Goal: Task Accomplishment & Management: Manage account settings

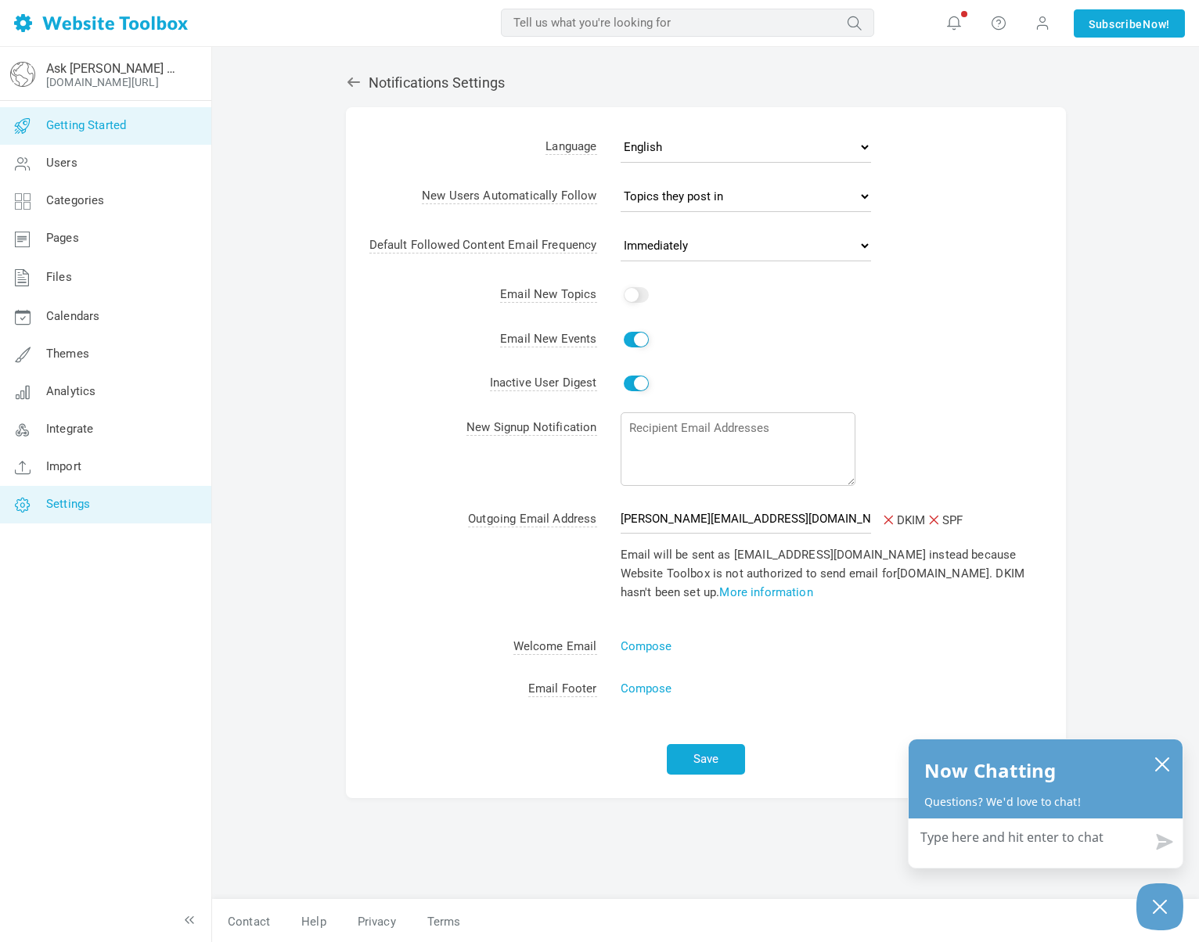
click at [95, 135] on link "Getting Started" at bounding box center [105, 126] width 212 height 38
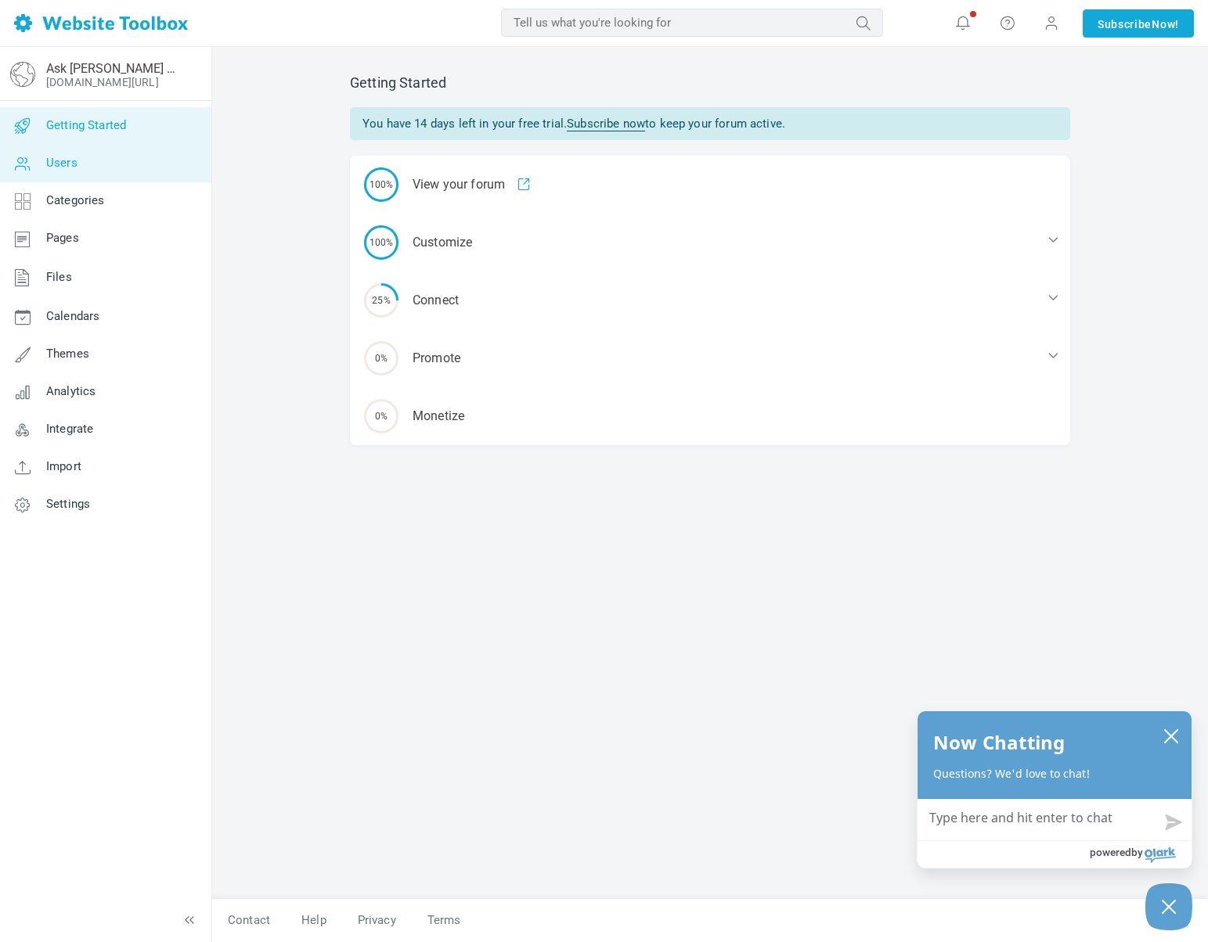
click at [114, 161] on link "Users" at bounding box center [105, 164] width 212 height 38
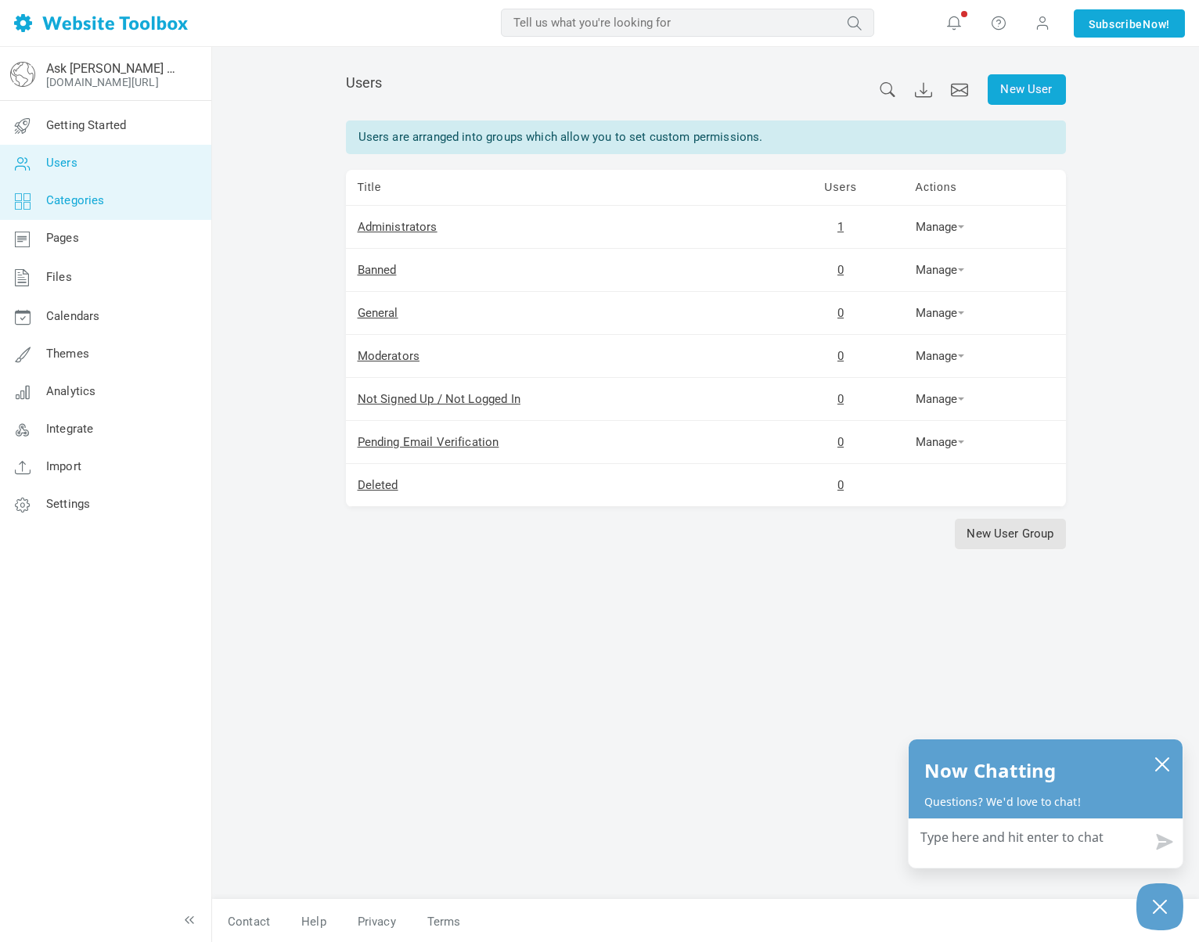
click at [67, 201] on span "Categories" at bounding box center [75, 200] width 59 height 14
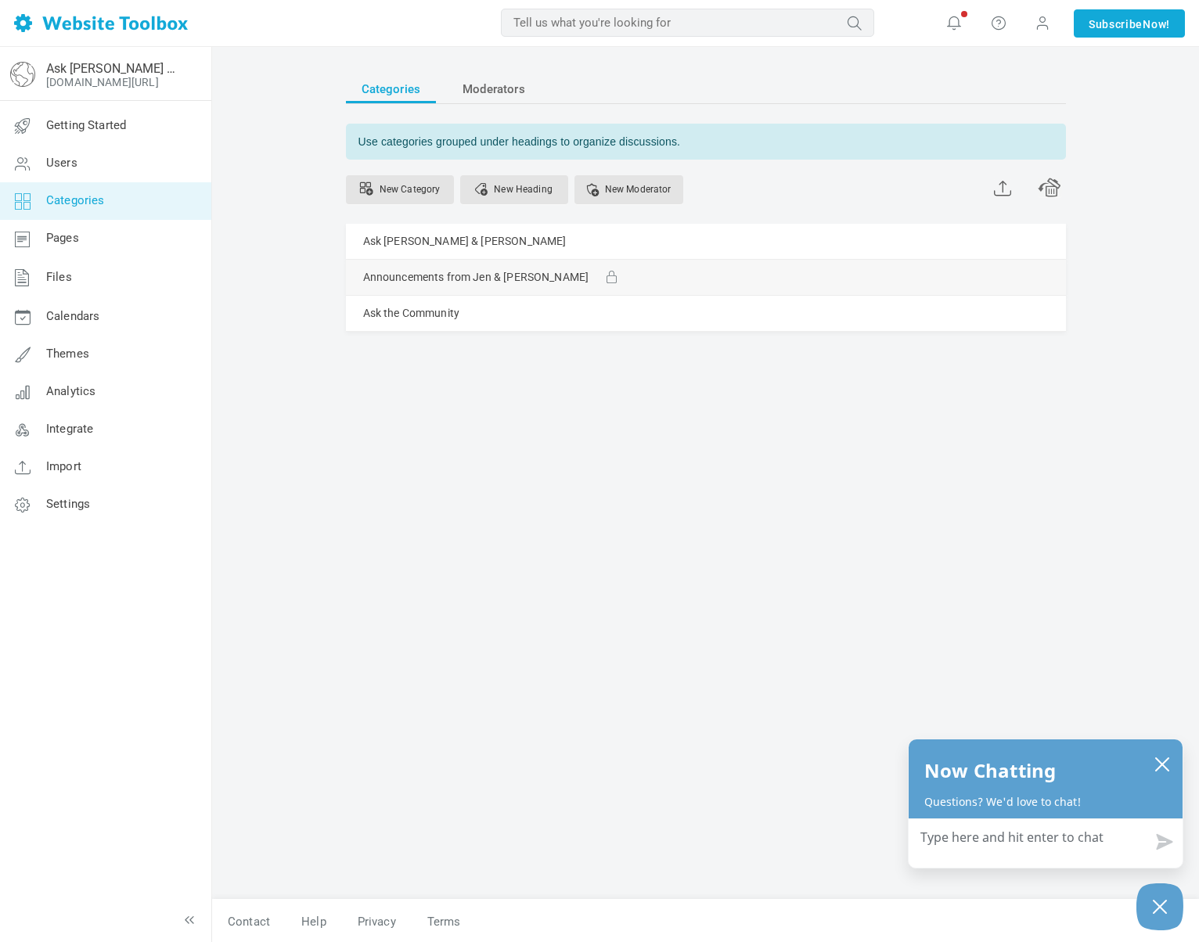
click at [0, 0] on link "Manage" at bounding box center [0, 0] width 0 height 0
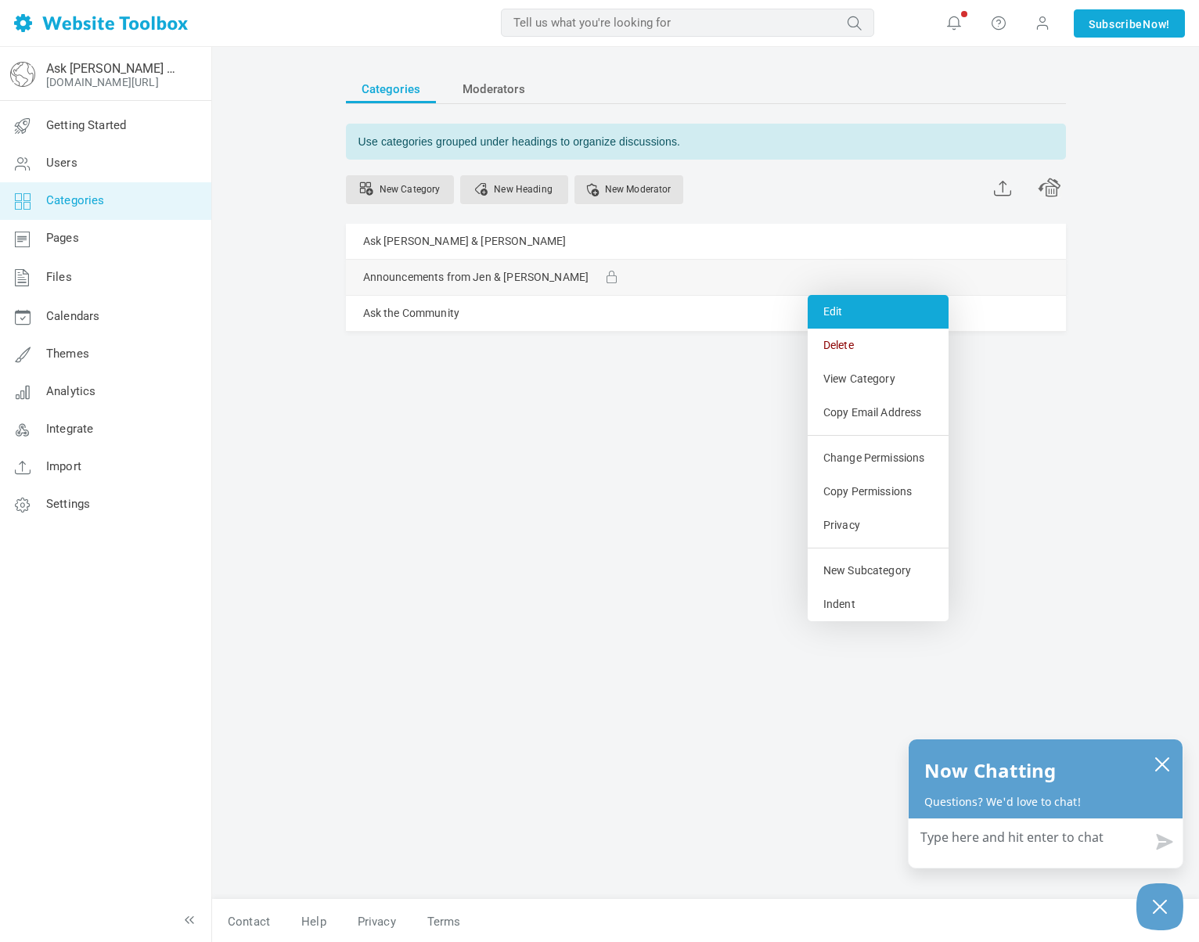
click at [861, 319] on link "Edit" at bounding box center [878, 312] width 141 height 34
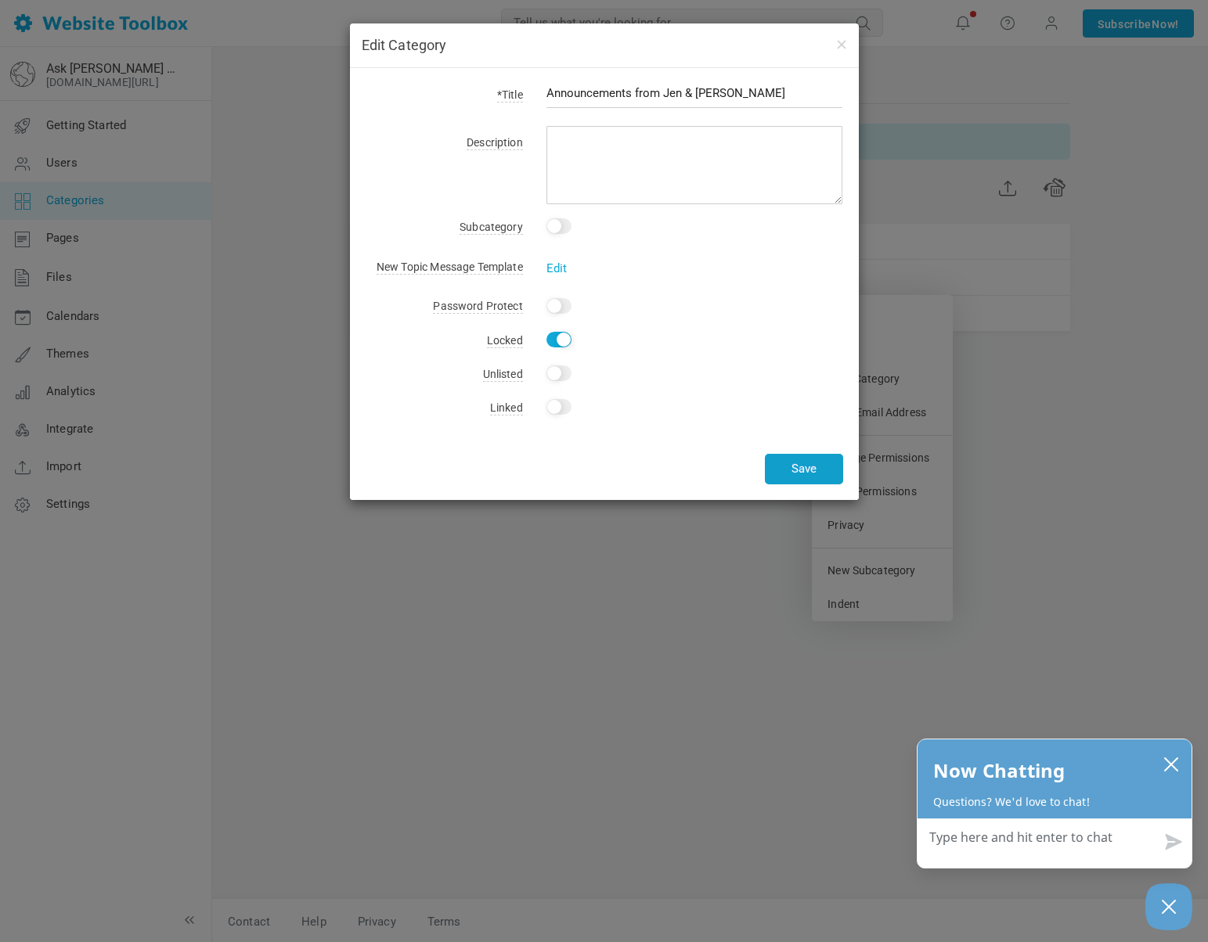
click at [777, 473] on button "Save" at bounding box center [804, 469] width 78 height 31
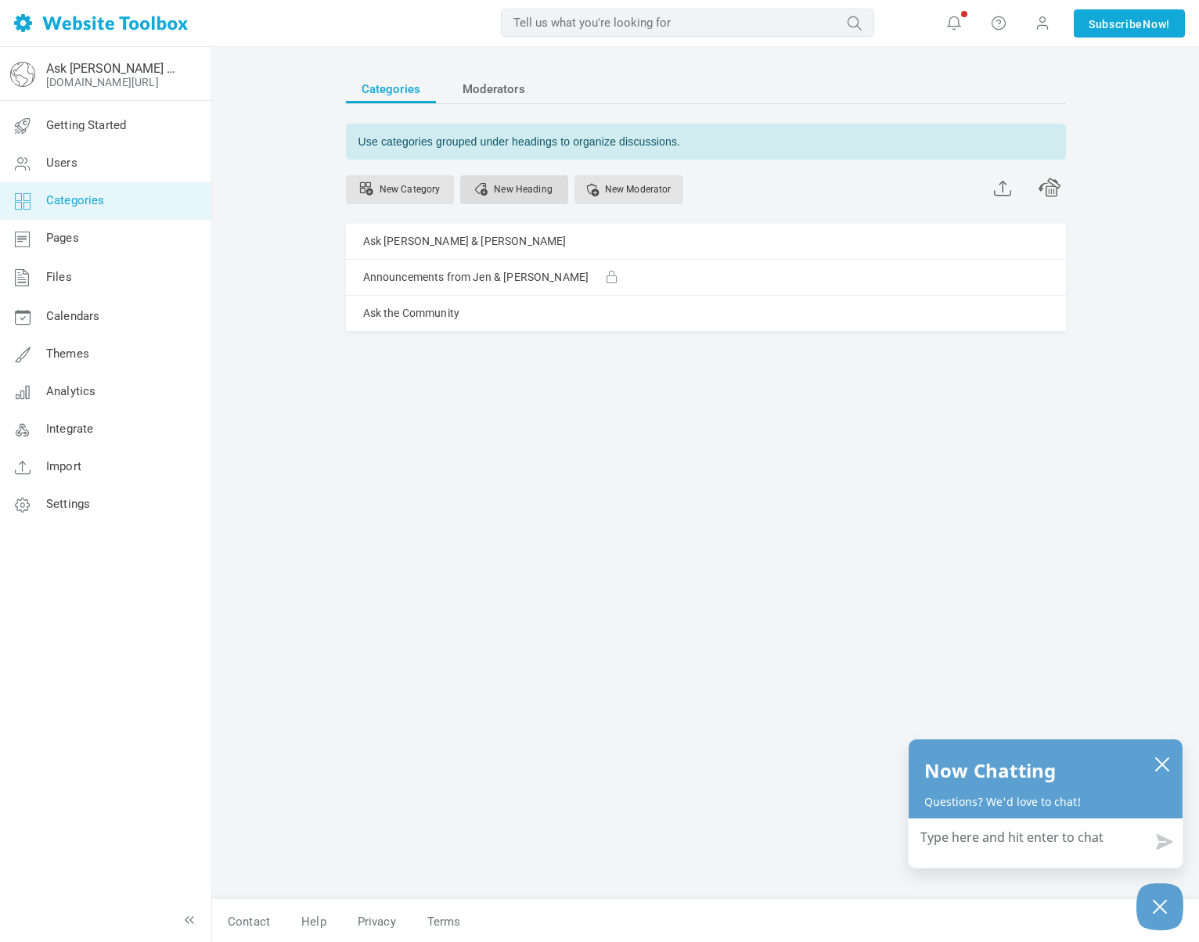
click at [509, 192] on link "New Heading" at bounding box center [514, 189] width 108 height 29
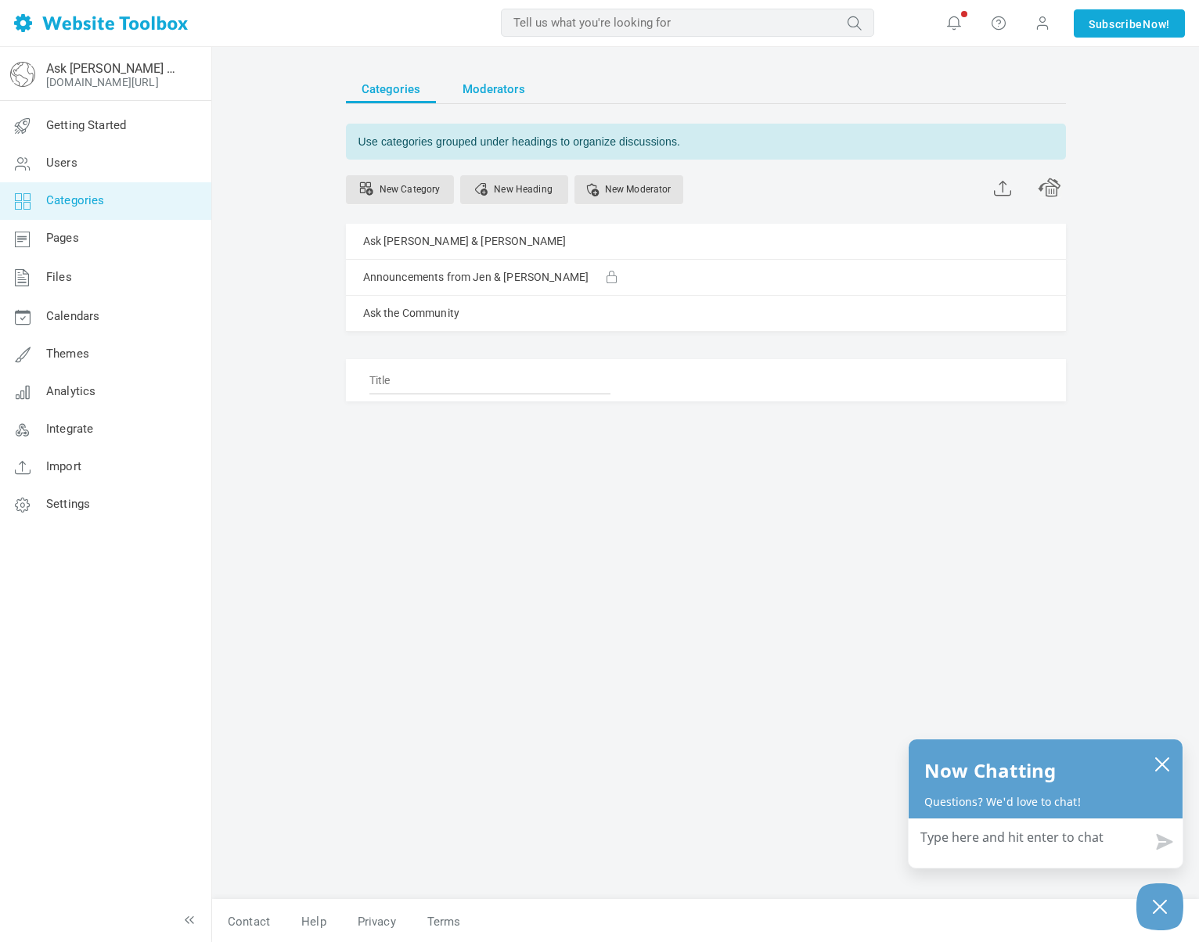
click at [499, 92] on span "Moderators" at bounding box center [494, 89] width 63 height 28
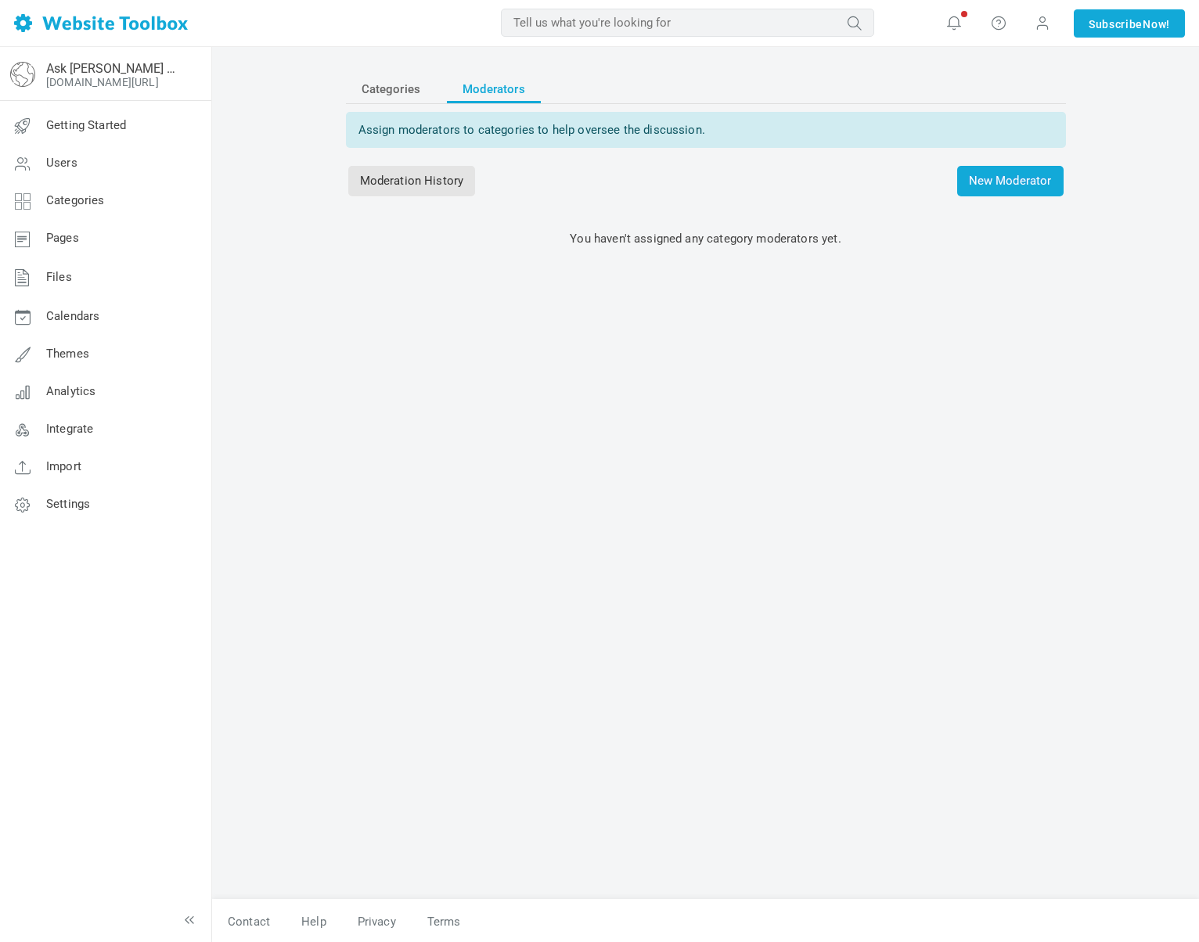
click at [396, 87] on span "Categories" at bounding box center [391, 89] width 59 height 28
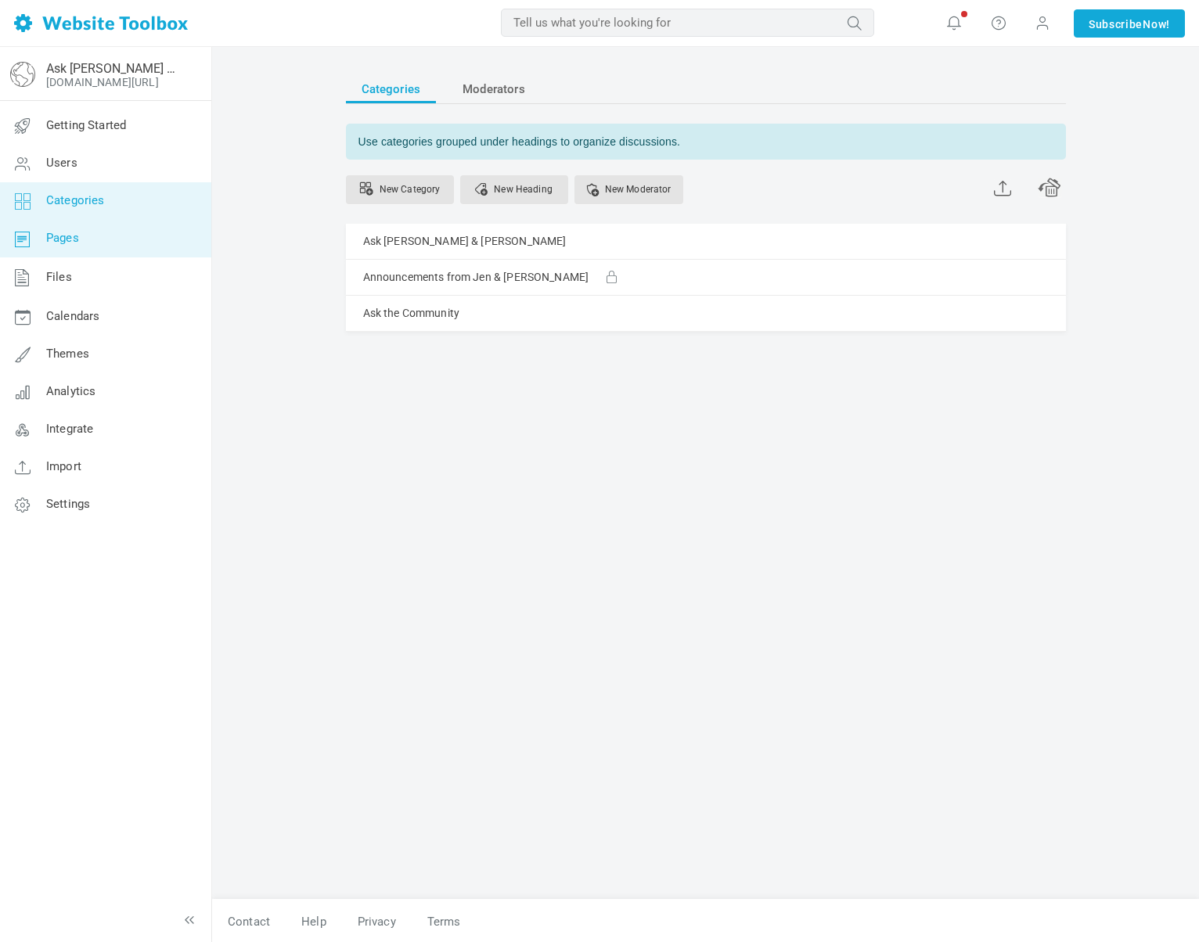
click at [95, 236] on link "Pages" at bounding box center [105, 239] width 212 height 38
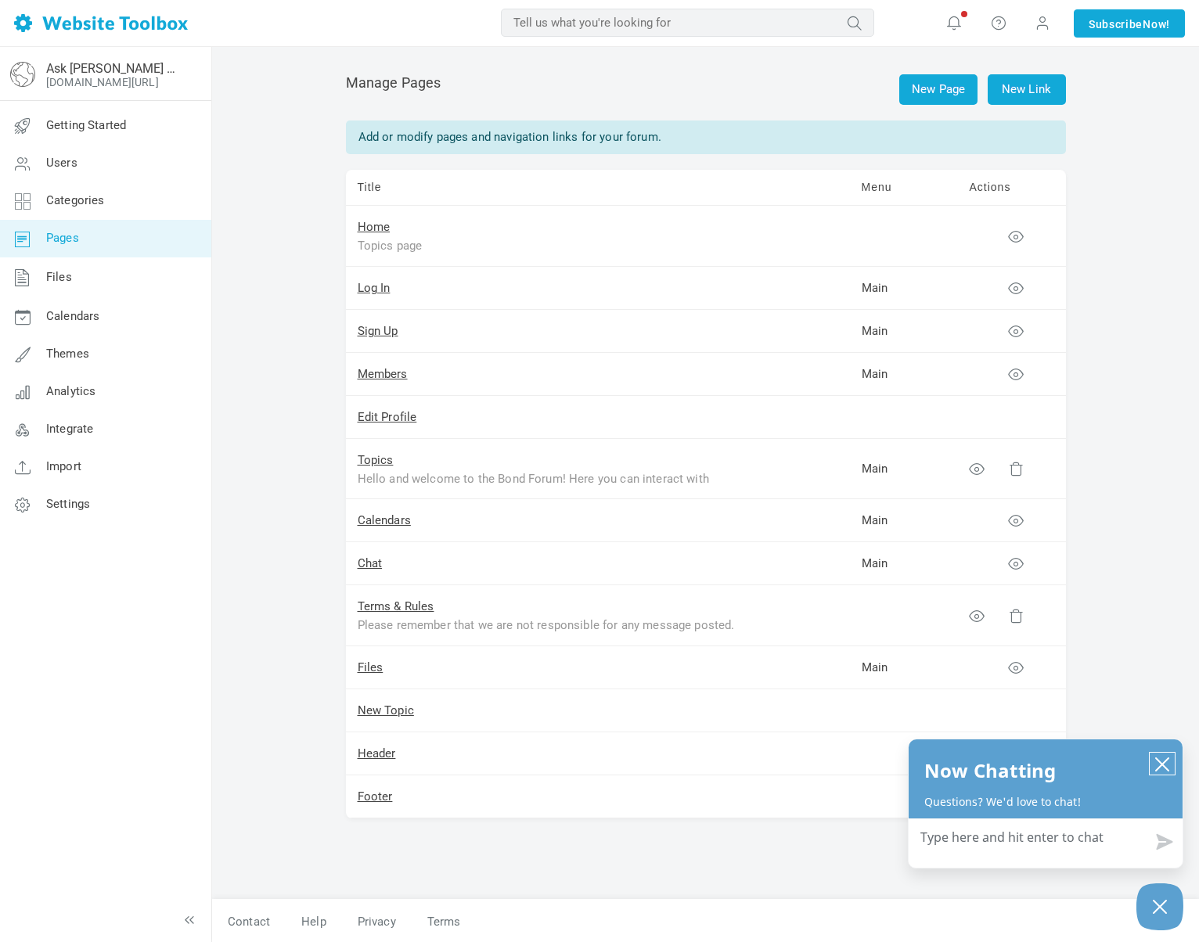
click at [1168, 769] on icon "close chatbox" at bounding box center [1162, 764] width 13 height 13
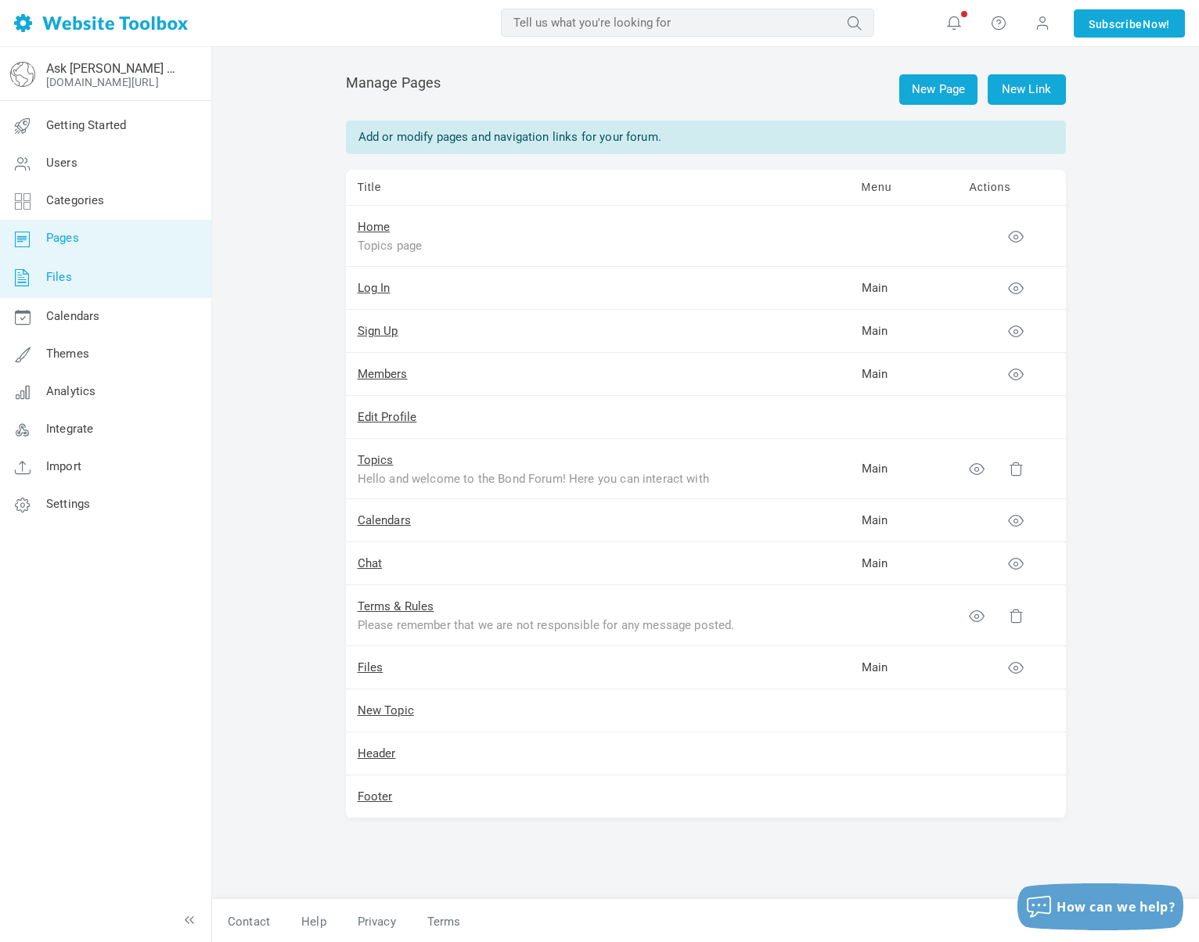
click at [45, 273] on icon at bounding box center [22, 277] width 47 height 41
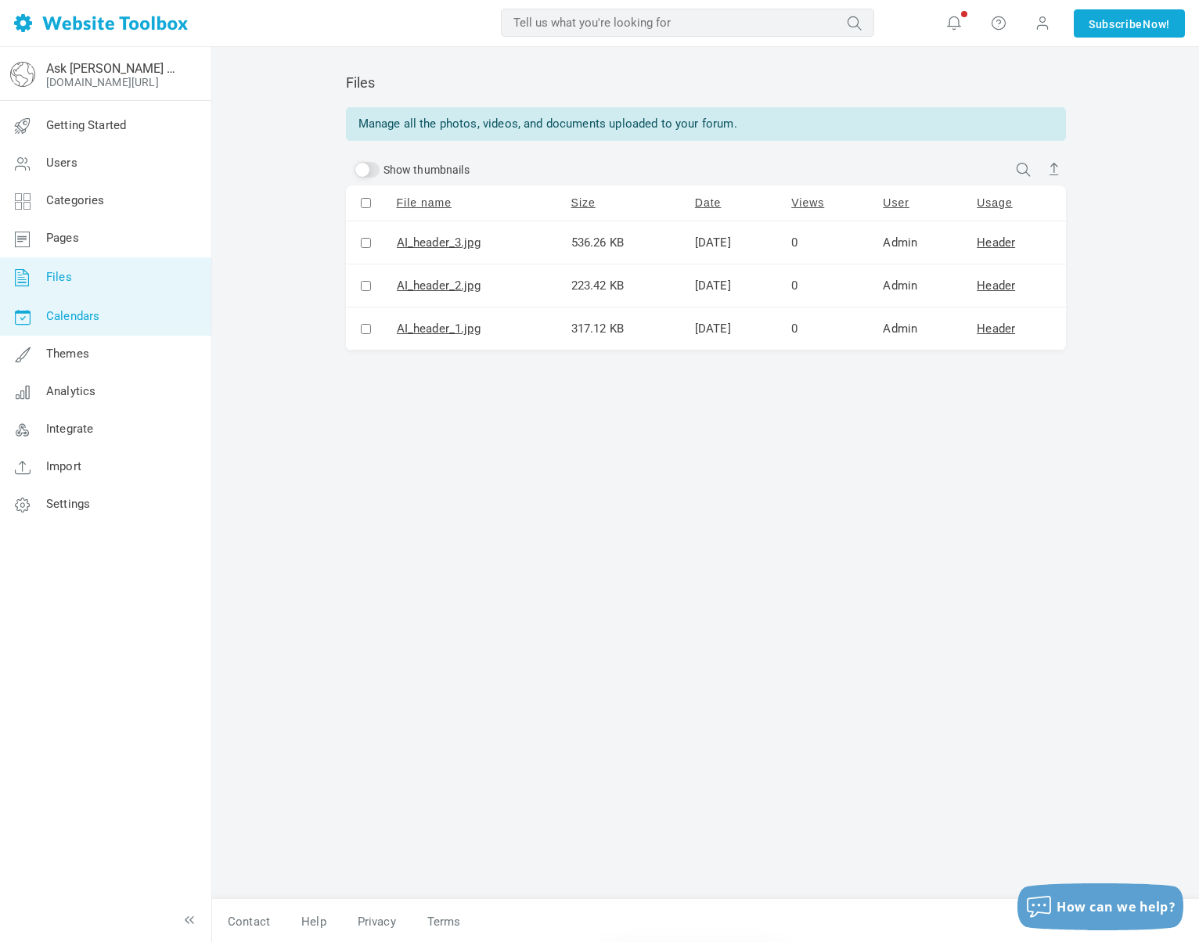
click at [82, 320] on span "Calendars" at bounding box center [72, 316] width 53 height 14
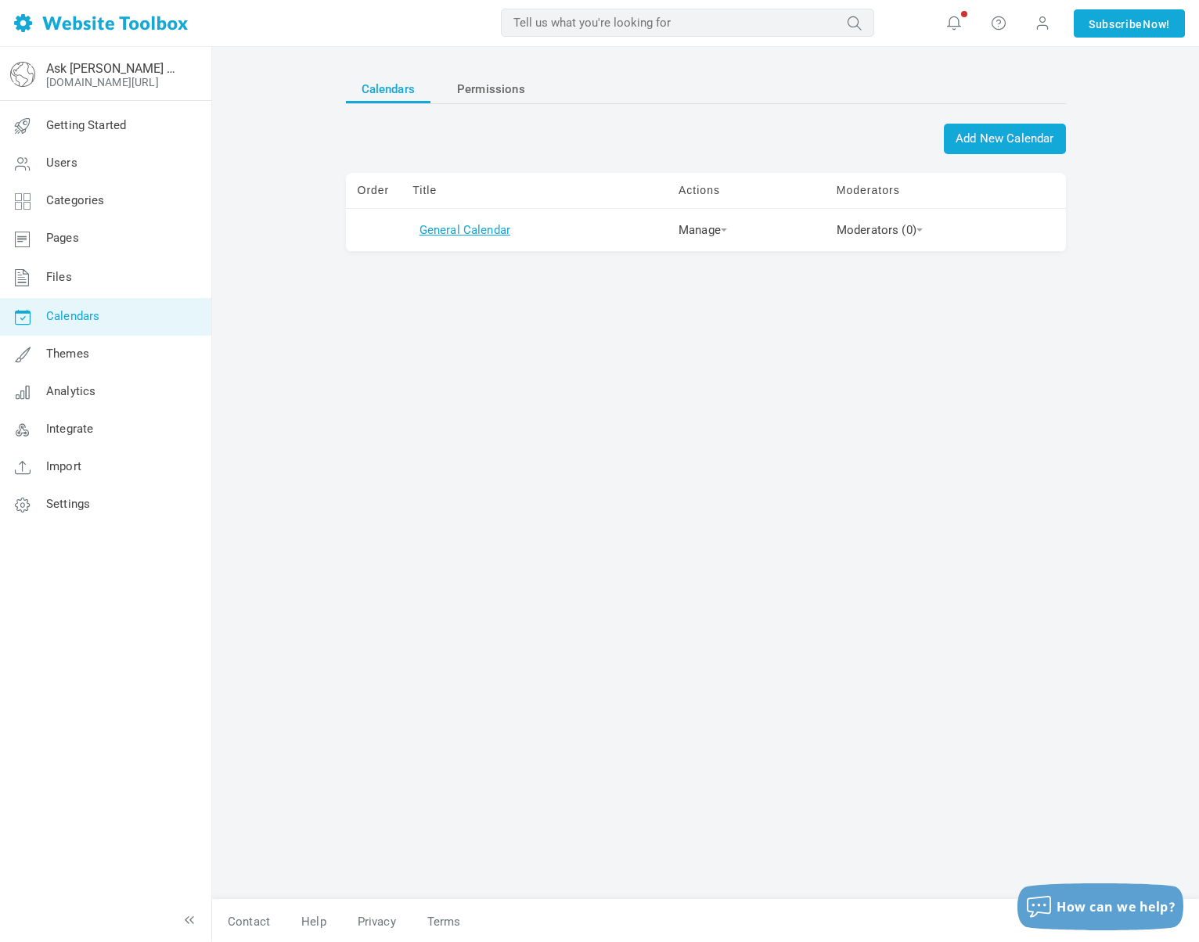
click at [469, 232] on link "General Calendar" at bounding box center [464, 230] width 91 height 14
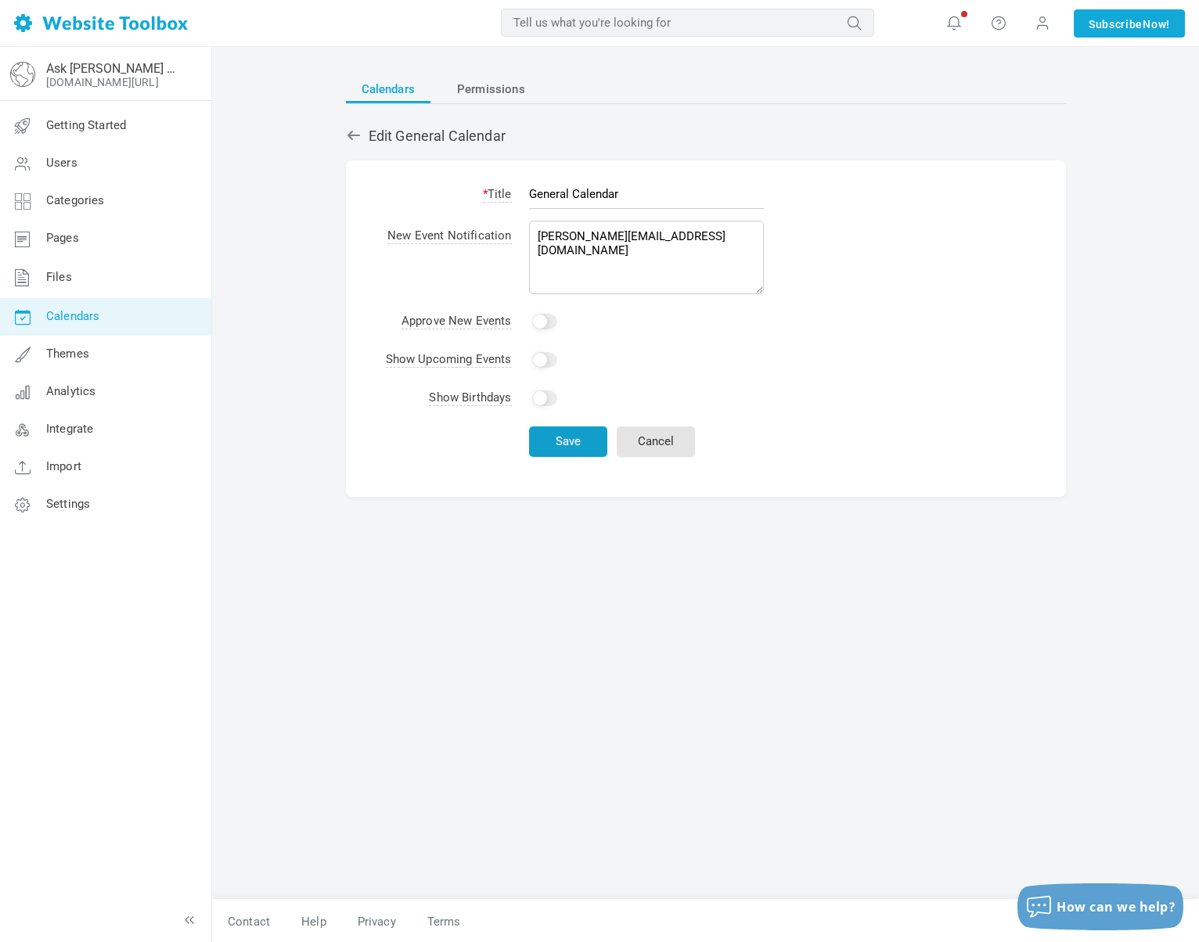
click at [560, 448] on button "Save" at bounding box center [568, 442] width 78 height 31
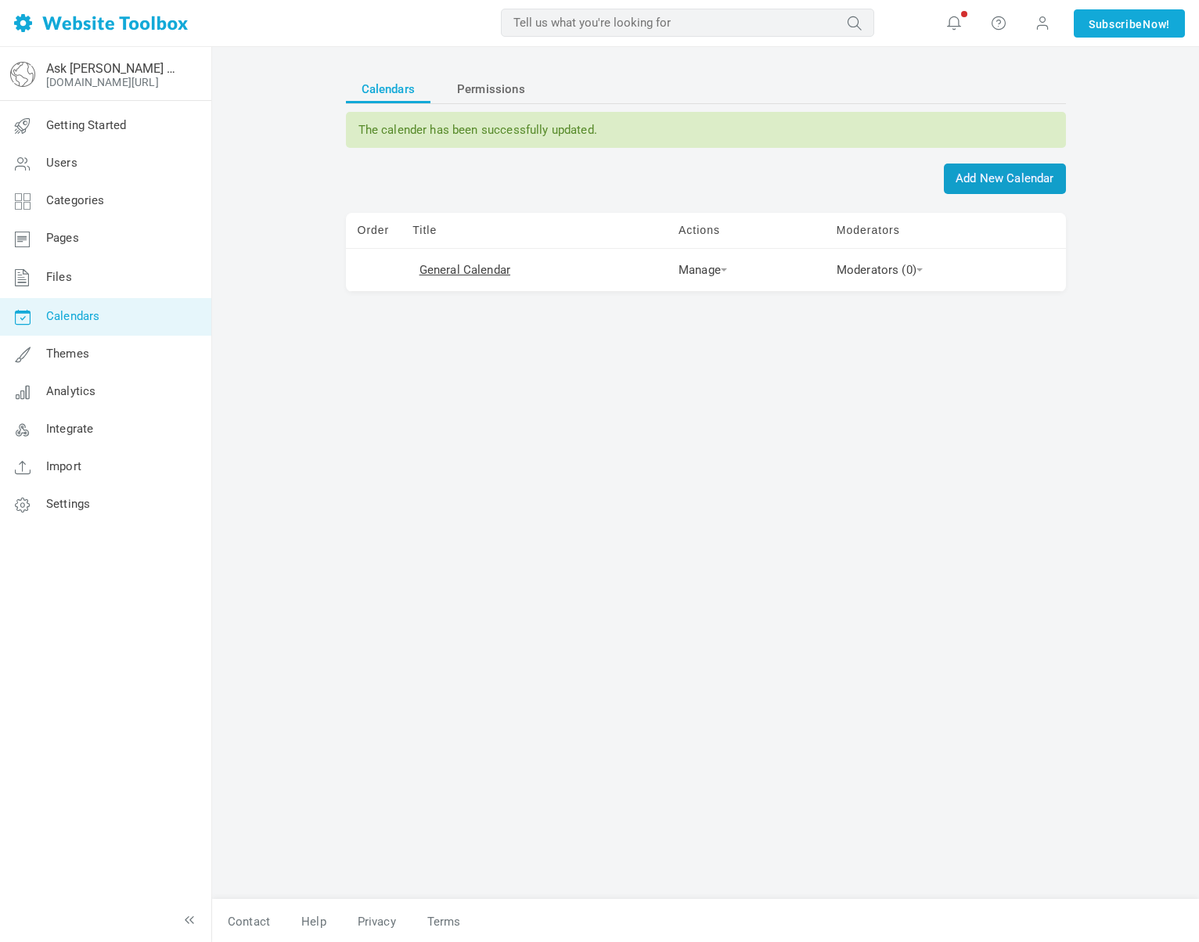
click at [964, 175] on span "Add New Calendar" at bounding box center [1004, 179] width 121 height 31
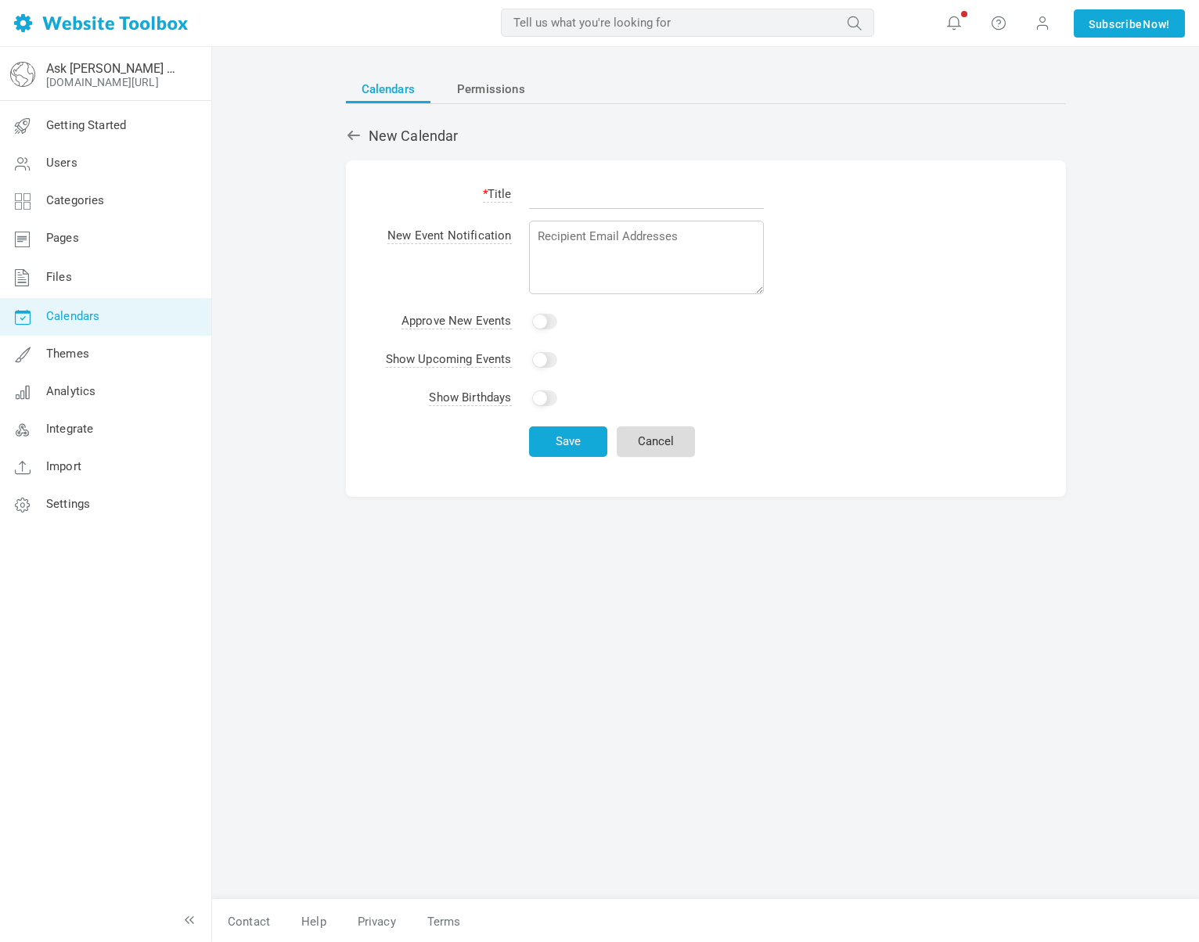
click at [656, 443] on link "Cancel" at bounding box center [656, 442] width 78 height 31
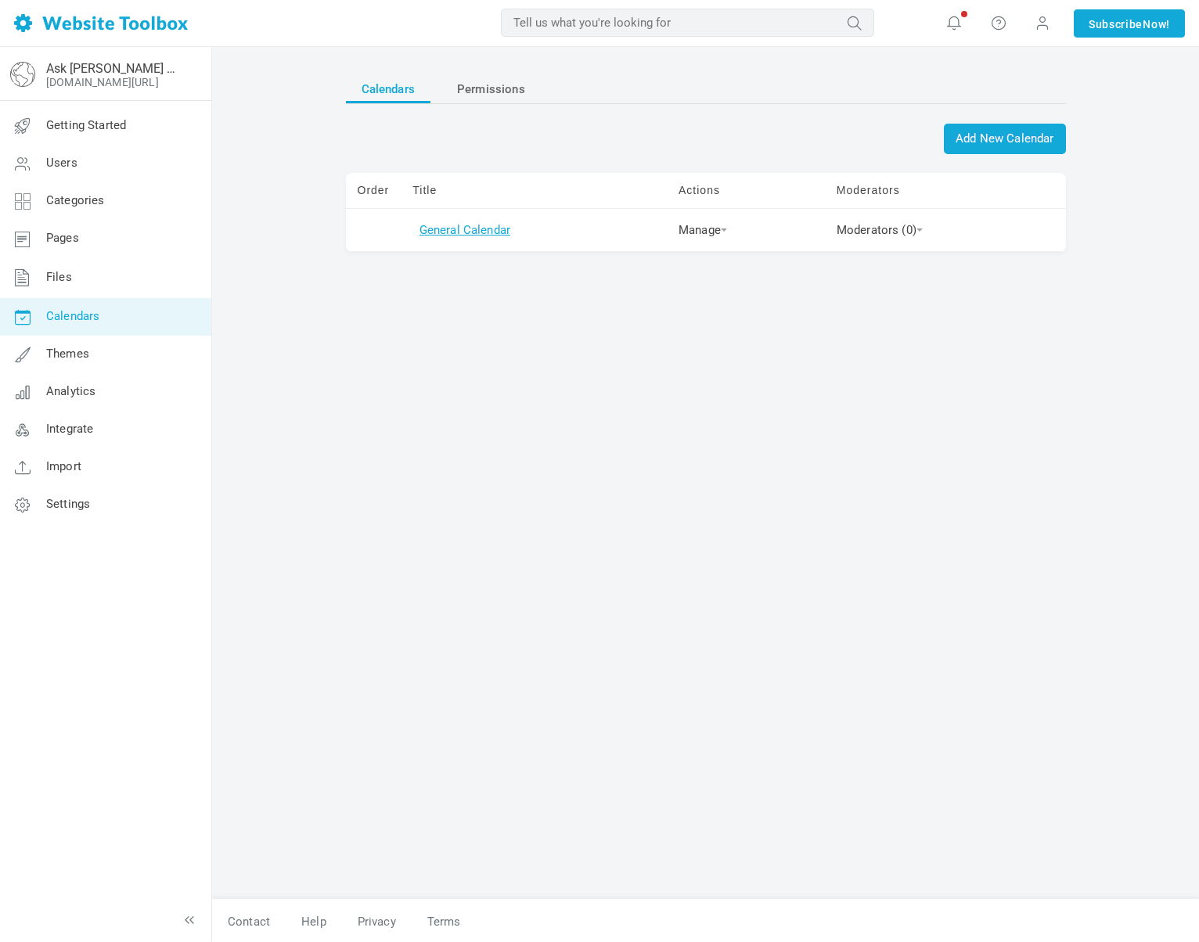
click at [448, 229] on link "General Calendar" at bounding box center [464, 230] width 91 height 14
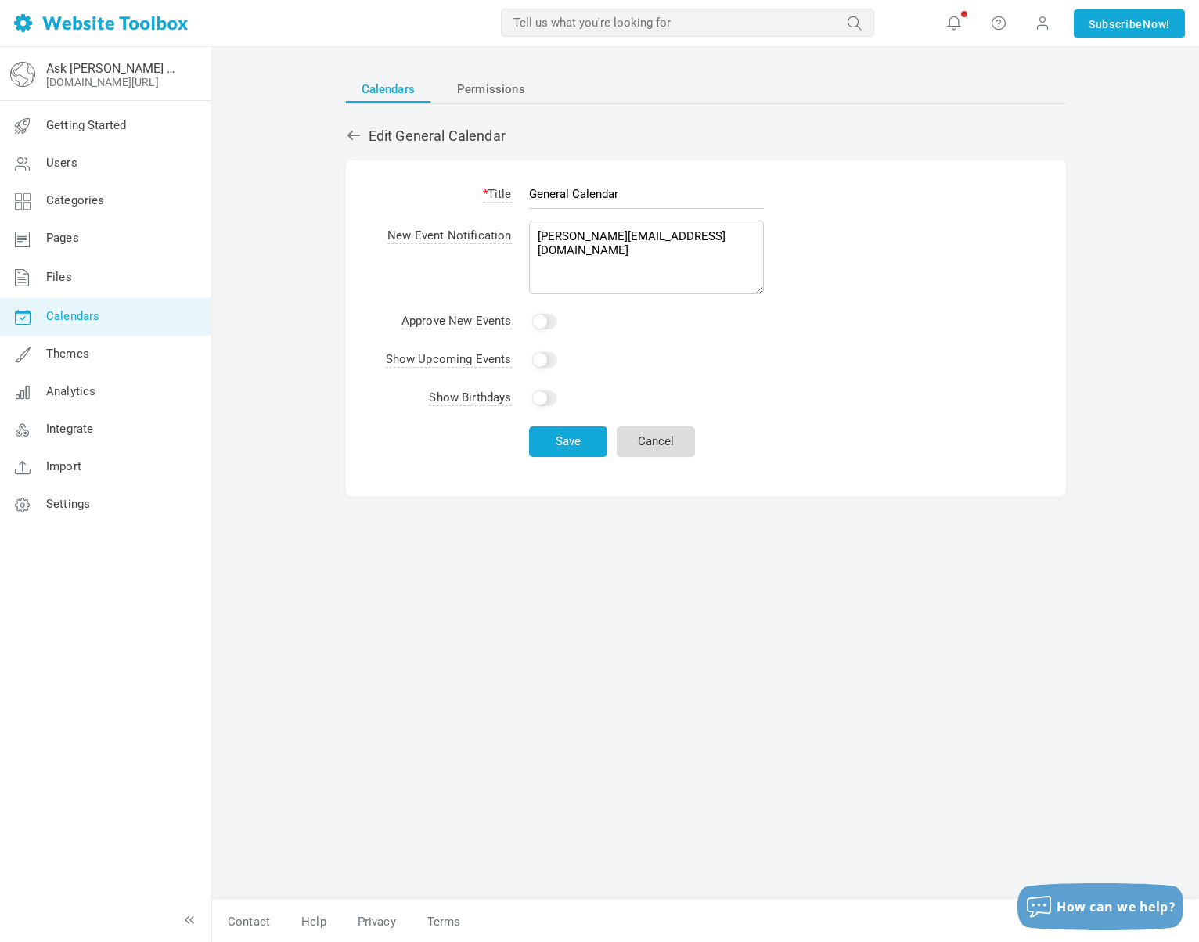
click at [627, 455] on link "Cancel" at bounding box center [656, 442] width 78 height 31
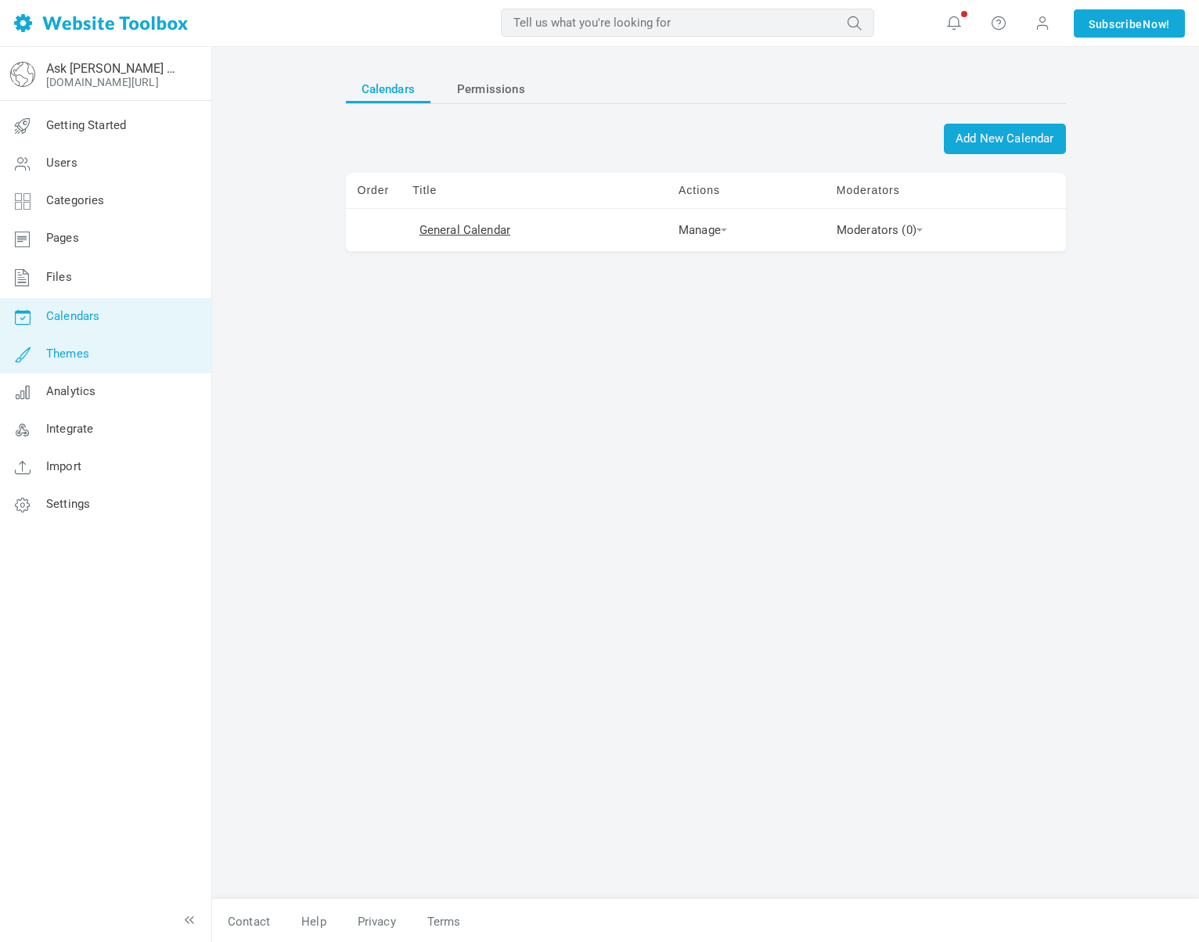
click at [88, 362] on link "Themes" at bounding box center [105, 355] width 212 height 38
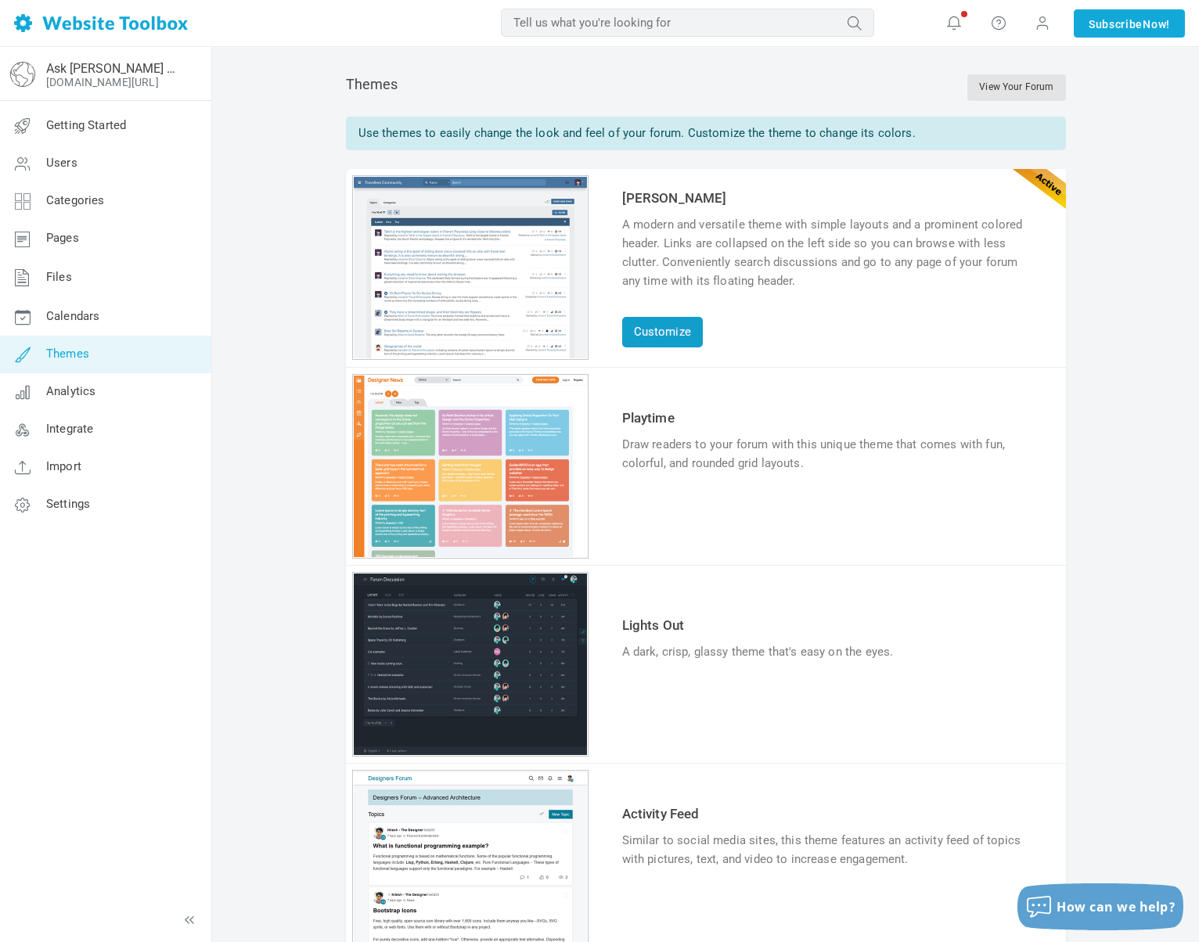
click at [661, 318] on link "Customize" at bounding box center [662, 332] width 81 height 31
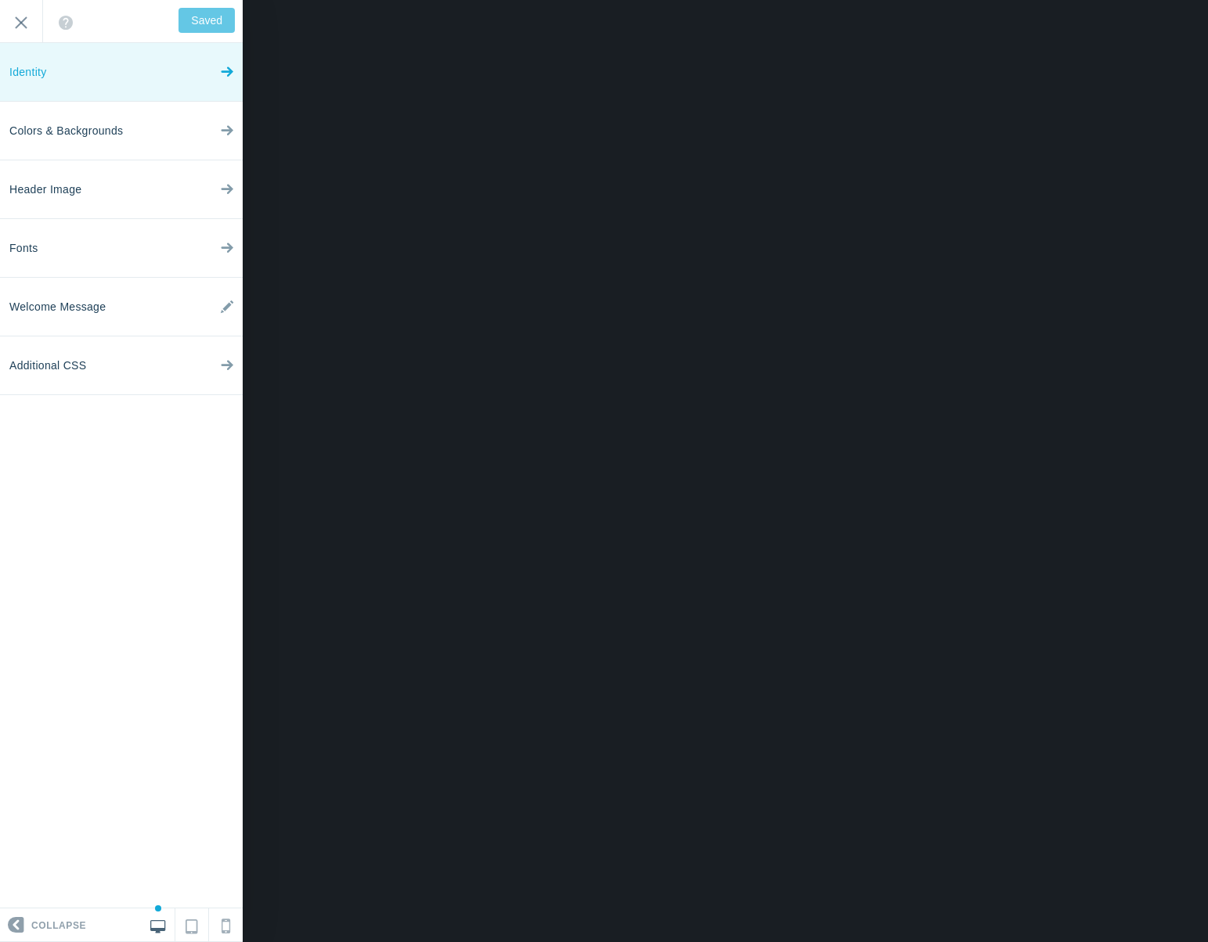
click at [70, 82] on link "Identity" at bounding box center [121, 72] width 243 height 59
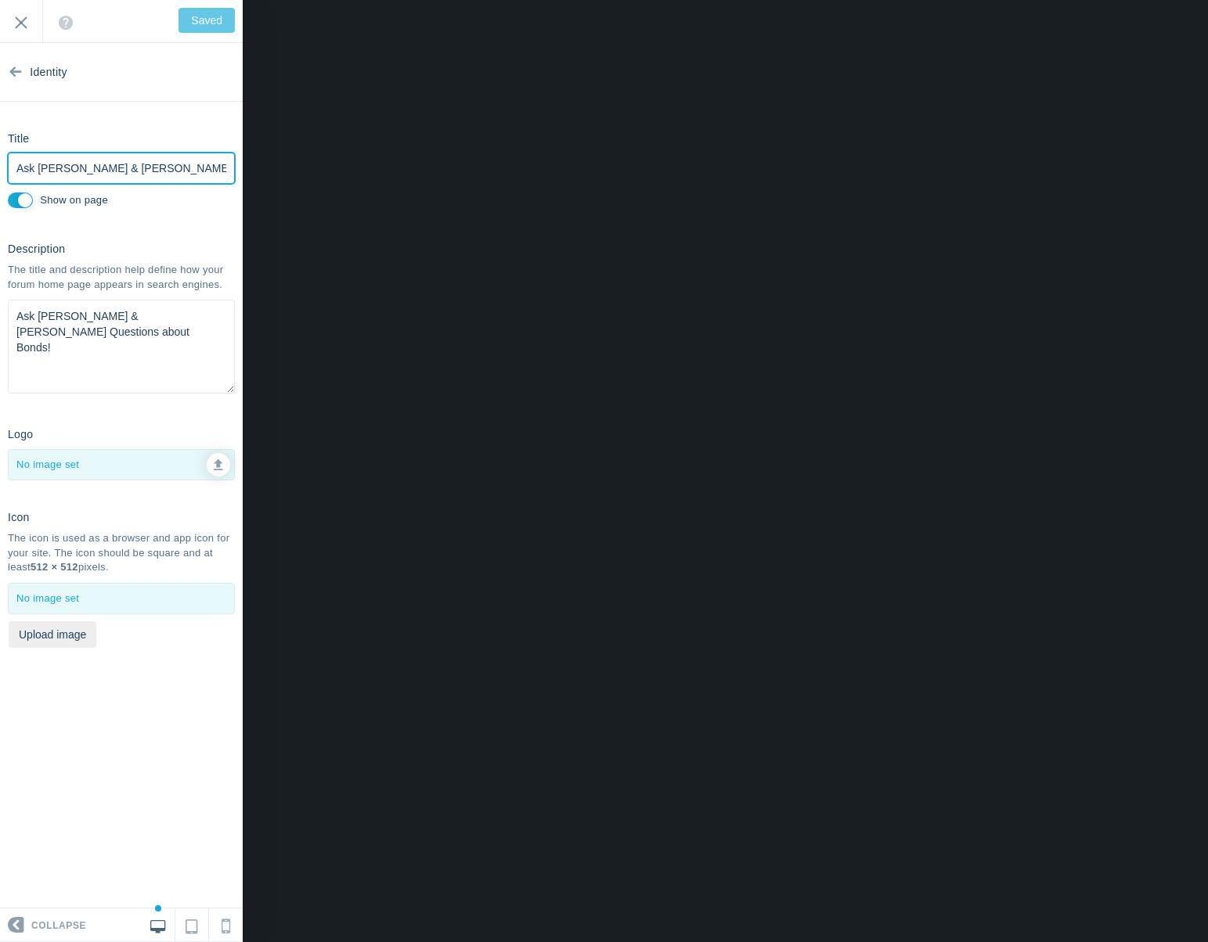
drag, startPoint x: 27, startPoint y: 168, endPoint x: 214, endPoint y: 167, distance: 187.0
click at [214, 167] on input "Ask [PERSON_NAME] & [PERSON_NAME]" at bounding box center [121, 168] width 227 height 31
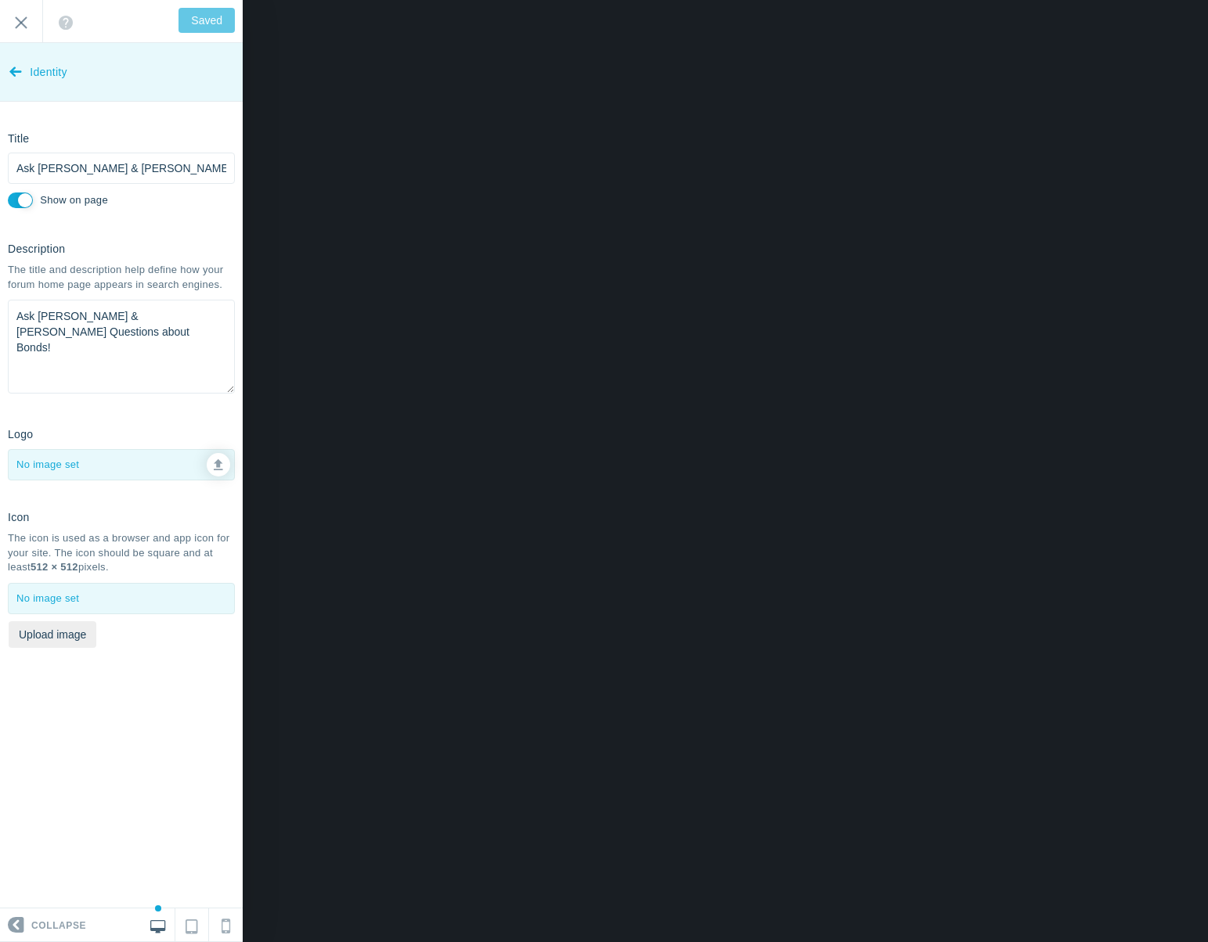
click at [16, 91] on icon at bounding box center [15, 68] width 13 height 59
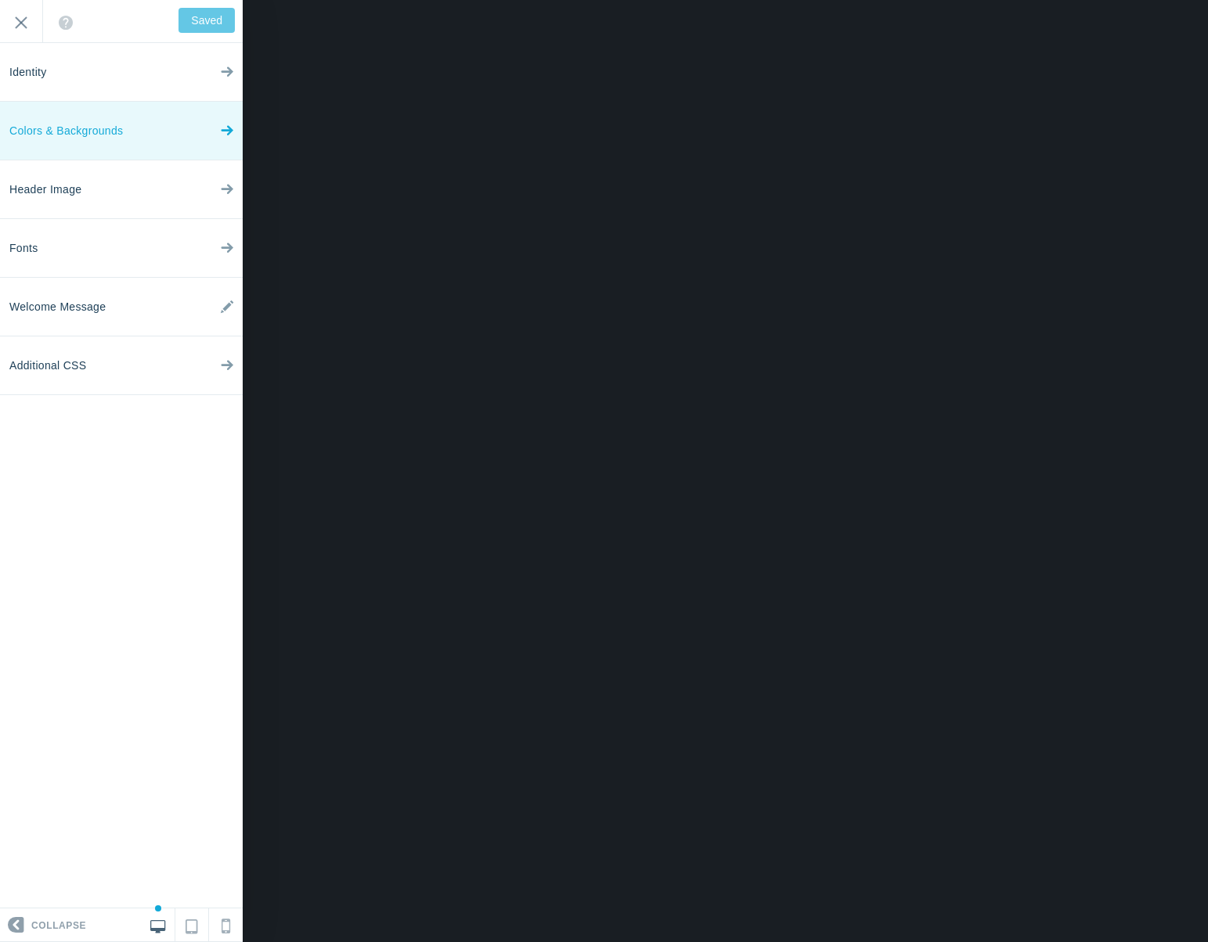
click at [102, 143] on span "Colors & Backgrounds" at bounding box center [65, 131] width 113 height 59
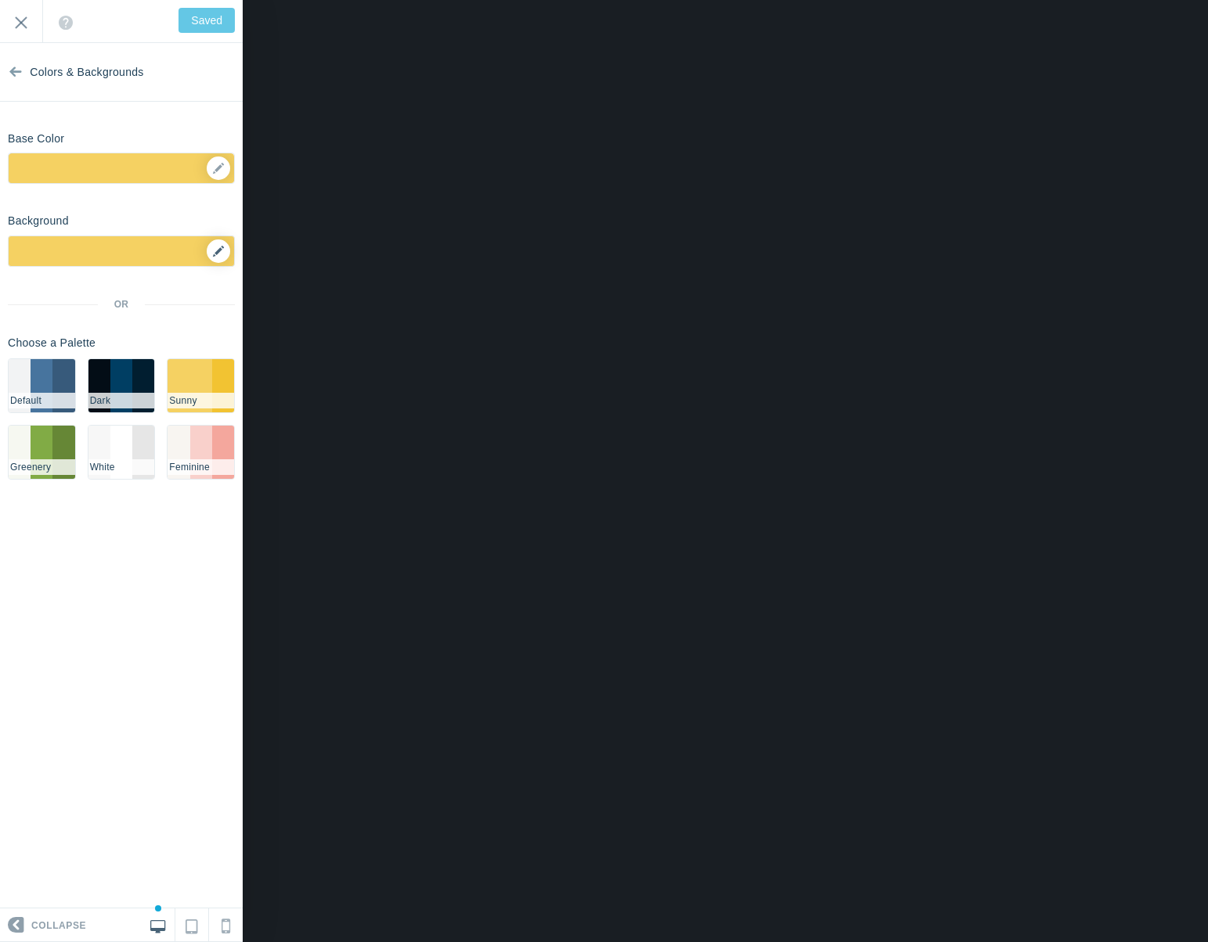
click at [217, 250] on icon at bounding box center [218, 251] width 11 height 11
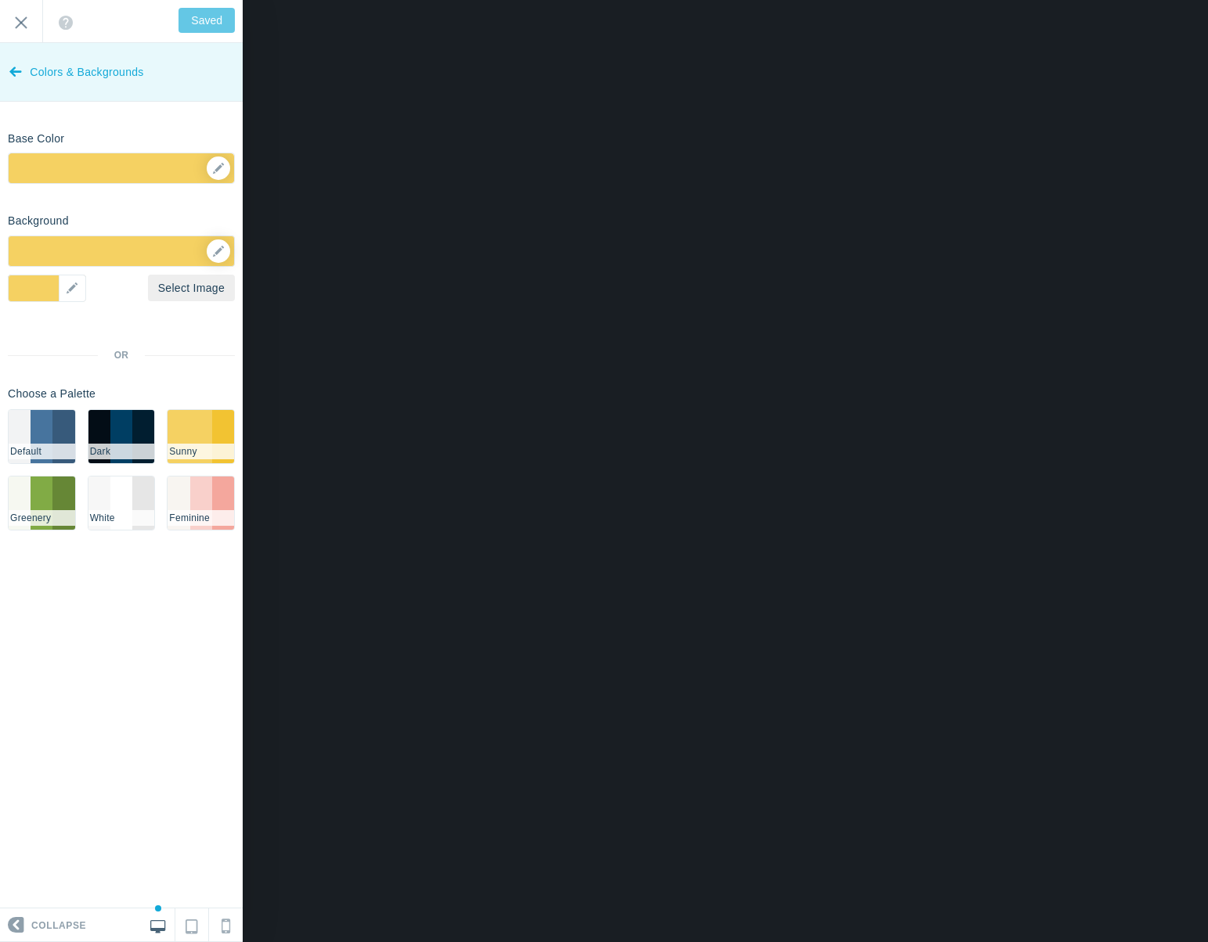
click at [18, 78] on icon at bounding box center [15, 68] width 13 height 59
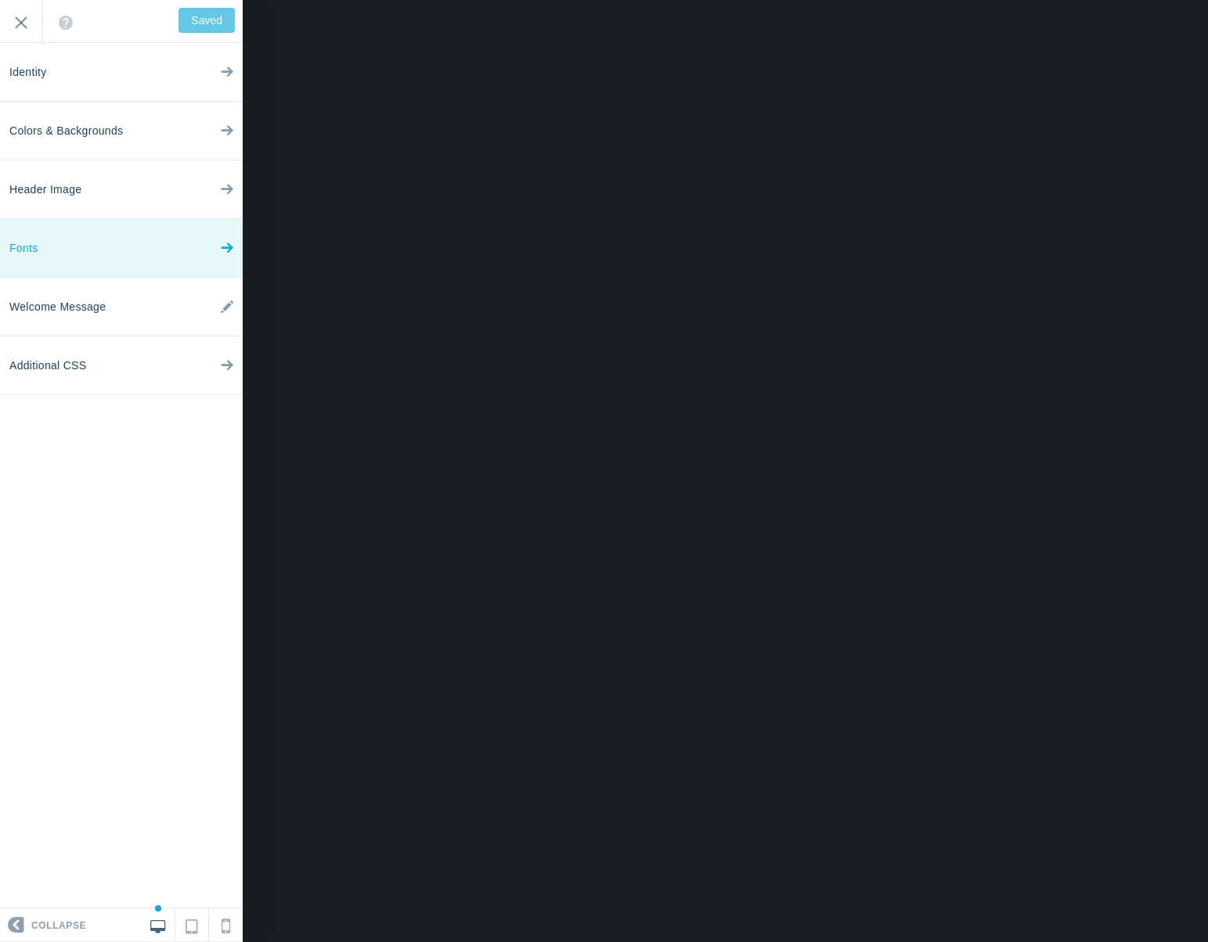
click at [79, 240] on link "Fonts" at bounding box center [121, 248] width 243 height 59
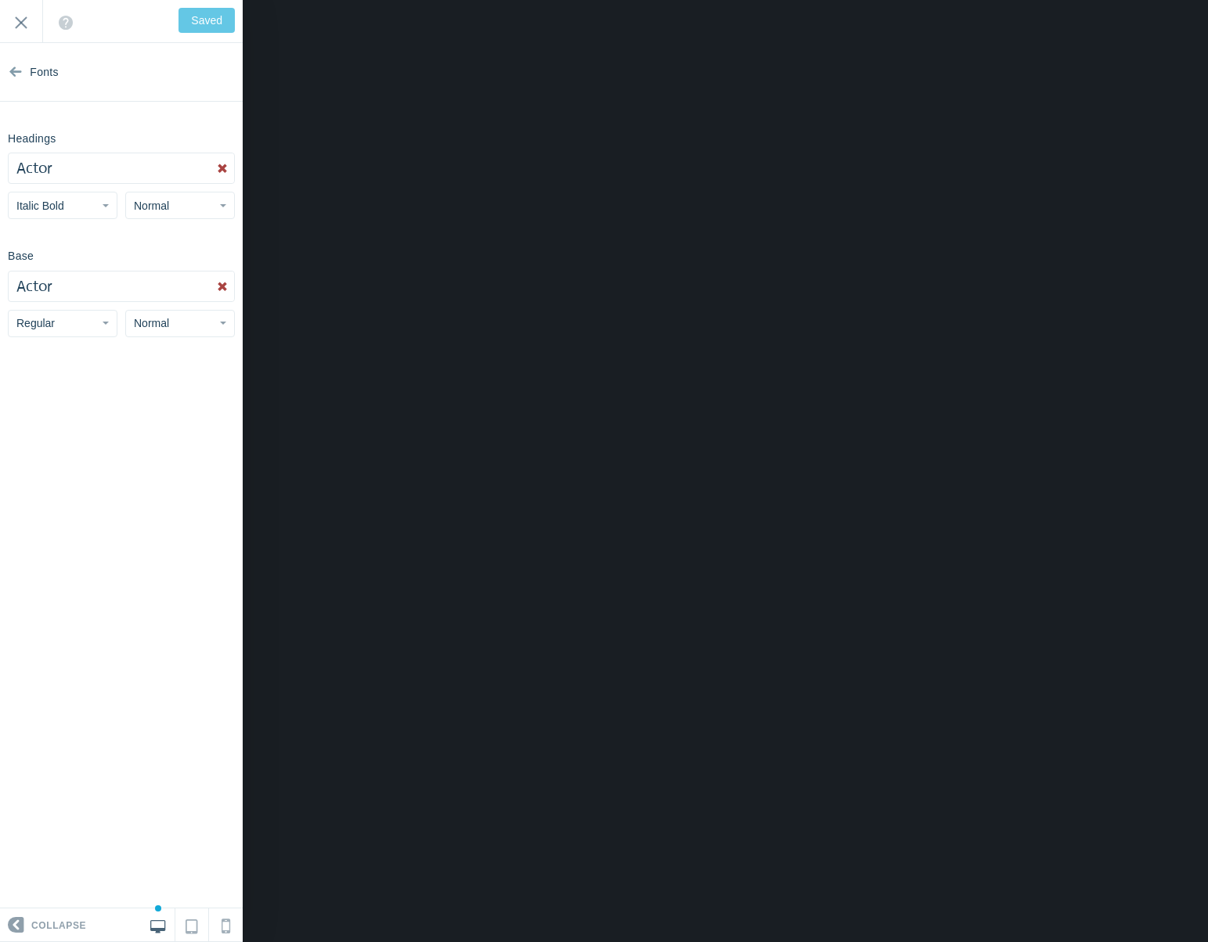
click at [77, 168] on button "Actor" at bounding box center [121, 168] width 225 height 30
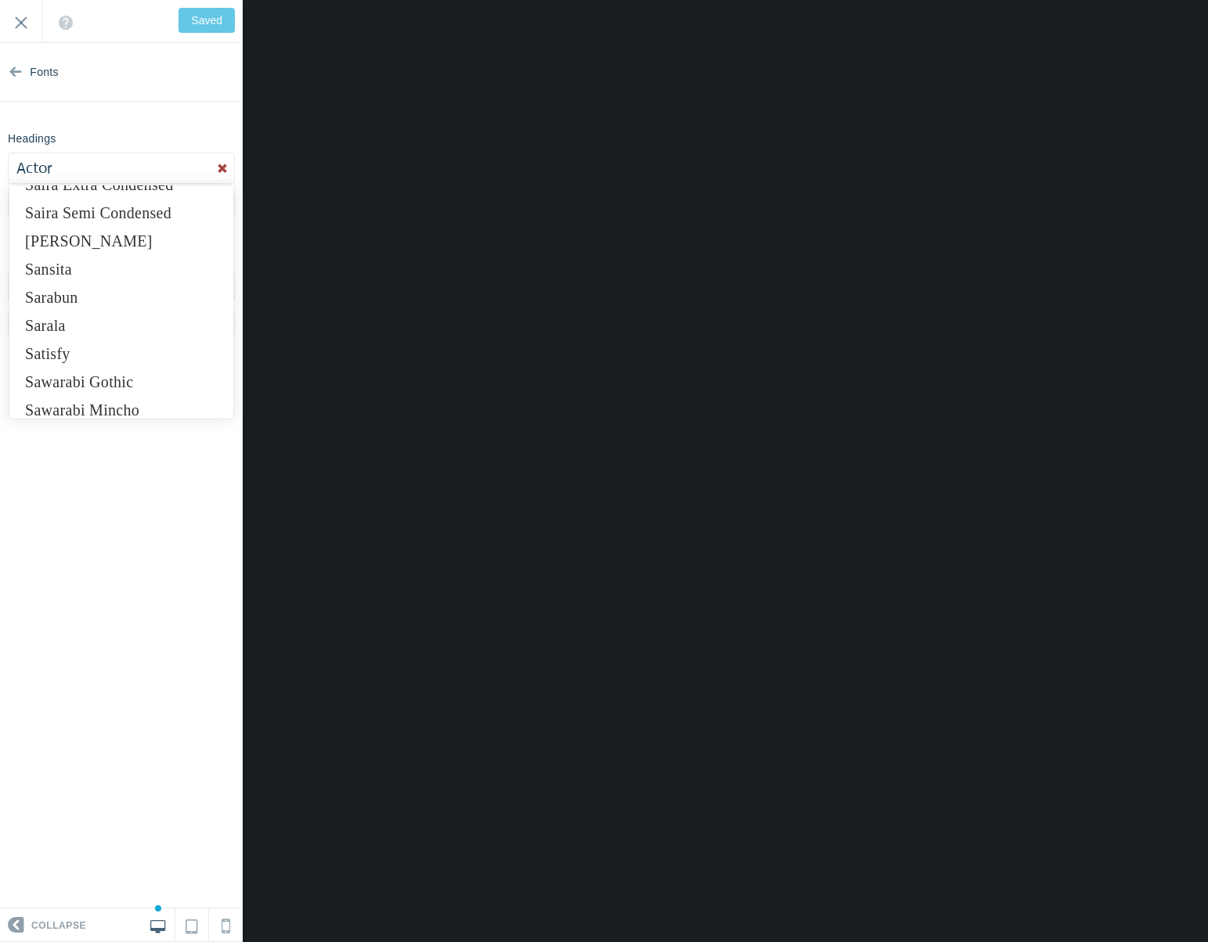
scroll to position [10589, 0]
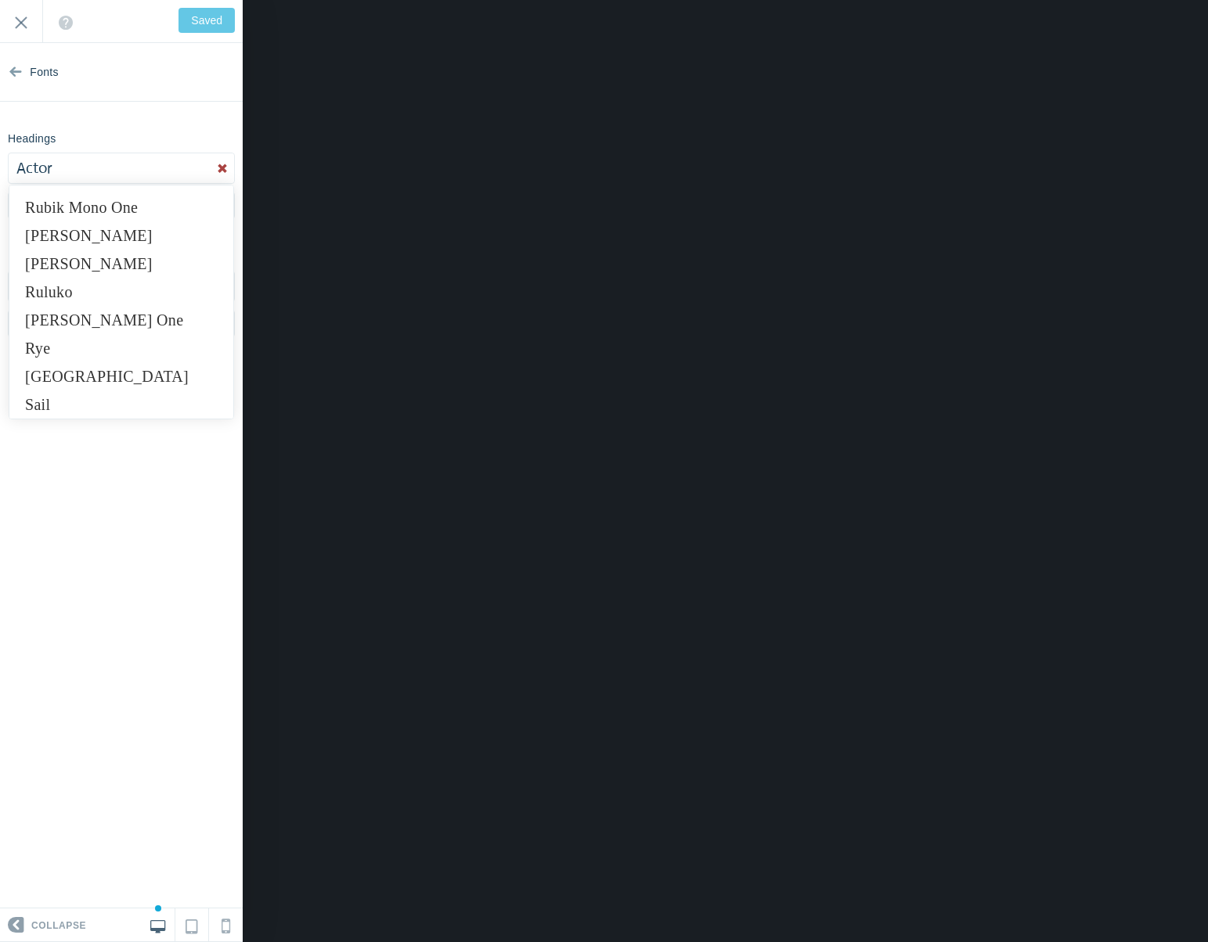
click at [132, 141] on div "Headings Actor Abel Abhaya Libre Aboreto Abril Fatface Aclonica Acme Actor Adam…" at bounding box center [121, 172] width 243 height 94
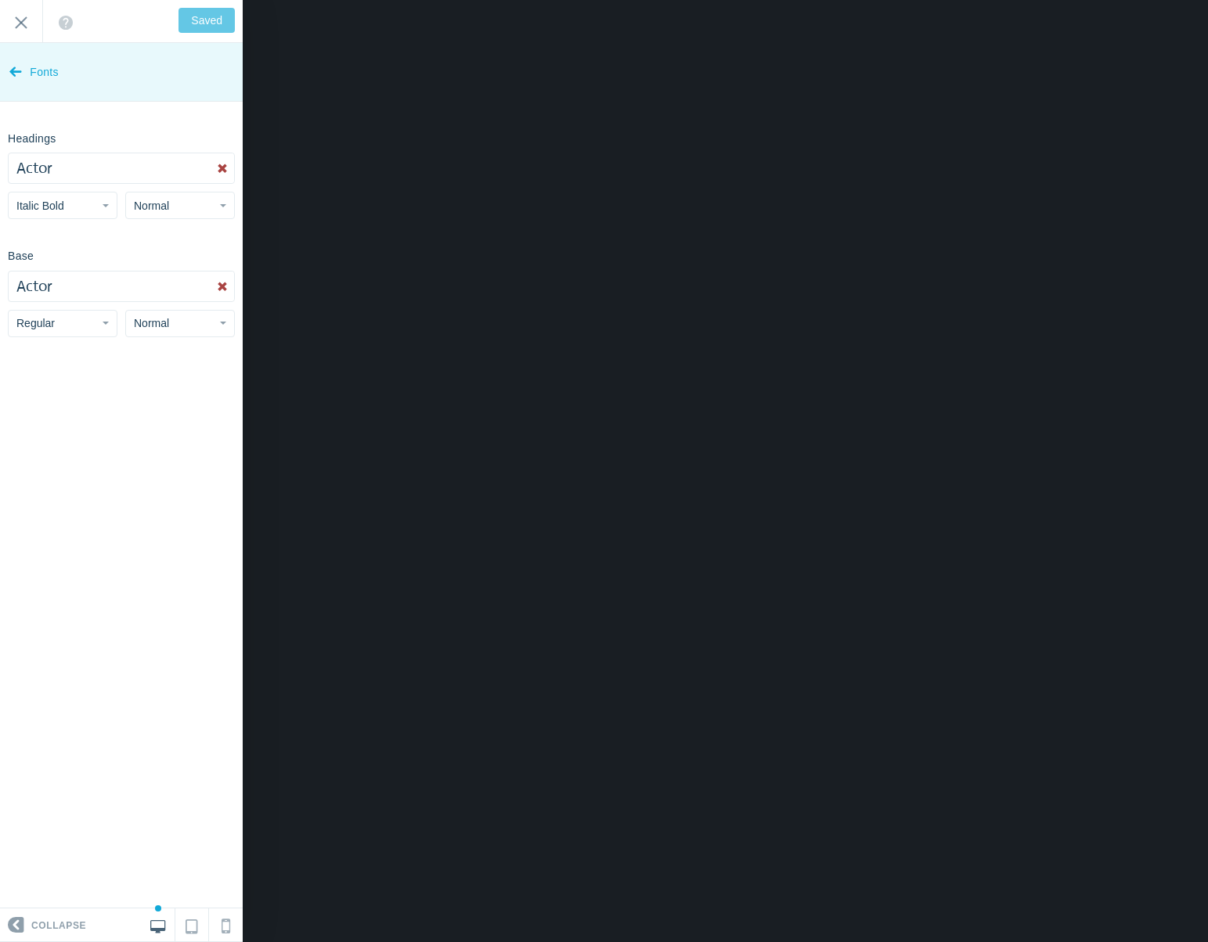
click at [12, 70] on icon at bounding box center [15, 68] width 13 height 59
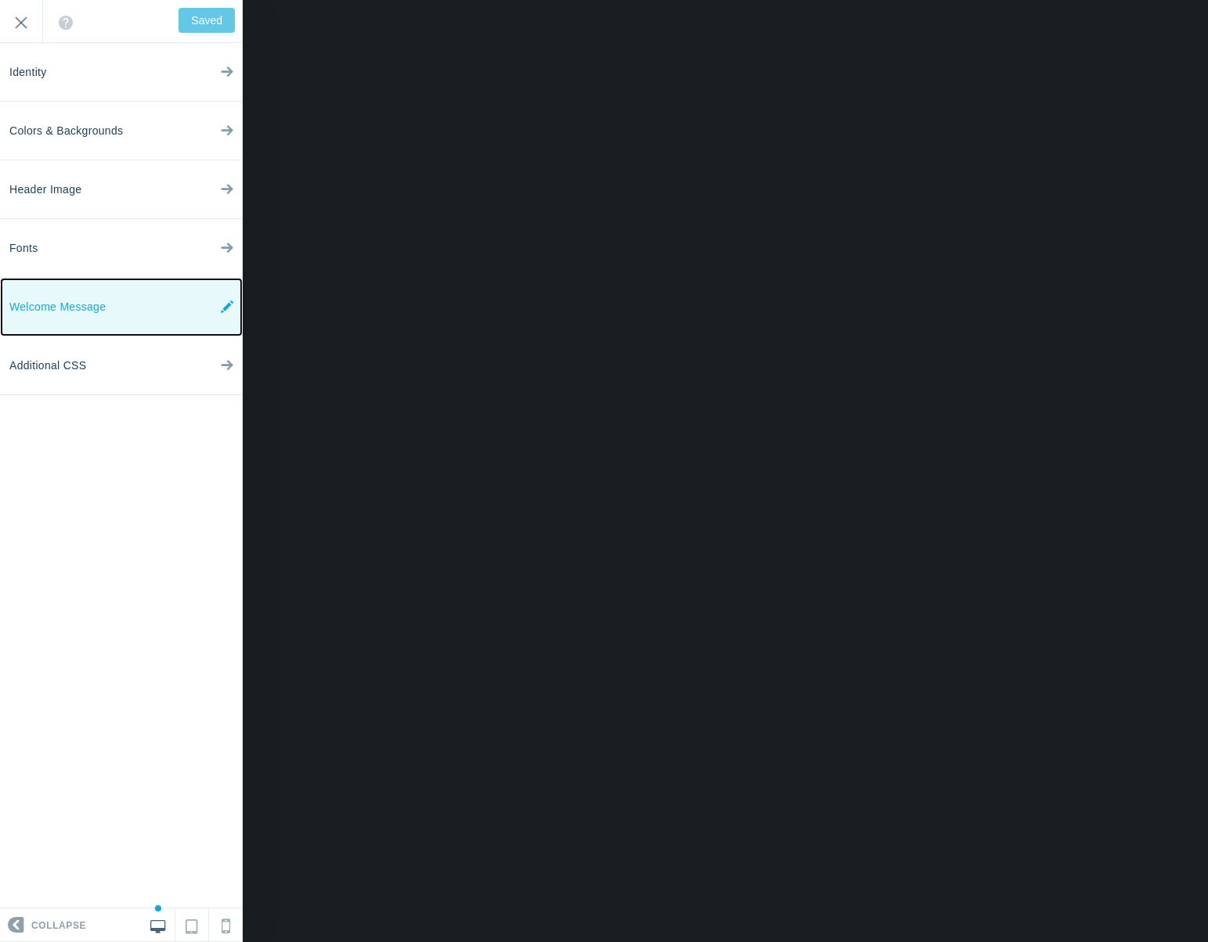
click at [78, 335] on span "Welcome Message" at bounding box center [57, 307] width 96 height 59
type input "Save"
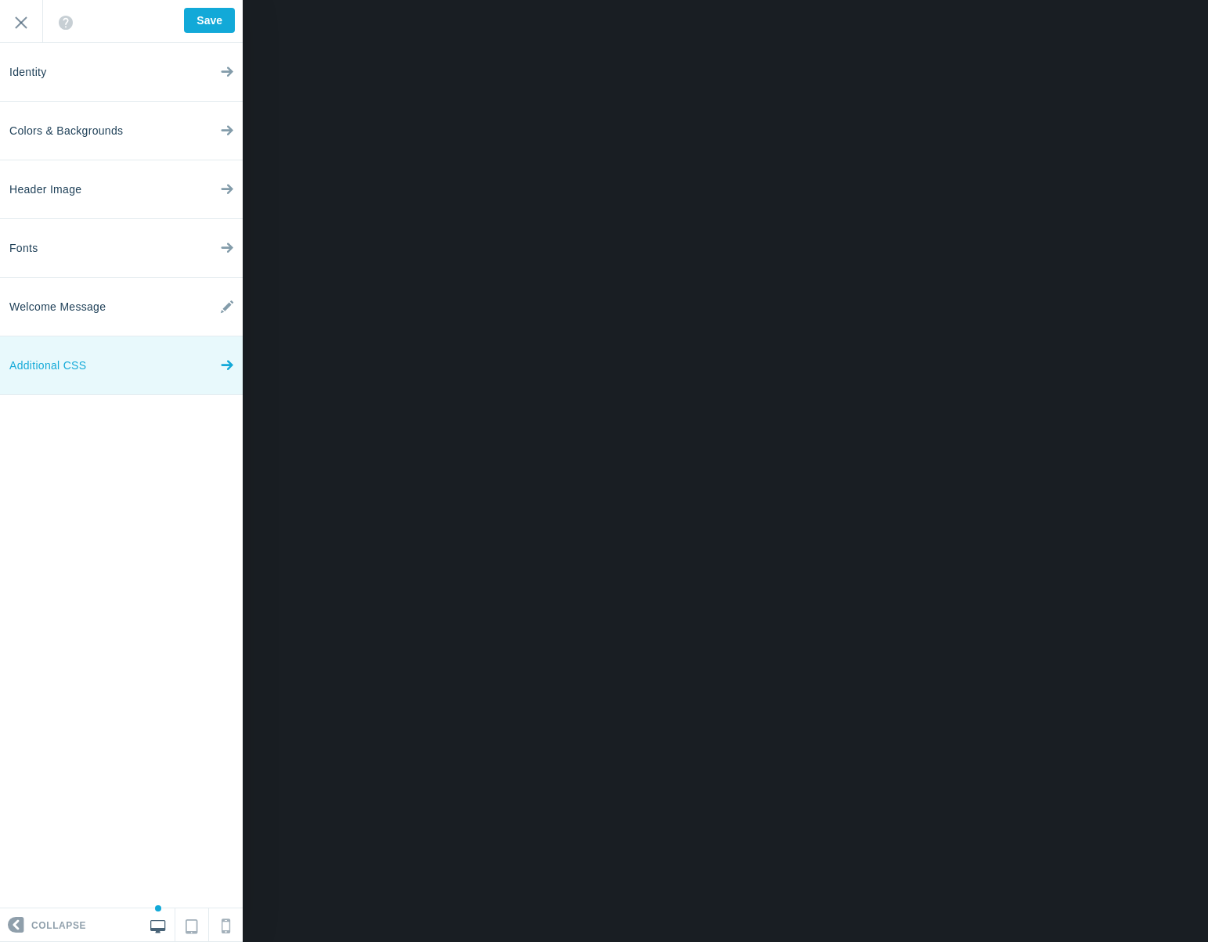
click at [72, 387] on span "Additional CSS" at bounding box center [47, 366] width 77 height 59
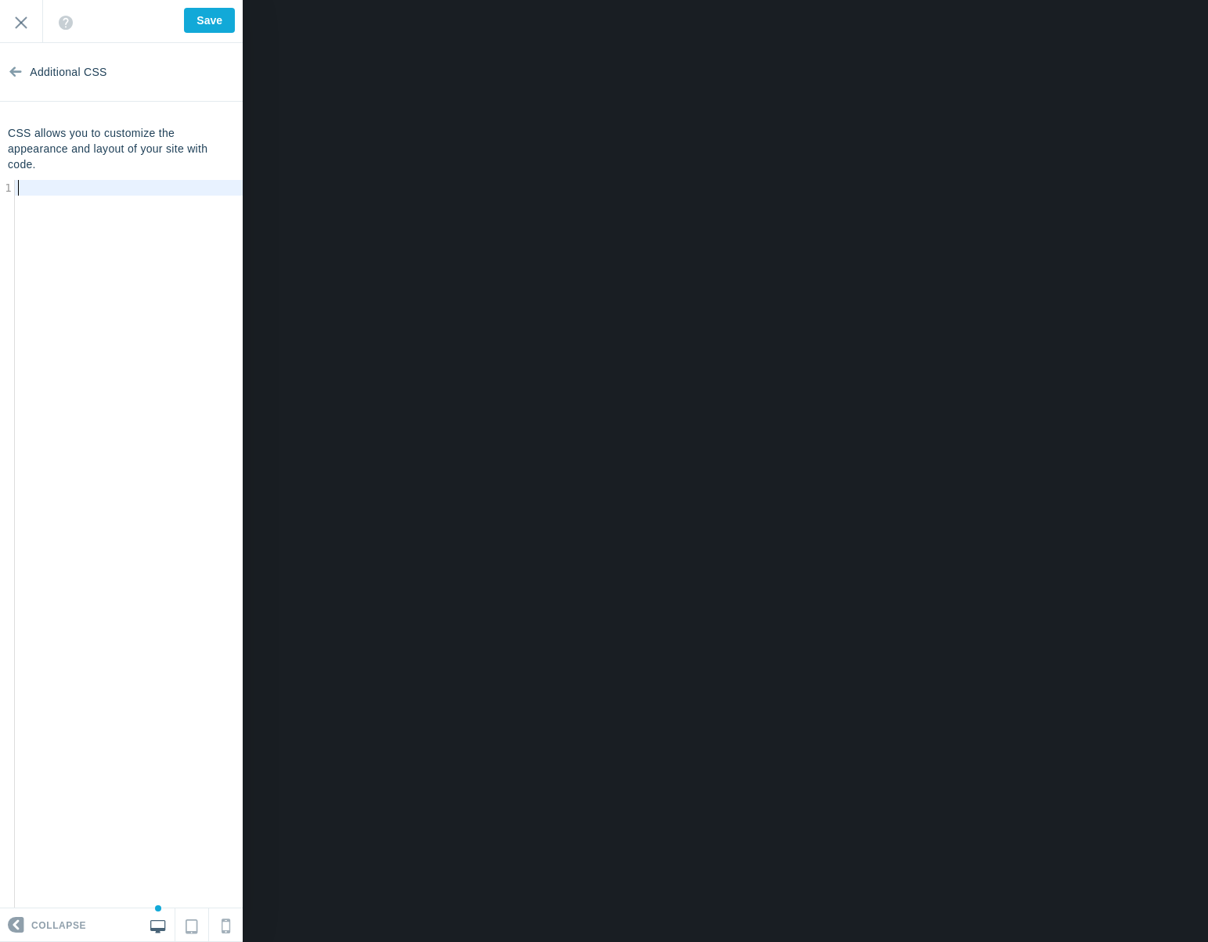
scroll to position [5, 0]
click at [107, 255] on div "​ x 1 ​" at bounding box center [133, 556] width 266 height 752
click at [26, 78] on link "Additional CSS" at bounding box center [121, 72] width 243 height 59
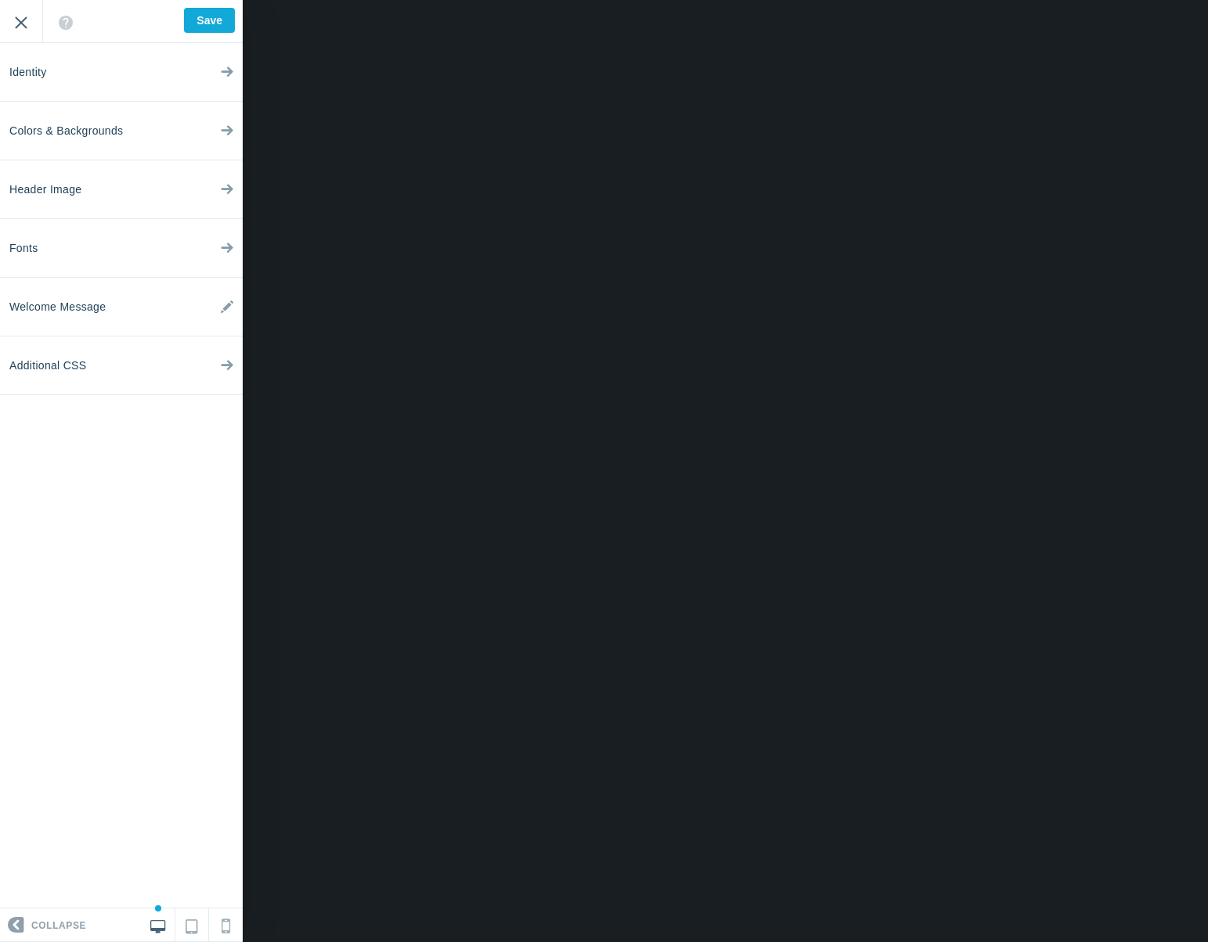
click at [26, 27] on input "Exit" at bounding box center [21, 21] width 42 height 43
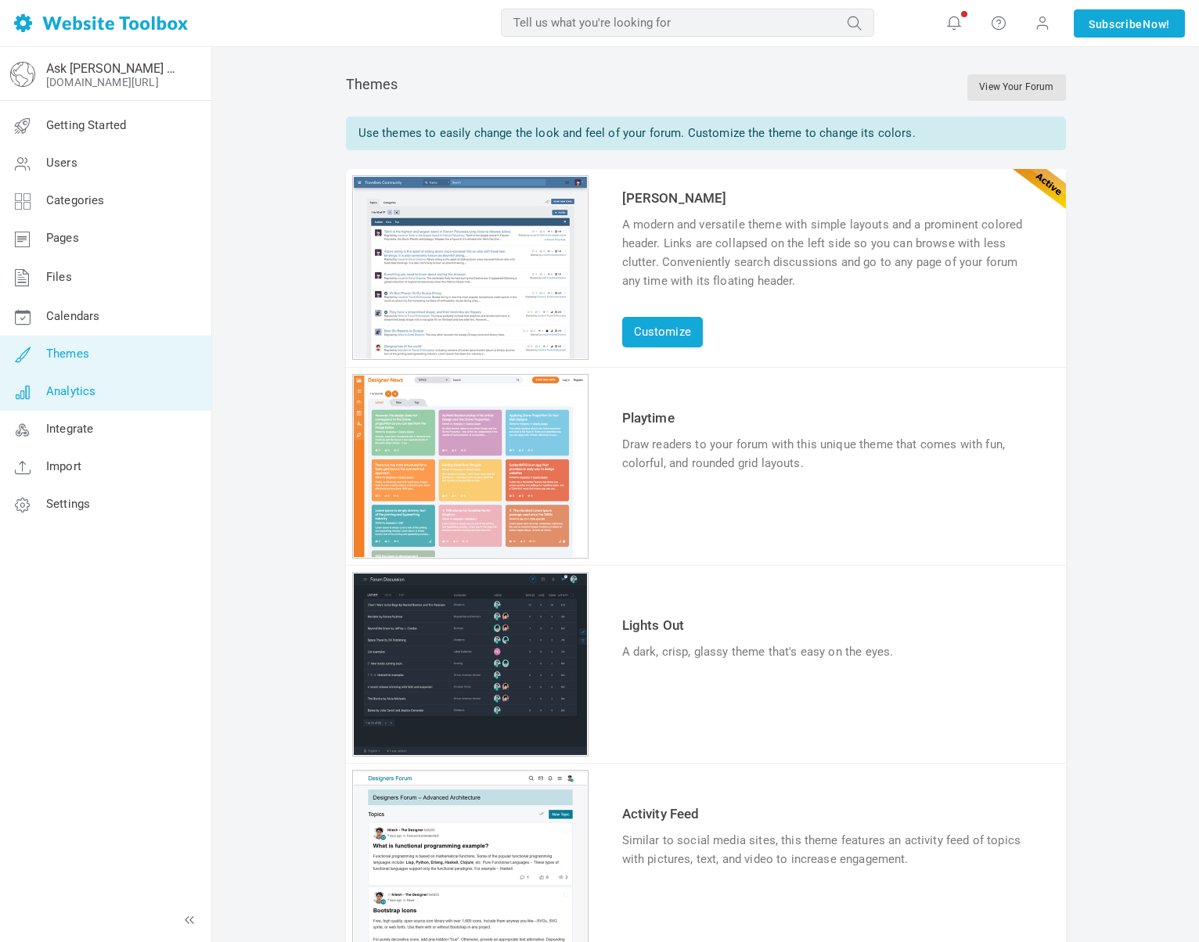
click at [87, 403] on link "Analytics" at bounding box center [105, 392] width 212 height 38
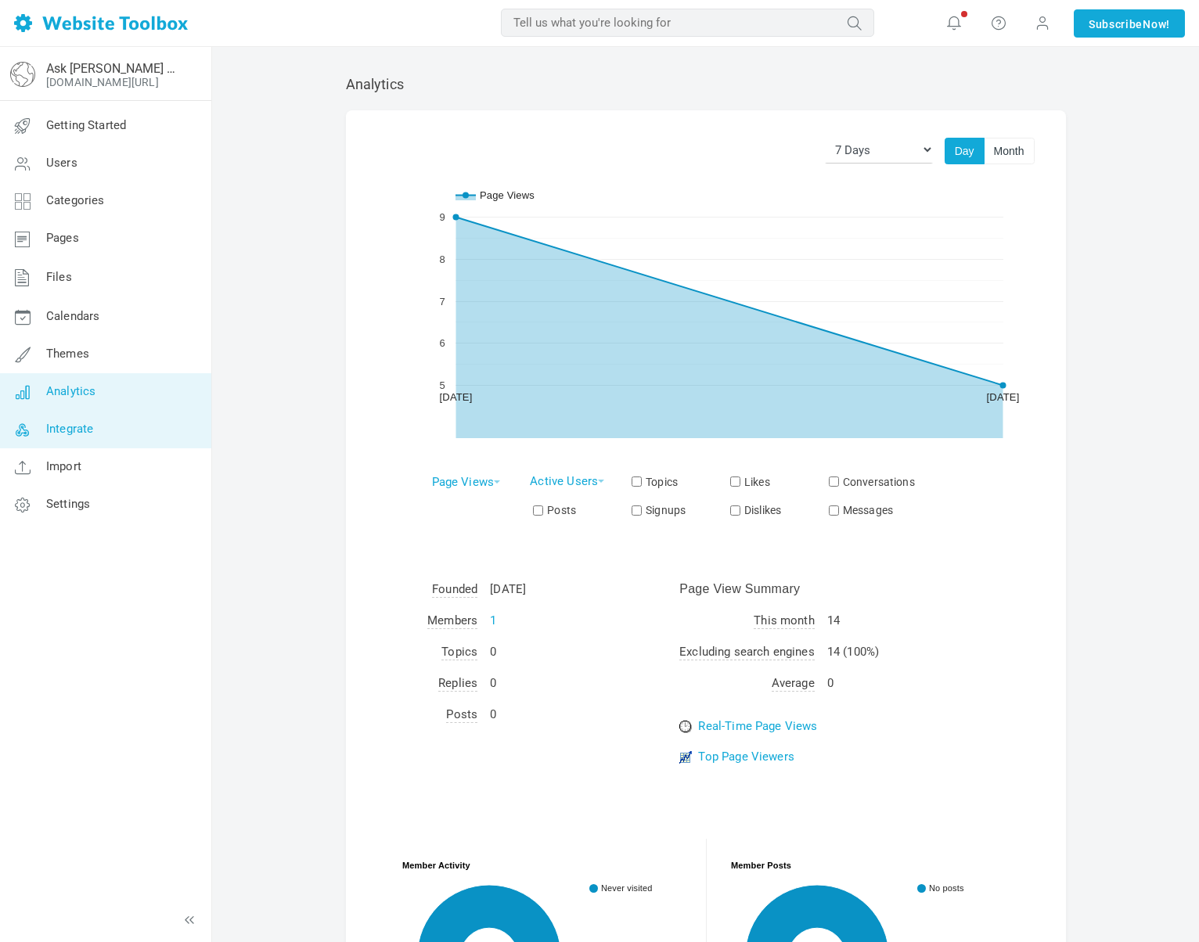
click at [99, 432] on link "Integrate" at bounding box center [105, 430] width 212 height 38
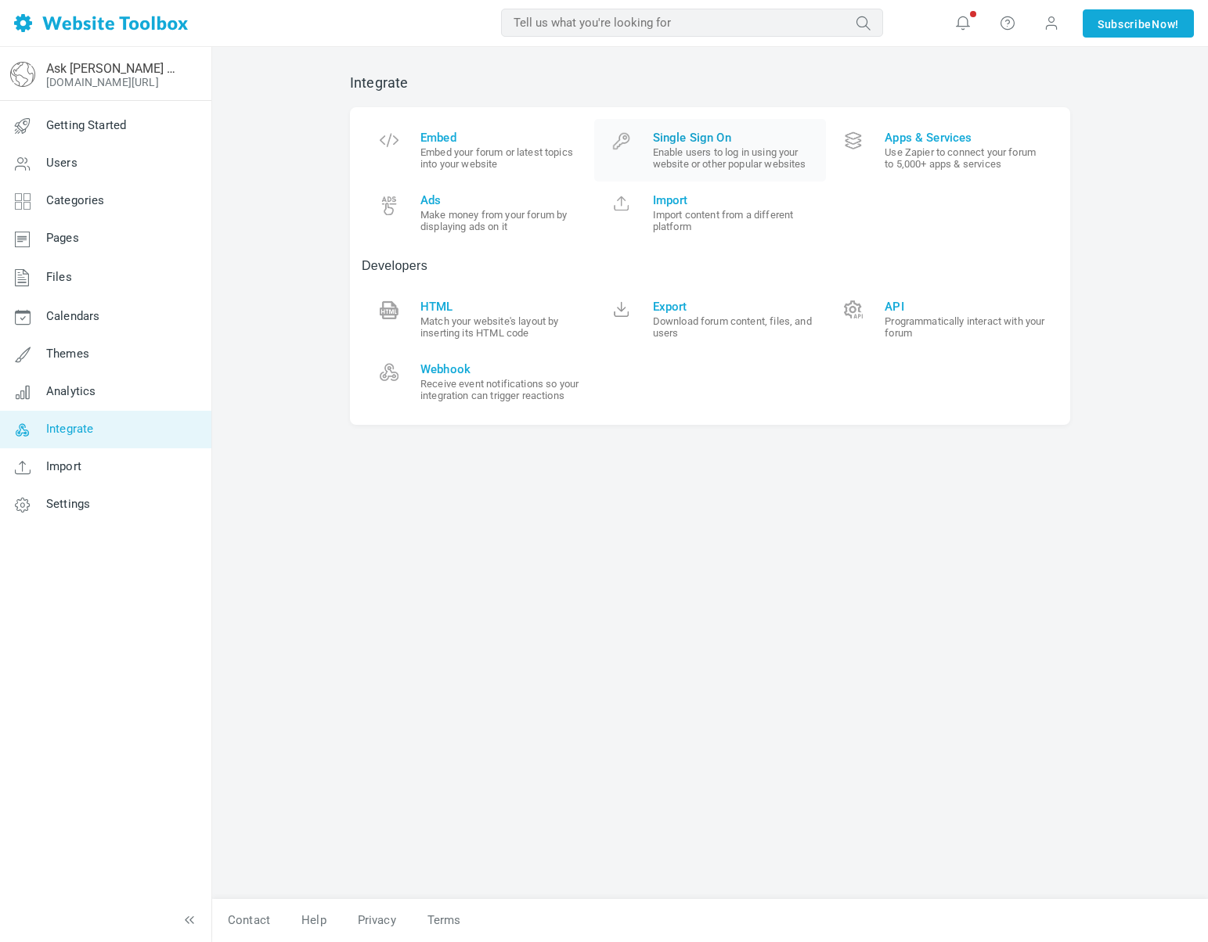
click at [668, 167] on small "Enable users to log in using your website or other popular websites" at bounding box center [734, 157] width 162 height 23
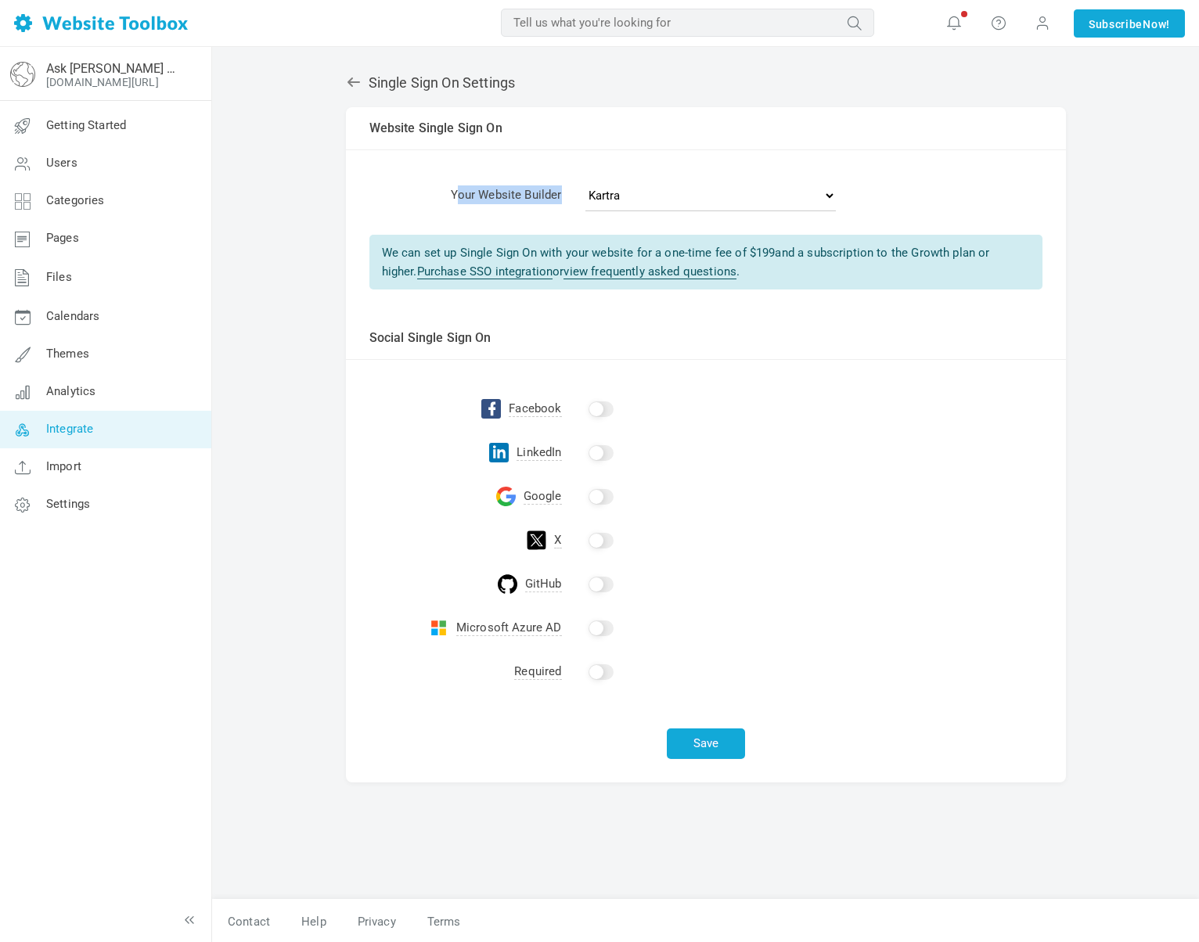
drag, startPoint x: 468, startPoint y: 193, endPoint x: 570, endPoint y: 195, distance: 101.8
click at [570, 195] on tr "Your Website Builder - Select One - Other Brilliant Directories CraftCMS Drupal…" at bounding box center [706, 198] width 720 height 49
click at [607, 197] on select "- Select One - Other Brilliant Directories CraftCMS Drupal [PERSON_NAME] Dynado…" at bounding box center [710, 195] width 250 height 31
click at [585, 180] on select "- Select One - Other Brilliant Directories CraftCMS Drupal [PERSON_NAME] Dynado…" at bounding box center [710, 195] width 250 height 31
click at [379, 254] on div "We can set up Single Sign On with your website for a one-time fee of $ 199 and …" at bounding box center [705, 262] width 673 height 55
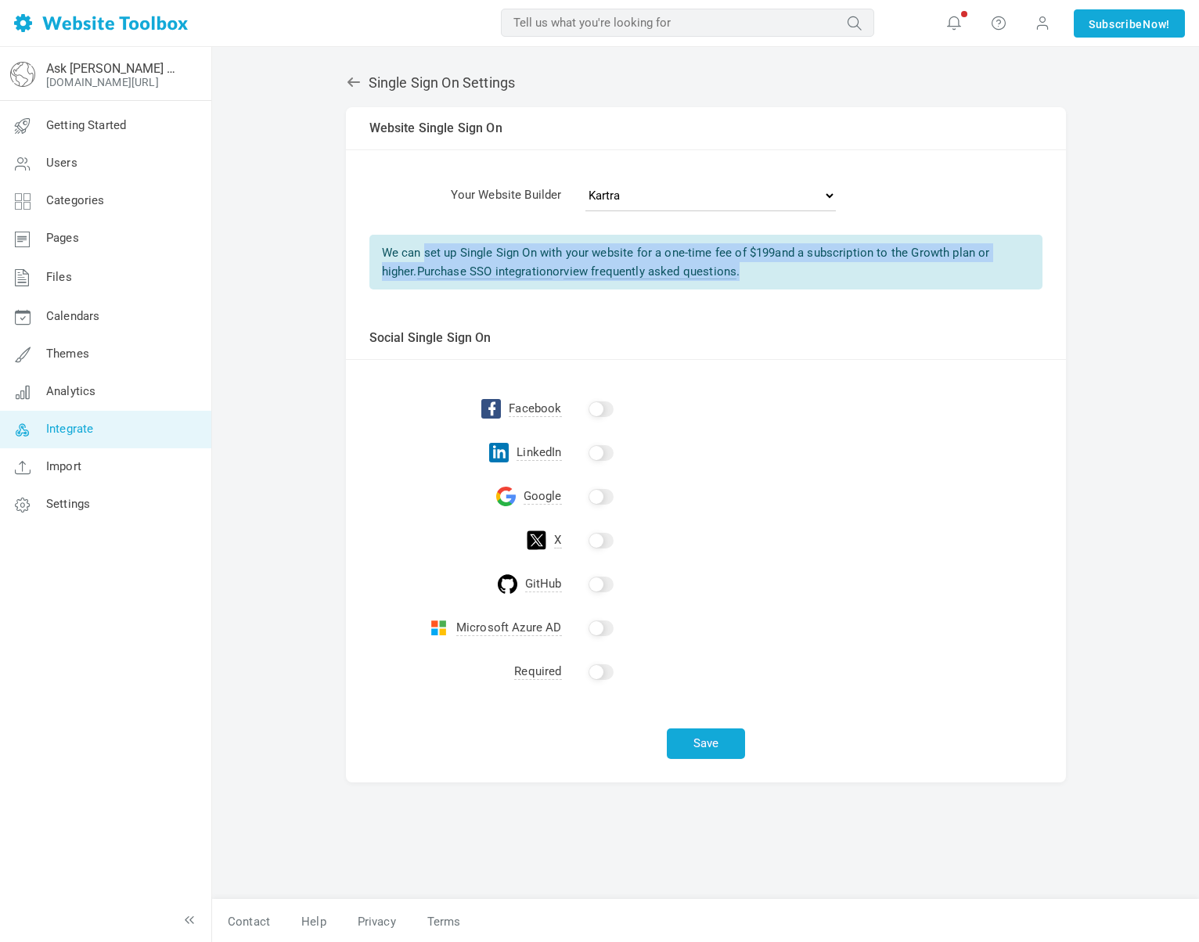
drag, startPoint x: 433, startPoint y: 254, endPoint x: 1041, endPoint y: 272, distance: 608.3
click at [1041, 272] on div "We can set up Single Sign On with your website for a one-time fee of $ 199 and …" at bounding box center [705, 262] width 673 height 55
click at [927, 302] on td "Please select your website builder above. If it's not listed, select Other . Us…" at bounding box center [706, 270] width 720 height 94
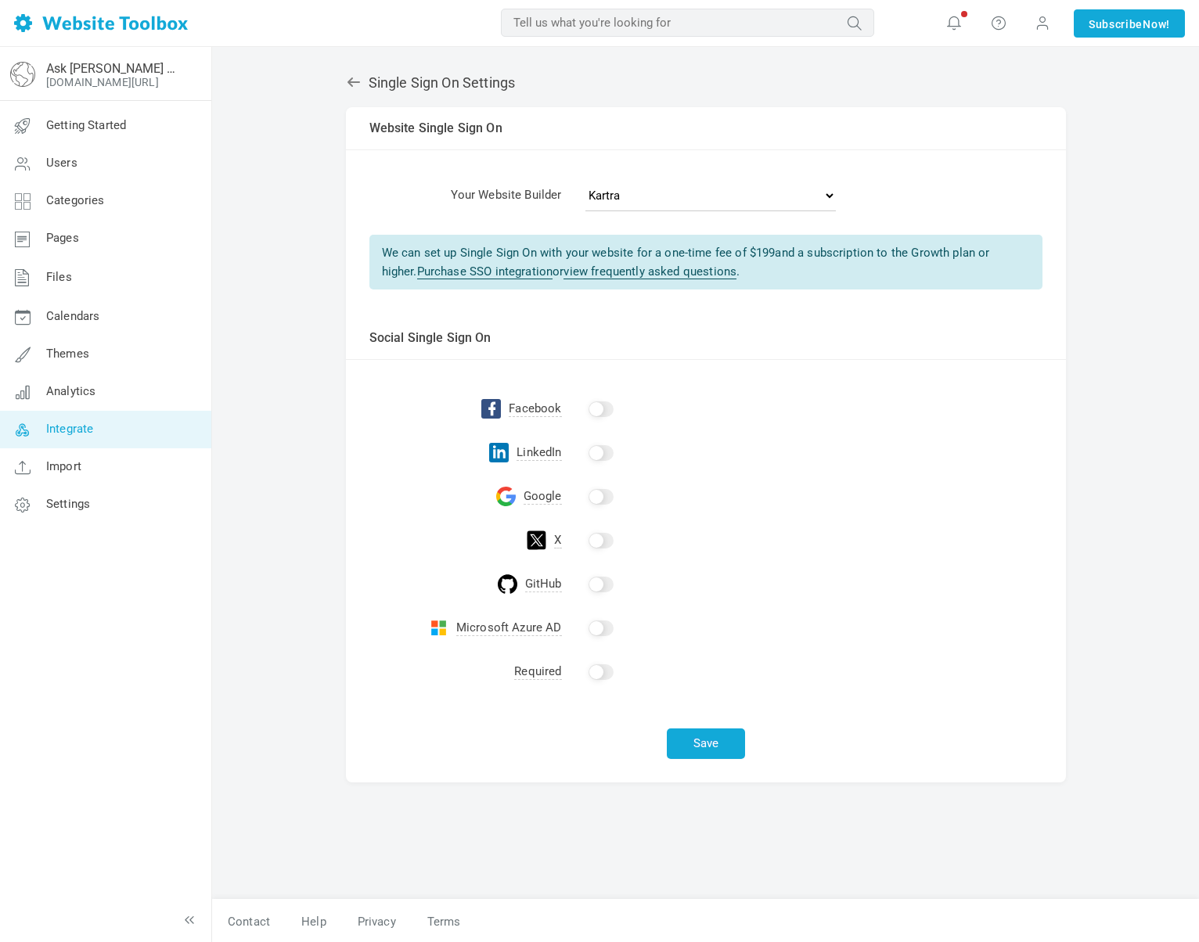
click at [520, 326] on td "Social Single Sign On" at bounding box center [706, 338] width 720 height 43
drag, startPoint x: 751, startPoint y: 252, endPoint x: 786, endPoint y: 253, distance: 35.2
click at [786, 253] on div "We can set up Single Sign On with your website for a one-time fee of $ 199 and …" at bounding box center [705, 262] width 673 height 55
drag, startPoint x: 916, startPoint y: 257, endPoint x: 974, endPoint y: 262, distance: 58.9
click at [974, 262] on div "We can set up Single Sign On with your website for a one-time fee of $ 199 and …" at bounding box center [705, 262] width 673 height 55
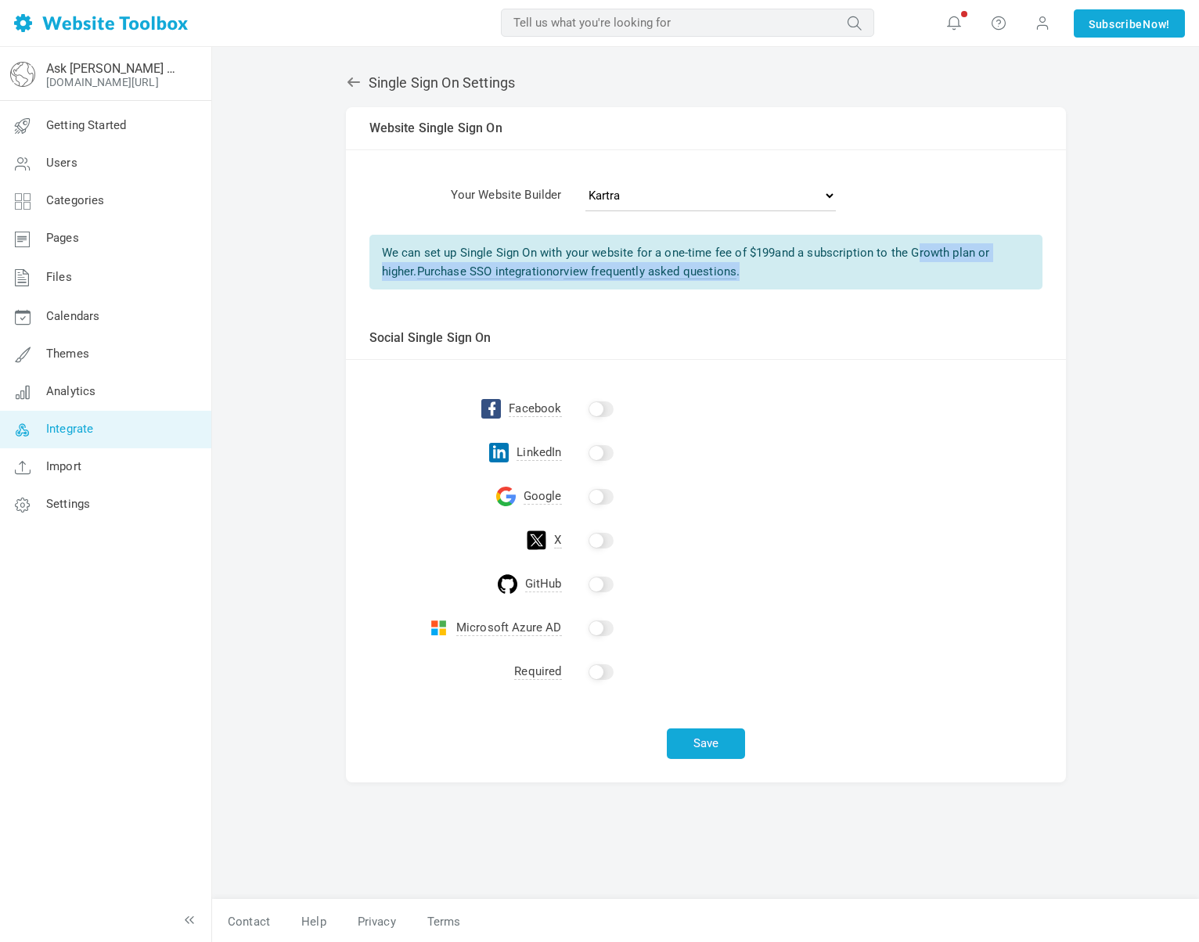
click at [968, 268] on div "We can set up Single Sign On with your website for a one-time fee of $ 199 and …" at bounding box center [705, 262] width 673 height 55
click at [51, 473] on link "Import" at bounding box center [105, 467] width 212 height 38
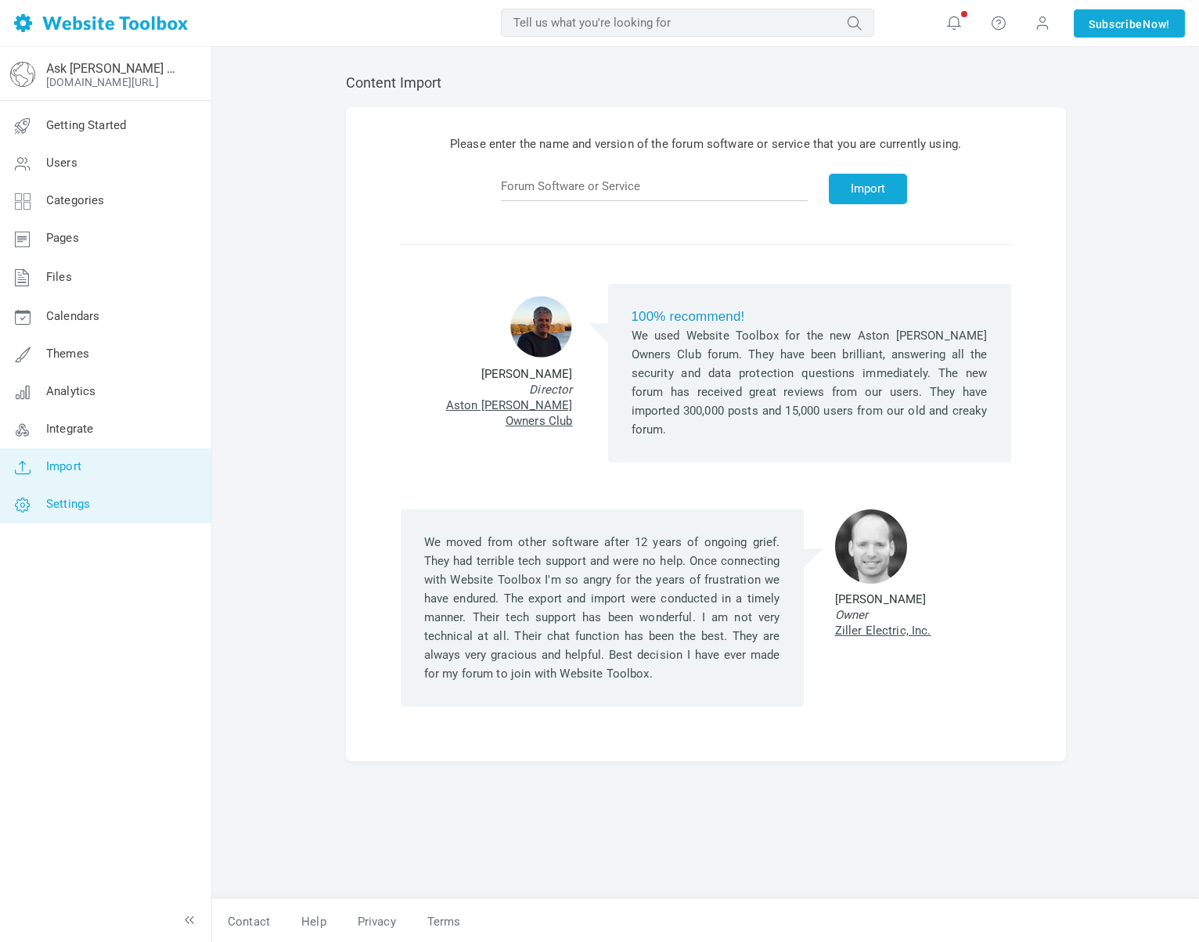
click at [64, 515] on link "Settings" at bounding box center [105, 505] width 212 height 38
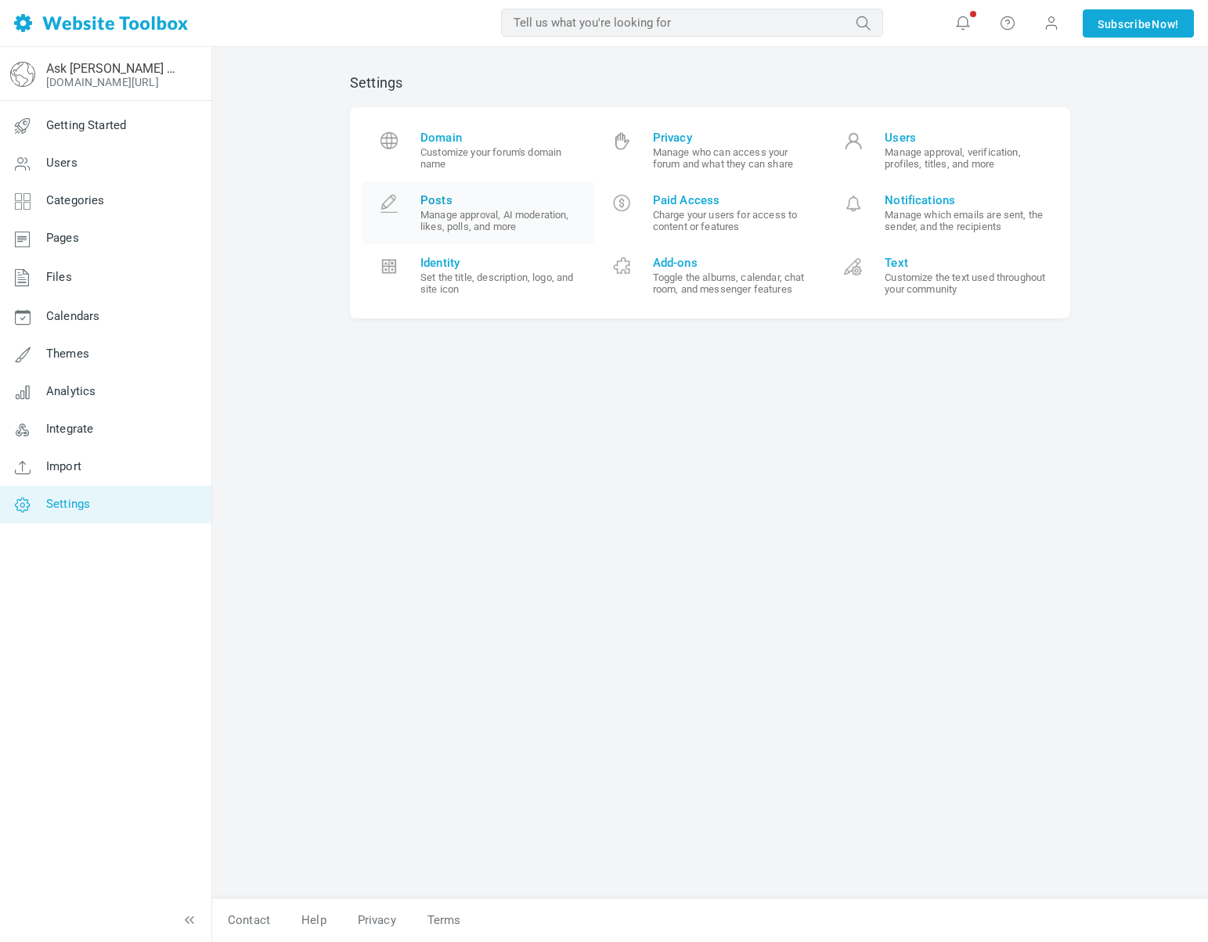
click at [497, 225] on small "Manage approval, AI moderation, likes, polls, and more" at bounding box center [501, 220] width 162 height 23
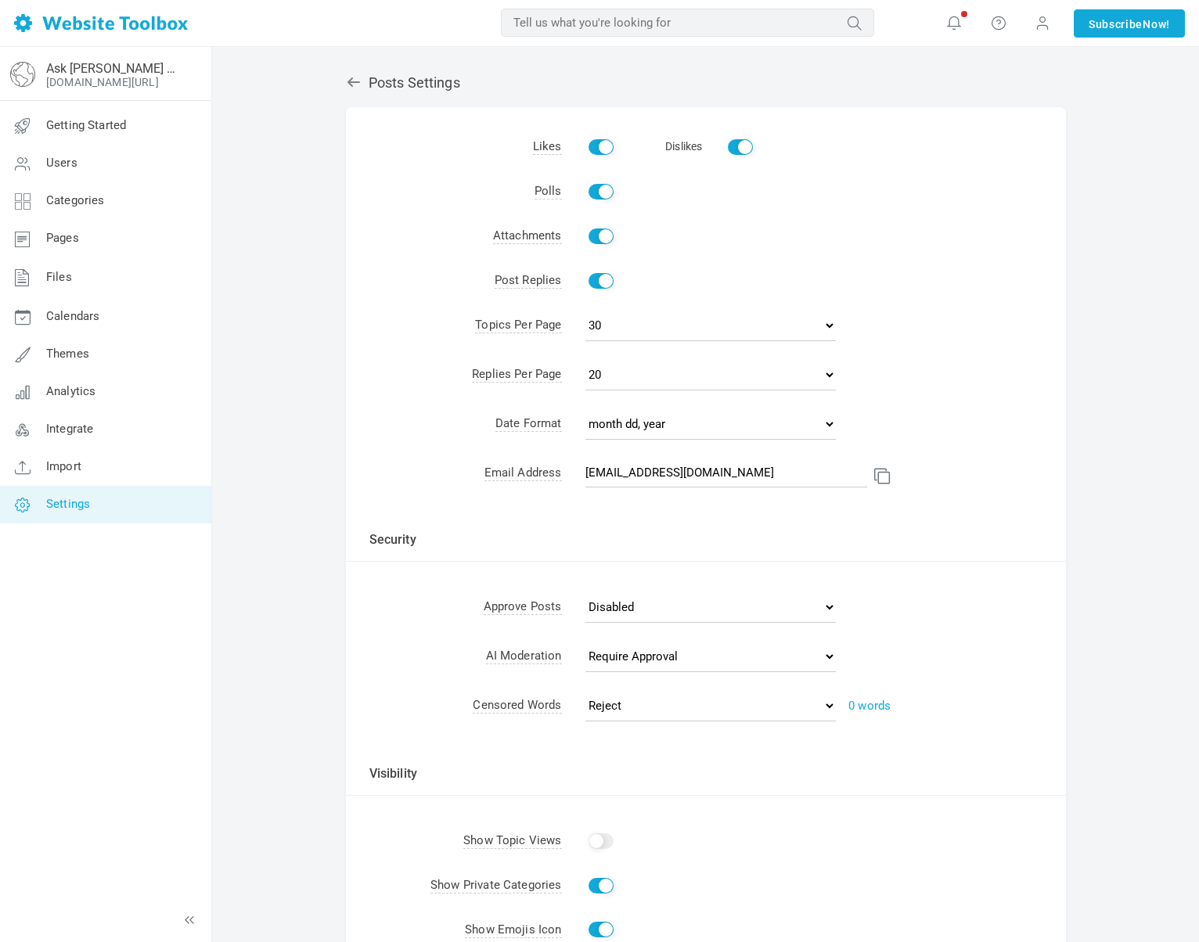
click at [375, 81] on h2 "Posts Settings" at bounding box center [706, 82] width 720 height 17
click at [365, 82] on link at bounding box center [357, 82] width 23 height 16
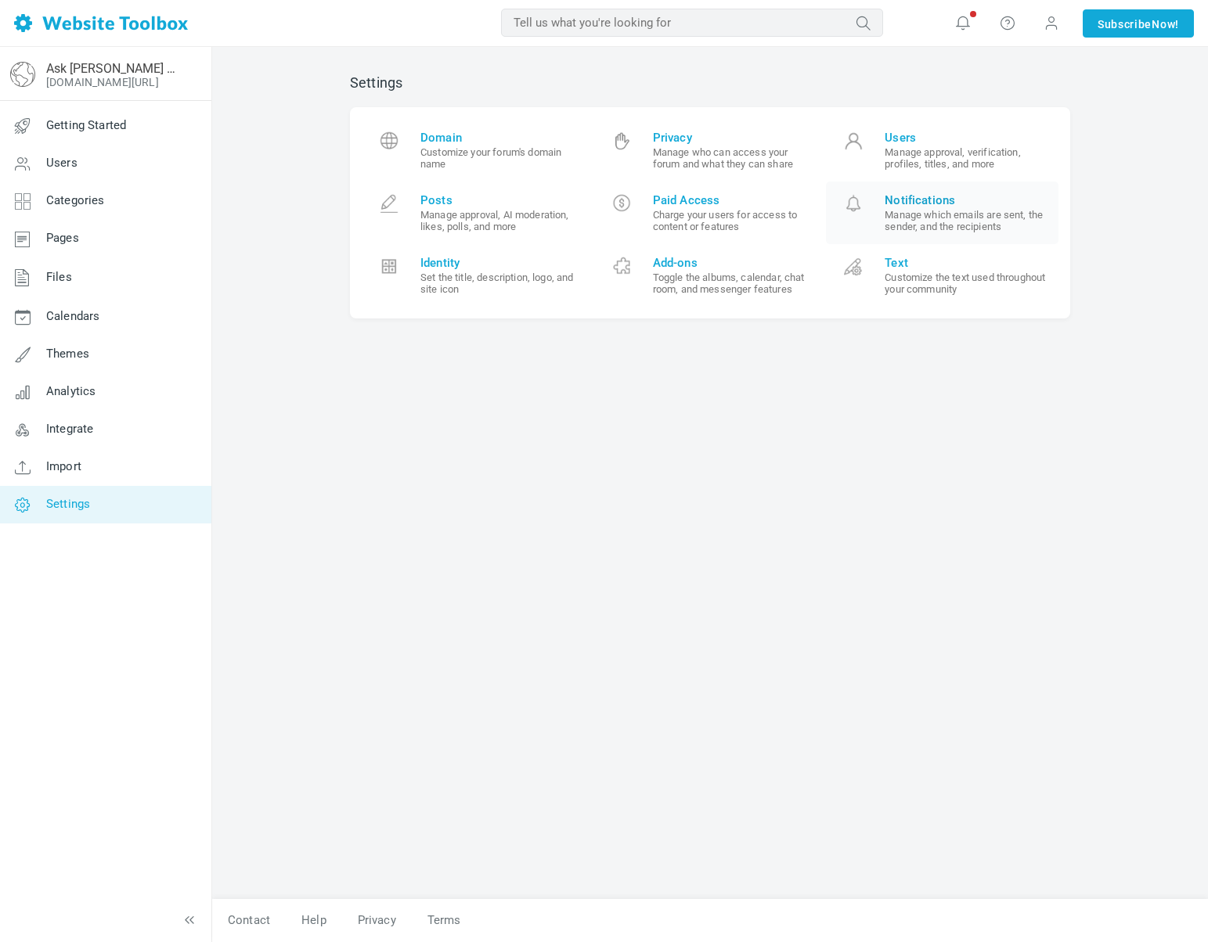
click at [881, 211] on link "Notifications Manage which emails are sent, the sender, and the recipients" at bounding box center [942, 213] width 232 height 63
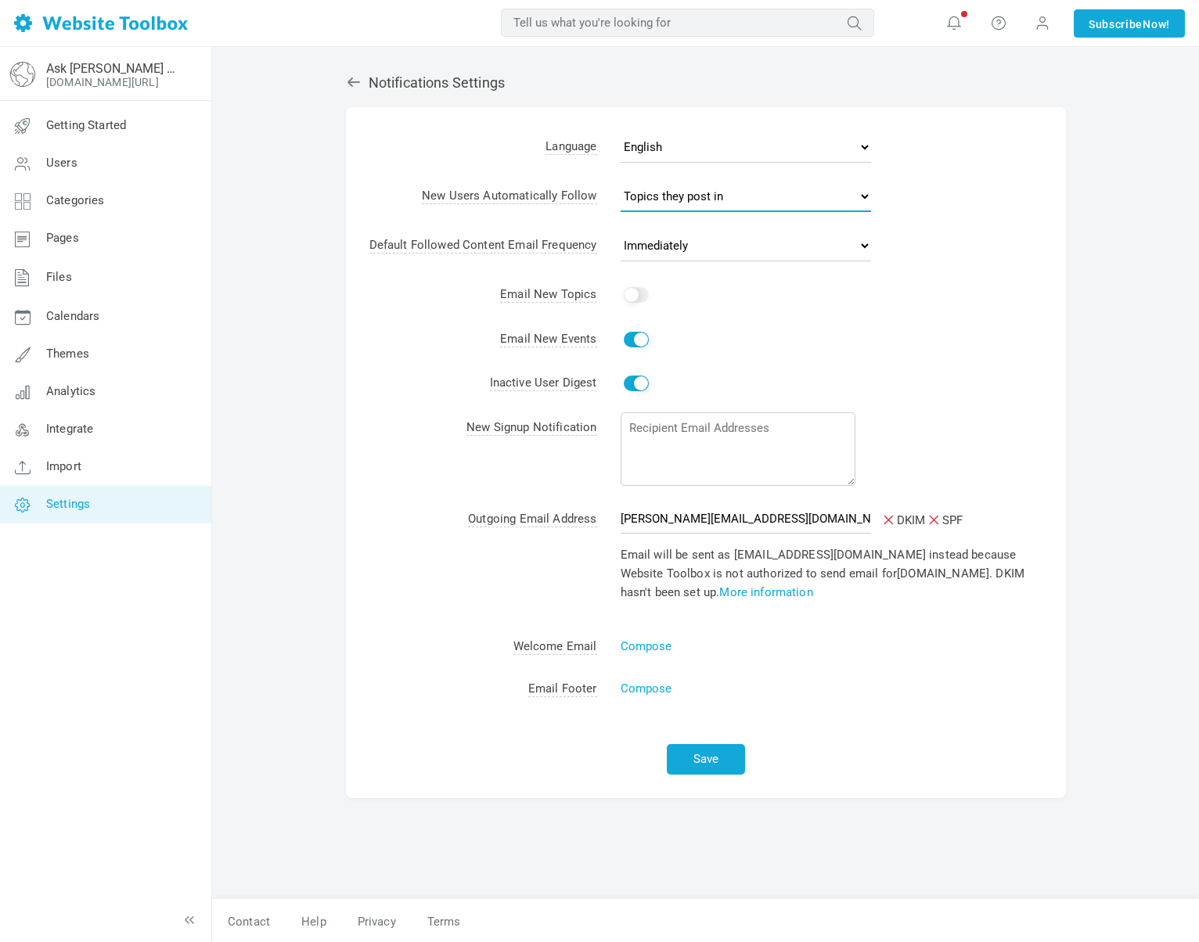
click at [671, 198] on select "No topics Topics they start Topics they post in All topics" at bounding box center [746, 196] width 250 height 31
click at [681, 243] on select "Never Immediately Daily Weekly" at bounding box center [746, 245] width 250 height 31
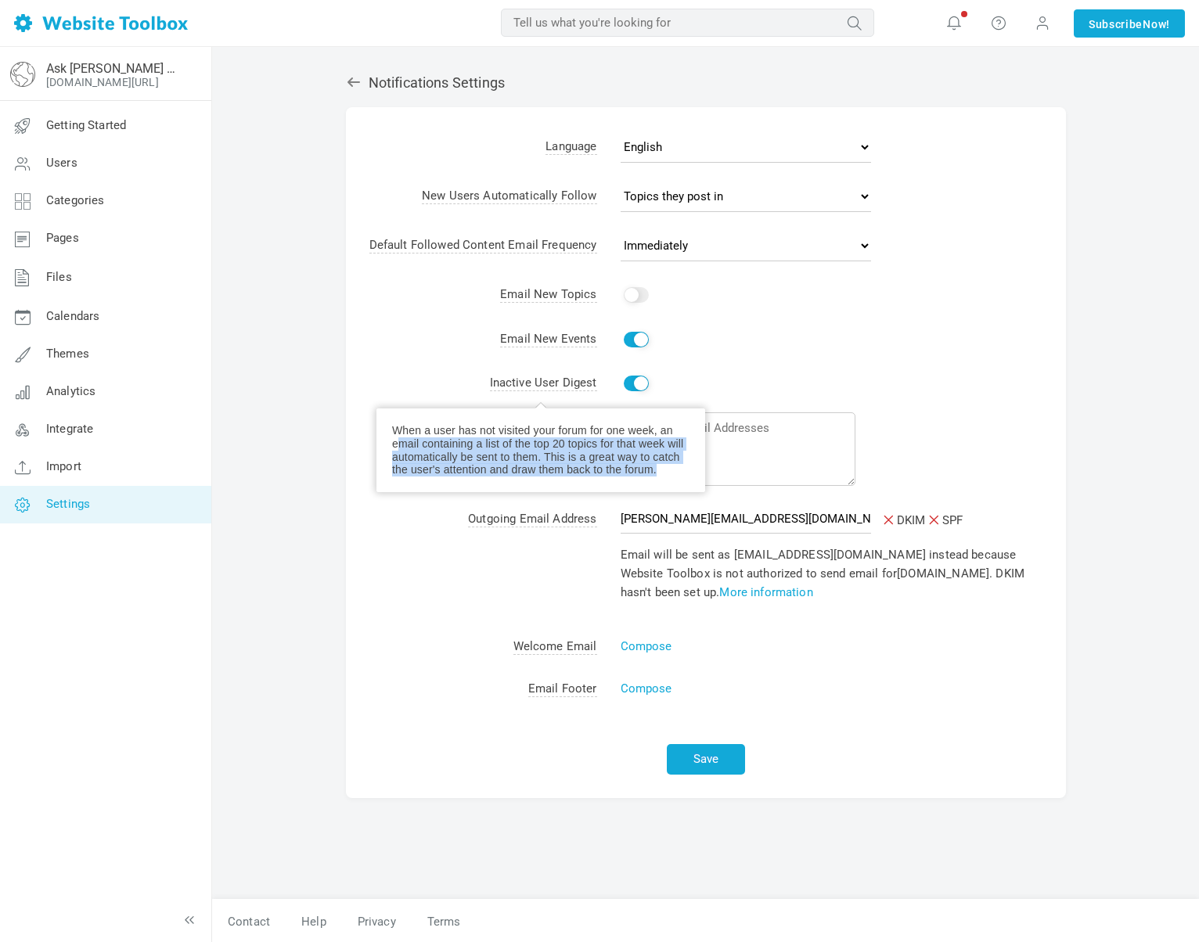
drag, startPoint x: 452, startPoint y: 439, endPoint x: 643, endPoint y: 488, distance: 197.0
click at [643, 488] on h3 "When a user has not visited your forum for one week, an email containing a list…" at bounding box center [540, 451] width 329 height 84
click at [617, 477] on h3 "When a user has not visited your forum for one week, an email containing a list…" at bounding box center [540, 451] width 329 height 84
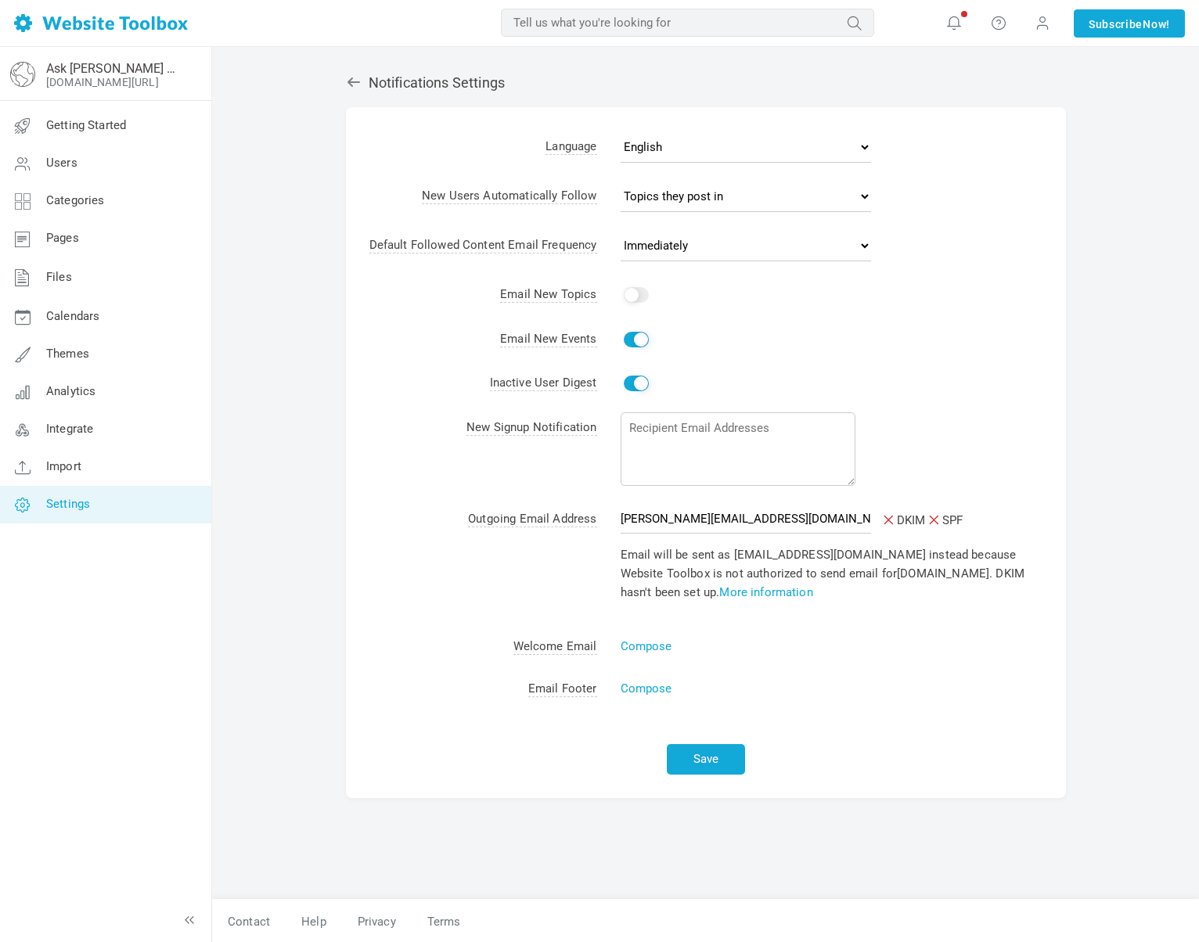
click at [536, 384] on span "Inactive User Digest" at bounding box center [543, 384] width 107 height 16
click at [429, 387] on td "Inactive User Digest" at bounding box center [471, 384] width 251 height 45
drag, startPoint x: 481, startPoint y: 426, endPoint x: 632, endPoint y: 423, distance: 151.1
click at [632, 423] on tr "New Signup Notification" at bounding box center [706, 452] width 720 height 92
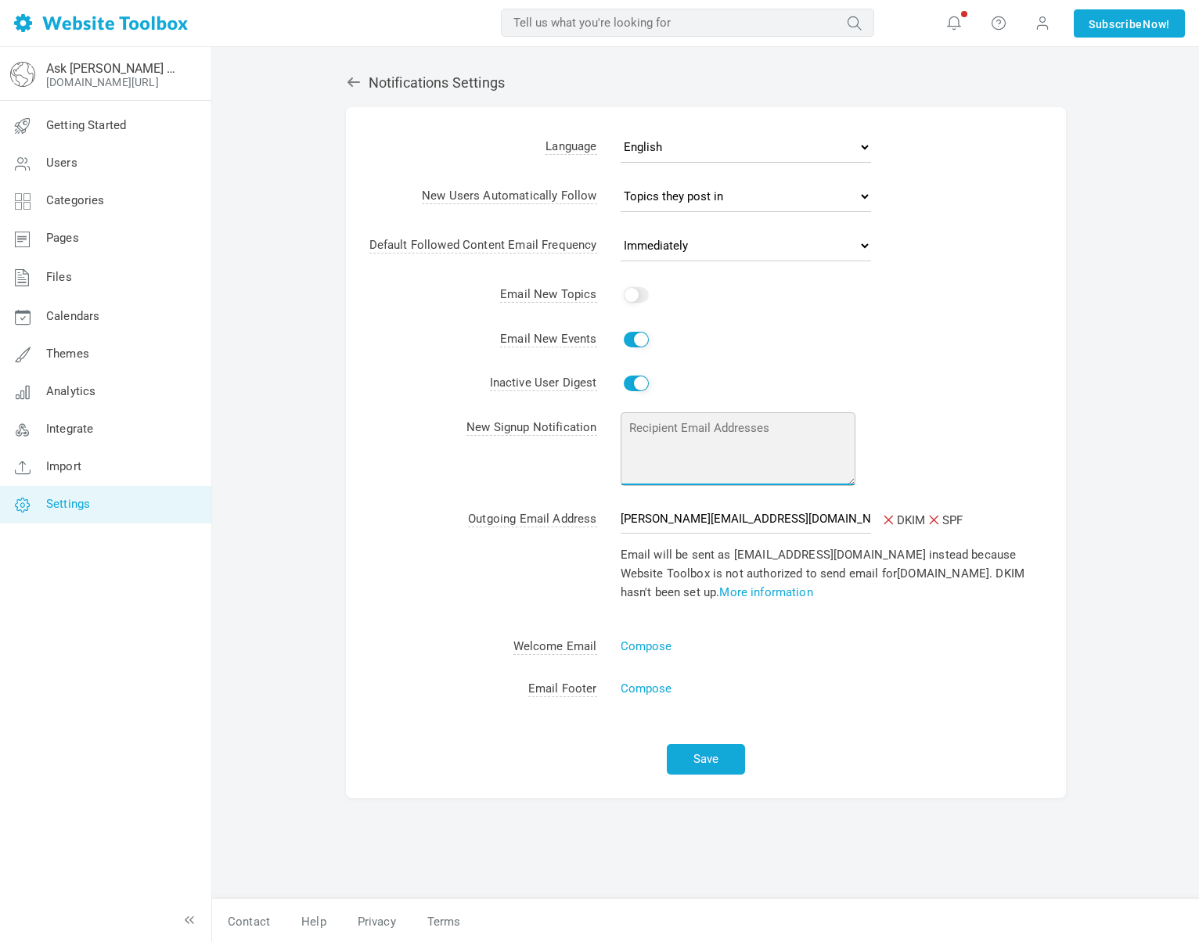
click at [688, 464] on textarea at bounding box center [738, 449] width 235 height 74
click at [683, 430] on textarea at bounding box center [738, 449] width 235 height 74
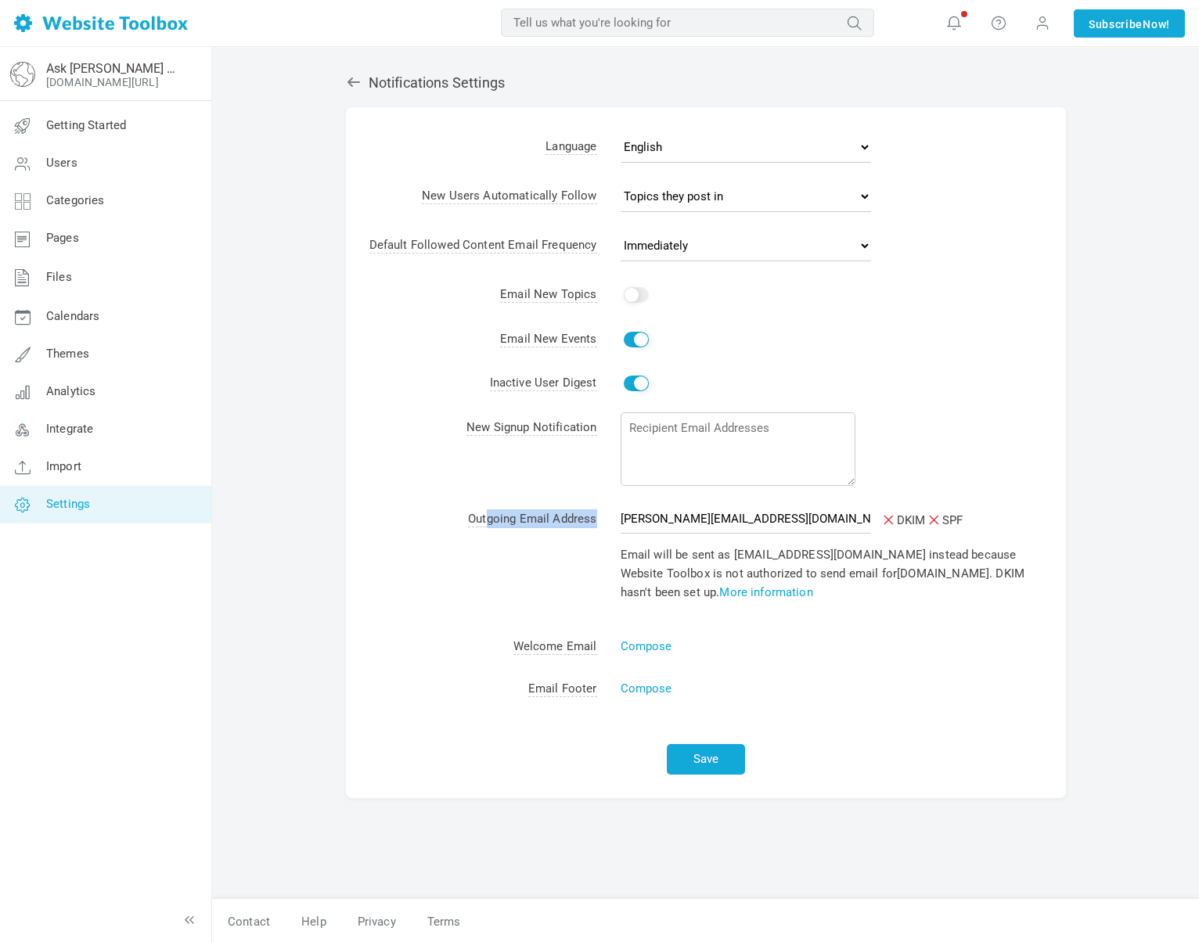
drag, startPoint x: 555, startPoint y: 526, endPoint x: 827, endPoint y: 533, distance: 272.4
click at [827, 533] on tr "Outgoing Email Address jessica@pineapplerelations.com DKIM SPF Email will be se…" at bounding box center [706, 562] width 720 height 128
drag, startPoint x: 982, startPoint y: 526, endPoint x: 861, endPoint y: 526, distance: 121.3
click at [861, 526] on td "jessica@pineapplerelations.com DKIM SPF Email will be sent as noresponse@discus…" at bounding box center [831, 562] width 469 height 128
drag, startPoint x: 994, startPoint y: 633, endPoint x: 981, endPoint y: 640, distance: 14.4
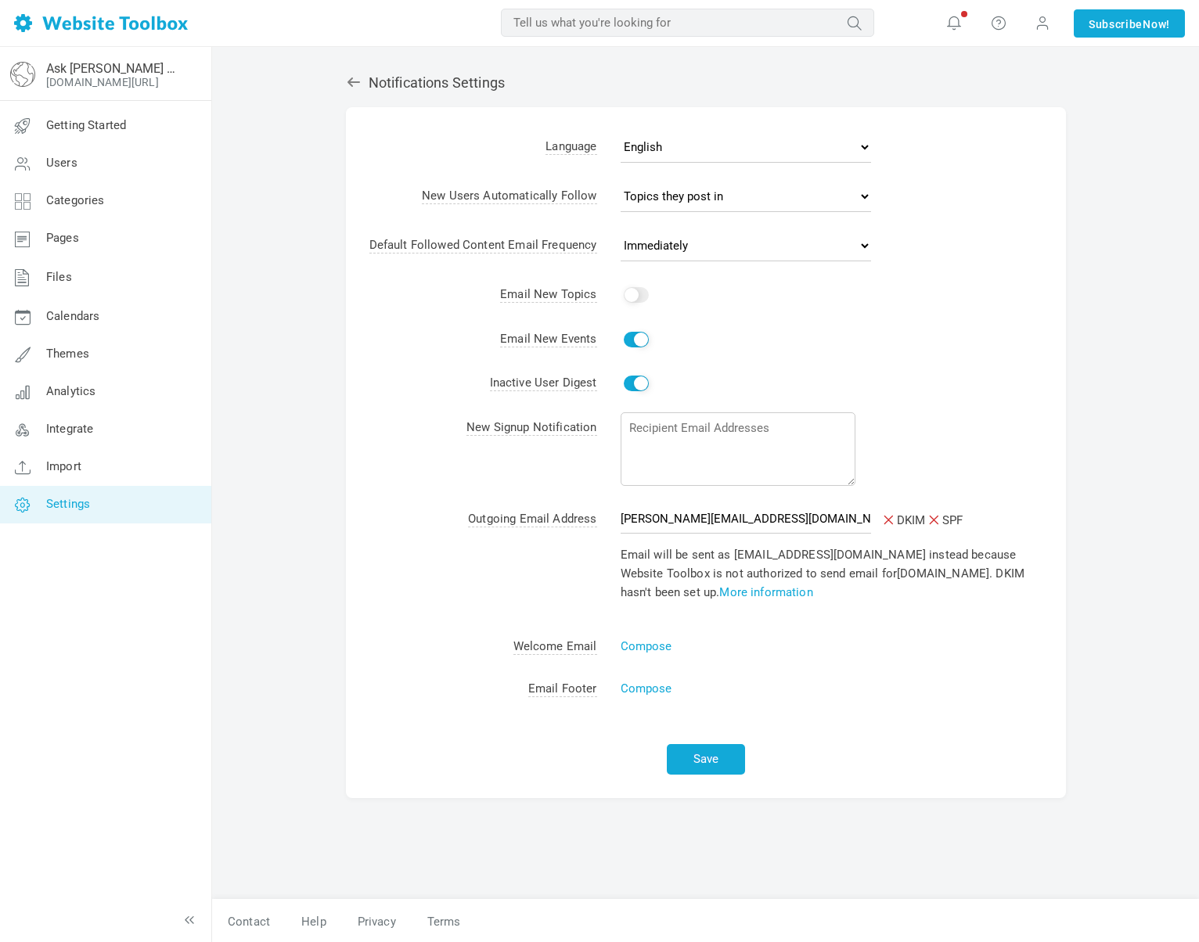
click at [995, 634] on td "Compose" at bounding box center [831, 646] width 469 height 42
click at [705, 772] on button "Save" at bounding box center [706, 759] width 78 height 31
click at [103, 464] on link "Import" at bounding box center [105, 467] width 212 height 38
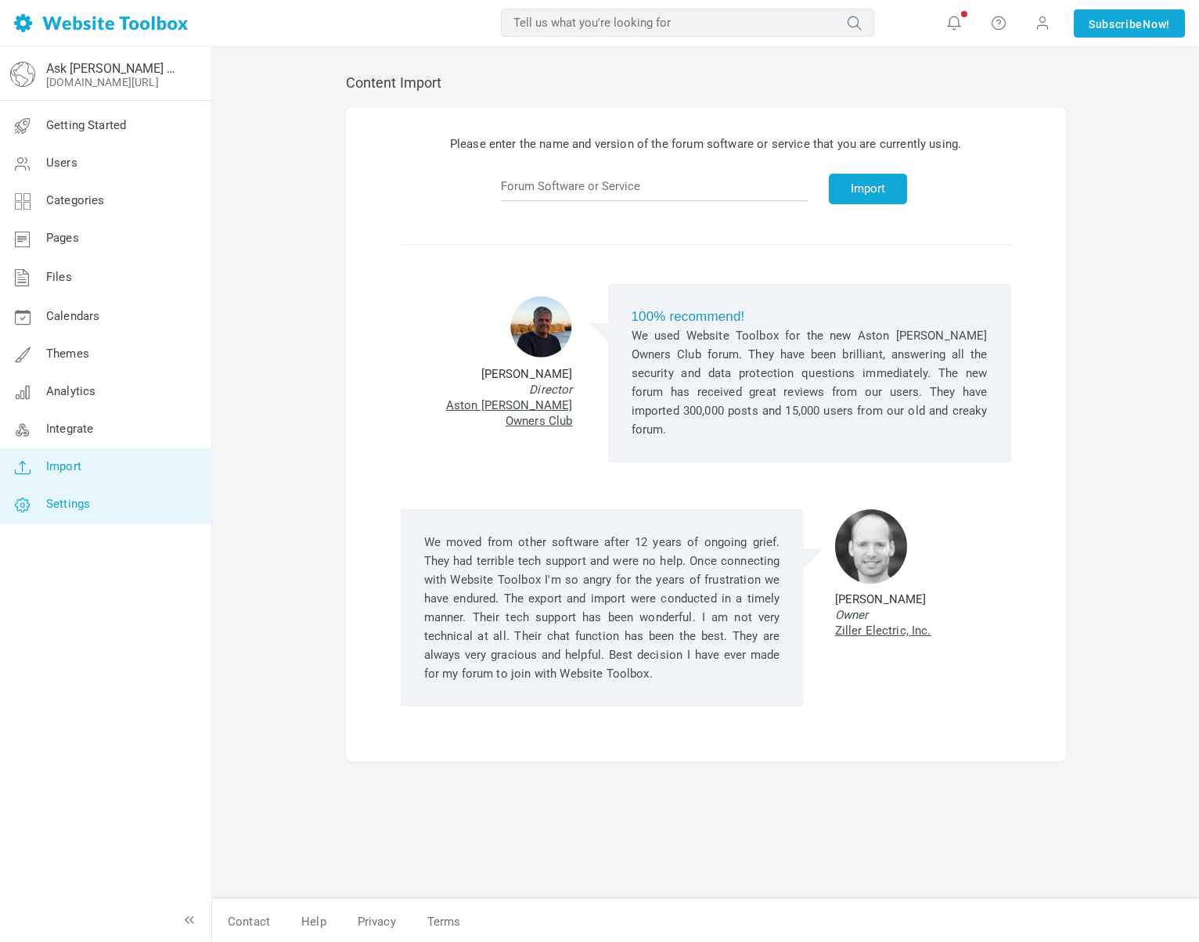
click at [85, 504] on span "Settings" at bounding box center [68, 504] width 44 height 14
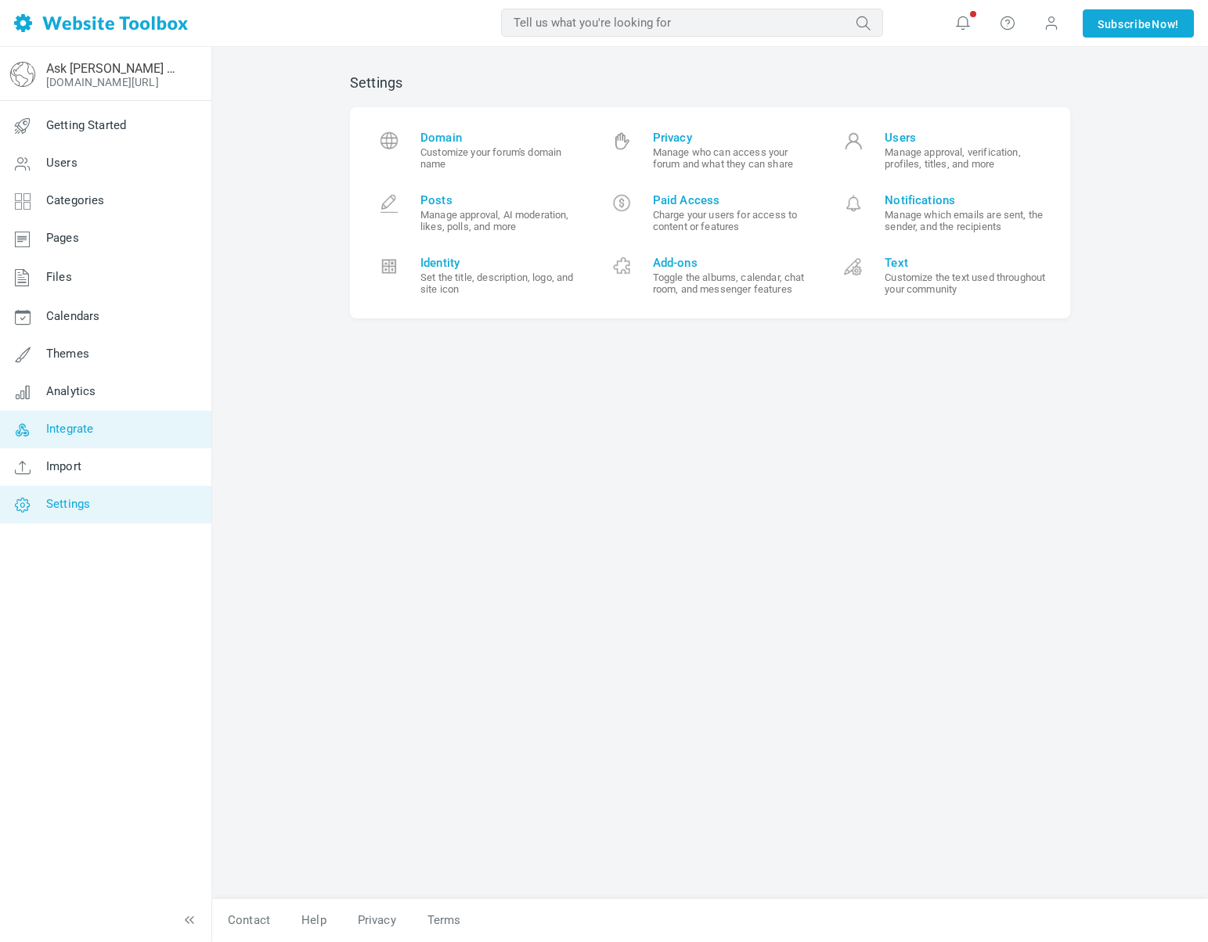
click at [87, 428] on span "Integrate" at bounding box center [69, 429] width 47 height 14
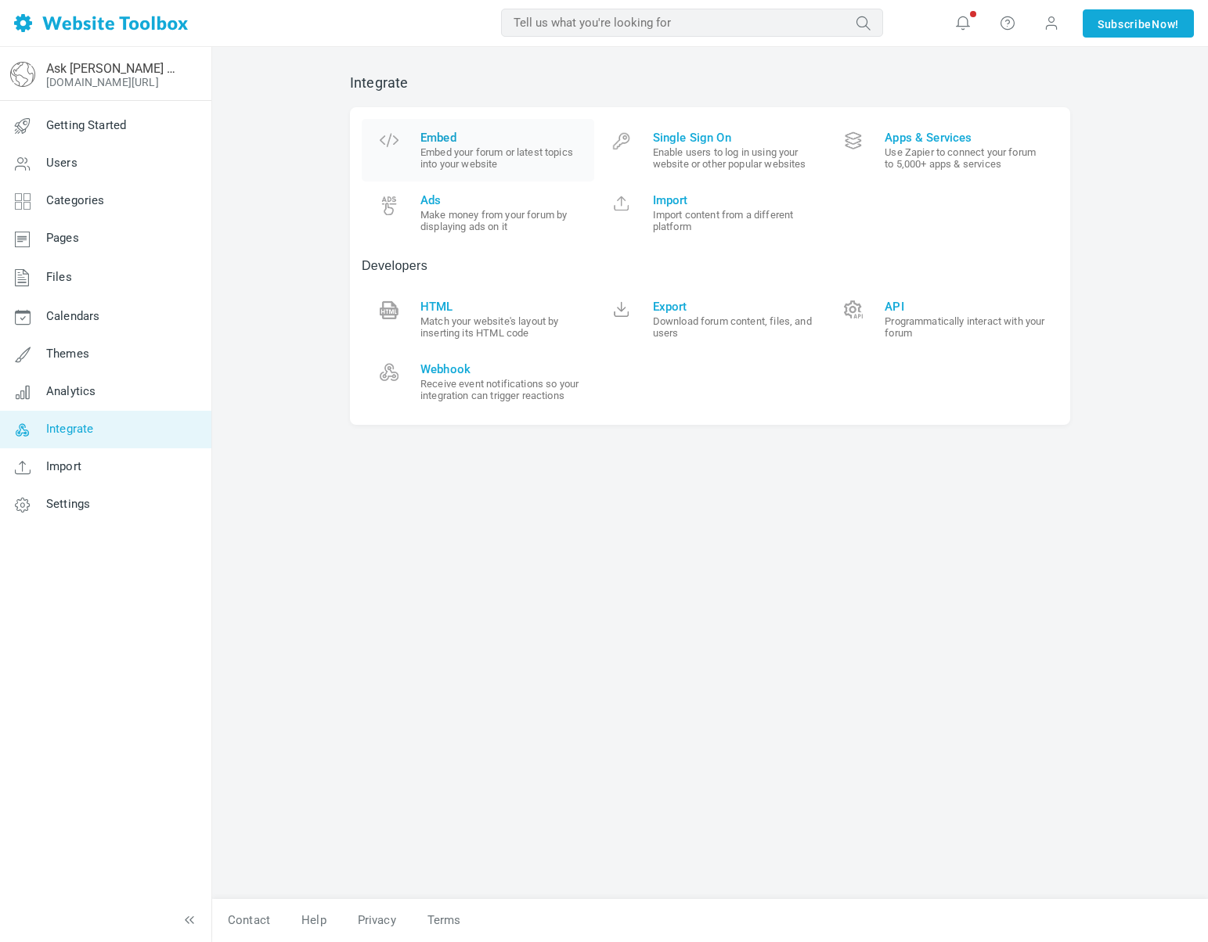
click at [442, 139] on span "Embed" at bounding box center [501, 138] width 162 height 14
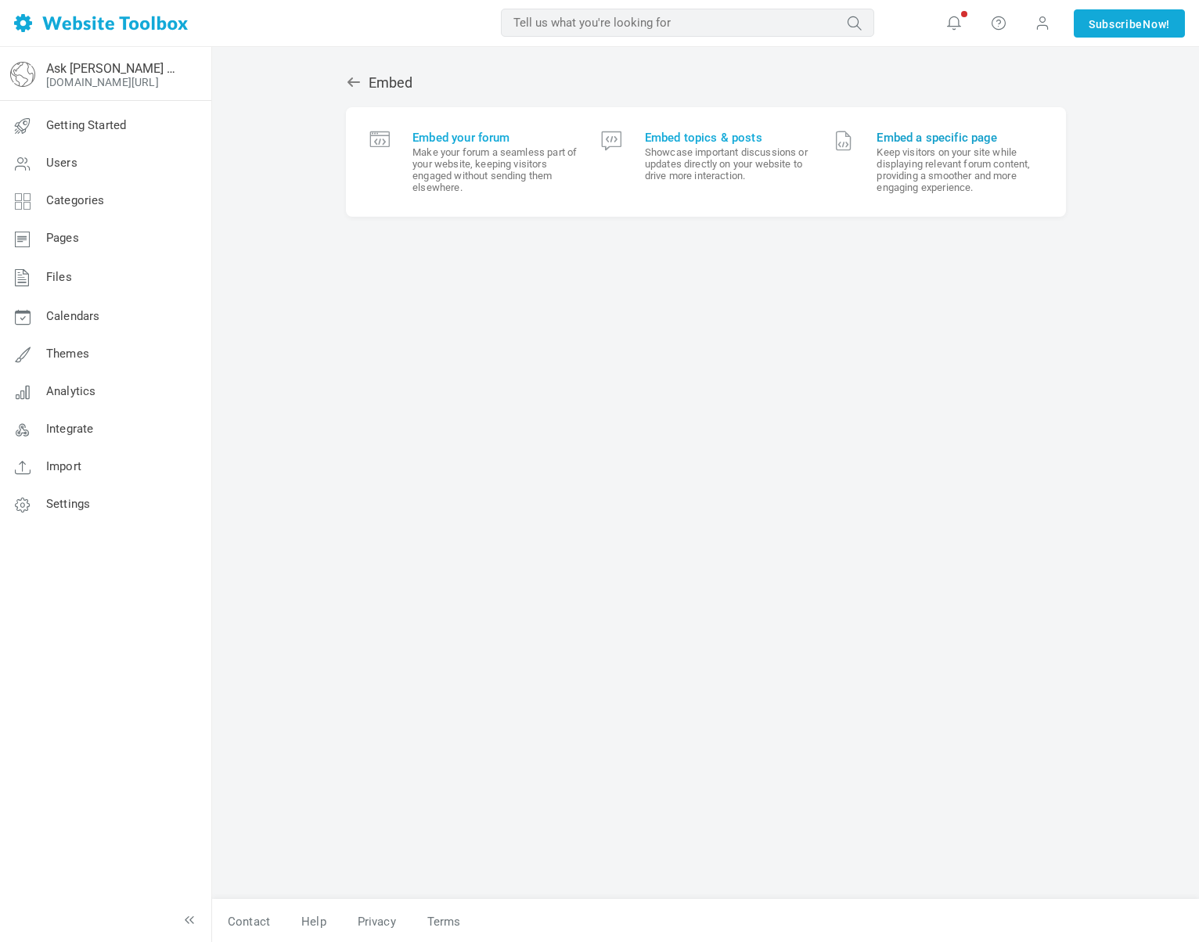
click at [965, 186] on small "Keep visitors on your site while displaying relevant forum content, providing a…" at bounding box center [959, 169] width 165 height 47
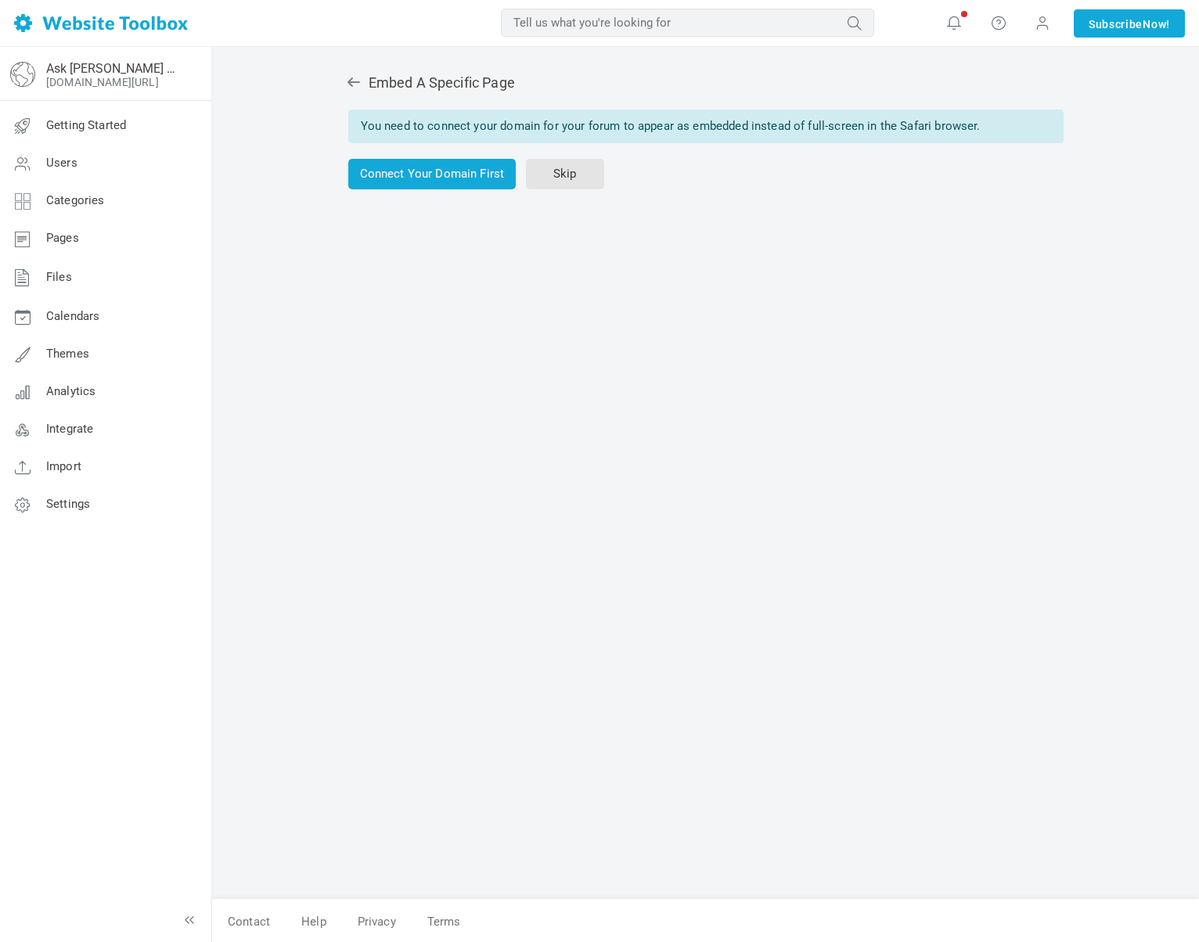
click at [341, 76] on div "Embed A Specific Page You need to connect your domain for your forum to appear …" at bounding box center [705, 479] width 743 height 841
click at [346, 80] on icon at bounding box center [354, 82] width 16 height 16
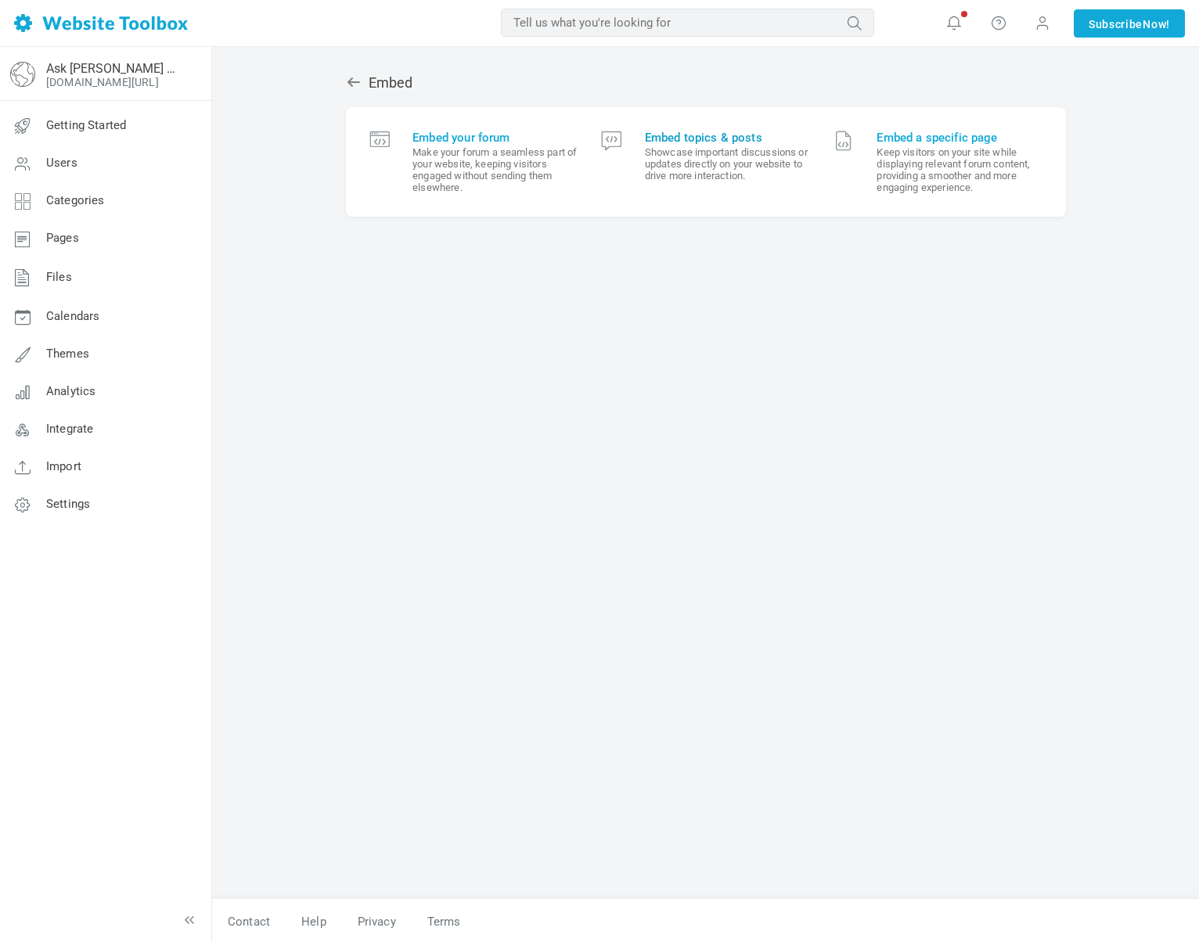
drag, startPoint x: 0, startPoint y: 0, endPoint x: 716, endPoint y: 189, distance: 740.5
click at [716, 189] on span "Embed topics & posts Showcase important discussions or updates directly on your…" at bounding box center [727, 162] width 165 height 63
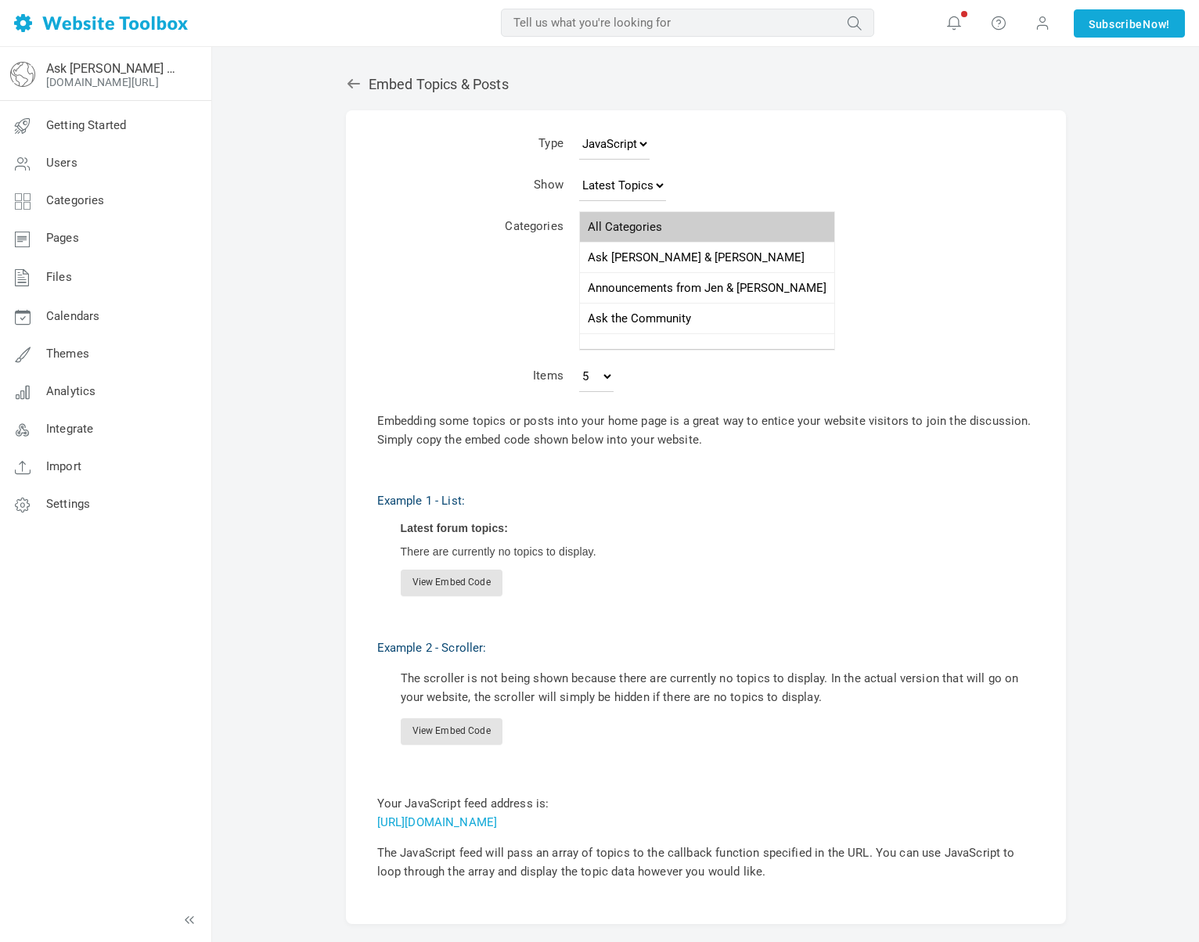
drag, startPoint x: 381, startPoint y: 91, endPoint x: 362, endPoint y: 92, distance: 18.8
click at [381, 91] on div "Embed Topics & Posts" at bounding box center [706, 84] width 720 height 20
click at [362, 92] on link at bounding box center [357, 84] width 23 height 16
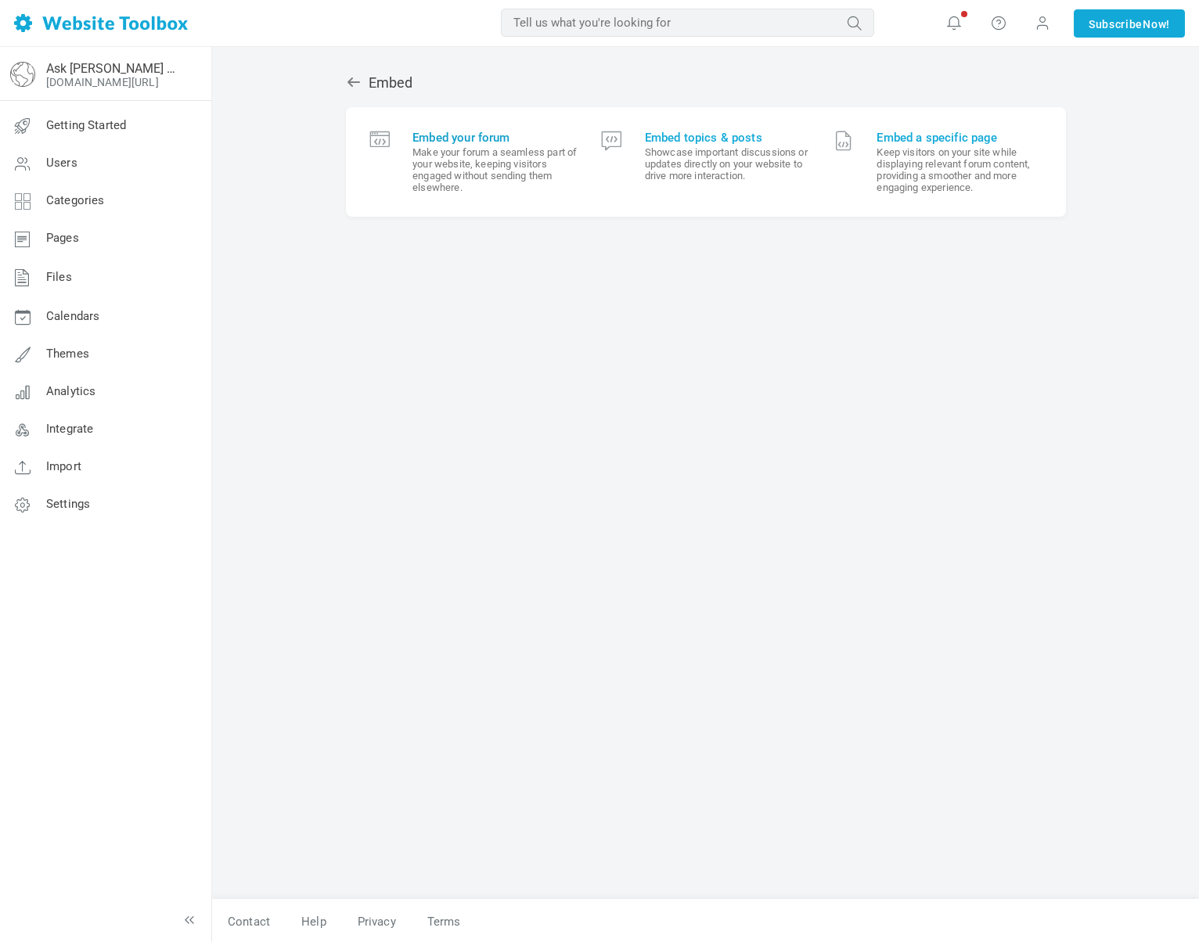
click at [442, 161] on small "Make your forum a seamless part of your website, keeping visitors engaged witho…" at bounding box center [494, 169] width 165 height 47
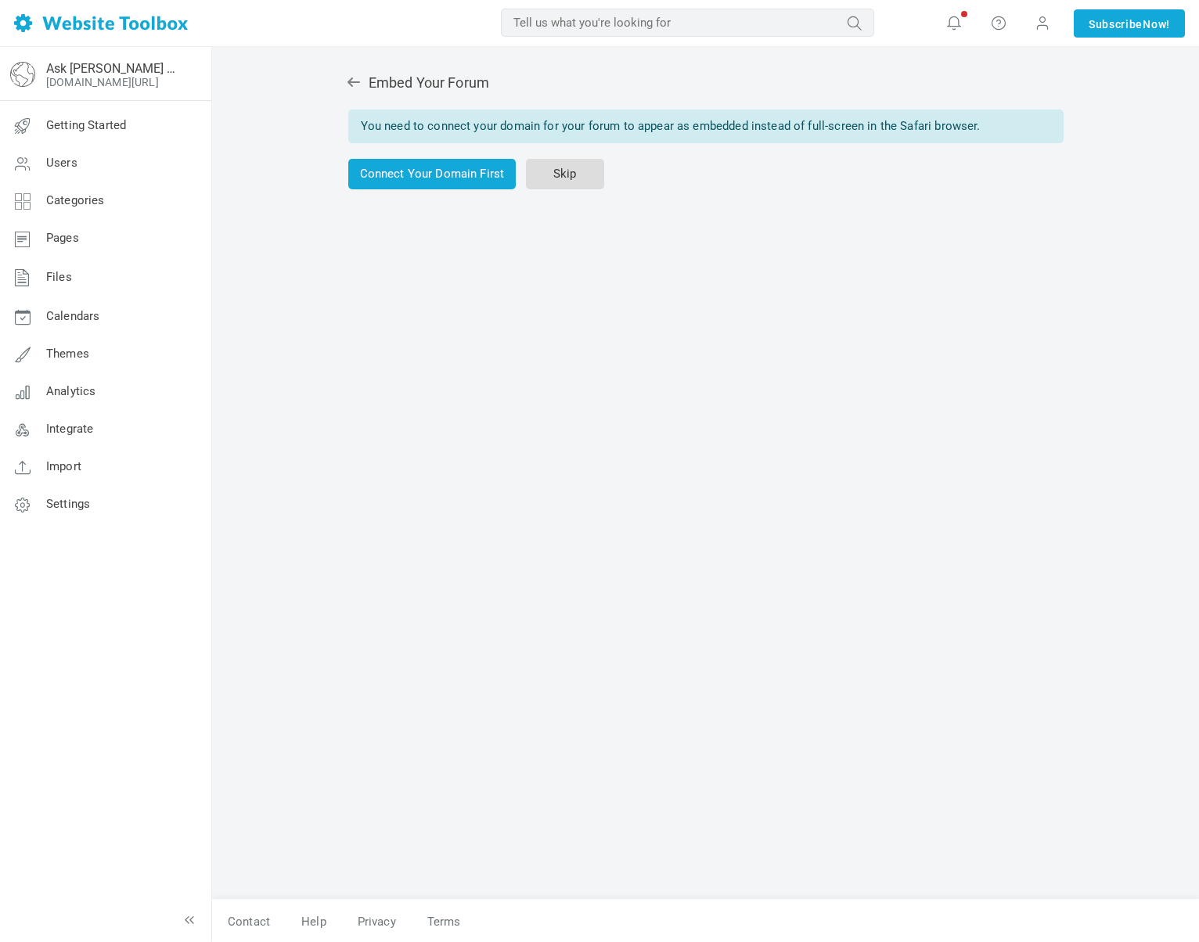
click at [588, 185] on link "Skip" at bounding box center [565, 174] width 78 height 31
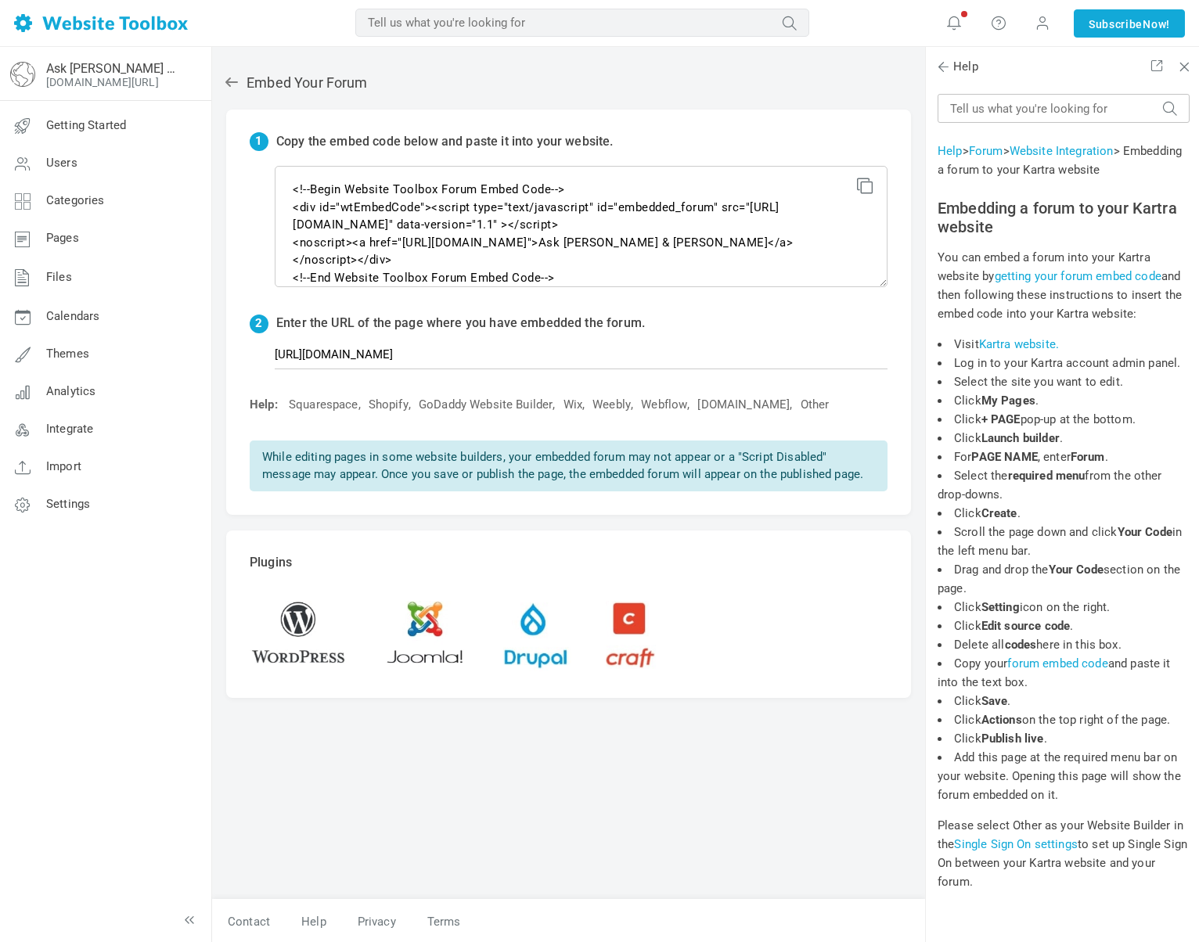
click at [269, 186] on div "1 Copy the embed code below and paste it into your website. <!--Begin Website T…" at bounding box center [568, 313] width 685 height 406
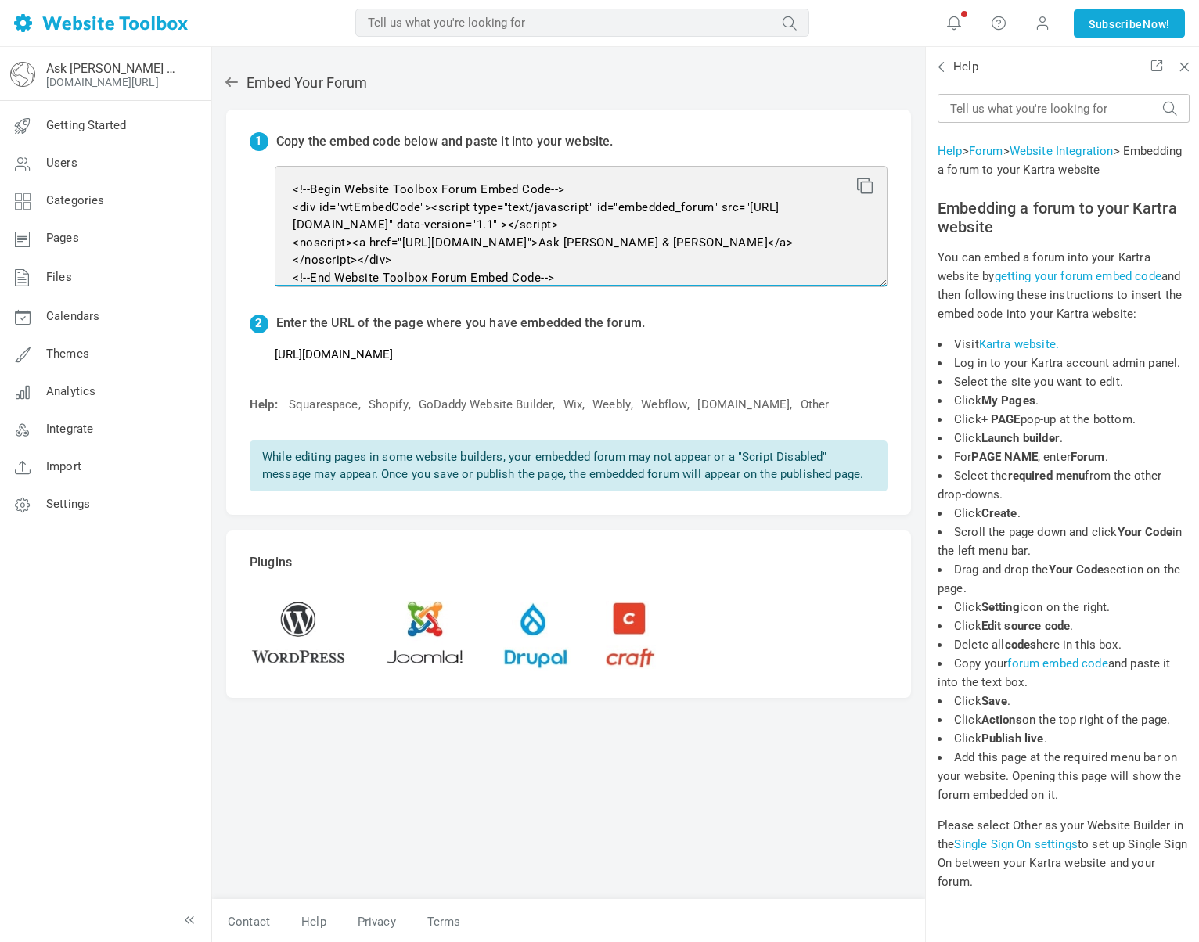
drag, startPoint x: 283, startPoint y: 189, endPoint x: 431, endPoint y: 203, distance: 148.6
click at [431, 203] on textarea "<!--Begin Website Toolbox Forum Embed Code--> <div id="wtEmbedCode"><script typ…" at bounding box center [581, 226] width 613 height 121
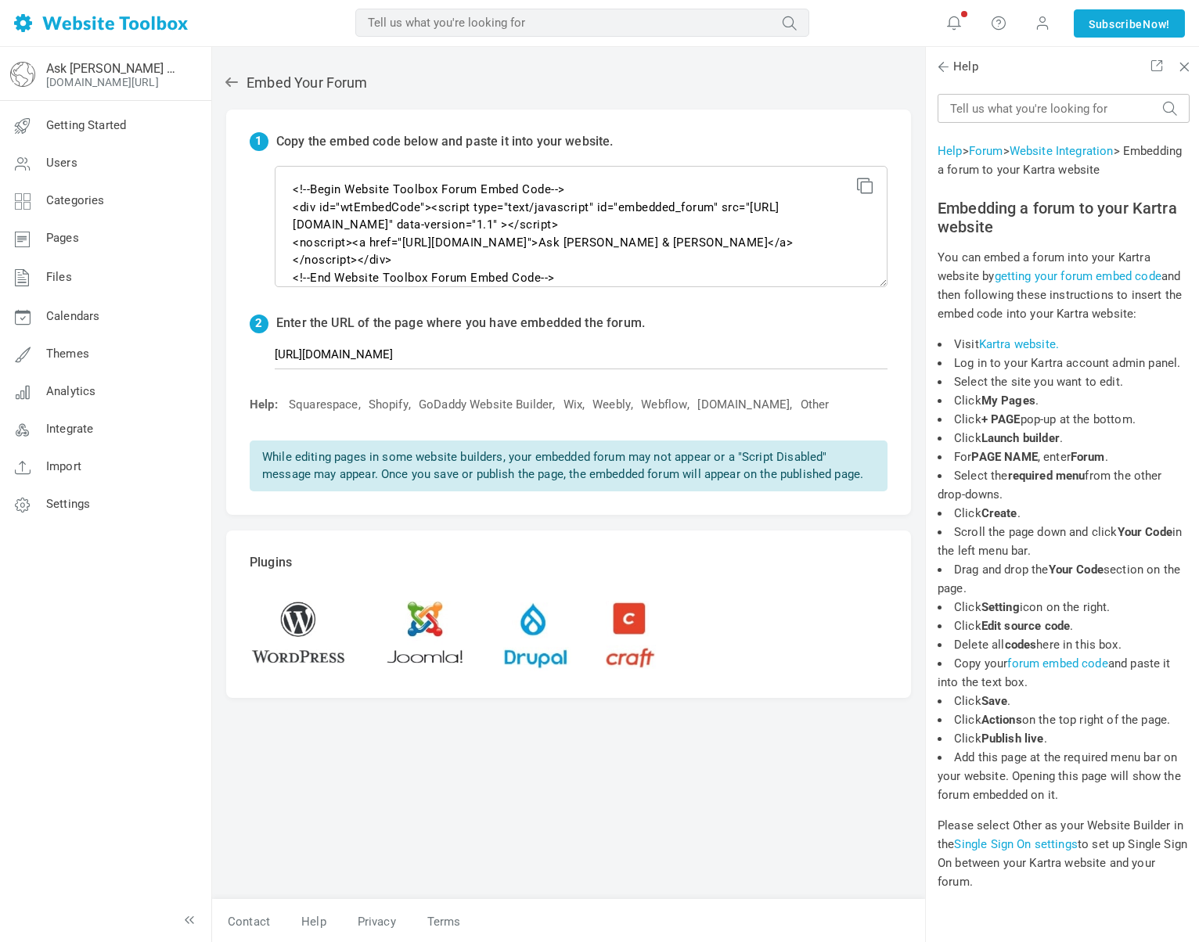
click at [862, 187] on icon at bounding box center [862, 183] width 11 height 11
click at [71, 494] on link "Settings" at bounding box center [105, 505] width 212 height 38
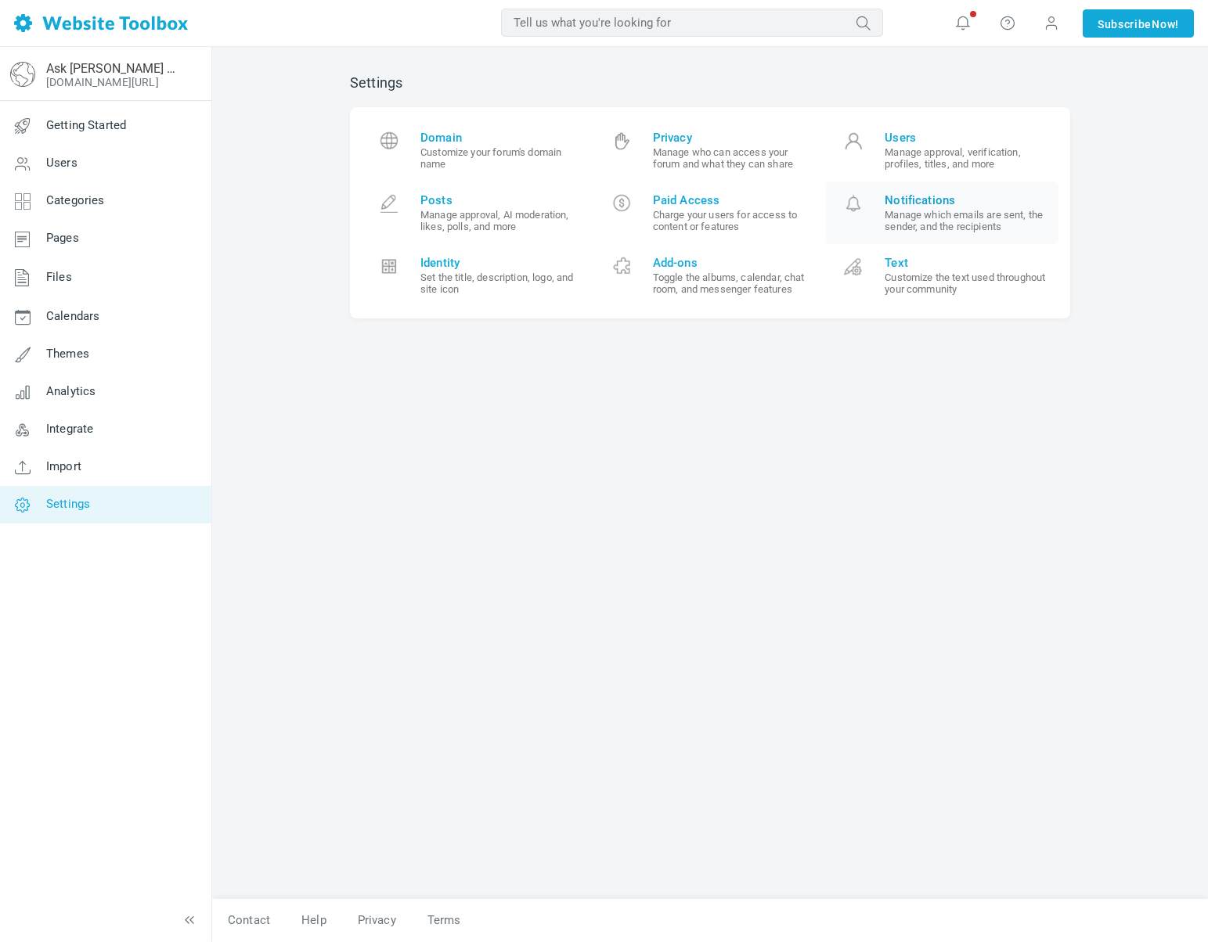
click at [909, 221] on small "Manage which emails are sent, the sender, and the recipients" at bounding box center [965, 220] width 162 height 23
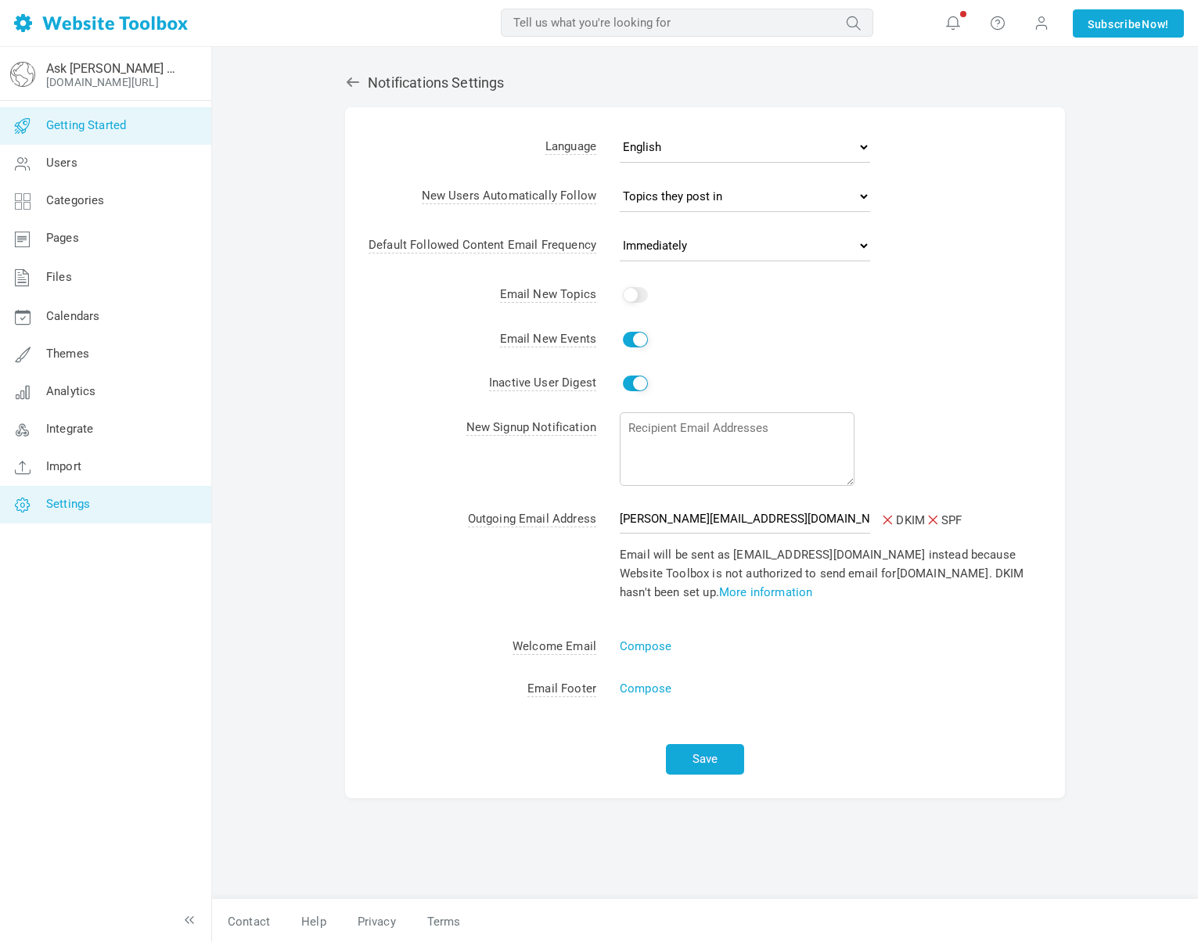
click at [64, 115] on link "Getting Started" at bounding box center [105, 126] width 212 height 38
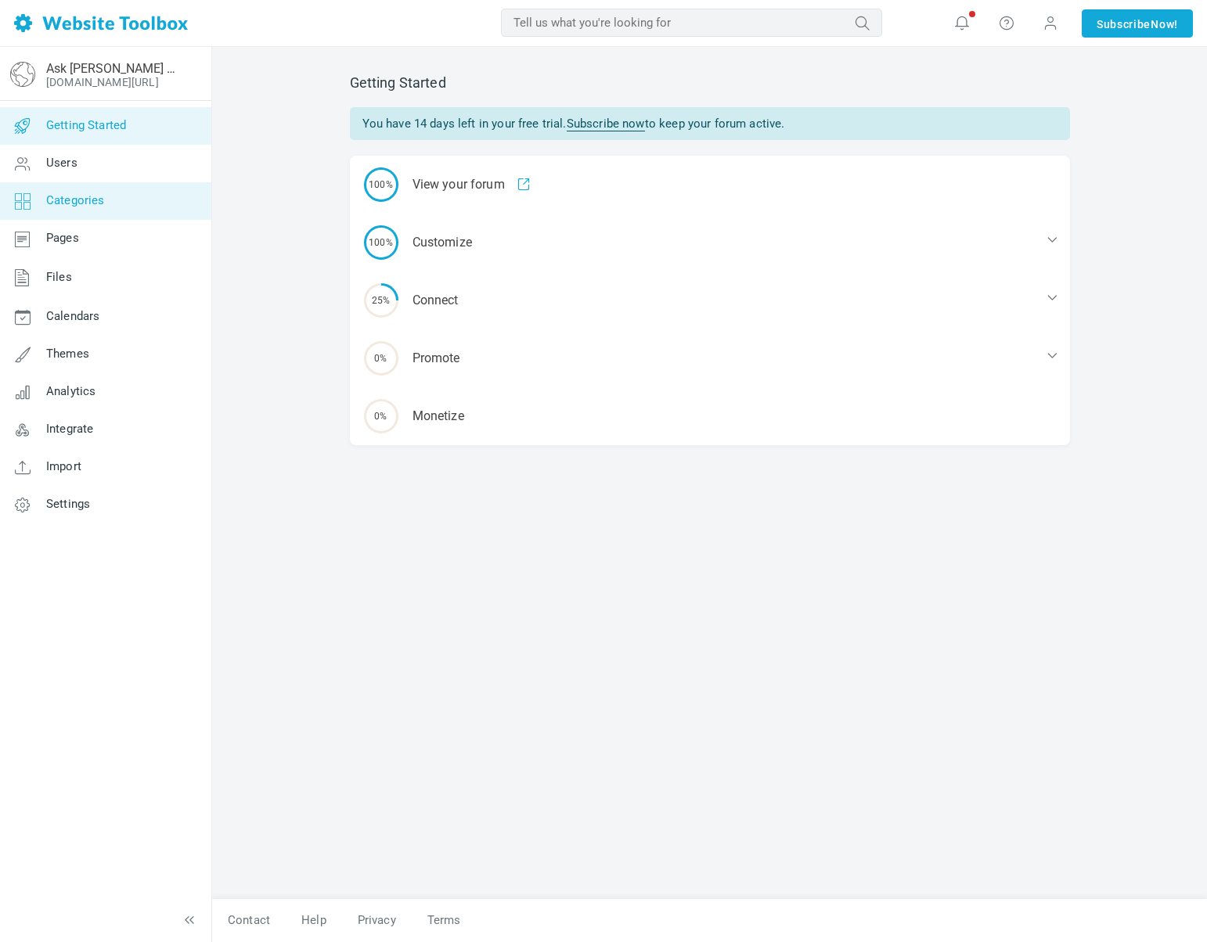
click at [95, 196] on span "Categories" at bounding box center [75, 200] width 59 height 14
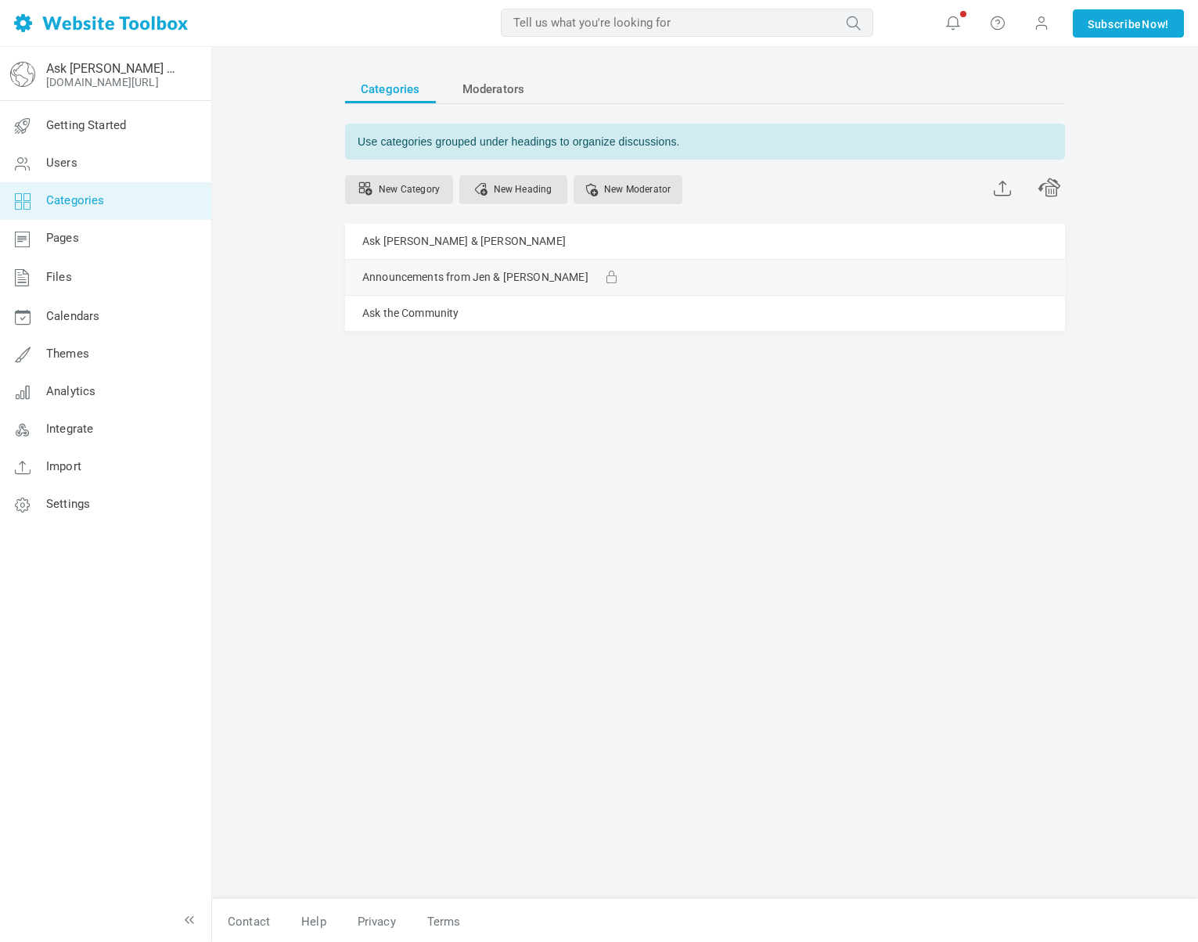
click at [0, 0] on link "Manage" at bounding box center [0, 0] width 0 height 0
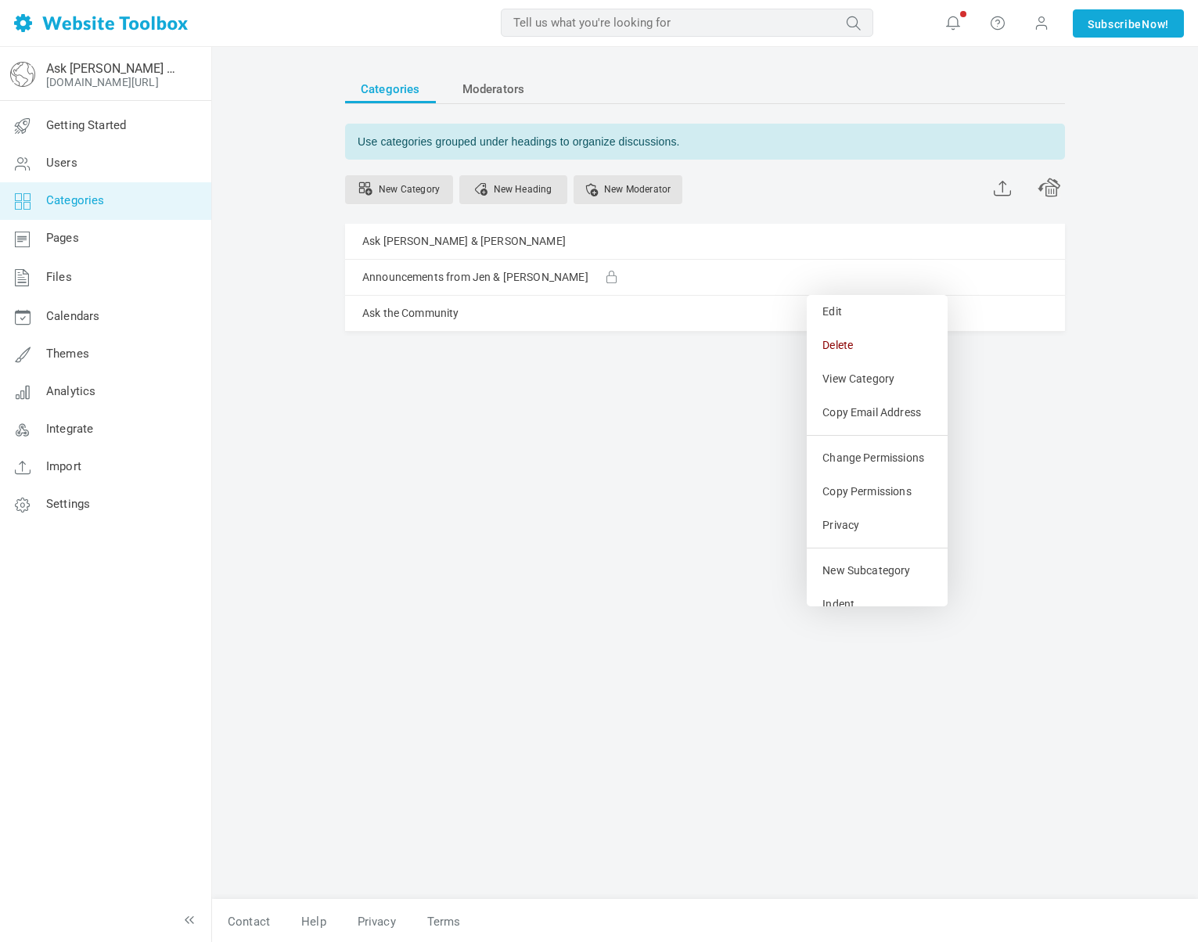
click at [701, 479] on div "Categories Moderators Use categories grouped under headings to organize discuss…" at bounding box center [704, 479] width 743 height 841
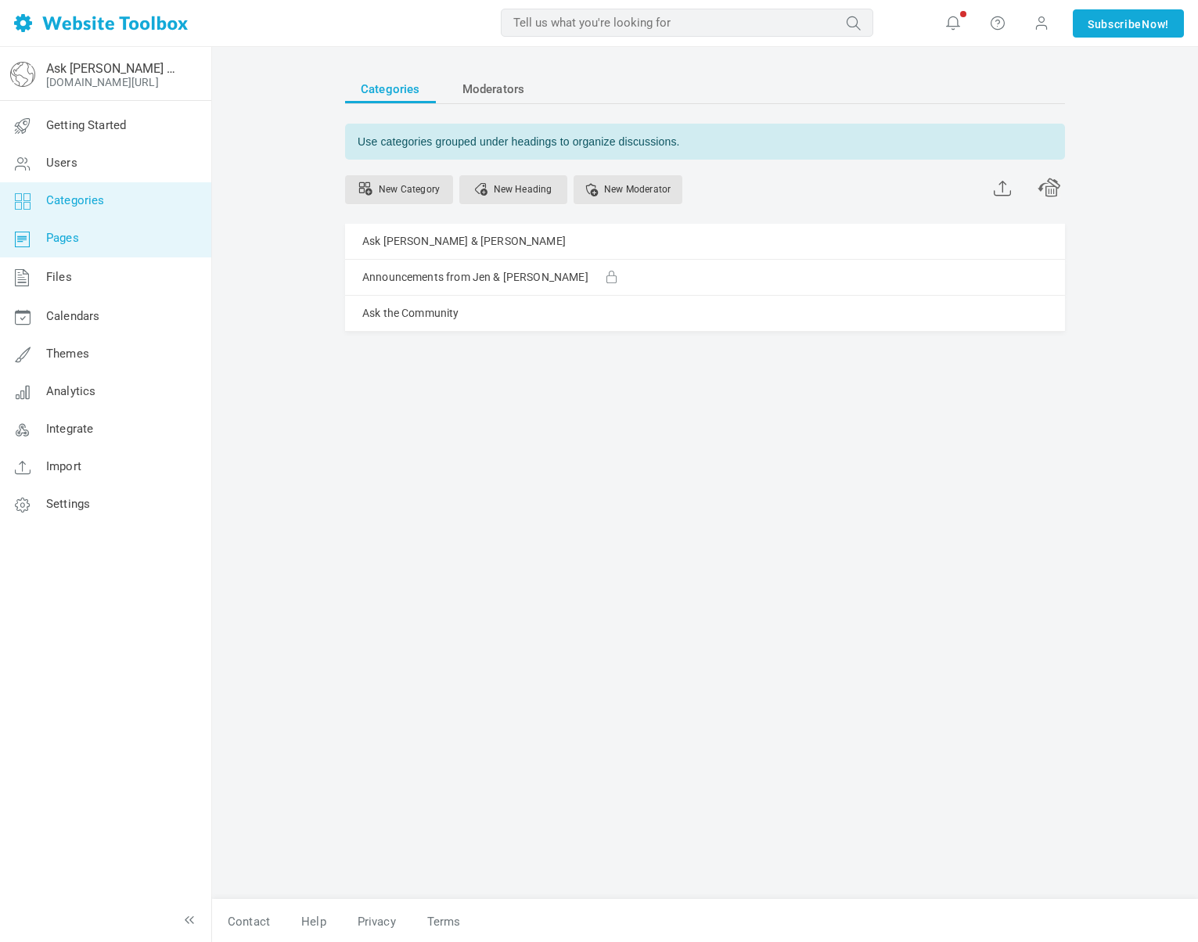
click at [103, 244] on link "Pages" at bounding box center [105, 239] width 212 height 38
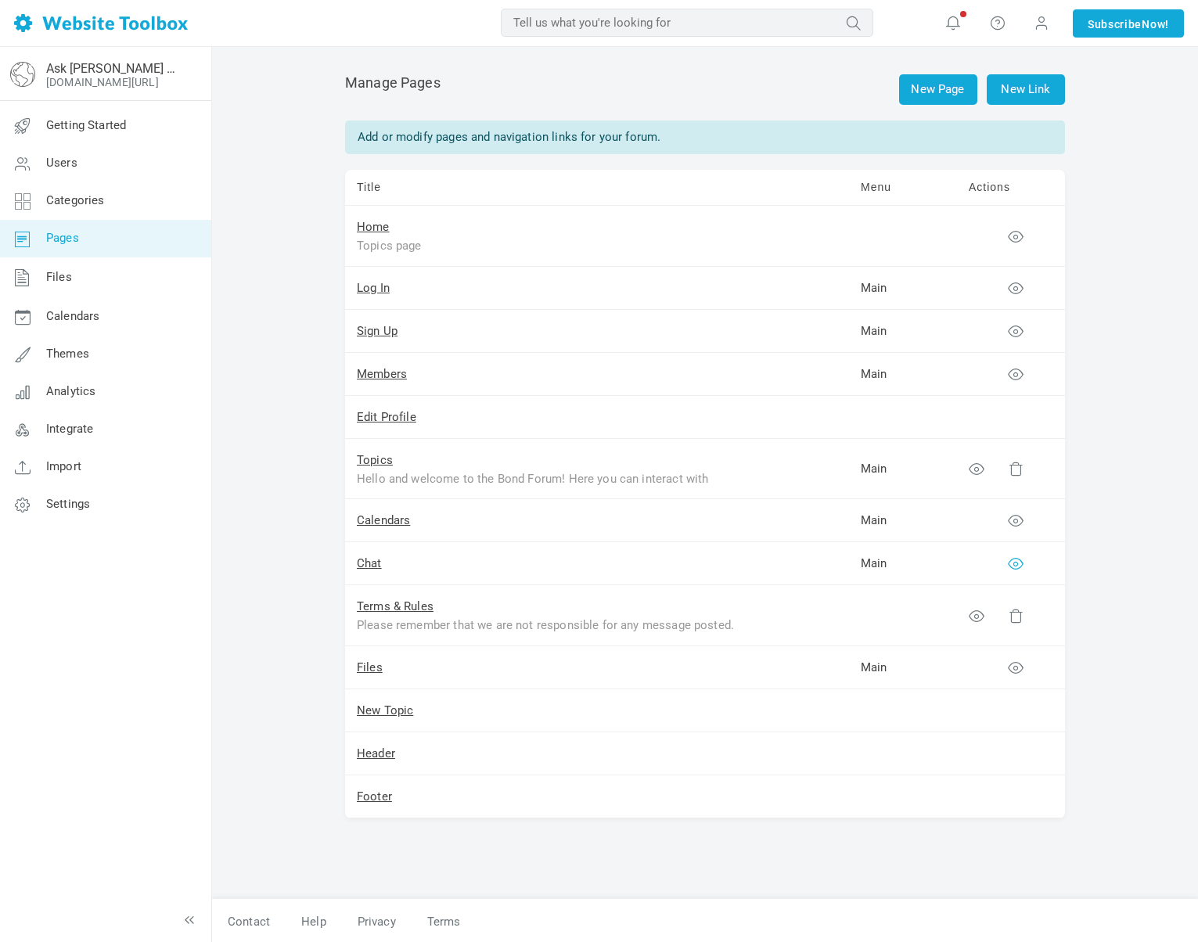
click at [1016, 563] on icon at bounding box center [1016, 564] width 16 height 16
drag, startPoint x: 530, startPoint y: 143, endPoint x: 653, endPoint y: 151, distance: 123.1
click at [653, 151] on div "New Page New Link Manage Pages Add or modify pages and navigation links for you…" at bounding box center [704, 479] width 743 height 841
click at [857, 242] on td at bounding box center [903, 236] width 108 height 61
click at [931, 102] on link "New Page" at bounding box center [938, 89] width 78 height 31
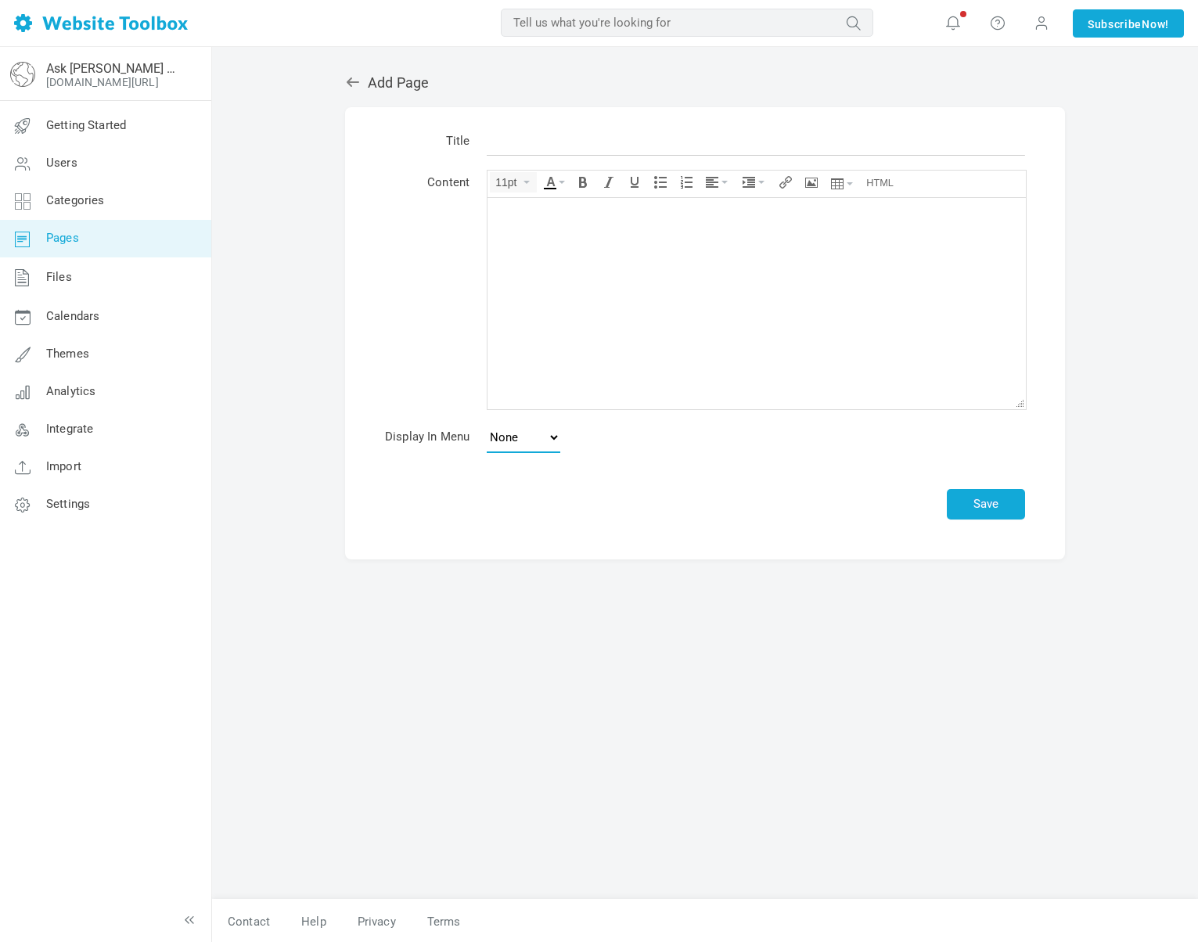
click at [510, 450] on select "None Main Menu Footer" at bounding box center [524, 437] width 74 height 31
click at [77, 284] on link "Files" at bounding box center [105, 277] width 212 height 41
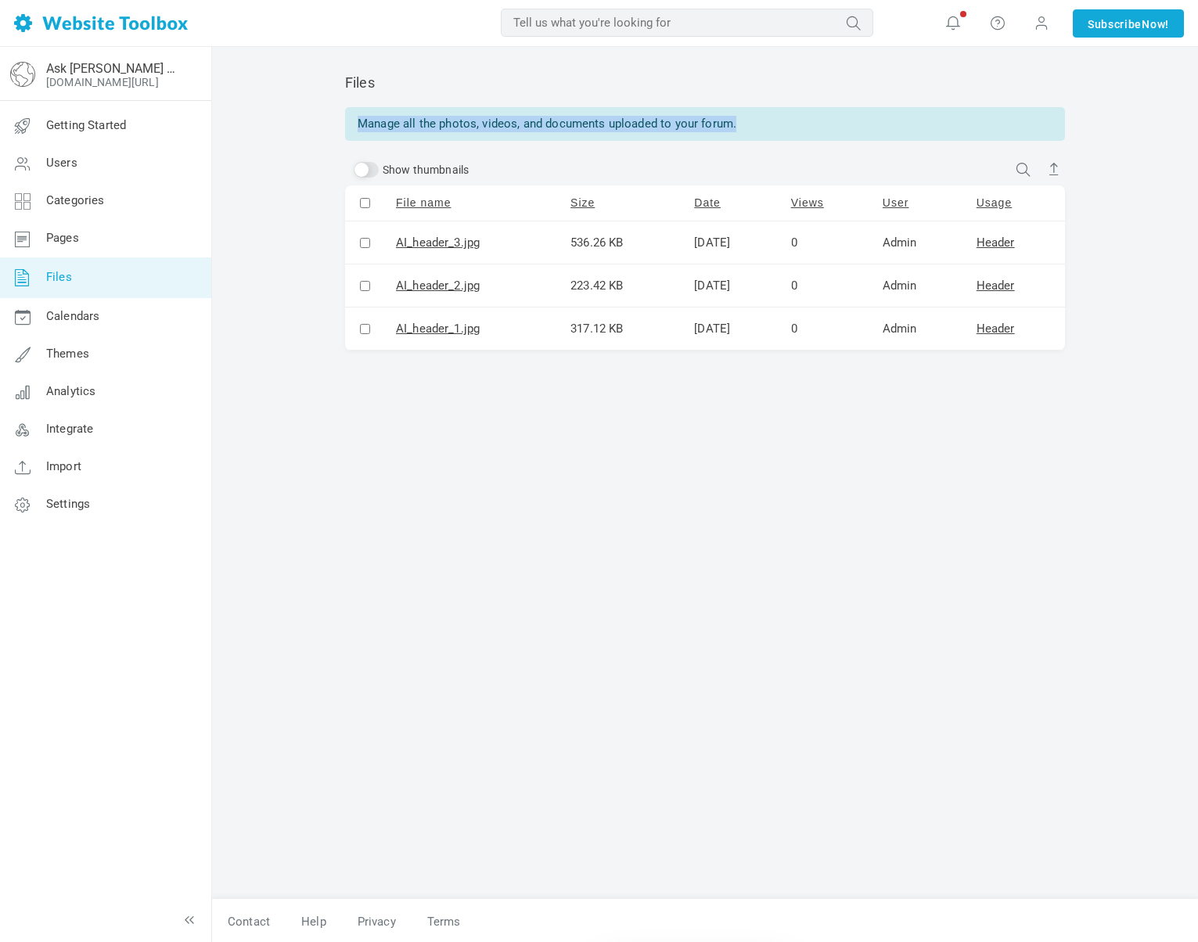
drag, startPoint x: 357, startPoint y: 124, endPoint x: 794, endPoint y: 134, distance: 436.8
click at [794, 134] on div "Manage all the photos, videos, and documents uploaded to your forum." at bounding box center [705, 124] width 720 height 34
click at [749, 152] on div "Files Manage all the photos, videos, and documents uploaded to your forum. Drop…" at bounding box center [704, 479] width 743 height 841
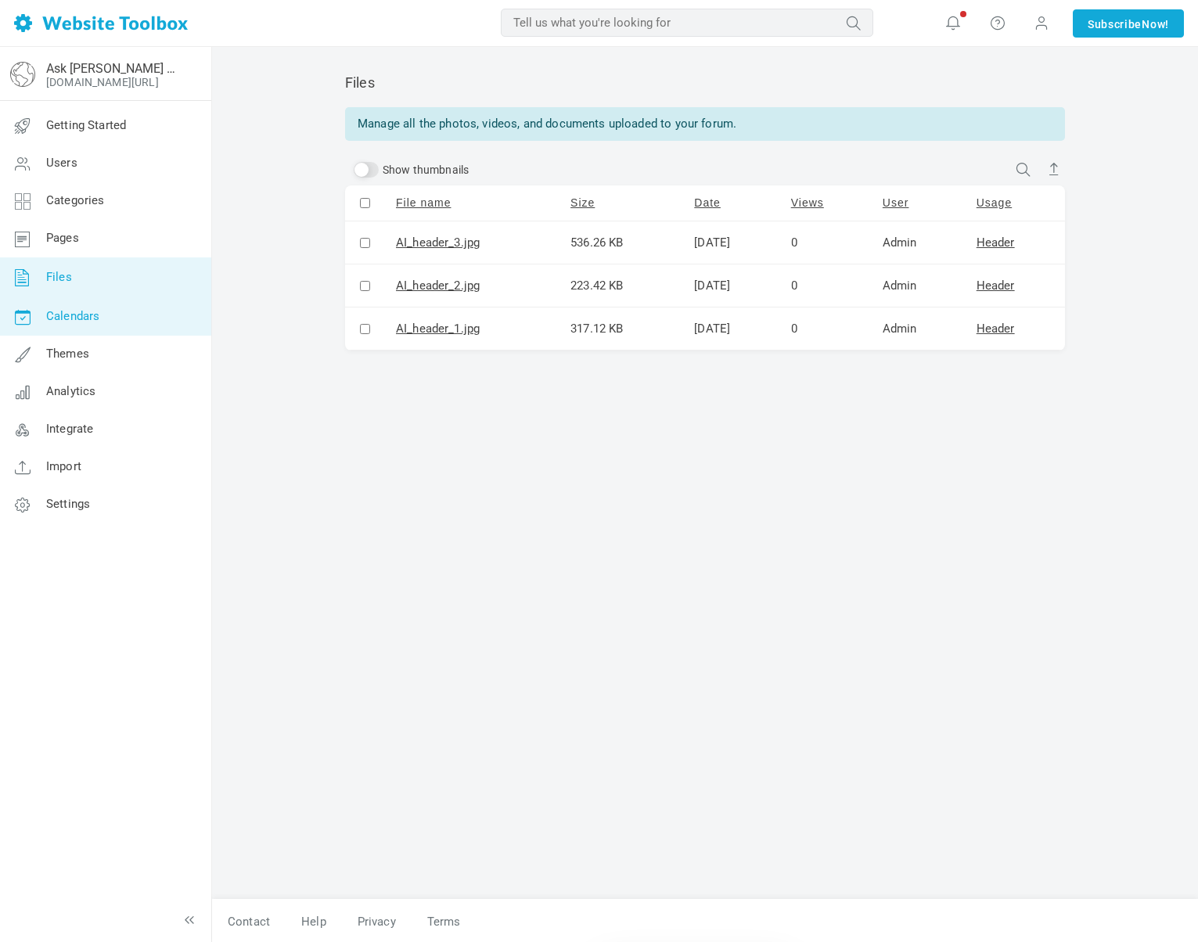
click at [77, 310] on span "Calendars" at bounding box center [72, 316] width 53 height 14
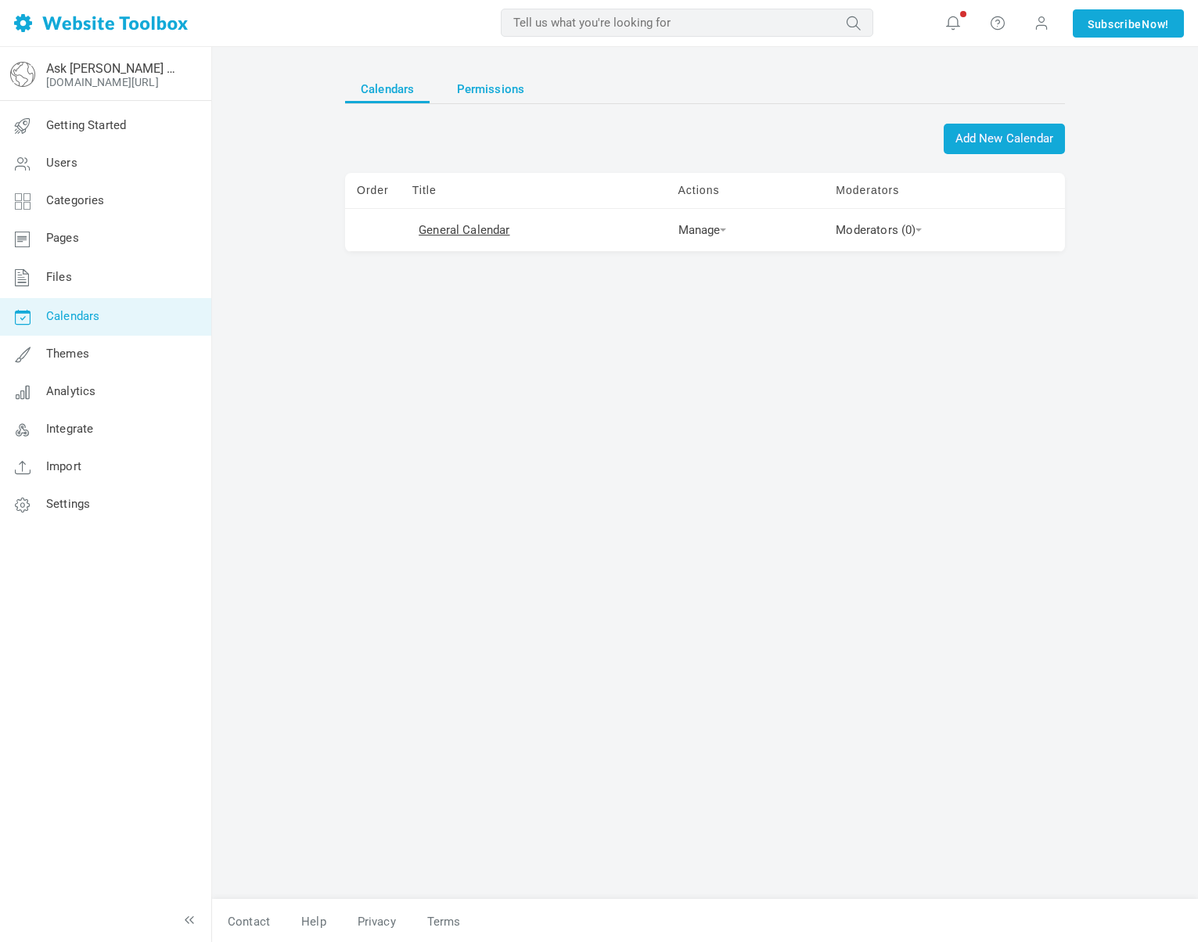
click at [487, 90] on span "Permissions" at bounding box center [491, 89] width 68 height 28
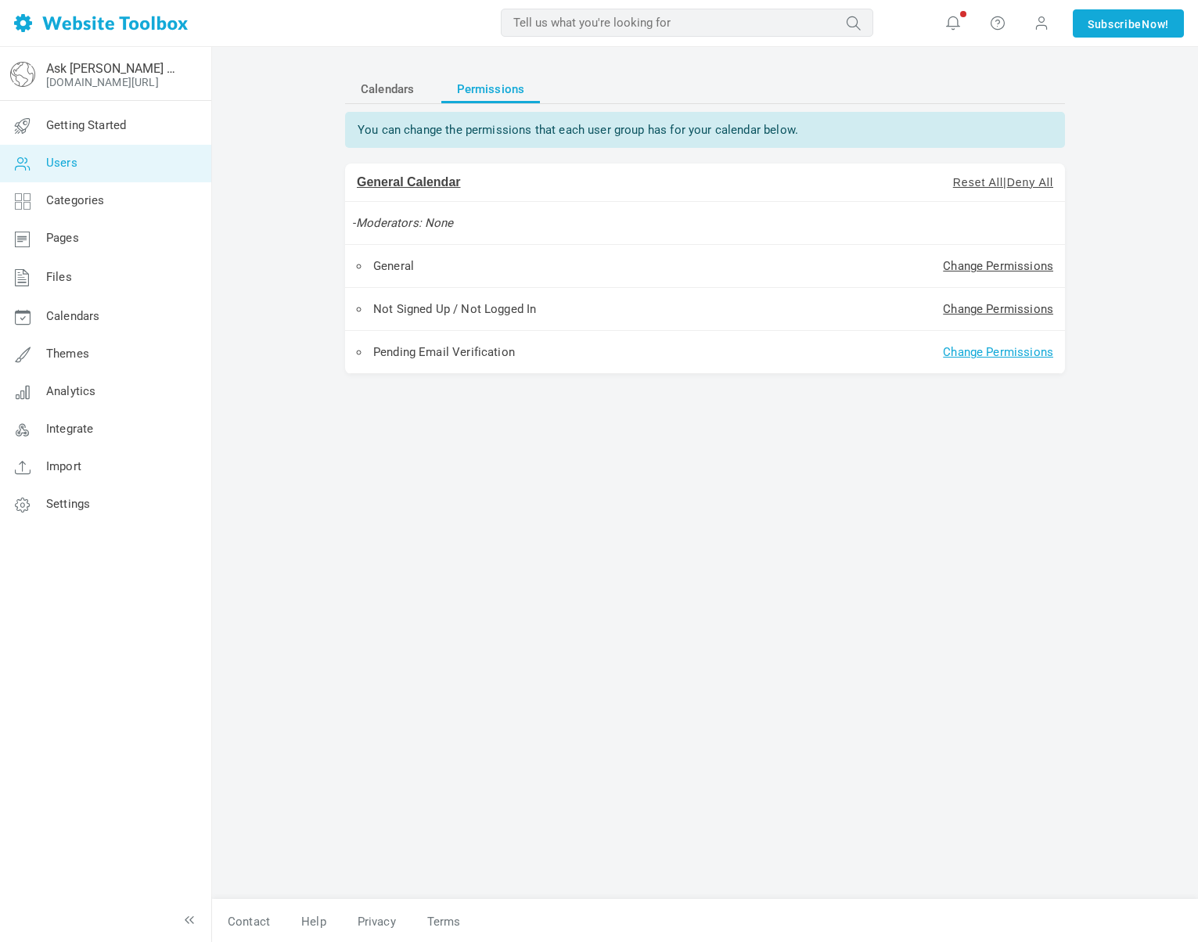
click at [968, 350] on link "Change Permissions" at bounding box center [998, 352] width 110 height 14
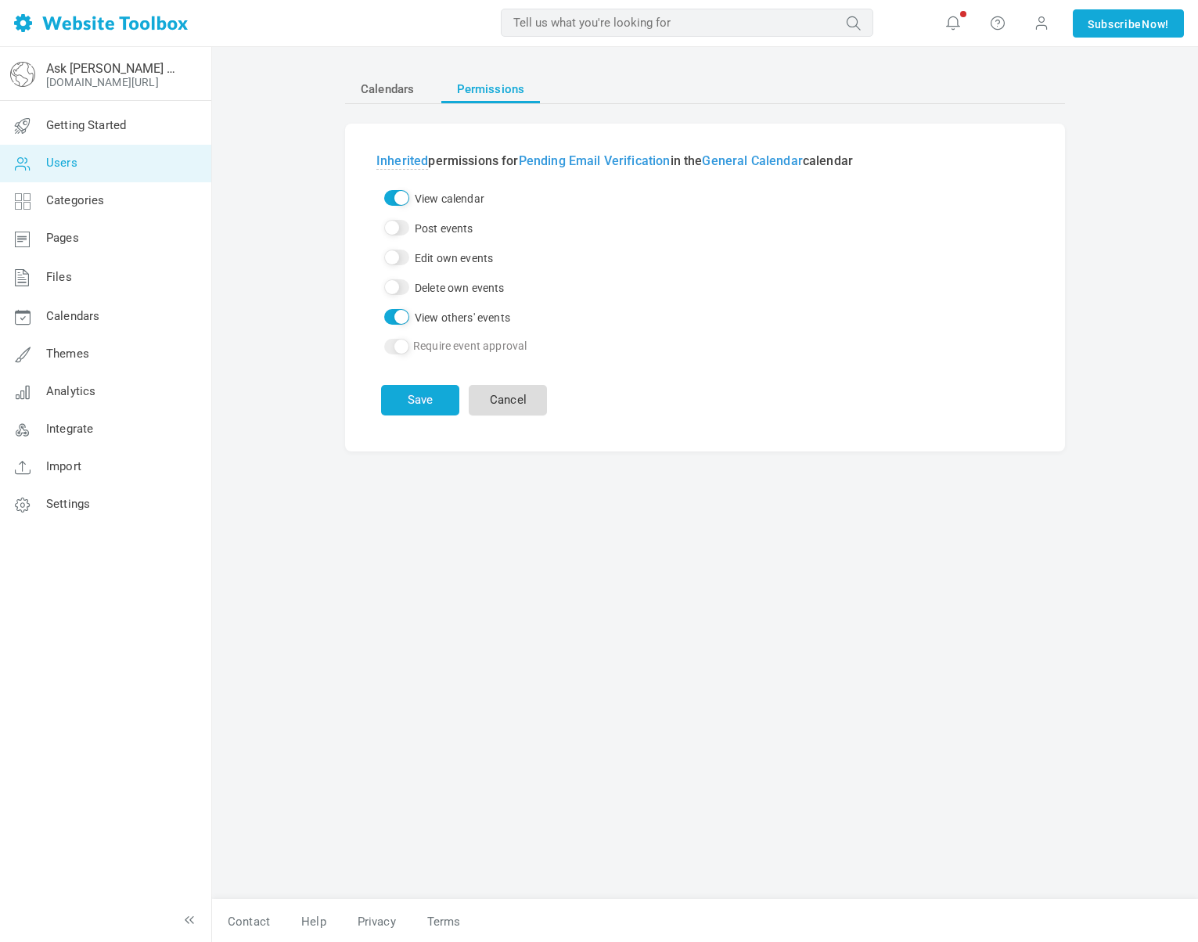
click at [511, 413] on link "Cancel" at bounding box center [508, 400] width 78 height 31
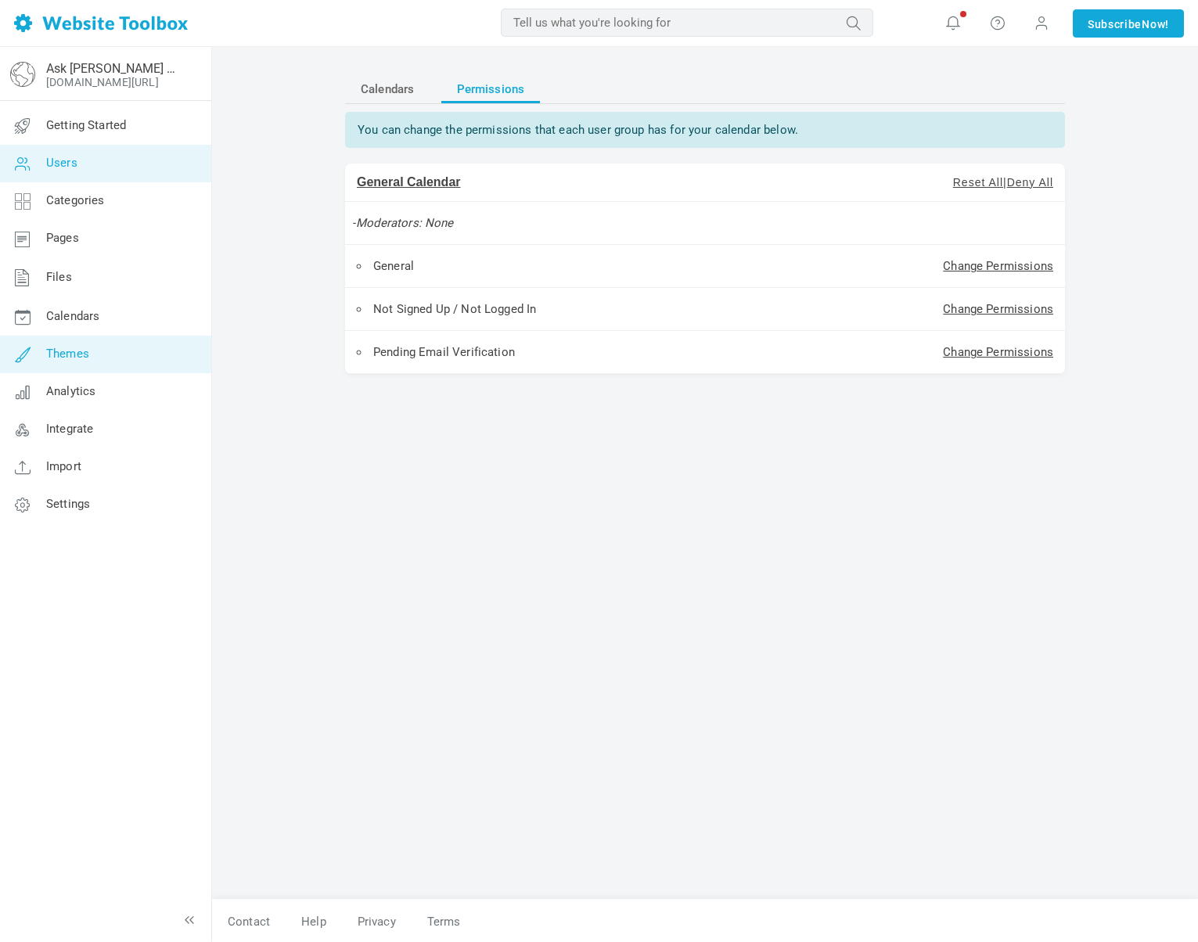
click at [68, 349] on span "Themes" at bounding box center [67, 354] width 43 height 14
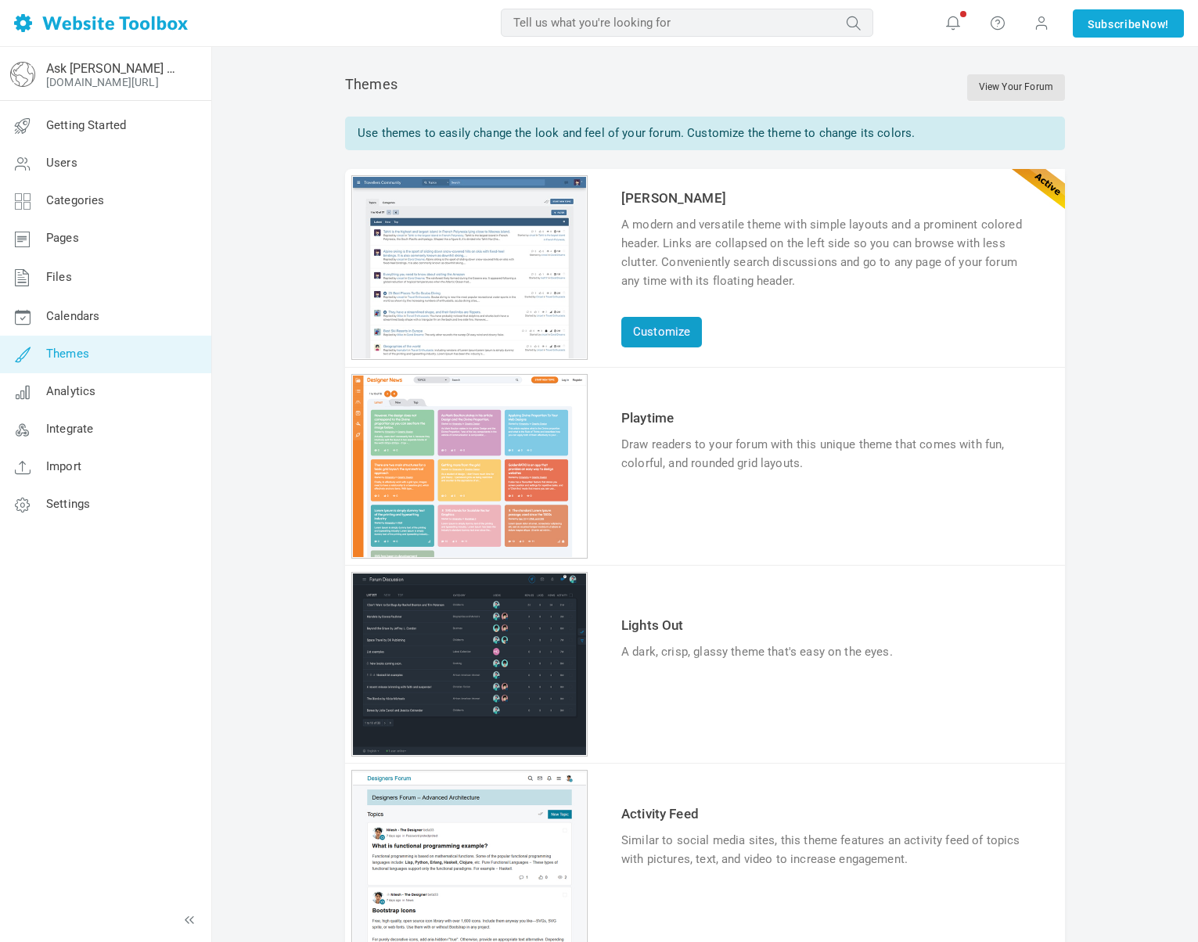
click at [657, 329] on link "Customize" at bounding box center [661, 332] width 81 height 31
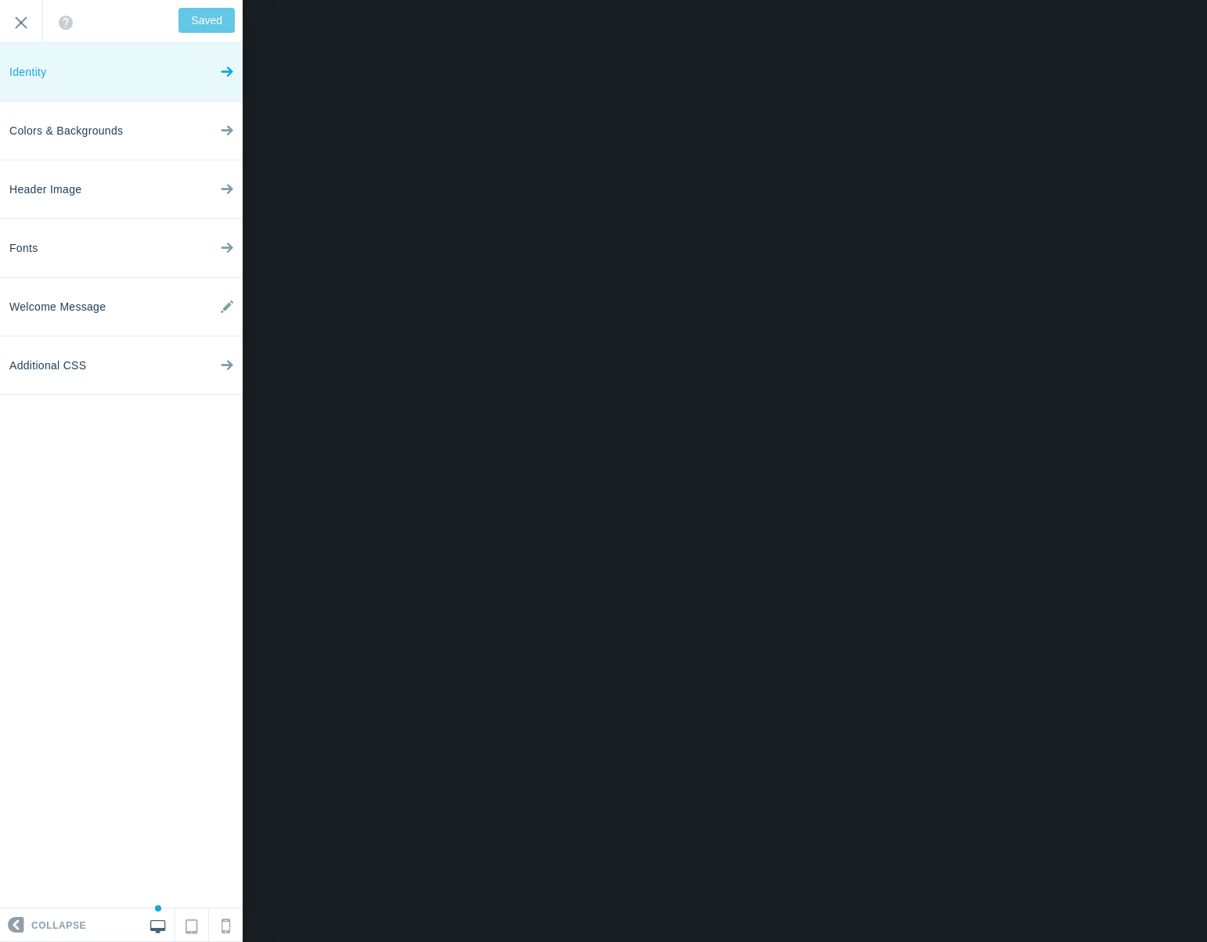
click at [105, 68] on link "Identity" at bounding box center [121, 72] width 243 height 59
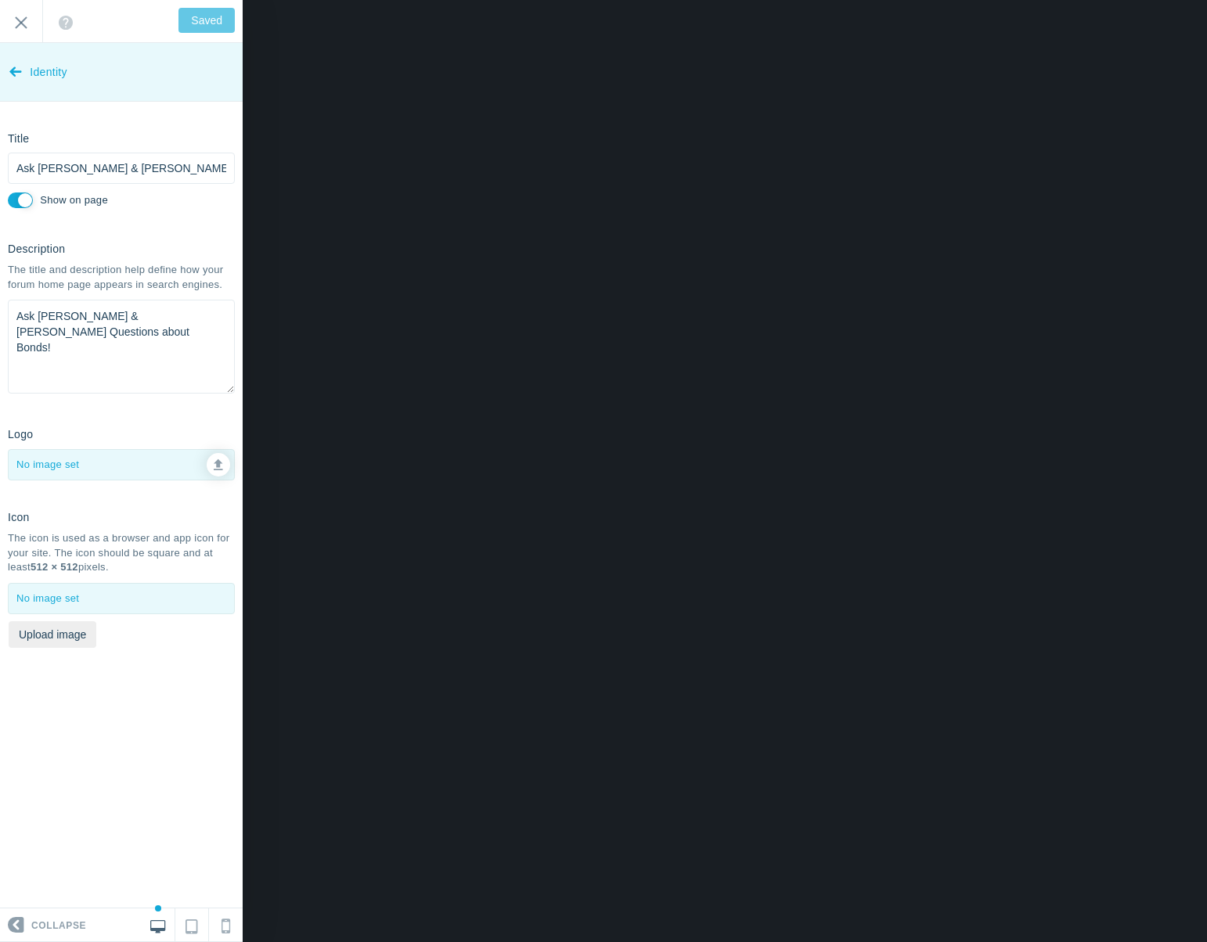
click at [9, 81] on icon at bounding box center [15, 68] width 13 height 59
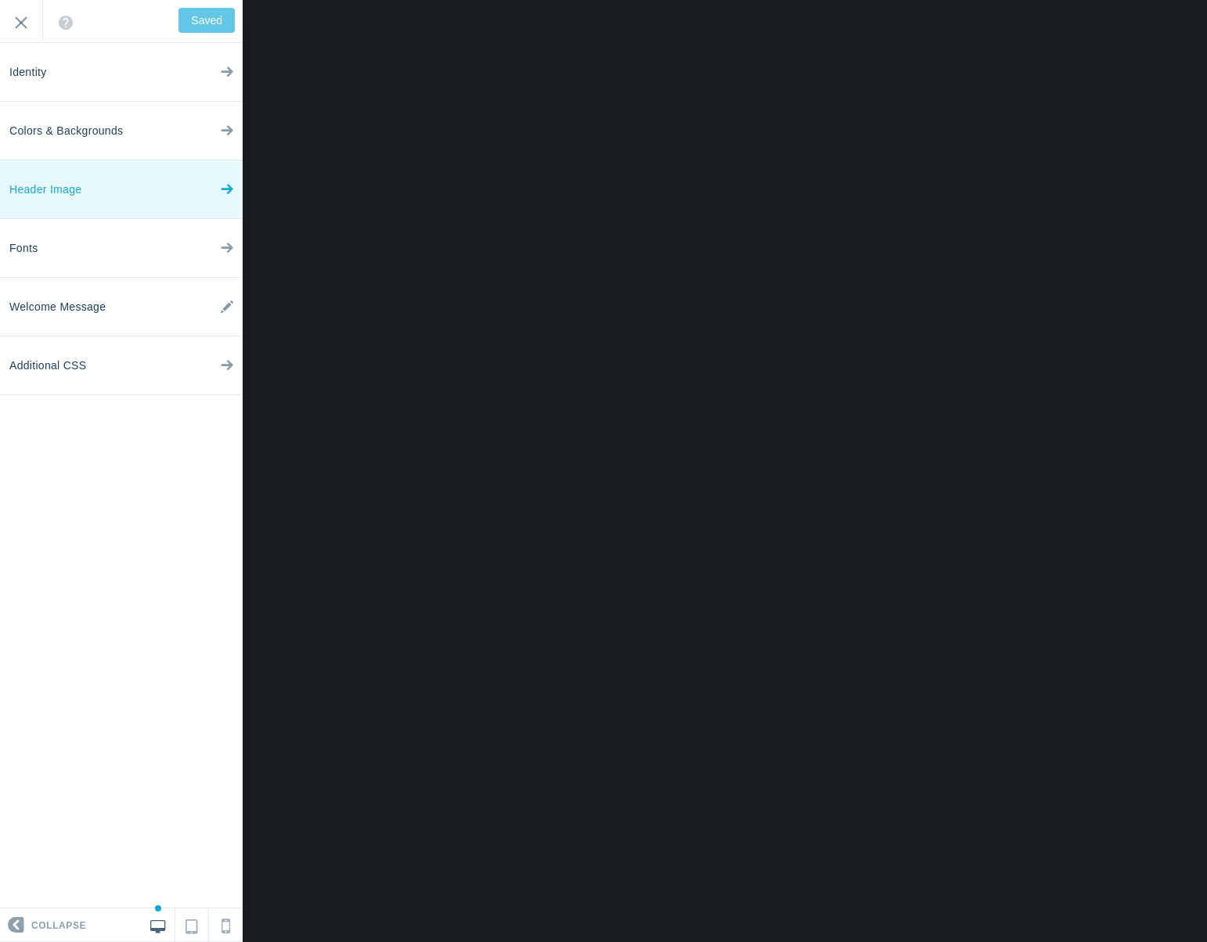
click at [89, 191] on link "Header Image" at bounding box center [121, 189] width 243 height 59
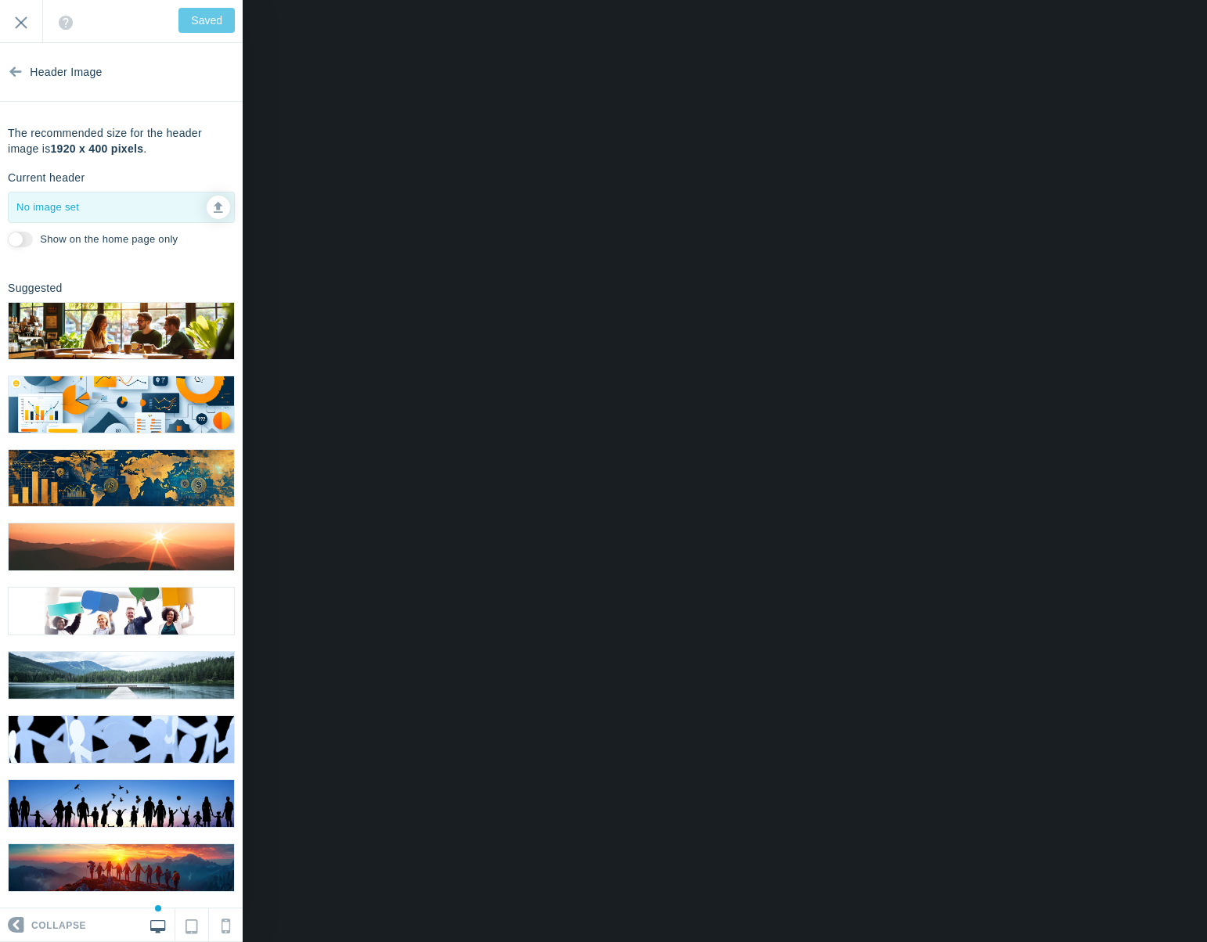
click at [106, 334] on img at bounding box center [121, 331] width 225 height 56
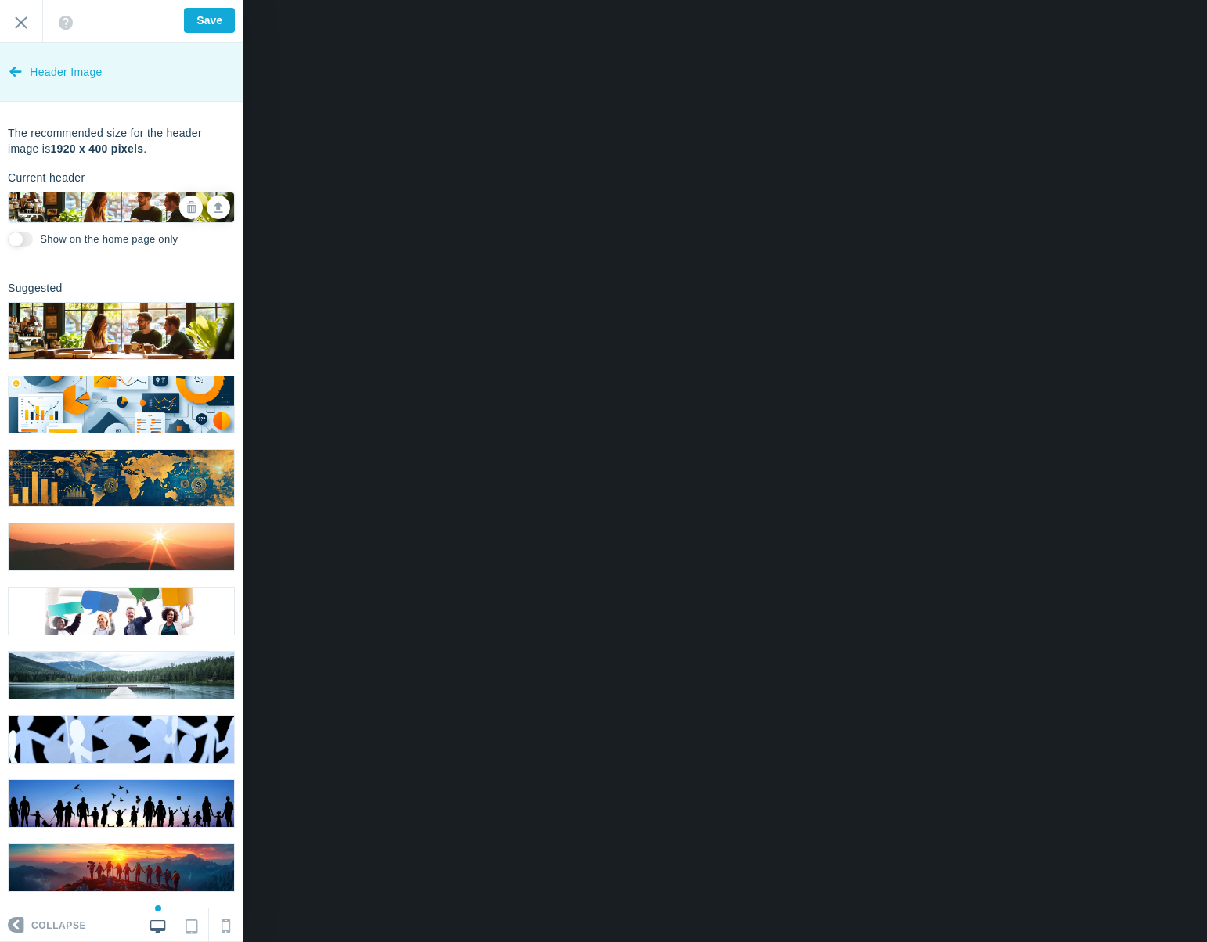
click at [12, 81] on icon at bounding box center [15, 68] width 13 height 59
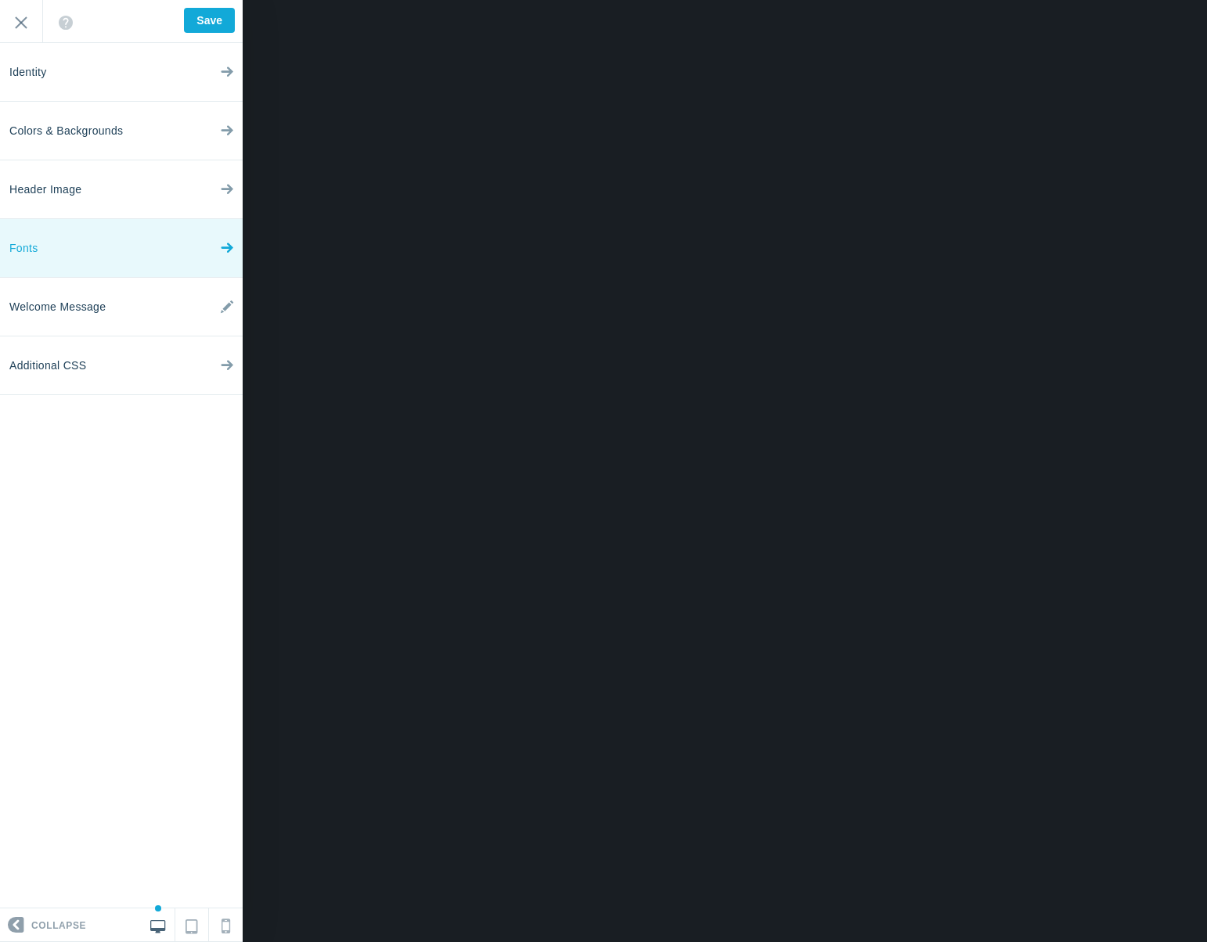
click at [97, 244] on link "Fonts" at bounding box center [121, 248] width 243 height 59
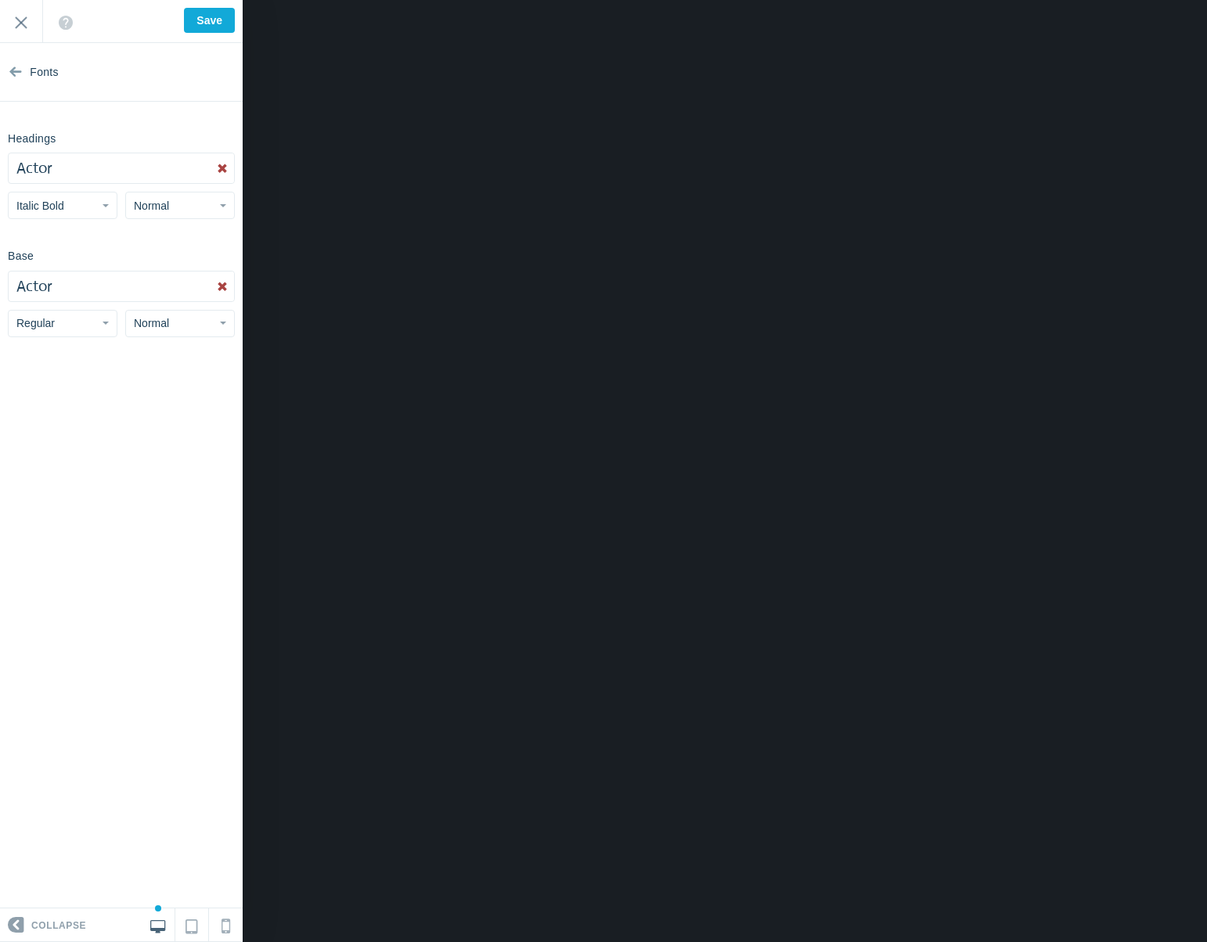
click at [80, 168] on button "Actor" at bounding box center [121, 168] width 225 height 30
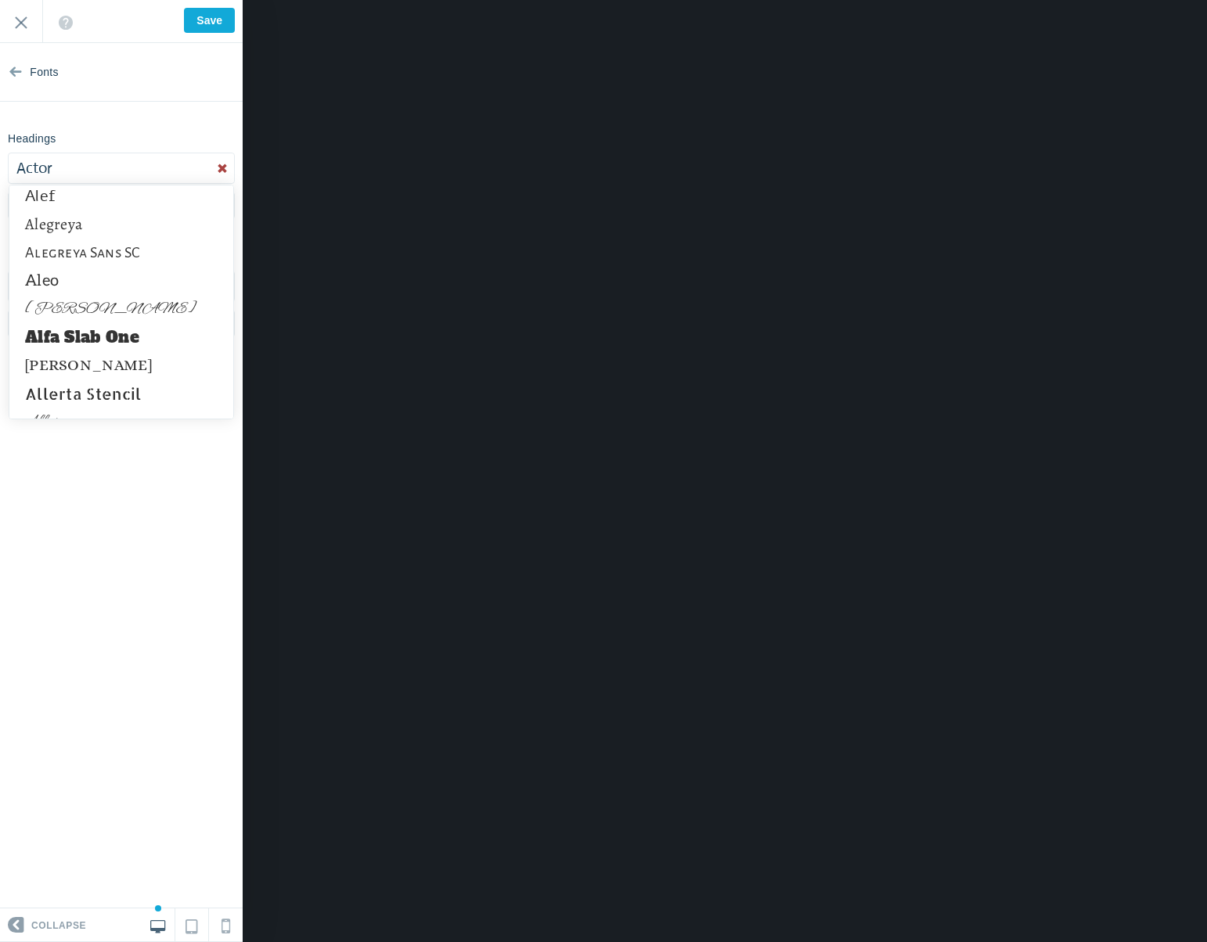
scroll to position [359, 0]
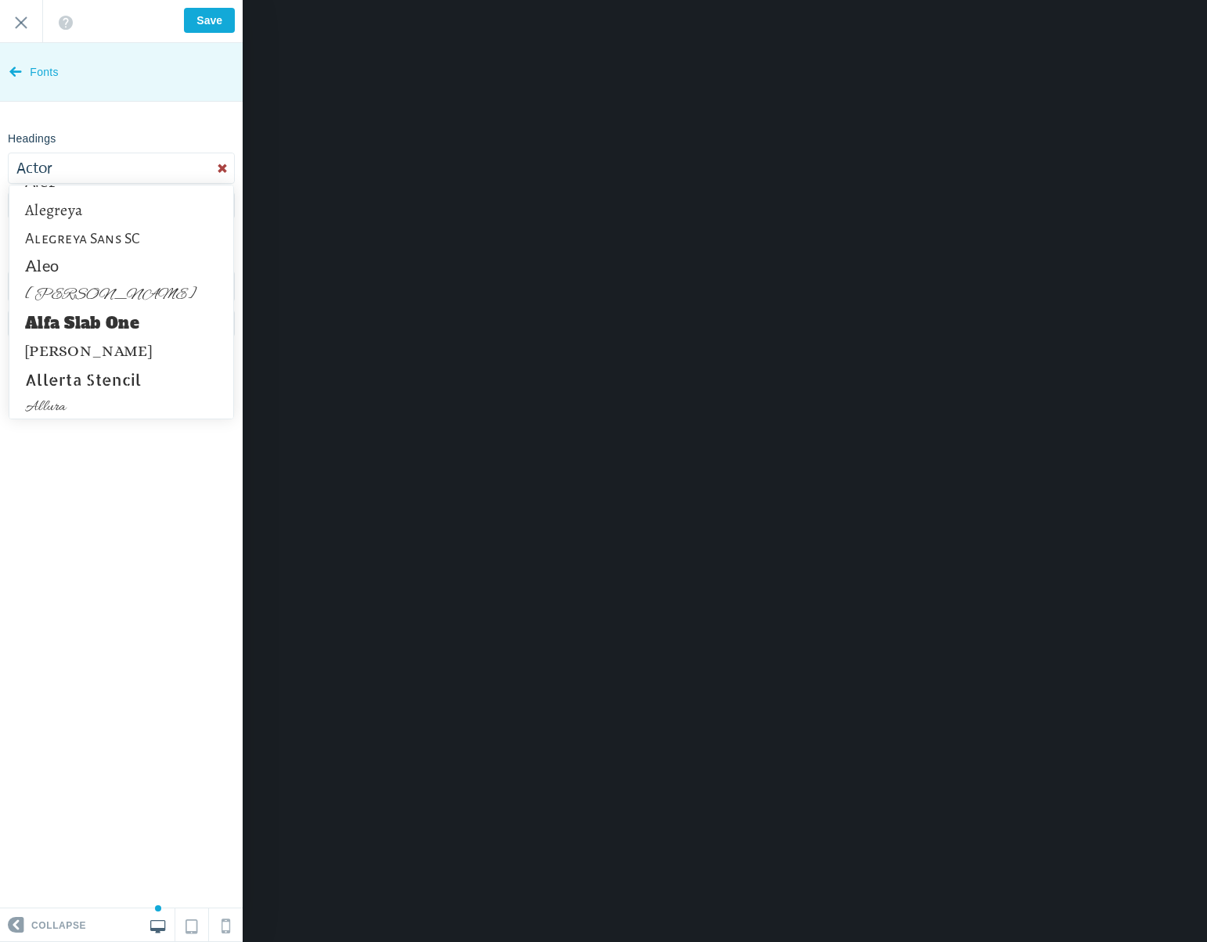
click at [20, 74] on icon at bounding box center [15, 68] width 13 height 59
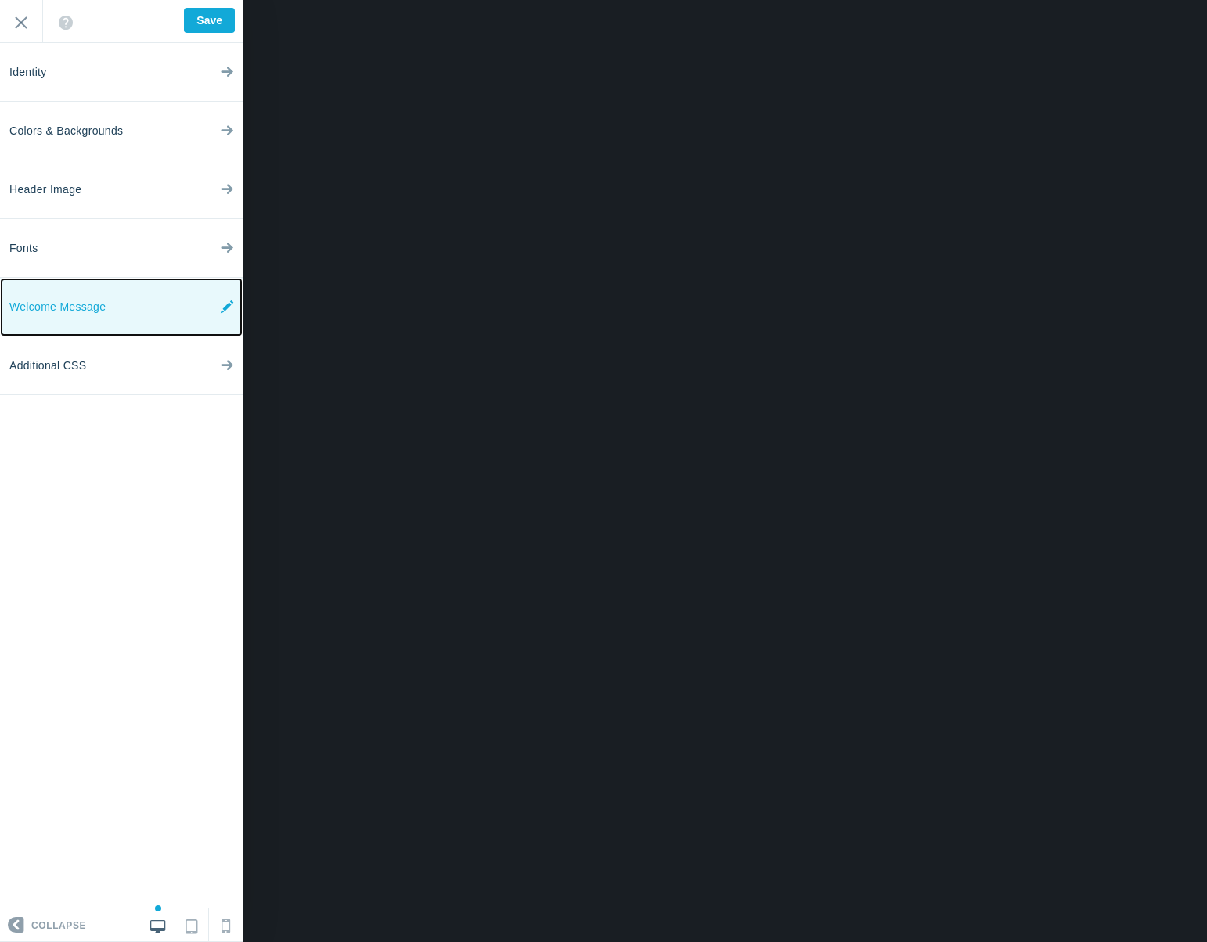
click at [109, 309] on link "Welcome Message" at bounding box center [121, 307] width 243 height 59
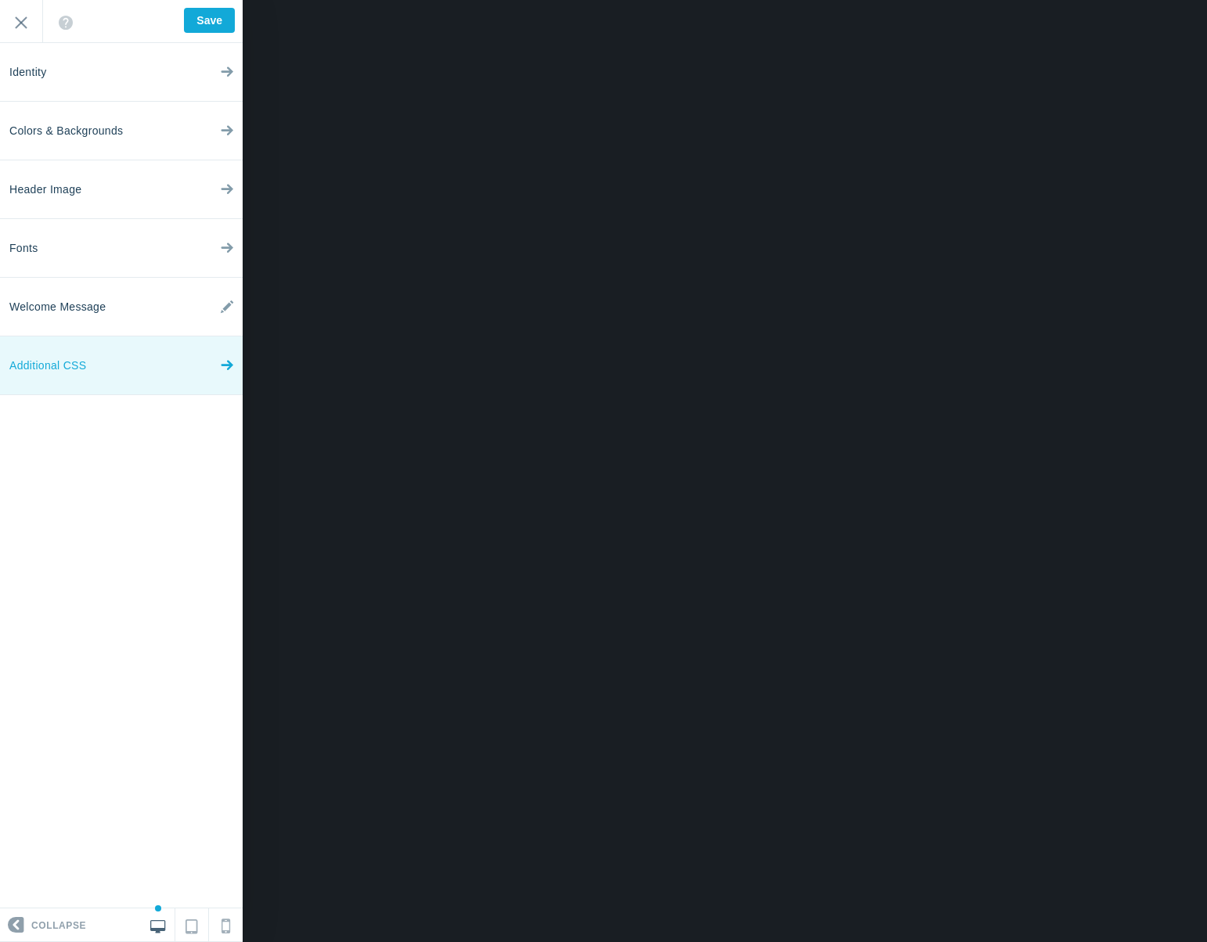
click at [123, 383] on link "Additional CSS" at bounding box center [121, 366] width 243 height 59
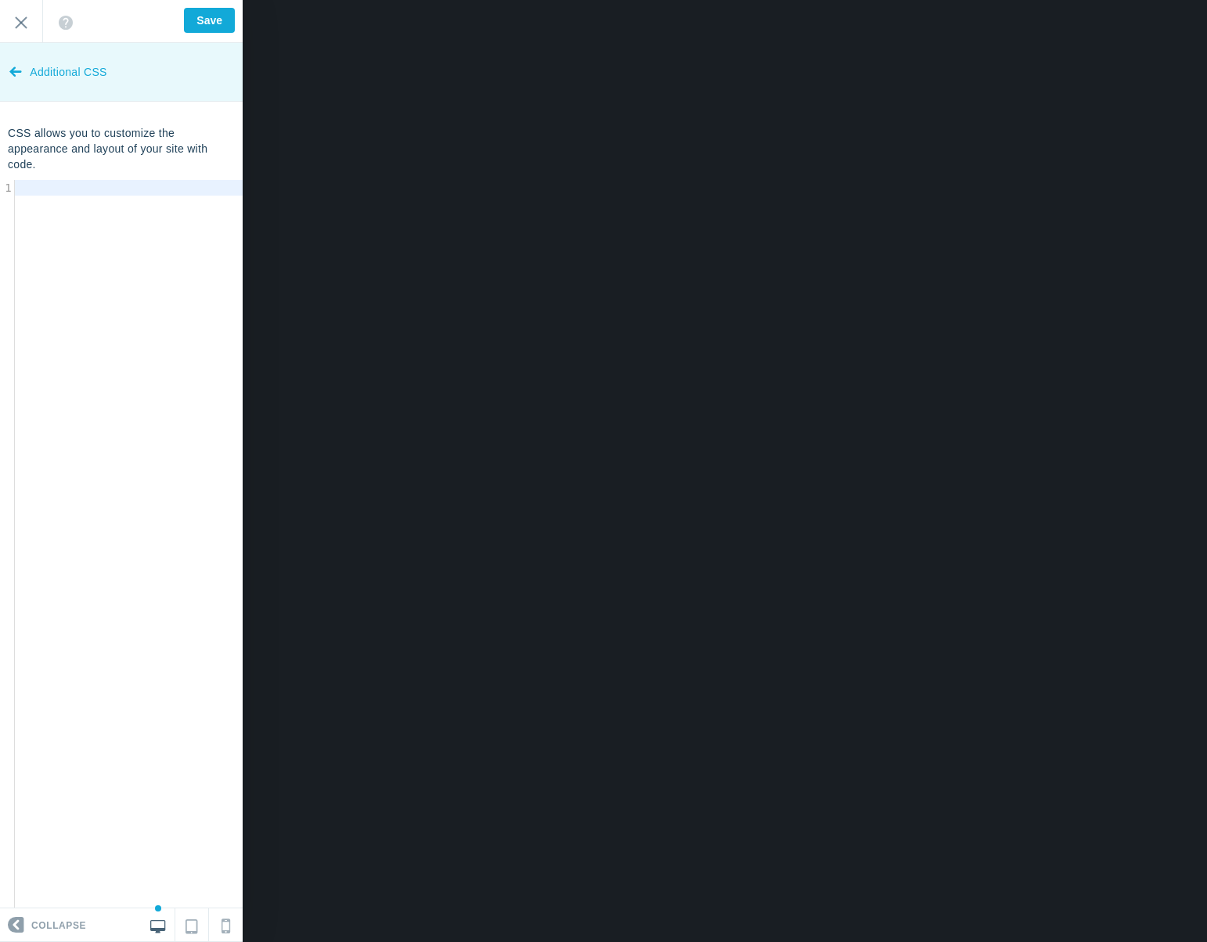
click at [24, 70] on link "Additional CSS" at bounding box center [121, 72] width 243 height 59
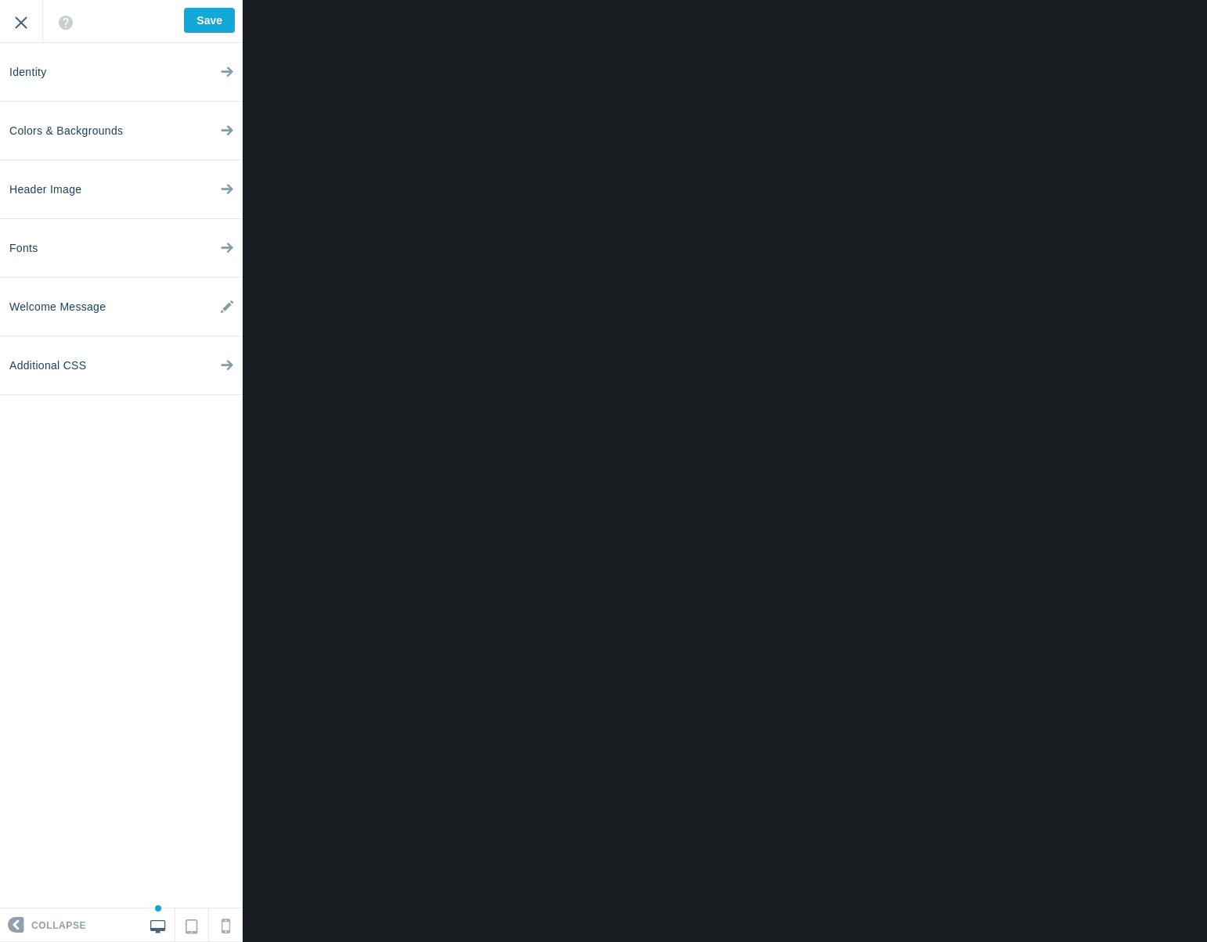
click at [16, 21] on input "Exit" at bounding box center [21, 21] width 42 height 43
click at [202, 22] on input "Save" at bounding box center [209, 20] width 51 height 25
type input "Saved"
click at [9, 29] on input "Exit" at bounding box center [21, 21] width 42 height 43
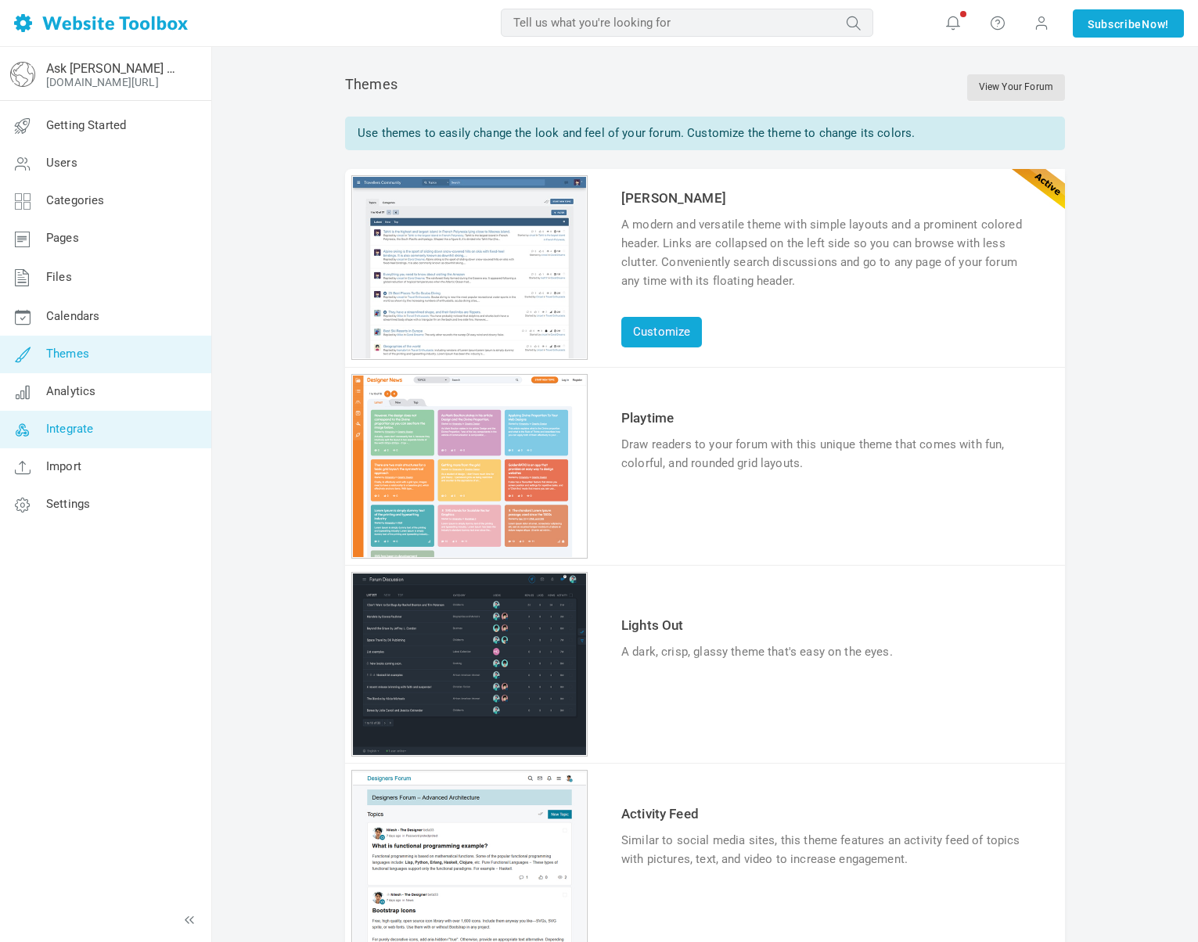
click at [102, 431] on link "Integrate" at bounding box center [105, 430] width 212 height 38
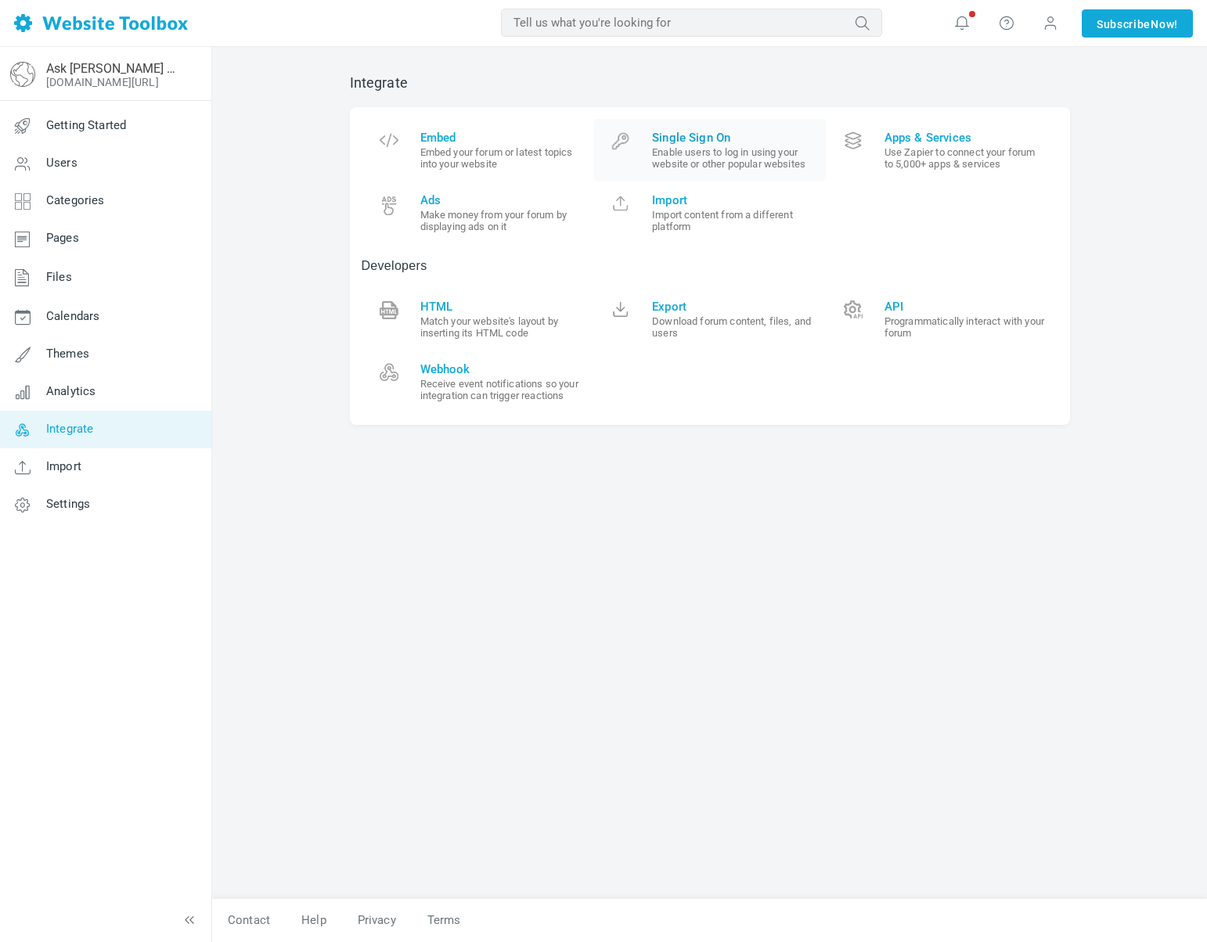
click at [723, 154] on small "Enable users to log in using your website or other popular websites" at bounding box center [733, 157] width 162 height 23
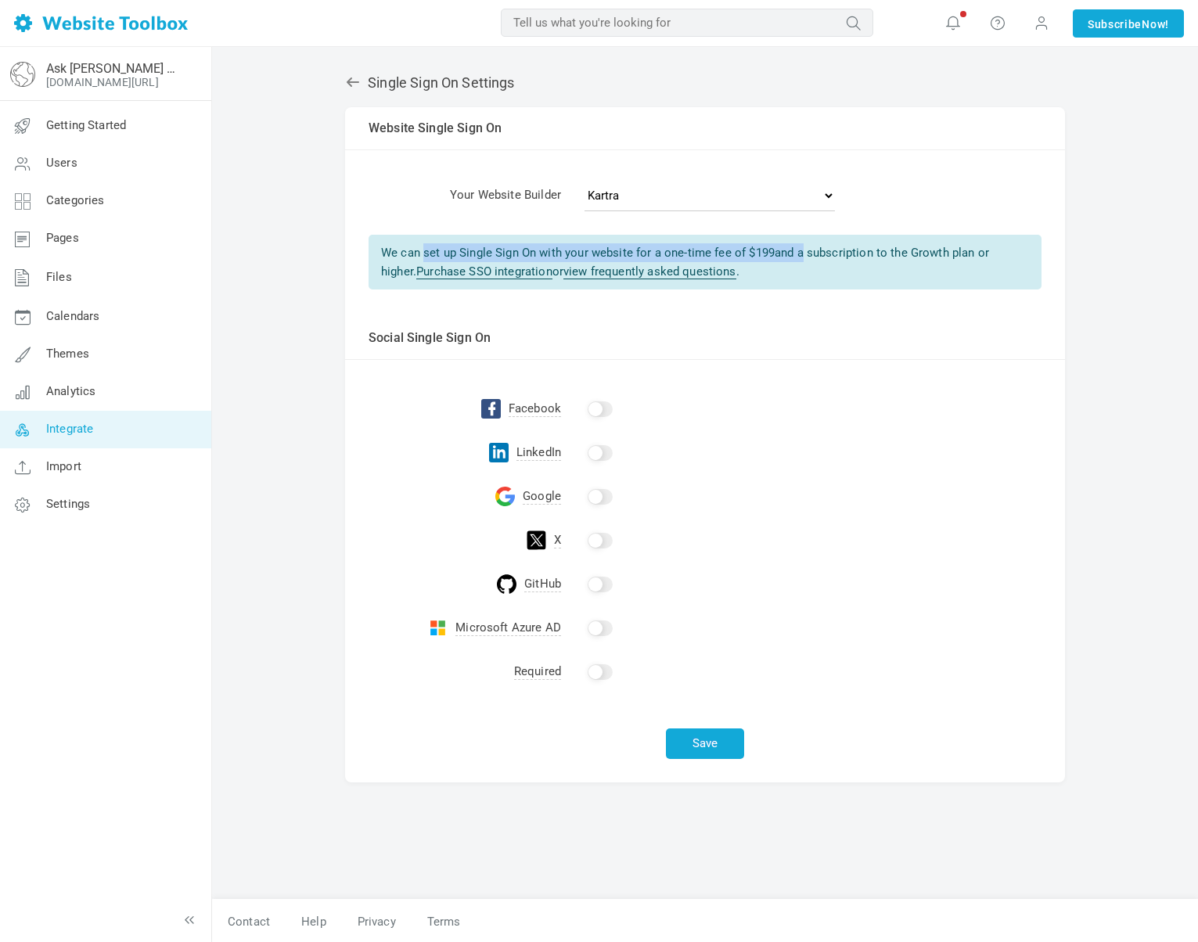
drag, startPoint x: 376, startPoint y: 250, endPoint x: 801, endPoint y: 254, distance: 424.2
click at [801, 254] on div "We can set up Single Sign On with your website for a one-time fee of $ 199 and …" at bounding box center [705, 262] width 673 height 55
click at [789, 260] on div "We can set up Single Sign On with your website for a one-time fee of $ 199 and …" at bounding box center [705, 262] width 673 height 55
drag, startPoint x: 747, startPoint y: 257, endPoint x: 773, endPoint y: 255, distance: 25.9
click at [773, 255] on div "We can set up Single Sign On with your website for a one-time fee of $ 199 and …" at bounding box center [705, 262] width 673 height 55
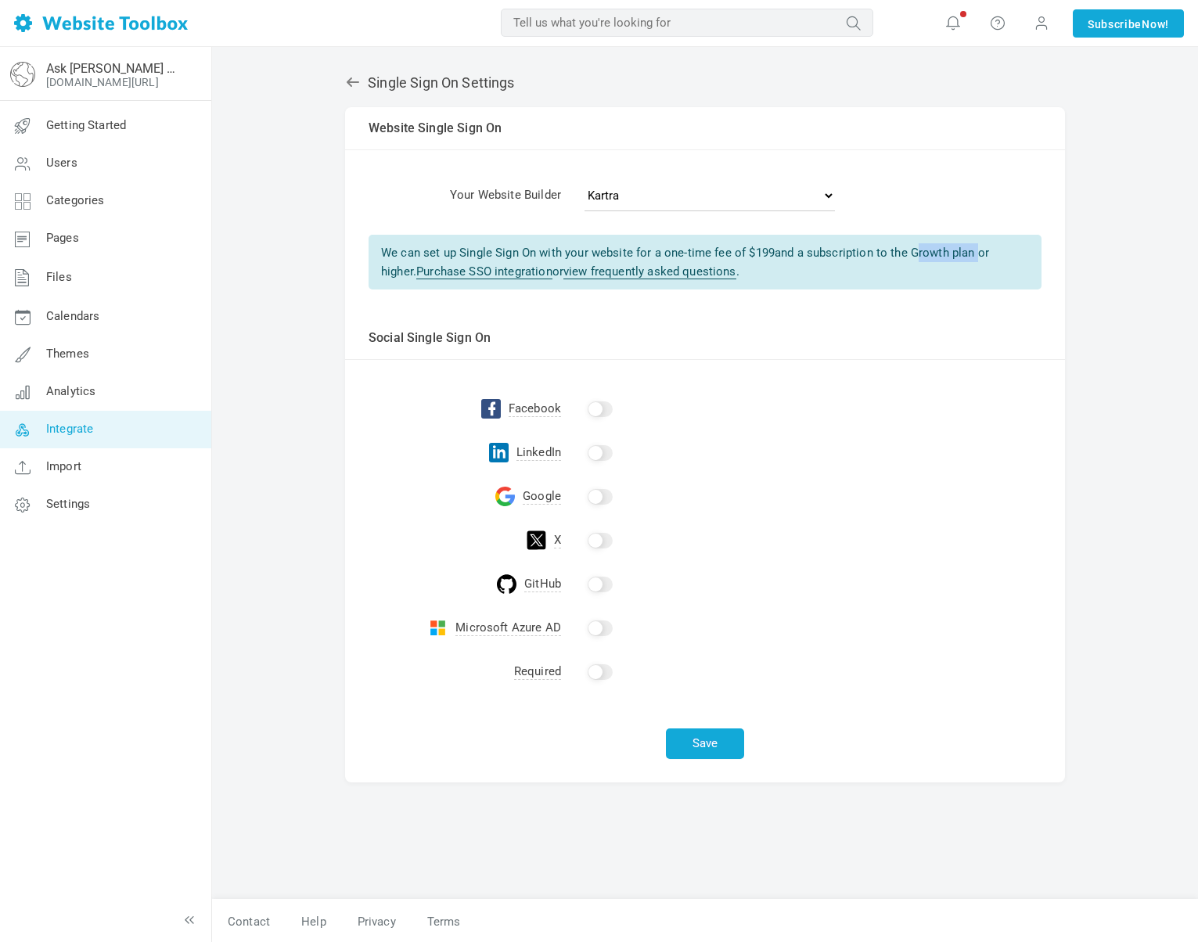
drag, startPoint x: 913, startPoint y: 254, endPoint x: 974, endPoint y: 260, distance: 62.1
click at [974, 260] on div "We can set up Single Sign On with your website for a one-time fee of $ 199 and …" at bounding box center [705, 262] width 673 height 55
click at [973, 272] on div "We can set up Single Sign On with your website for a one-time fee of $ 199 and …" at bounding box center [705, 262] width 673 height 55
click at [66, 463] on span "Import" at bounding box center [63, 466] width 35 height 14
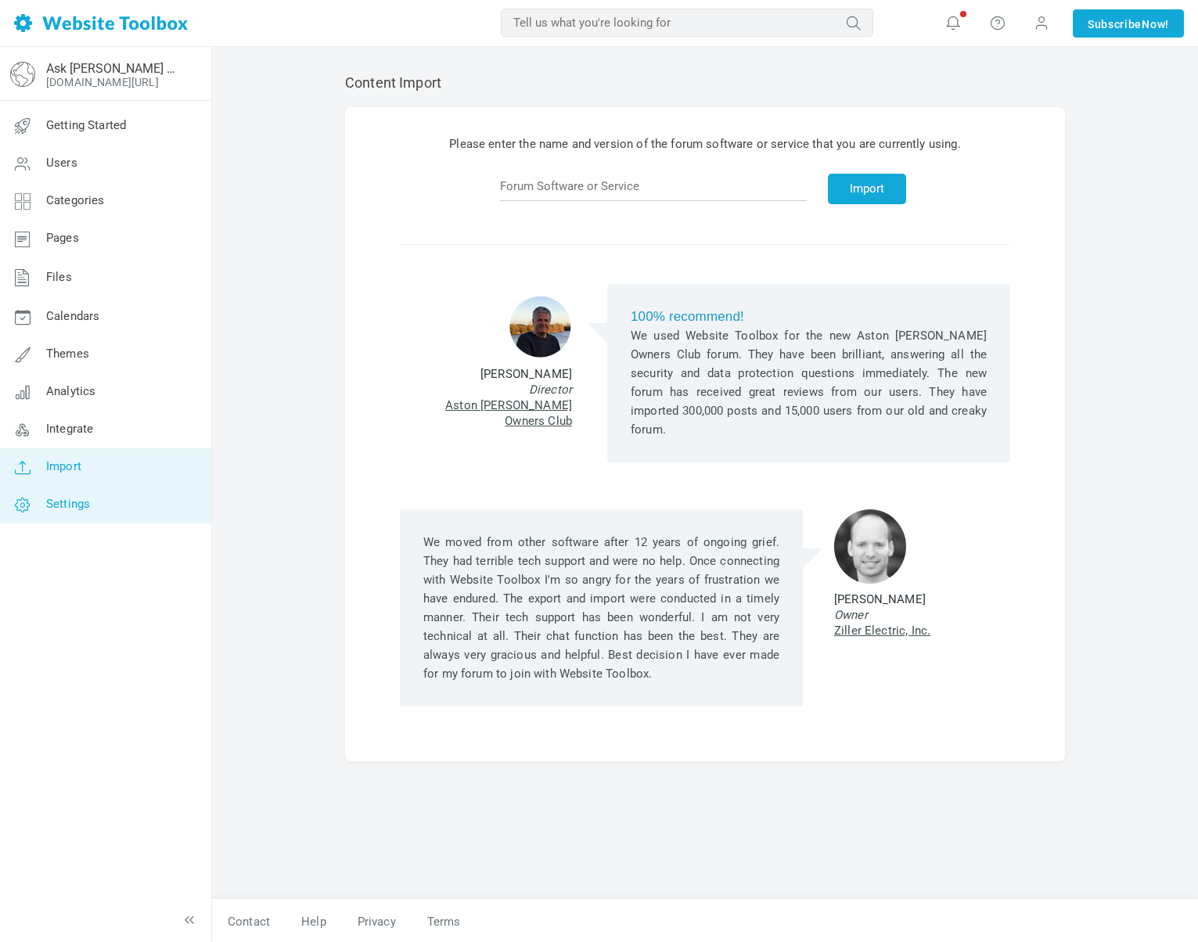
click at [117, 506] on link "Settings" at bounding box center [105, 505] width 212 height 38
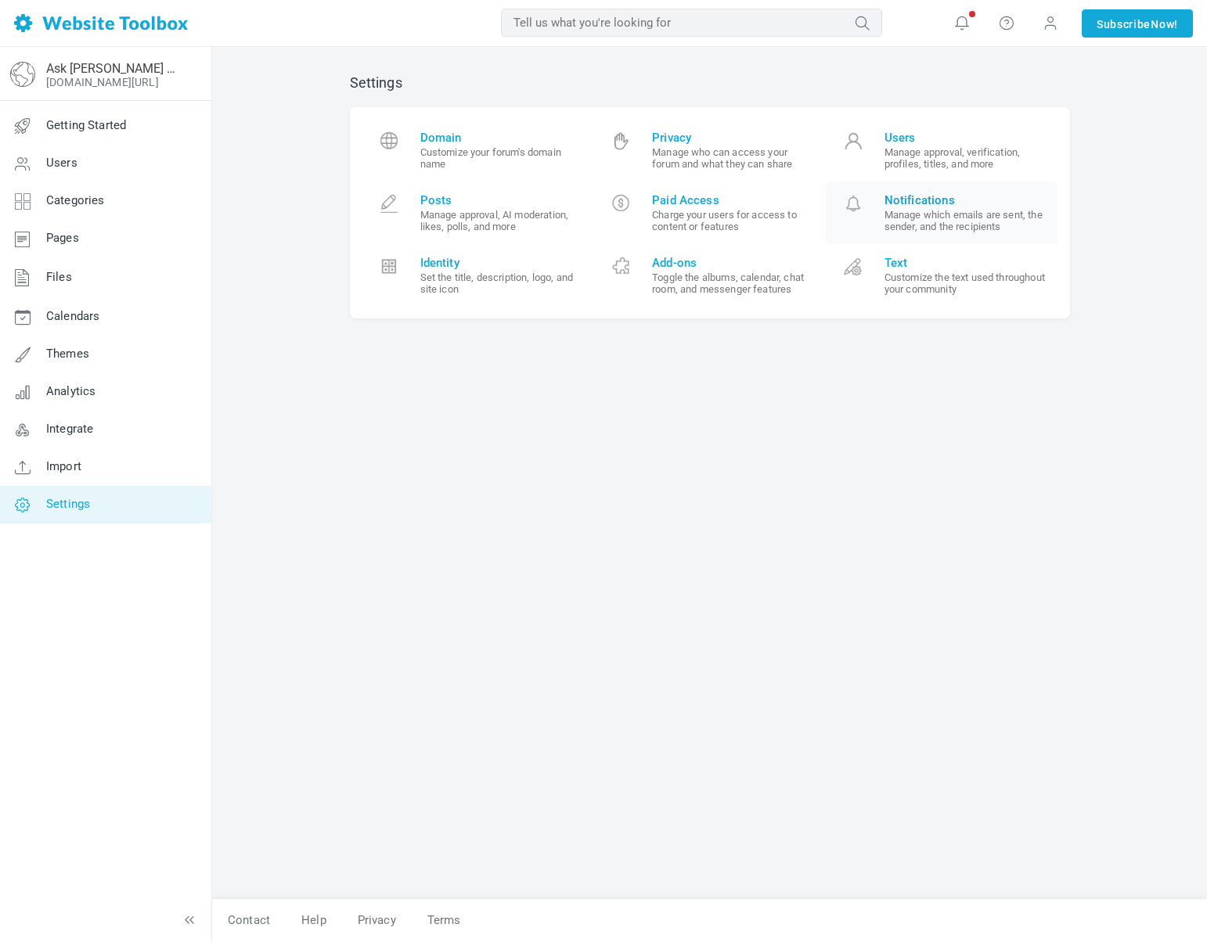
click at [973, 207] on span "Notifications Manage which emails are sent, the sender, and the recipients" at bounding box center [965, 212] width 162 height 39
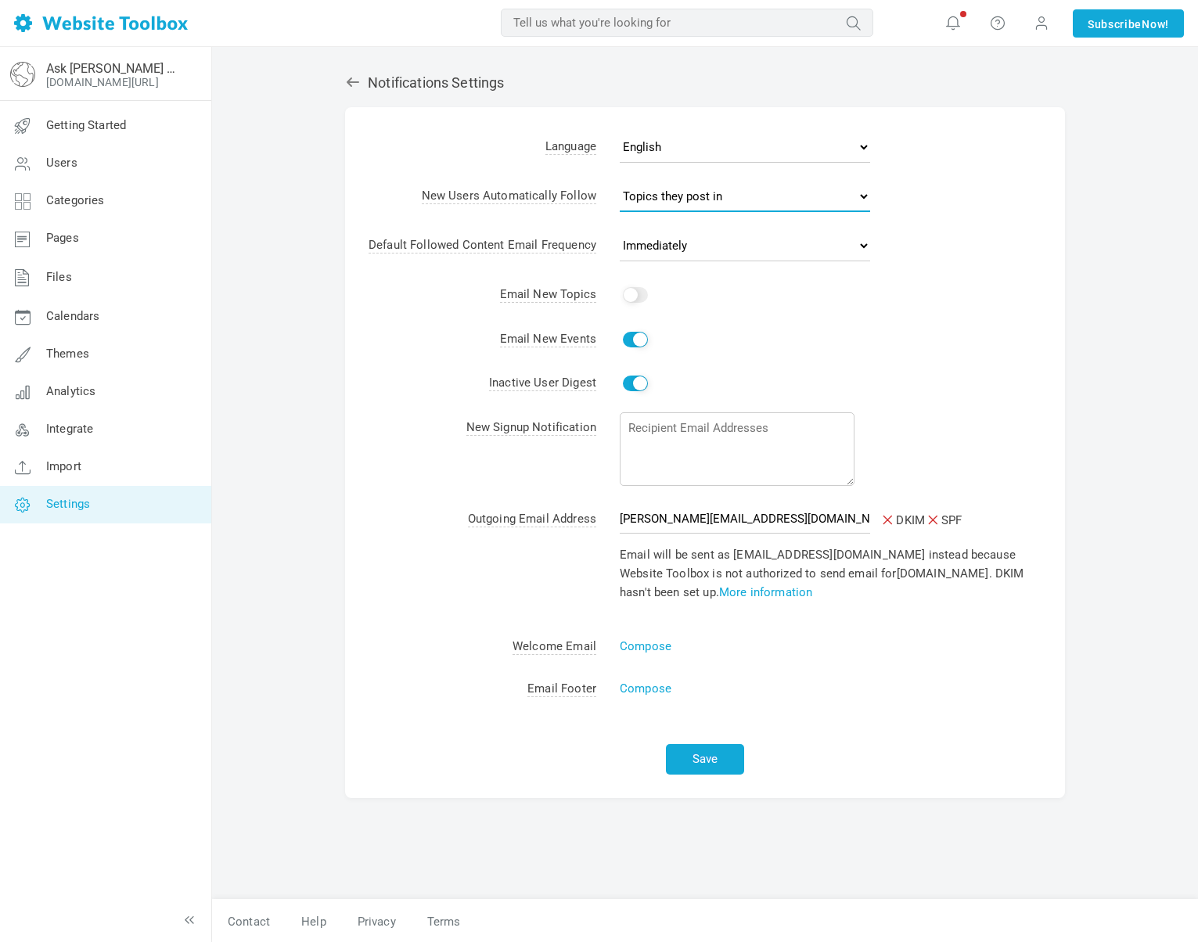
click at [702, 197] on select "No topics Topics they start Topics they post in All topics" at bounding box center [745, 196] width 250 height 31
click at [725, 247] on select "Never Immediately Daily Weekly" at bounding box center [745, 245] width 250 height 31
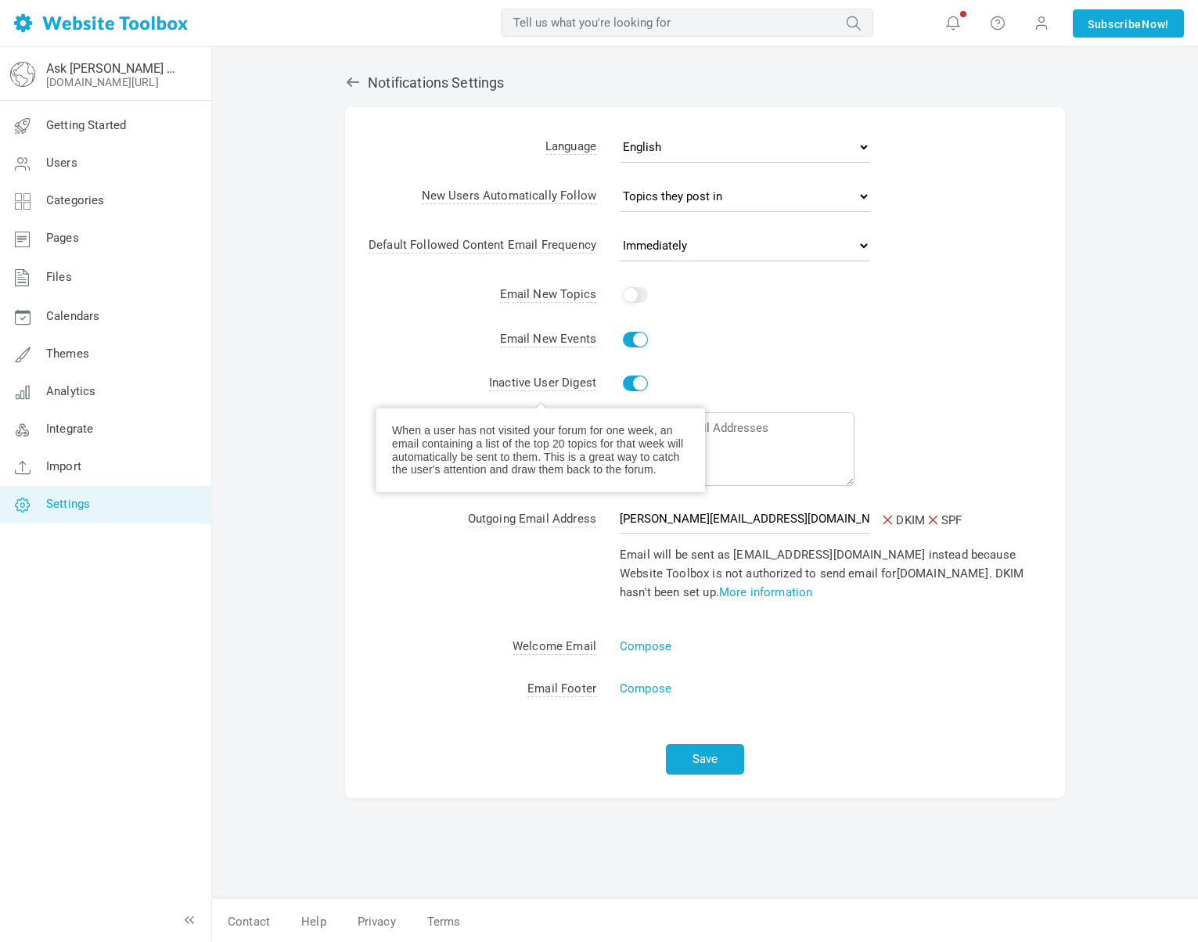
click at [509, 383] on span "Inactive User Digest" at bounding box center [542, 384] width 107 height 16
click at [438, 379] on td "Inactive User Digest" at bounding box center [470, 384] width 251 height 45
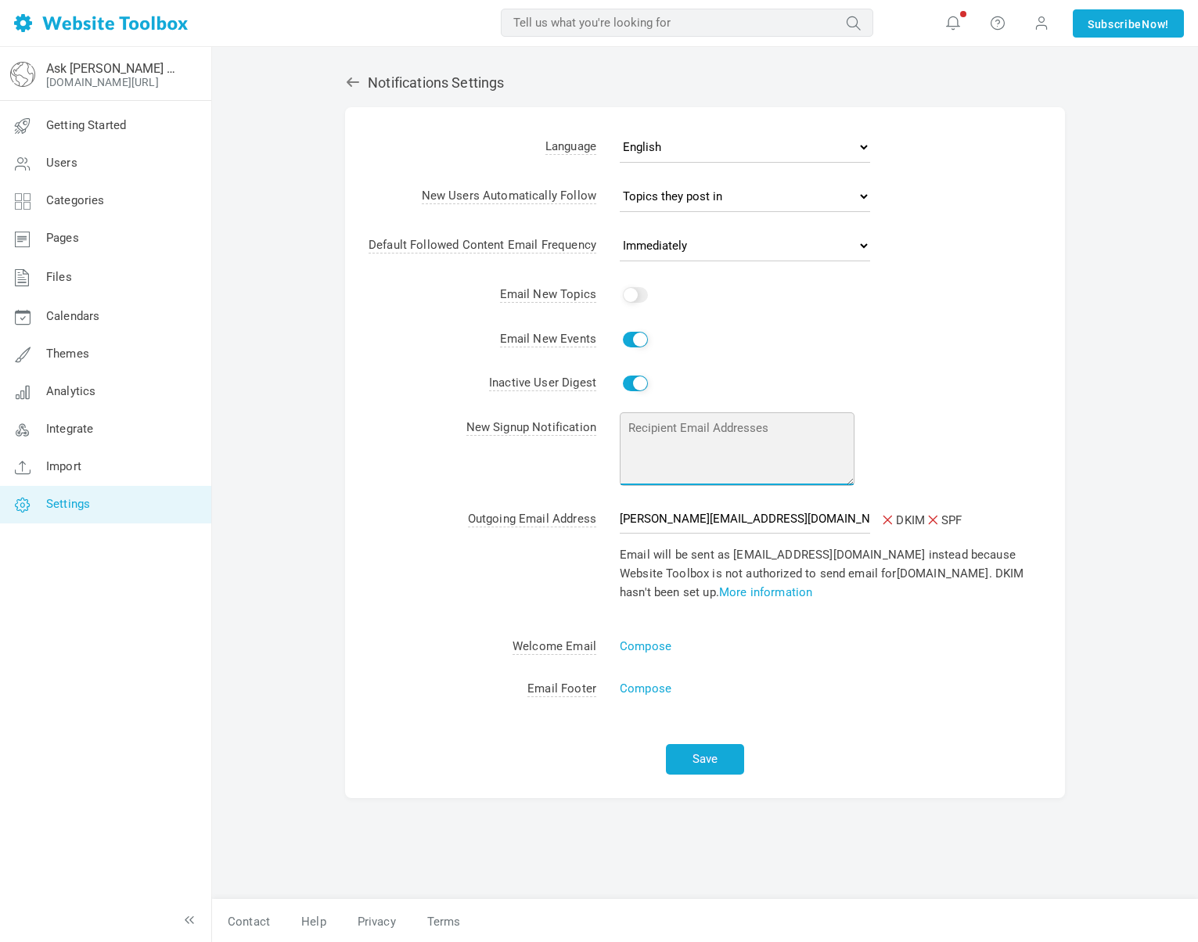
click at [687, 433] on textarea at bounding box center [737, 449] width 235 height 74
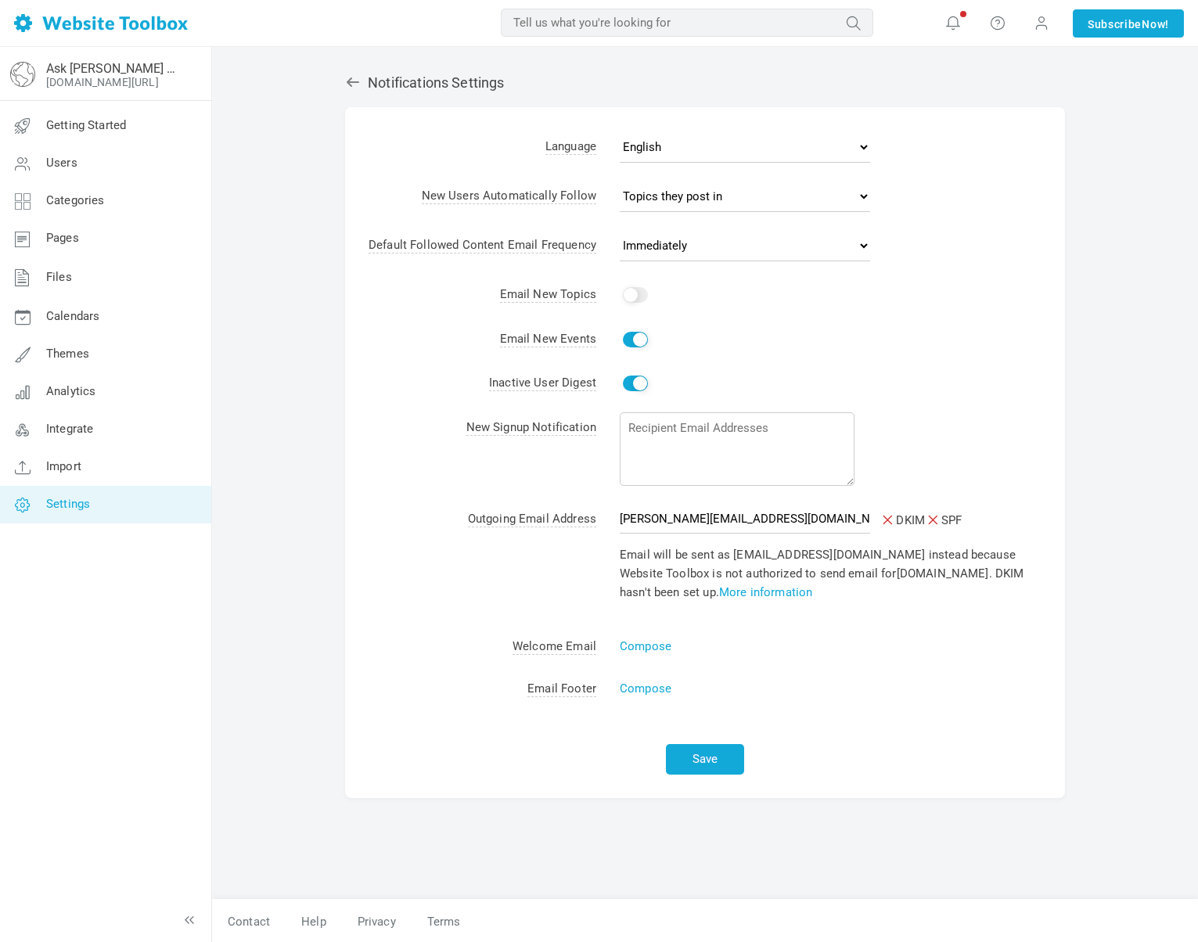
click at [403, 414] on td "New Signup Notification" at bounding box center [470, 452] width 251 height 92
click at [954, 664] on td "Compose" at bounding box center [830, 646] width 469 height 42
click at [406, 617] on td "Outgoing Email Address" at bounding box center [470, 562] width 251 height 128
click at [81, 506] on span "Settings" at bounding box center [68, 504] width 44 height 14
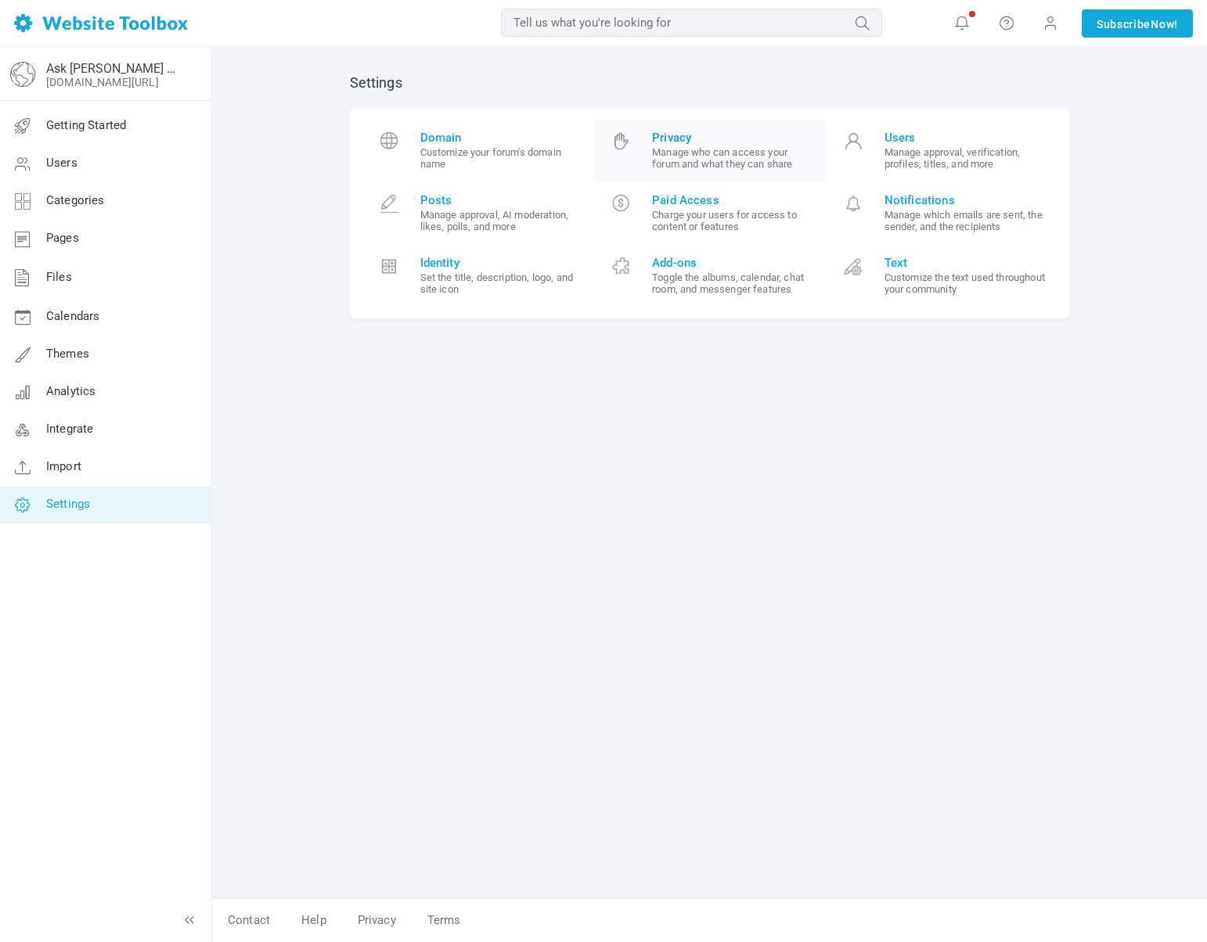
click at [707, 169] on link "Privacy Manage who can access your forum and what they can share" at bounding box center [709, 150] width 232 height 63
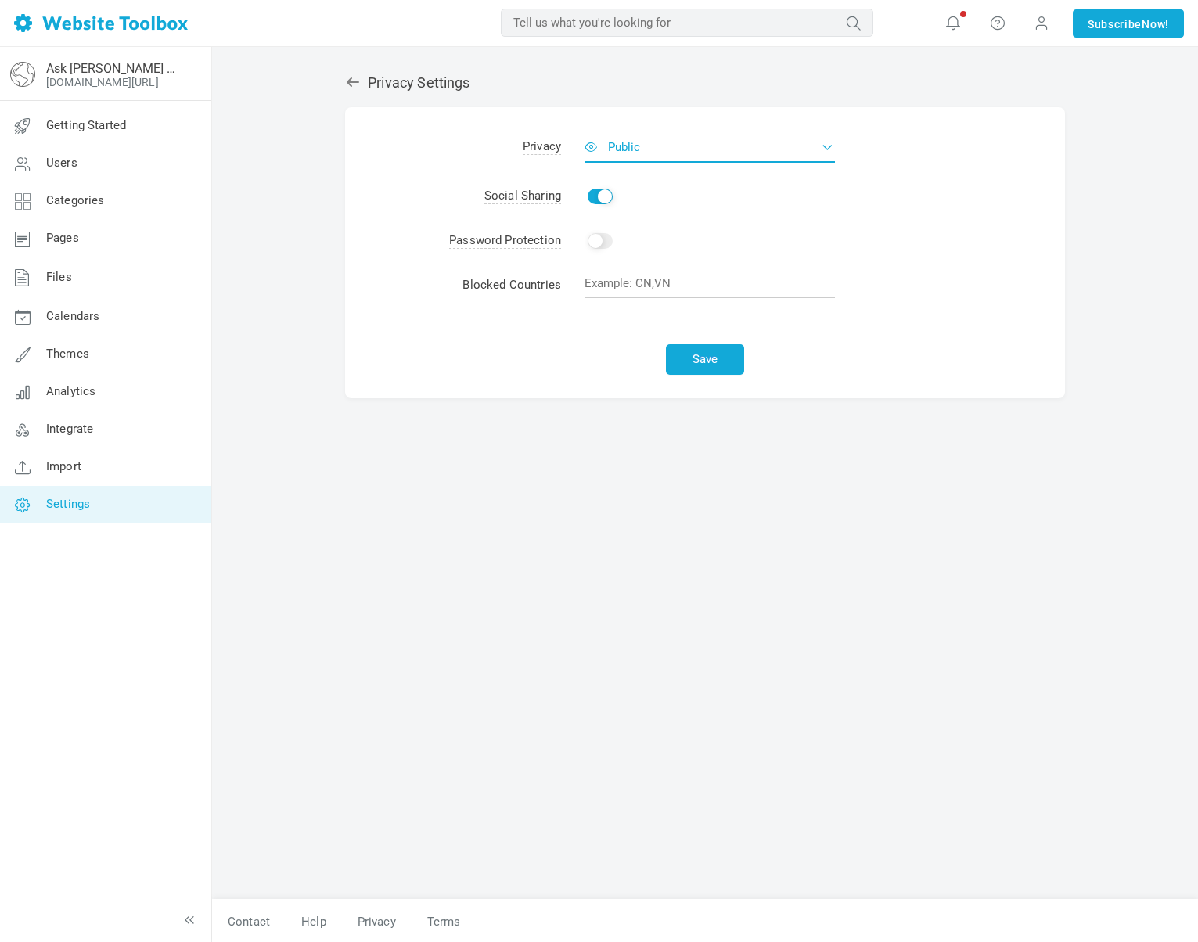
click at [660, 156] on button "Public" at bounding box center [710, 146] width 250 height 31
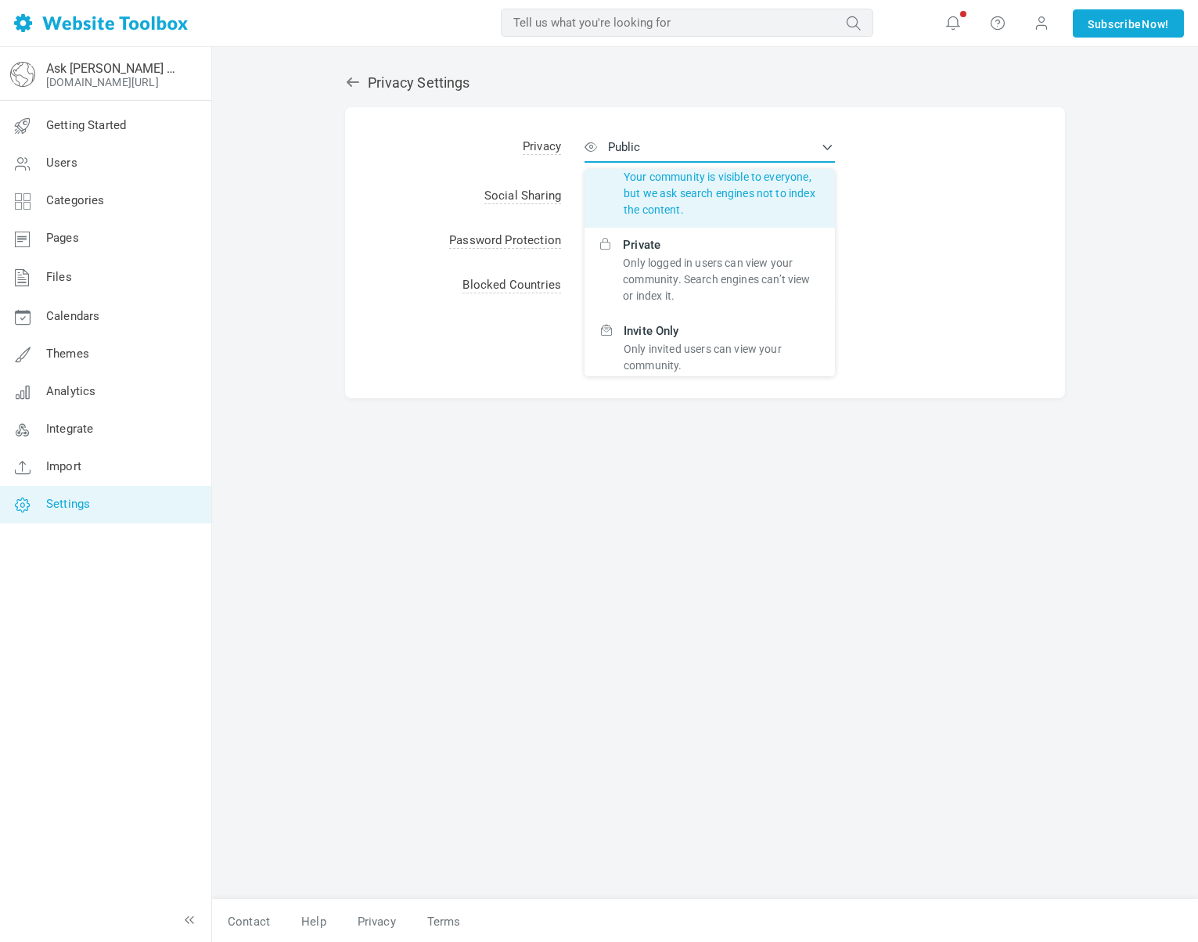
scroll to position [97, 0]
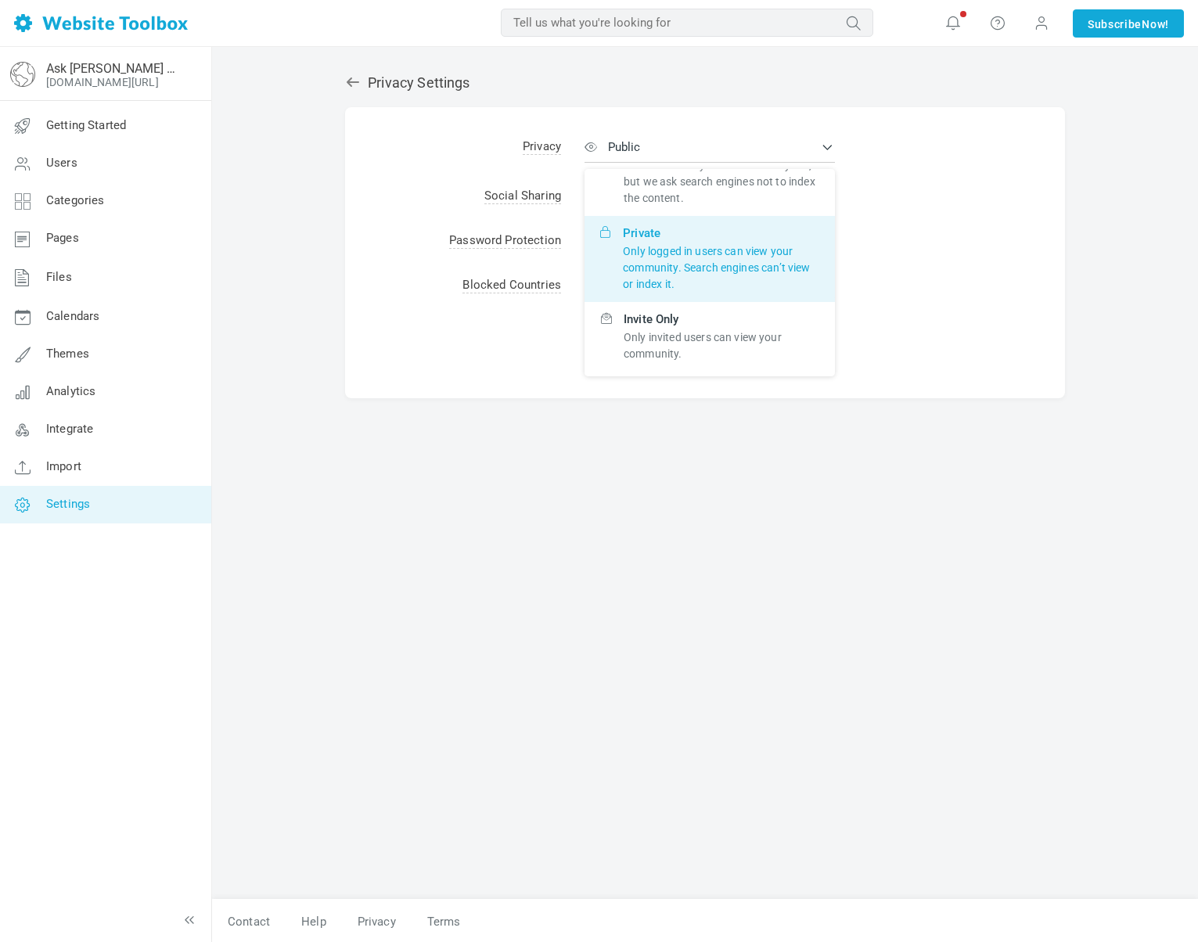
click at [710, 272] on p "Only logged in users can view your community. Search engines can’t view or inde…" at bounding box center [721, 267] width 196 height 49
click at [0, 0] on input "Private Only logged in users can view your community. Search engines can’t view…" at bounding box center [0, 0] width 0 height 0
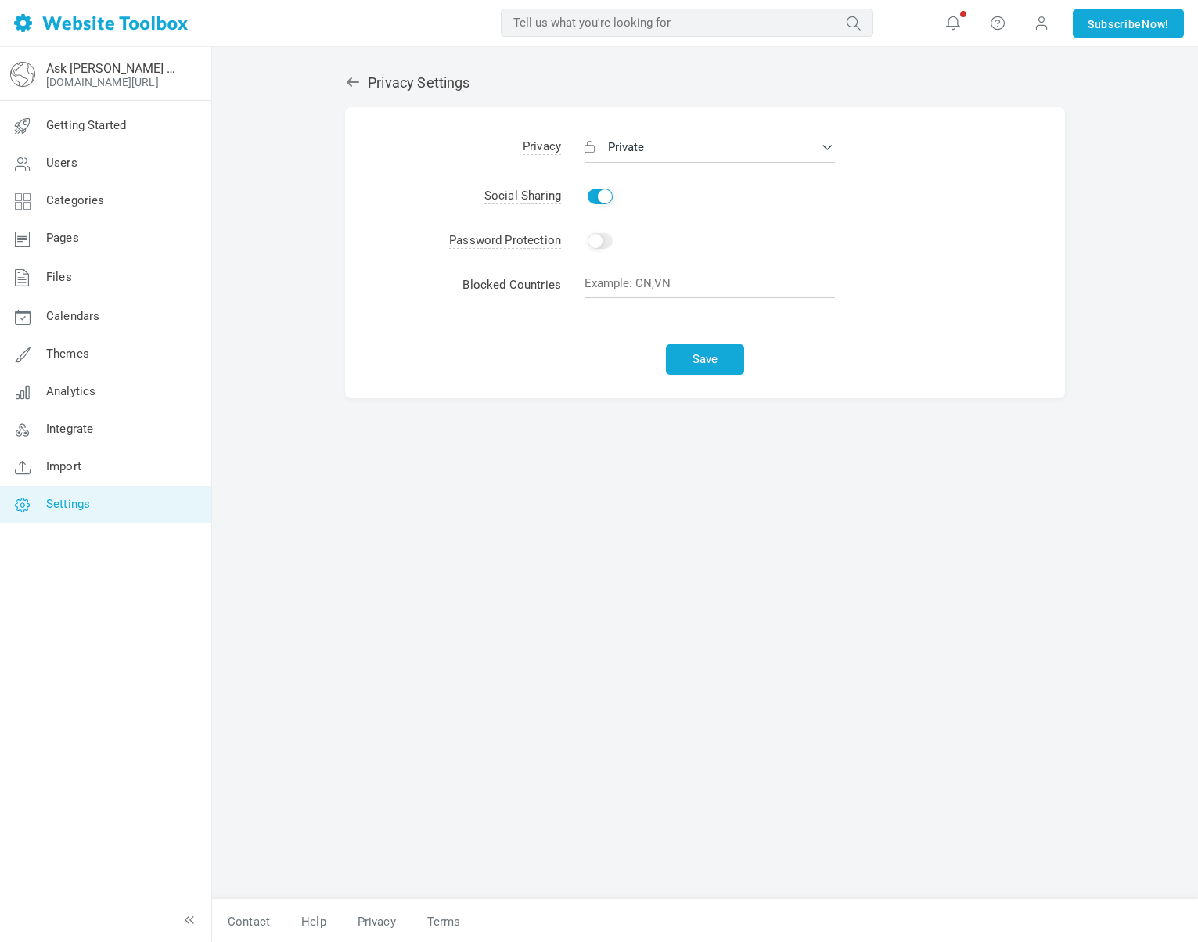
click at [356, 81] on icon at bounding box center [353, 82] width 16 height 16
click at [607, 289] on input "text" at bounding box center [710, 283] width 250 height 30
click at [352, 79] on icon at bounding box center [353, 82] width 16 height 16
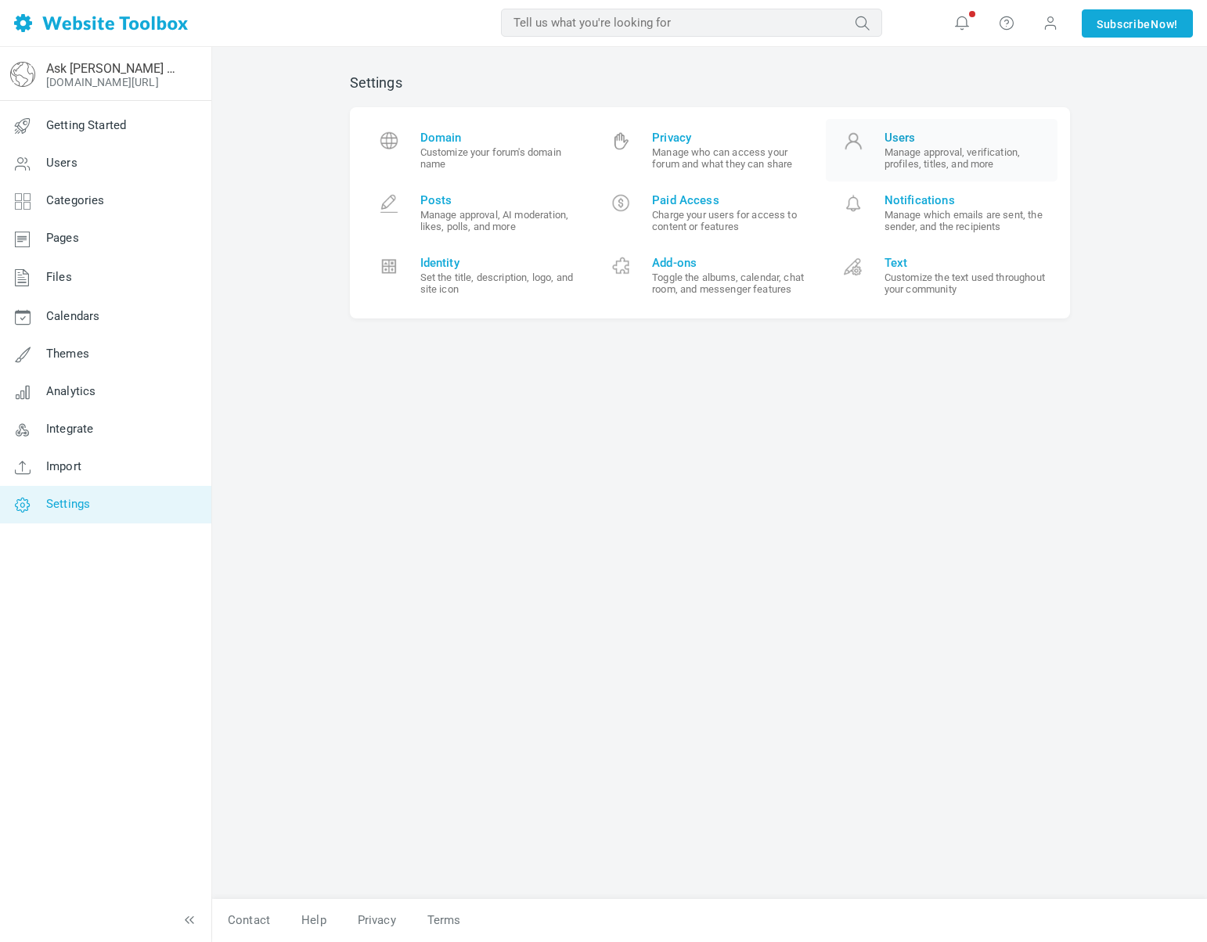
click at [905, 157] on small "Manage approval, verification, profiles, titles, and more" at bounding box center [965, 157] width 162 height 23
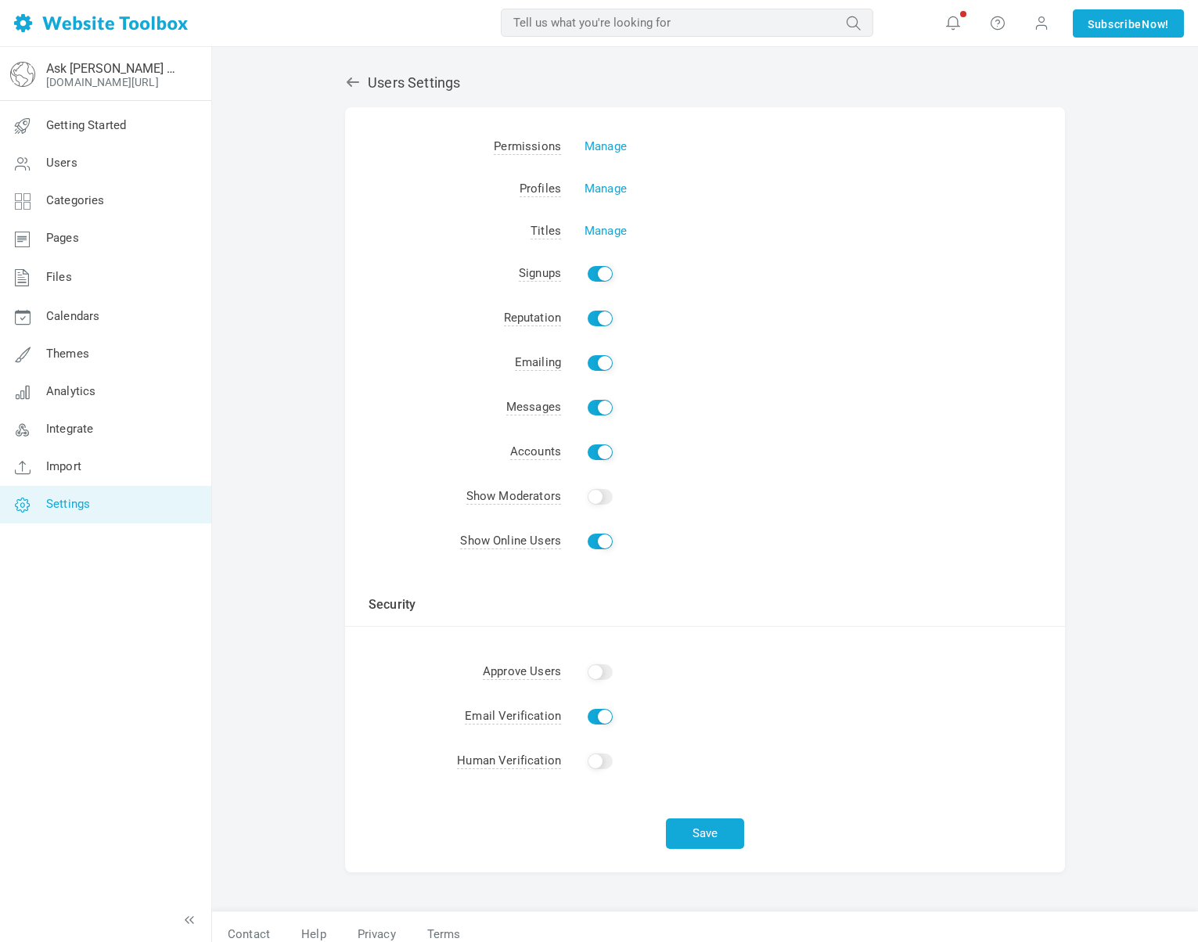
click at [351, 75] on icon at bounding box center [353, 82] width 16 height 16
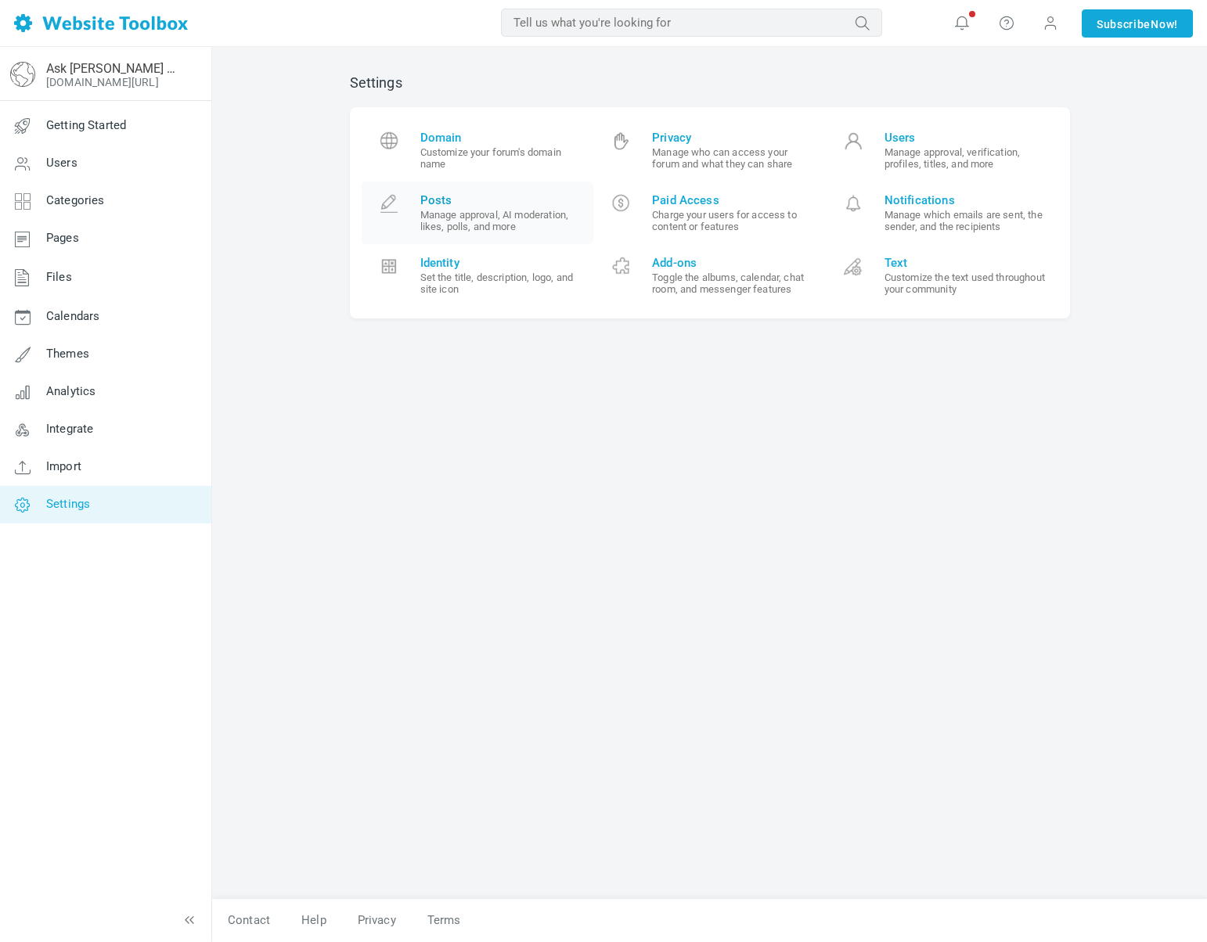
click at [446, 223] on small "Manage approval, AI moderation, likes, polls, and more" at bounding box center [501, 220] width 162 height 23
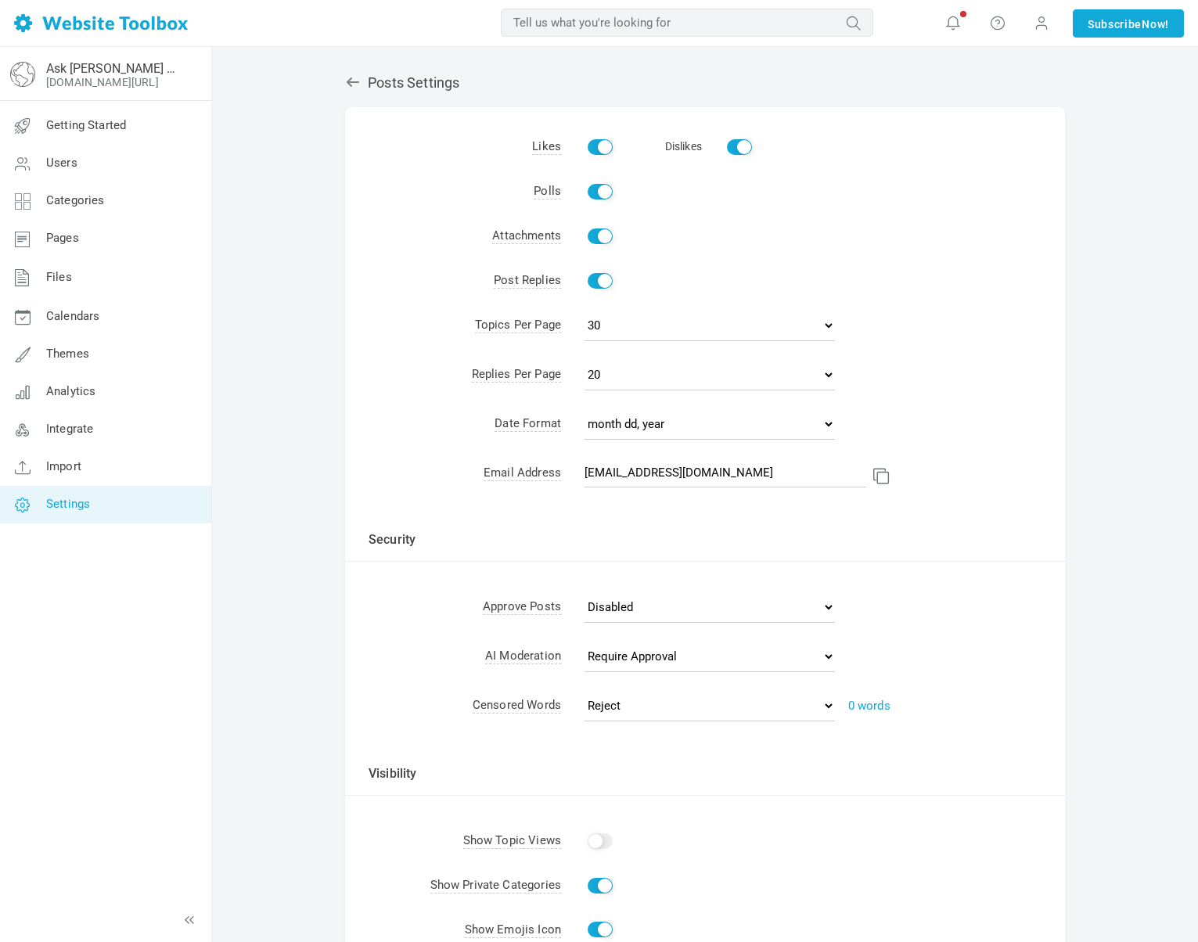
click at [362, 93] on div "Posts Settings Albums Enable Calendar Enable Chat Room Enable Settings Messenge…" at bounding box center [704, 573] width 743 height 1028
click at [359, 88] on icon at bounding box center [353, 82] width 16 height 16
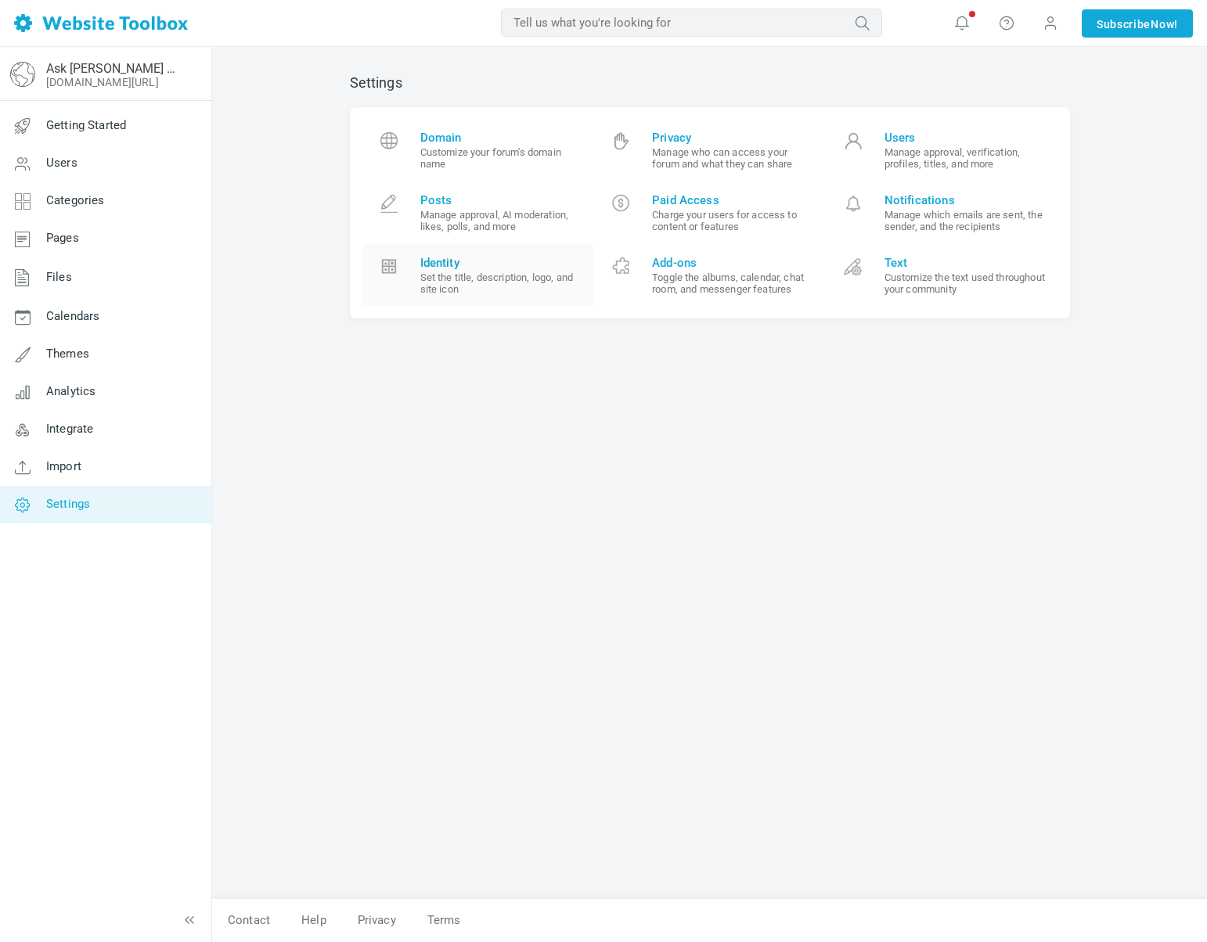
click at [465, 294] on small "Set the title, description, logo, and site icon" at bounding box center [501, 283] width 162 height 23
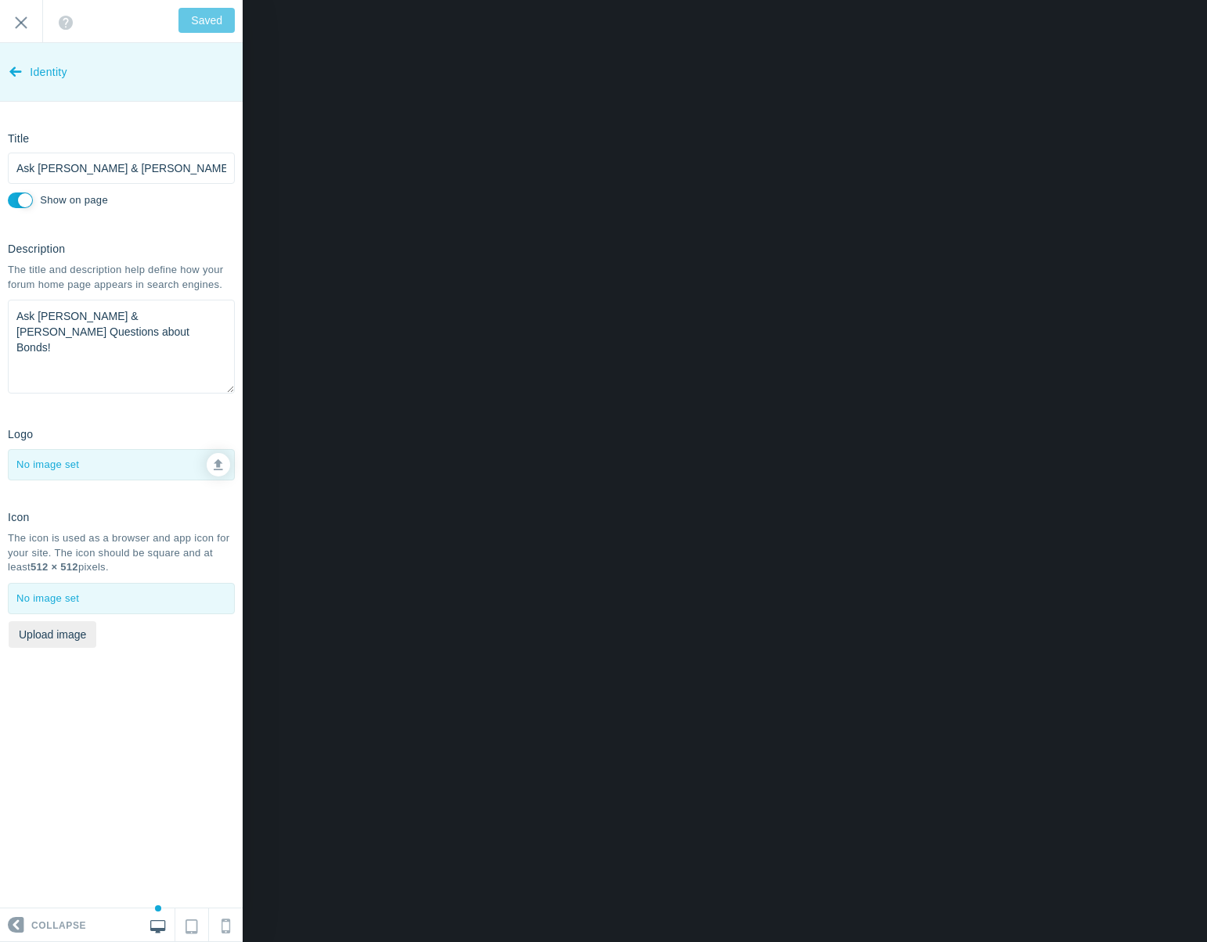
click at [27, 81] on link "Identity" at bounding box center [121, 72] width 243 height 59
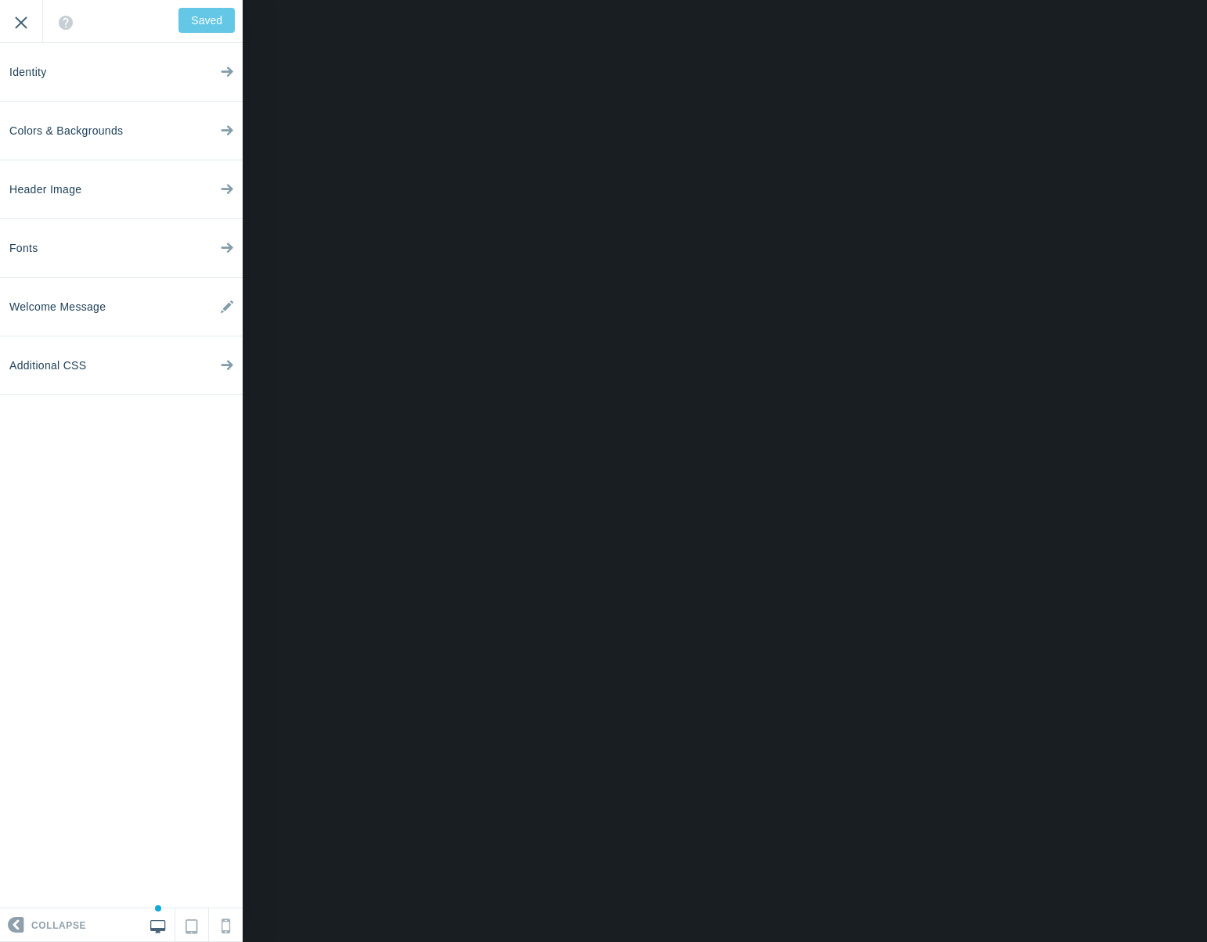
click at [20, 32] on input "Exit" at bounding box center [21, 21] width 42 height 43
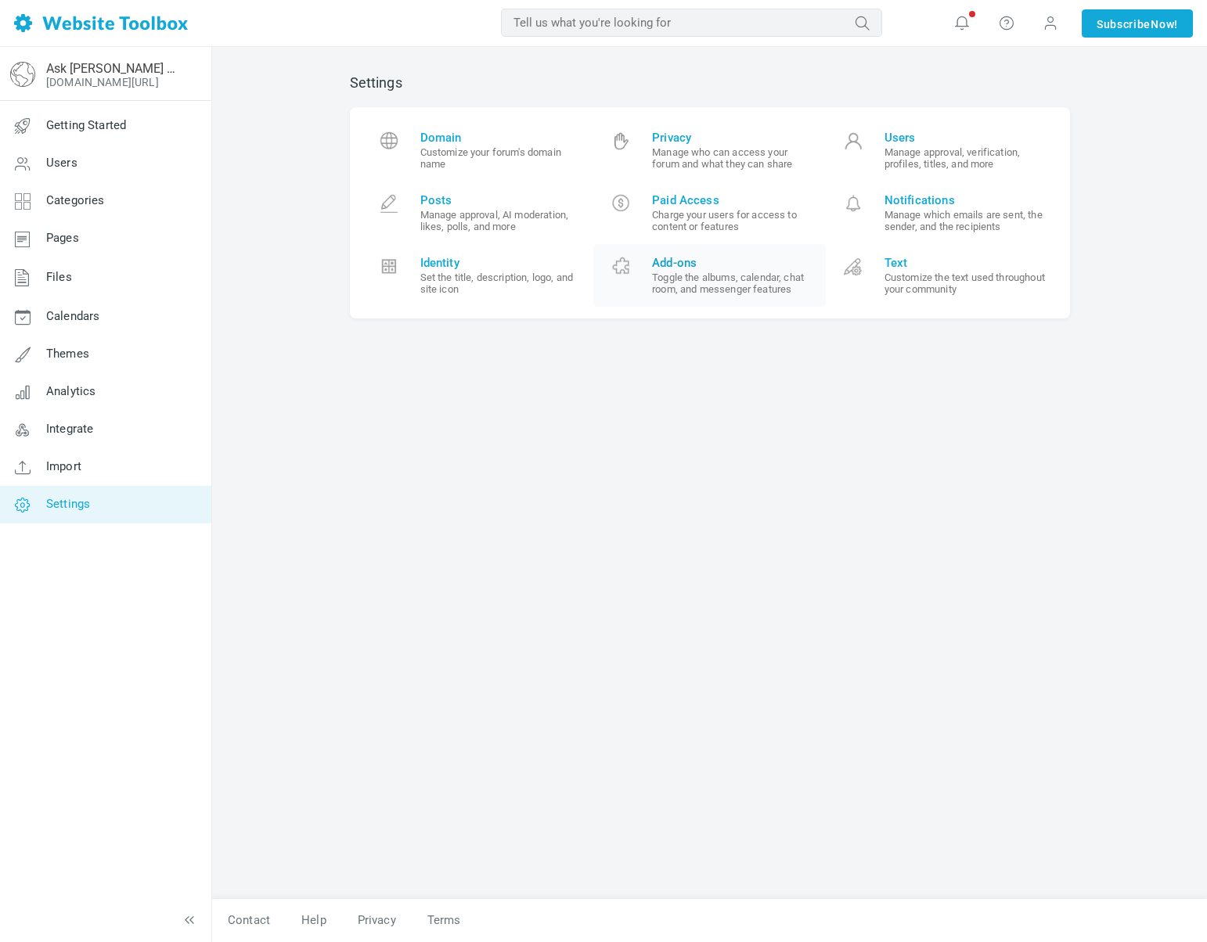
click at [692, 291] on small "Toggle the albums, calendar, chat room, and messenger features" at bounding box center [733, 283] width 162 height 23
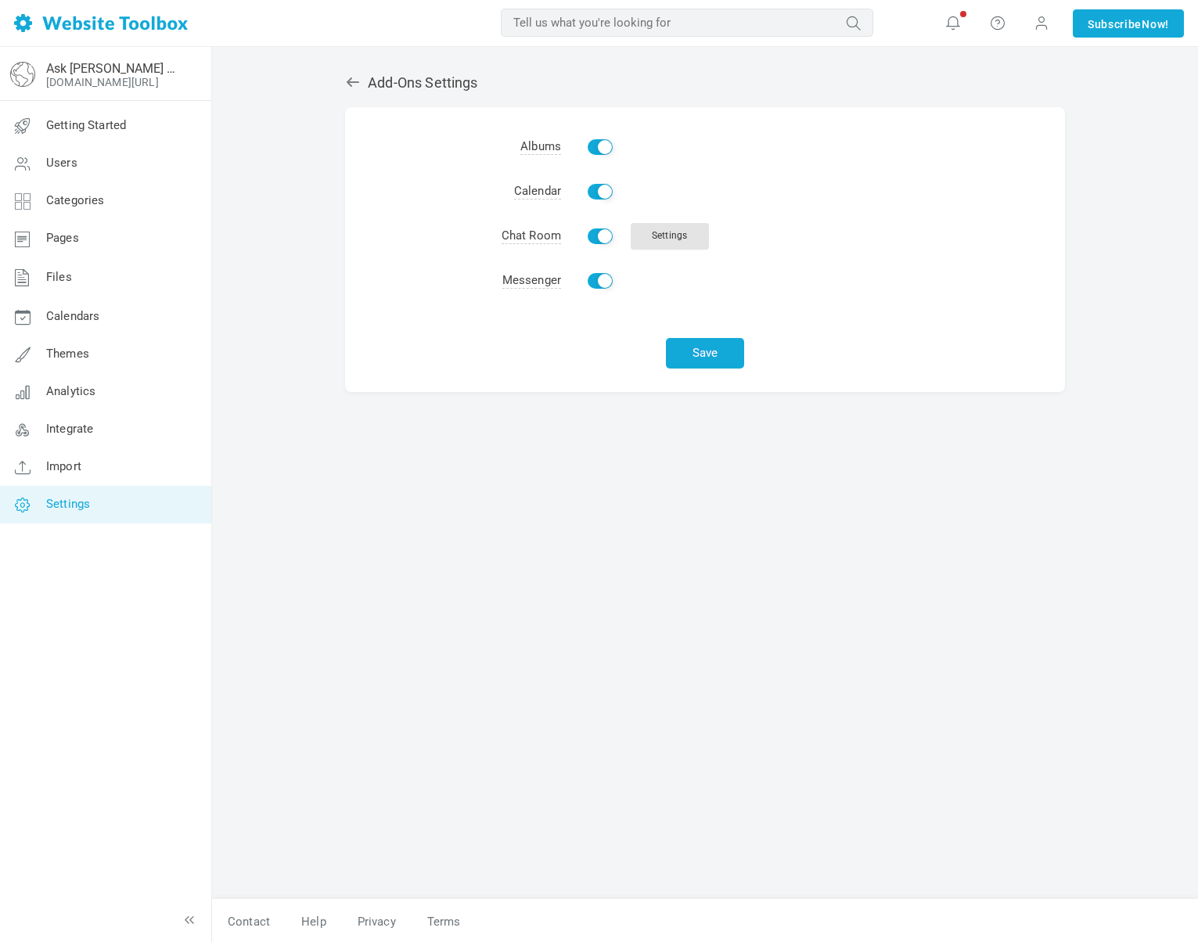
click at [589, 236] on input "Enable" at bounding box center [600, 237] width 25 height 16
checkbox input "false"
click at [594, 193] on input "Enable" at bounding box center [600, 192] width 25 height 16
checkbox input "false"
click at [596, 142] on input "Enable" at bounding box center [600, 147] width 25 height 16
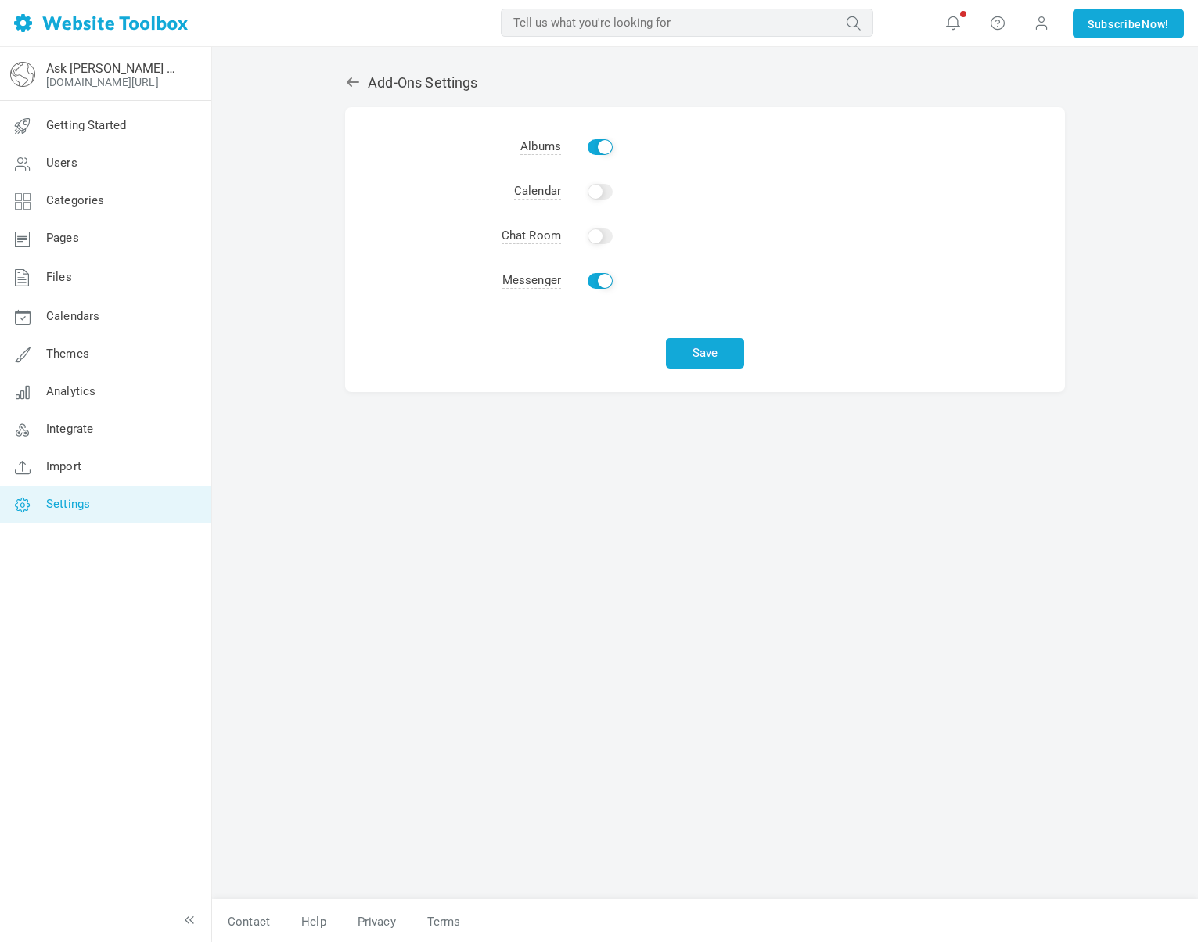
checkbox input "false"
click at [578, 210] on td "Enable" at bounding box center [813, 192] width 504 height 45
click at [606, 229] on input "Enable" at bounding box center [600, 237] width 25 height 16
checkbox input "true"
click at [609, 172] on td "Enable" at bounding box center [813, 192] width 504 height 45
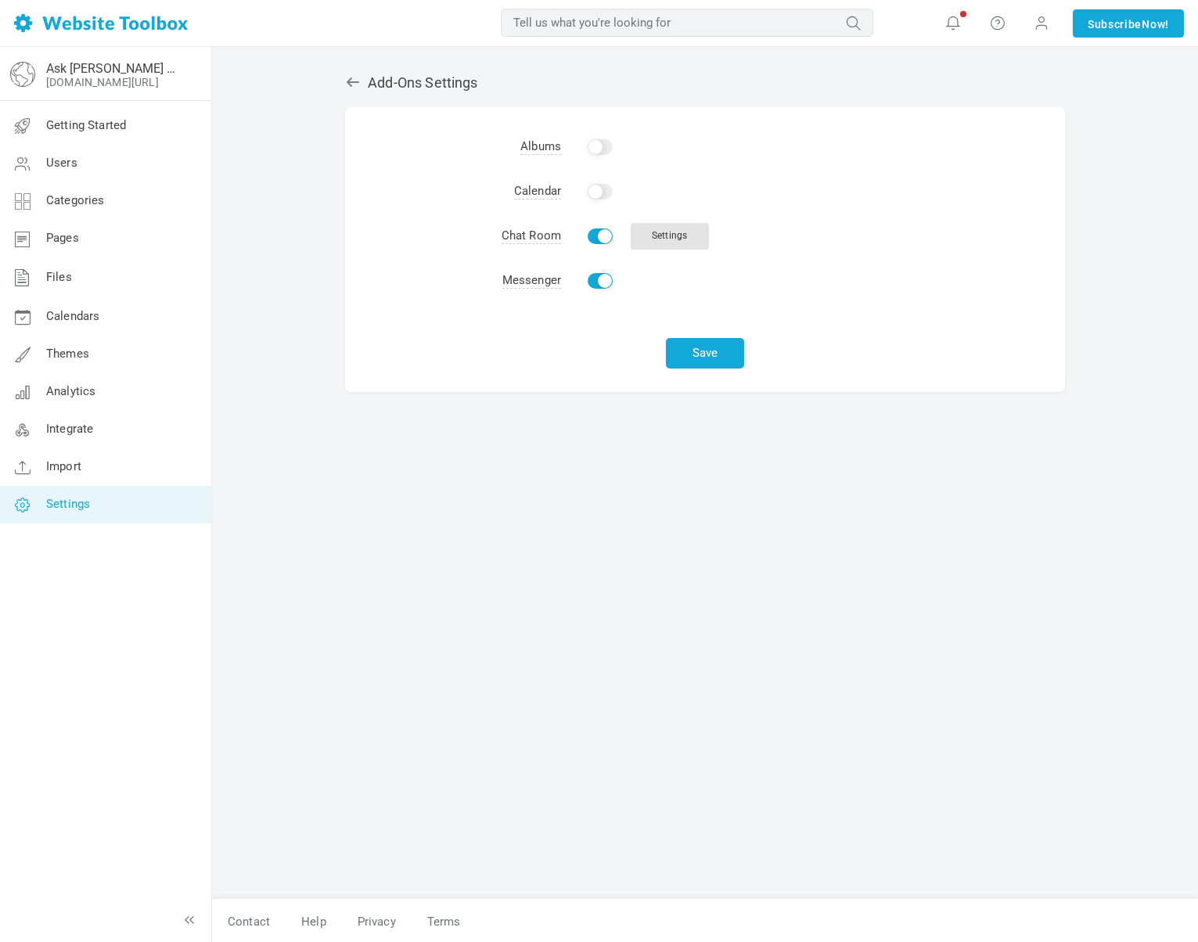
click at [610, 151] on input "Enable" at bounding box center [600, 147] width 25 height 16
checkbox input "true"
click at [596, 177] on td "Enable" at bounding box center [813, 192] width 504 height 45
click at [618, 203] on td "Enable" at bounding box center [813, 192] width 504 height 45
click at [607, 192] on input "Enable" at bounding box center [600, 192] width 25 height 16
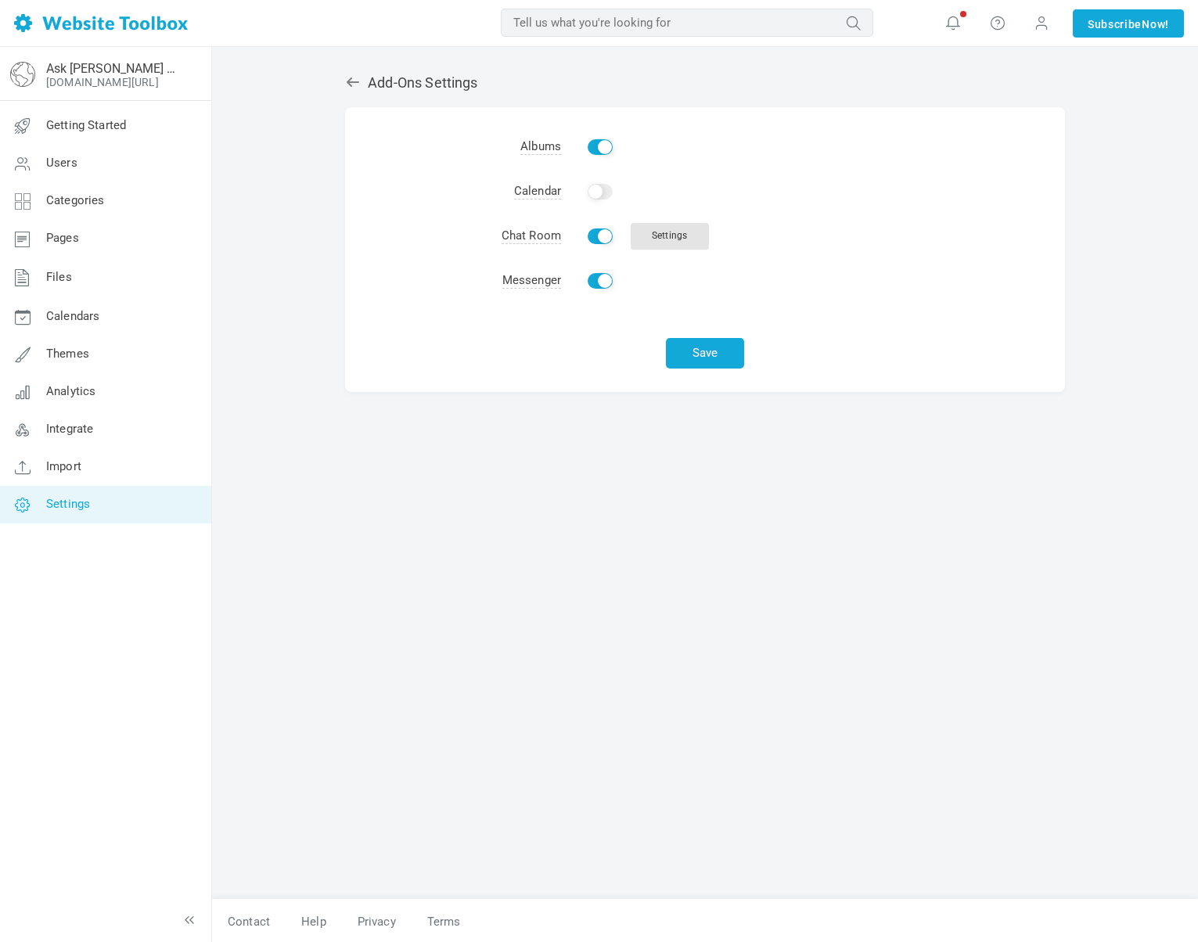
checkbox input "true"
click at [679, 254] on td "Enable Settings" at bounding box center [813, 236] width 504 height 45
click at [677, 247] on link "Settings" at bounding box center [670, 236] width 78 height 27
click at [707, 369] on div "Save" at bounding box center [705, 348] width 720 height 88
click at [708, 365] on button "Save" at bounding box center [705, 353] width 78 height 31
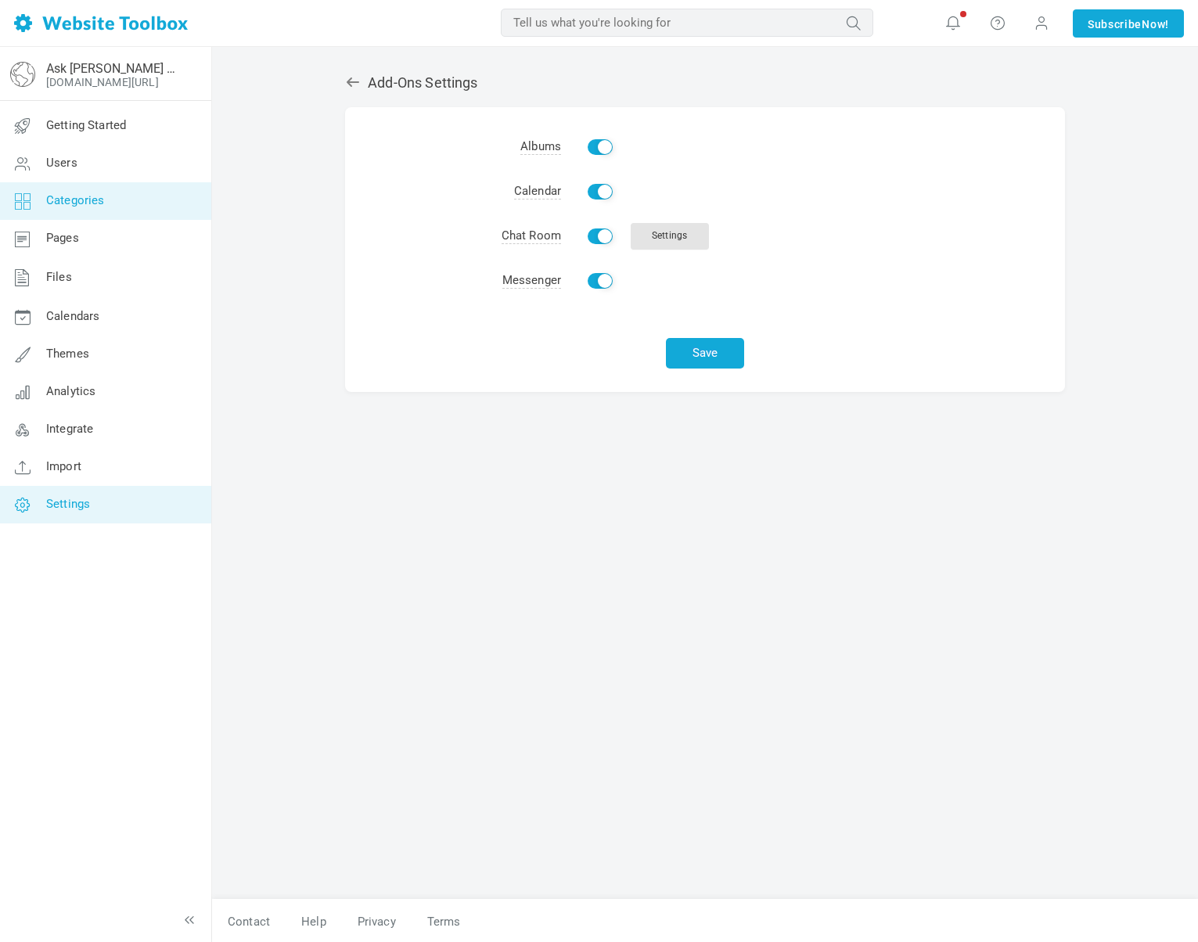
click at [78, 206] on span "Categories" at bounding box center [75, 200] width 59 height 14
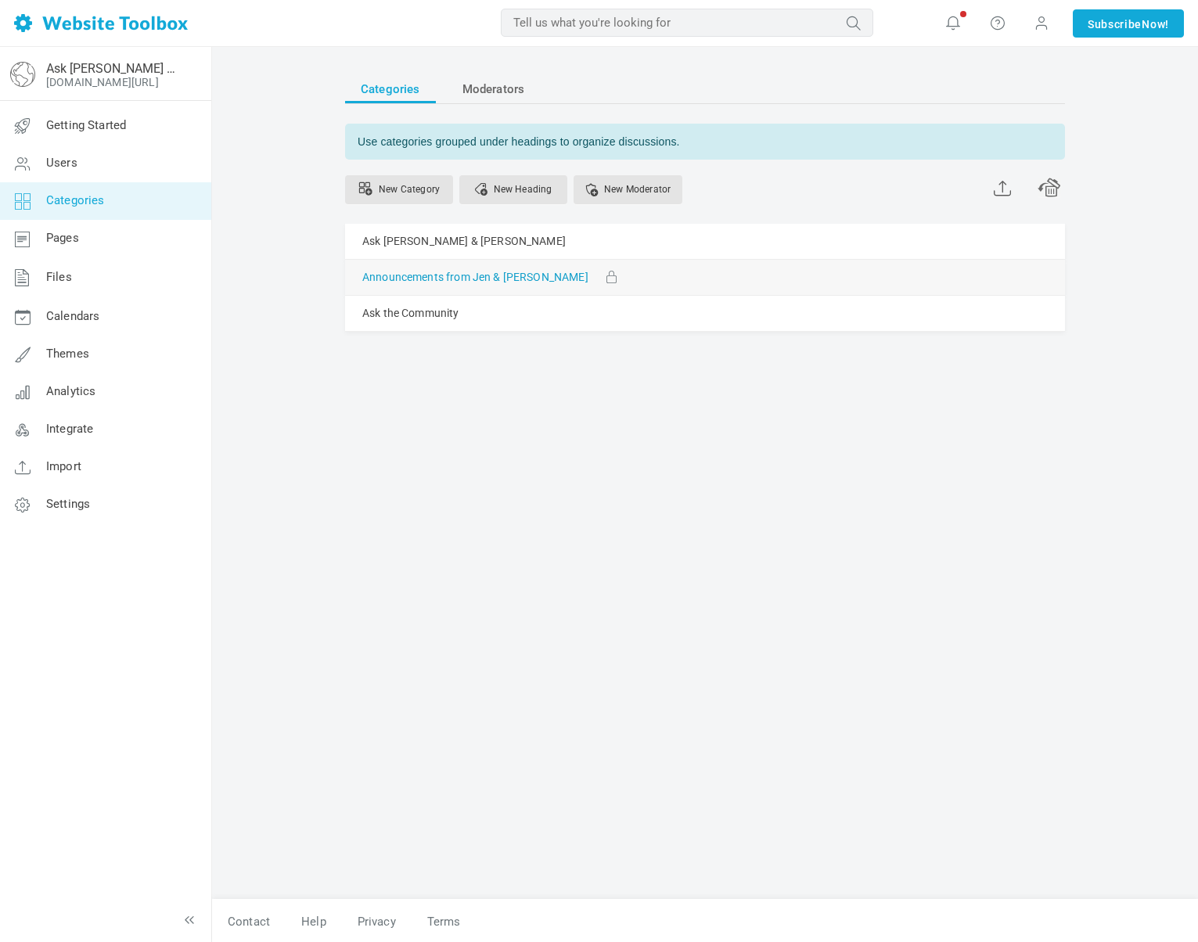
click at [430, 275] on link "Announcements from Jen & [PERSON_NAME]" at bounding box center [475, 278] width 226 height 20
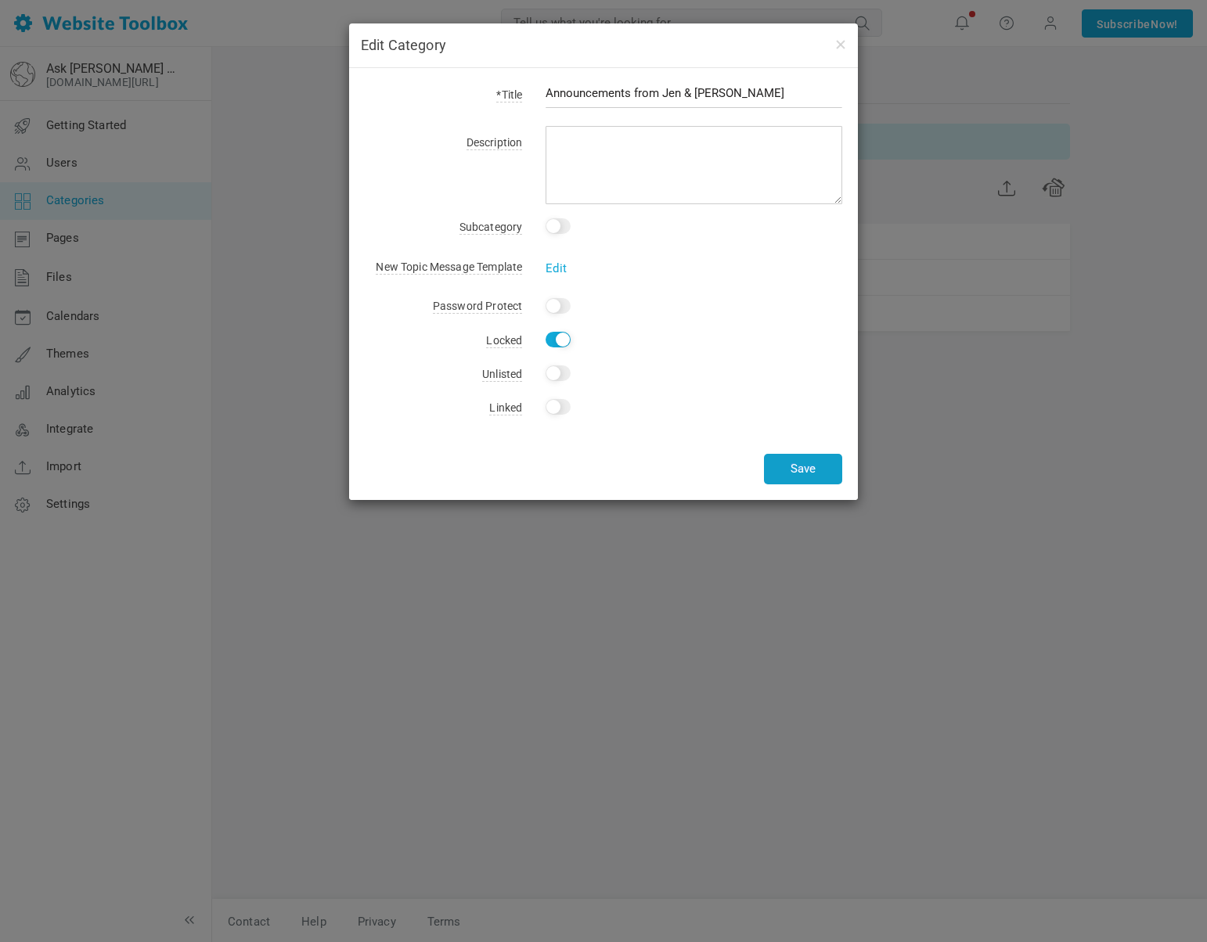
click at [791, 473] on button "Save" at bounding box center [803, 469] width 78 height 31
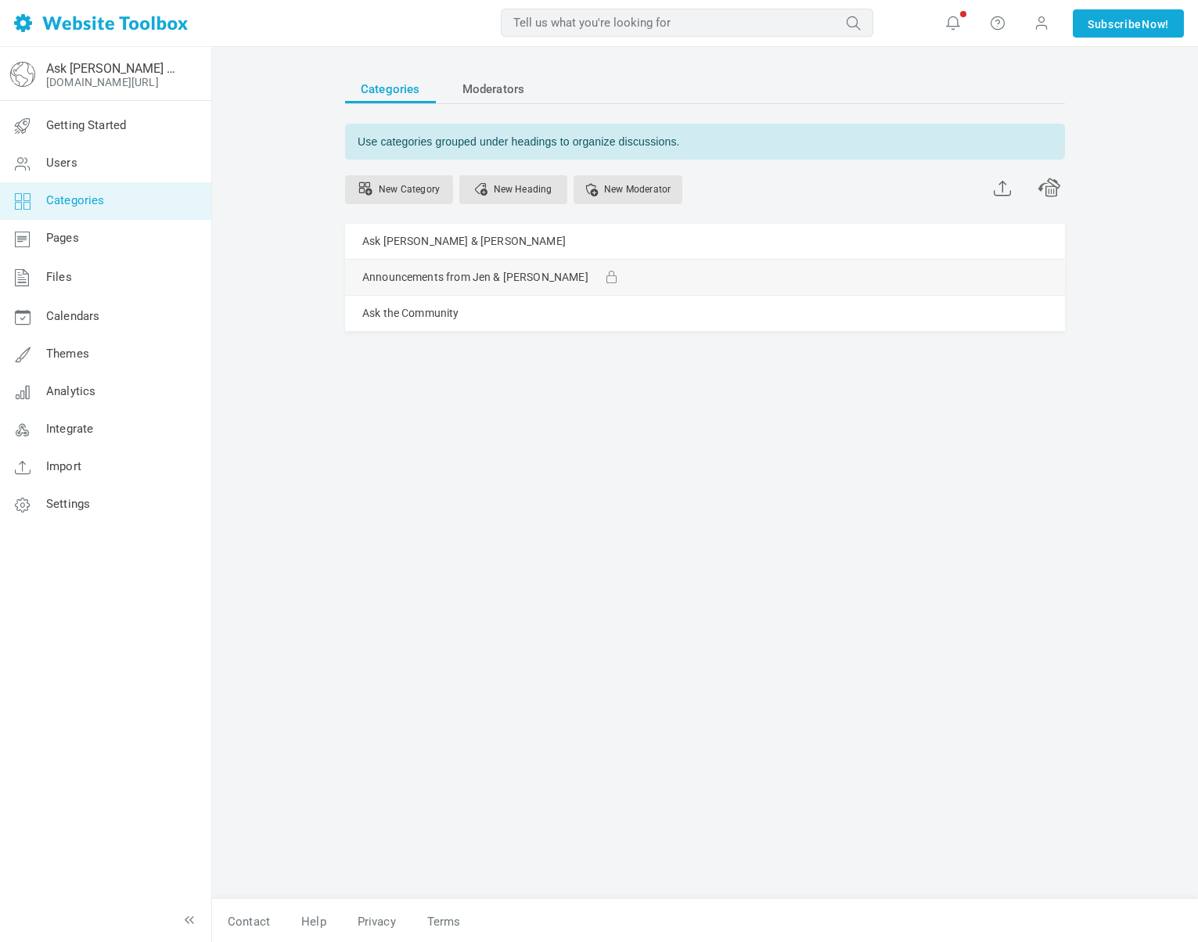
click at [866, 275] on div "Announcements from Jen & [PERSON_NAME] [GEOGRAPHIC_DATA] Edit [GEOGRAPHIC_DATA]…" at bounding box center [705, 277] width 720 height 35
click at [0, 0] on span at bounding box center [0, 0] width 0 height 0
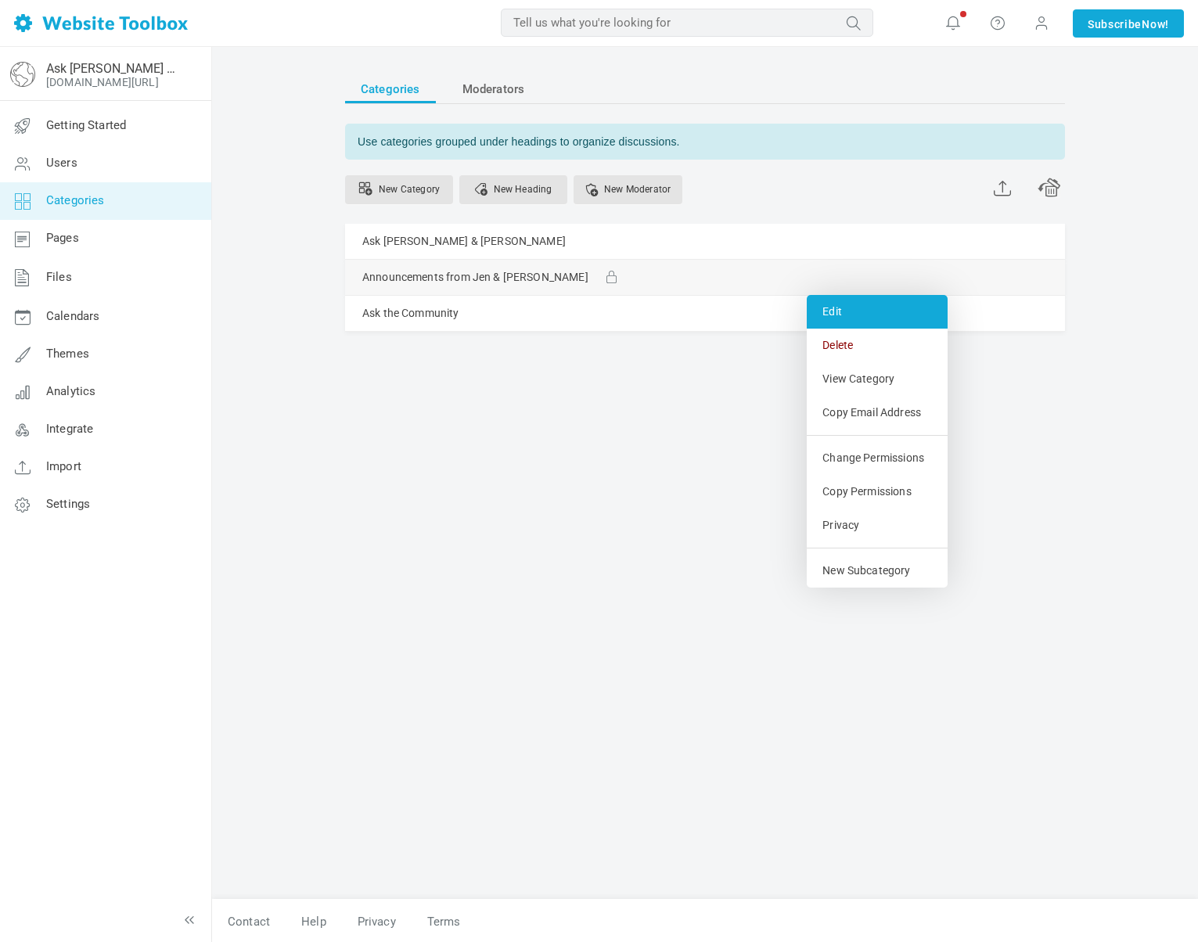
click at [855, 304] on link "Edit" at bounding box center [877, 312] width 141 height 34
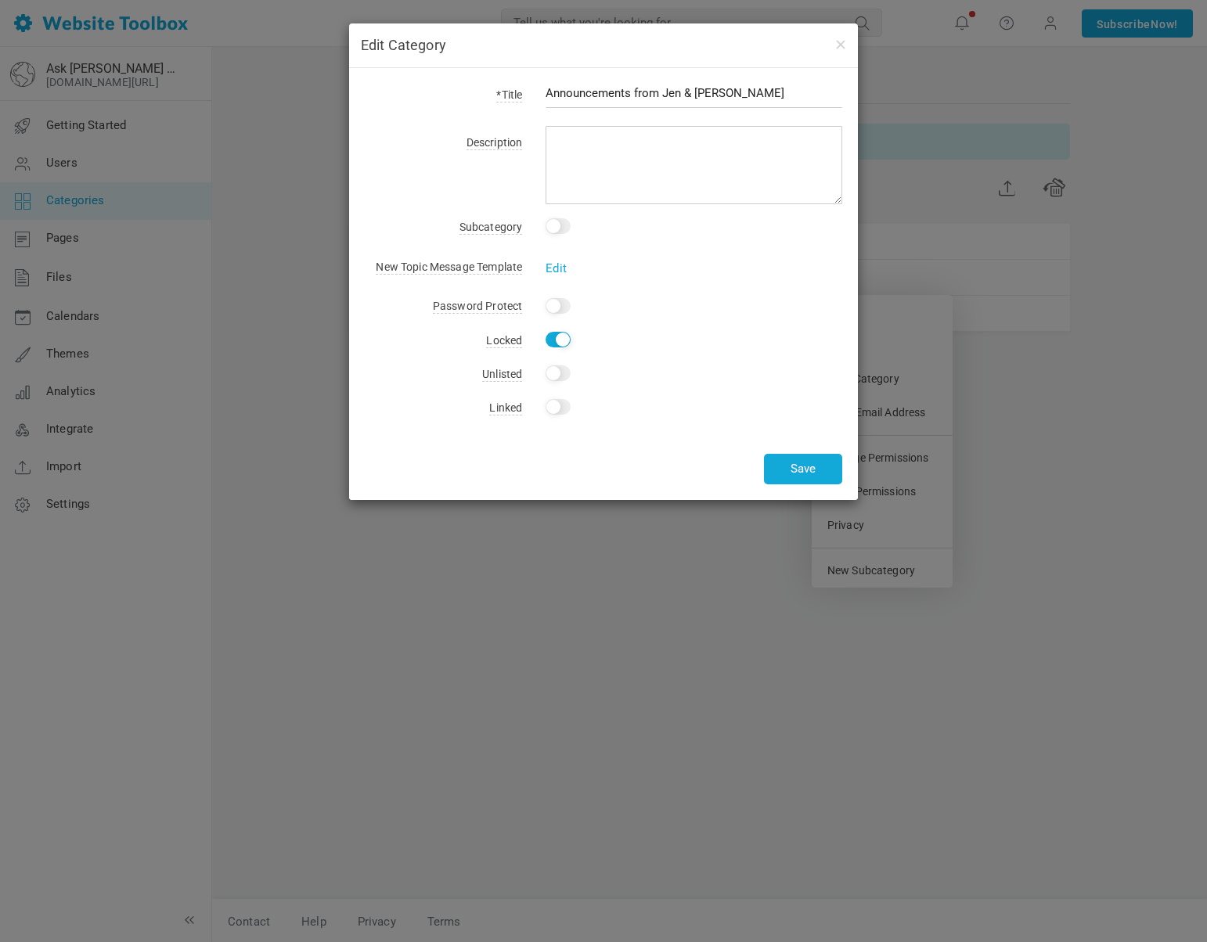
click at [558, 339] on input "Yes" at bounding box center [557, 340] width 25 height 16
checkbox input "false"
click at [797, 468] on button "Save" at bounding box center [803, 469] width 78 height 31
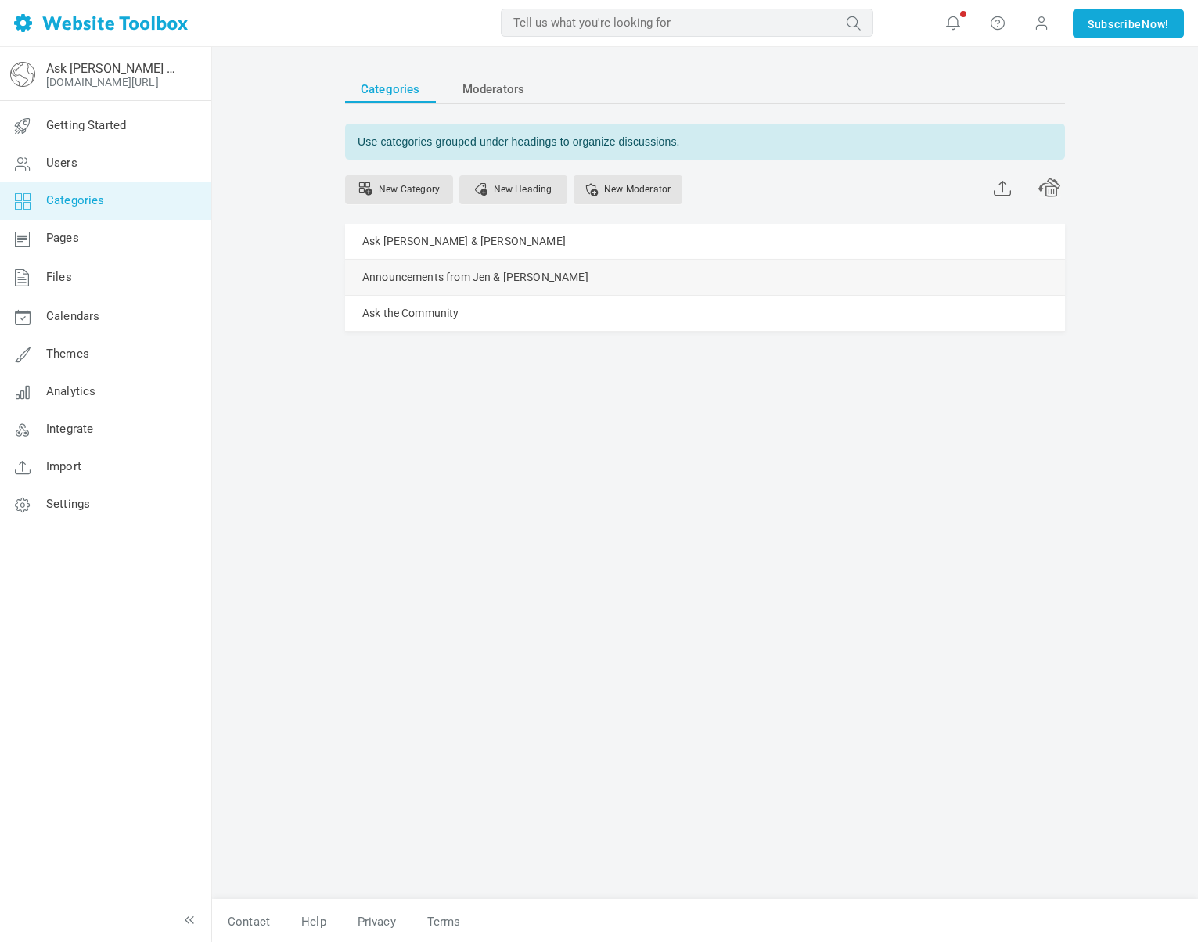
click at [0, 0] on link "Manage" at bounding box center [0, 0] width 0 height 0
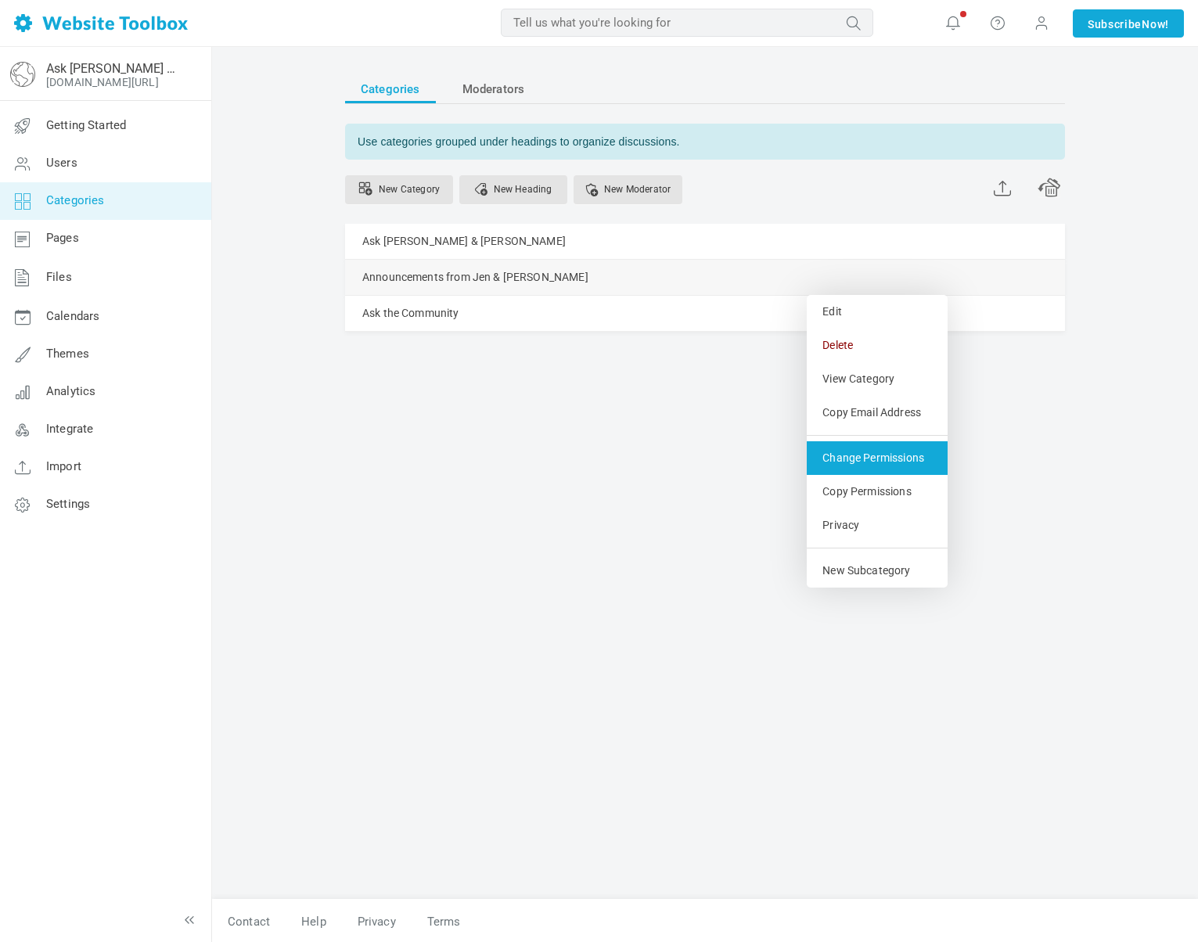
click at [857, 449] on link "Change Permissions" at bounding box center [877, 458] width 141 height 34
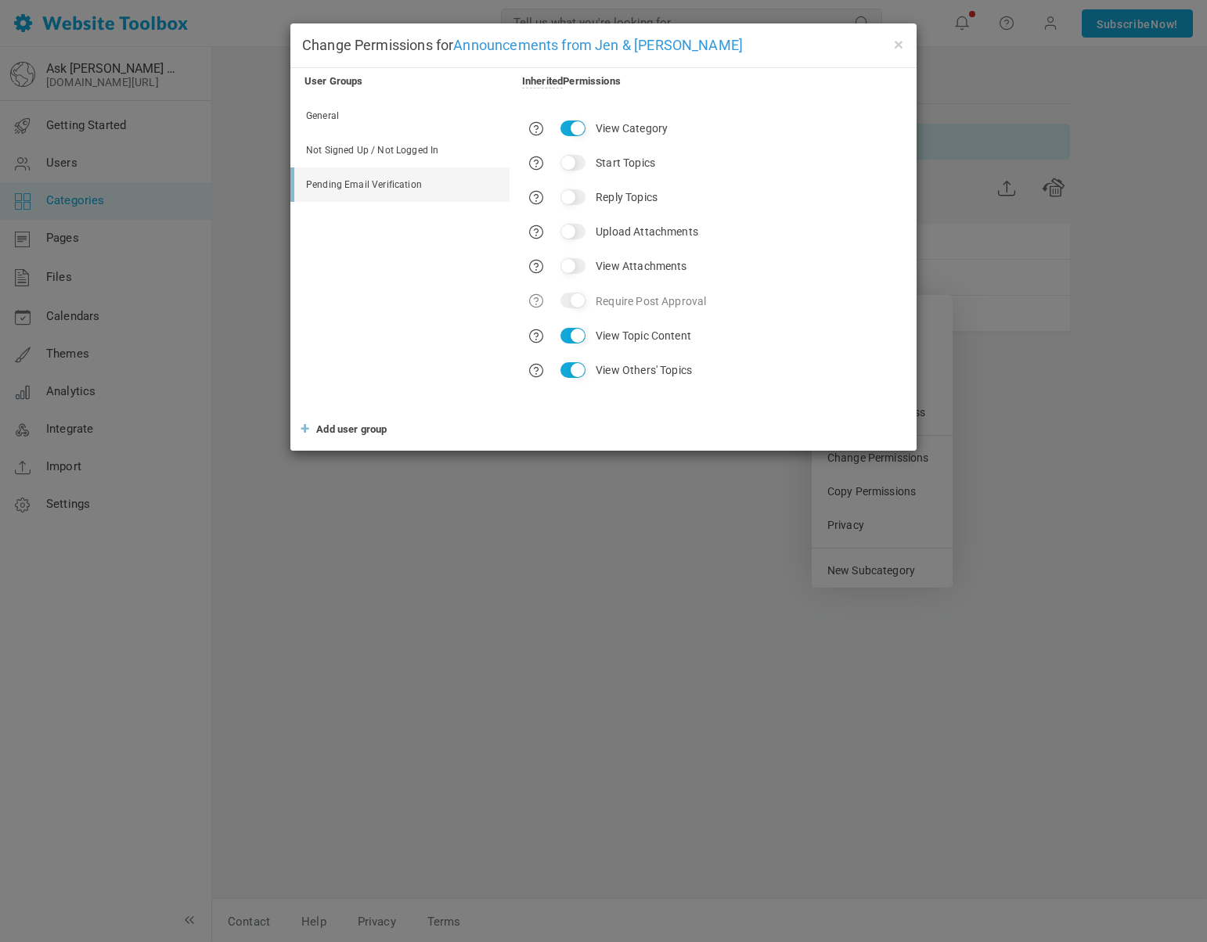
click at [417, 121] on link "General" at bounding box center [401, 116] width 215 height 34
click at [571, 160] on input "Start Topics" at bounding box center [572, 163] width 25 height 16
checkbox input "false"
click at [574, 200] on input "Reply Topics" at bounding box center [572, 197] width 25 height 16
checkbox input "false"
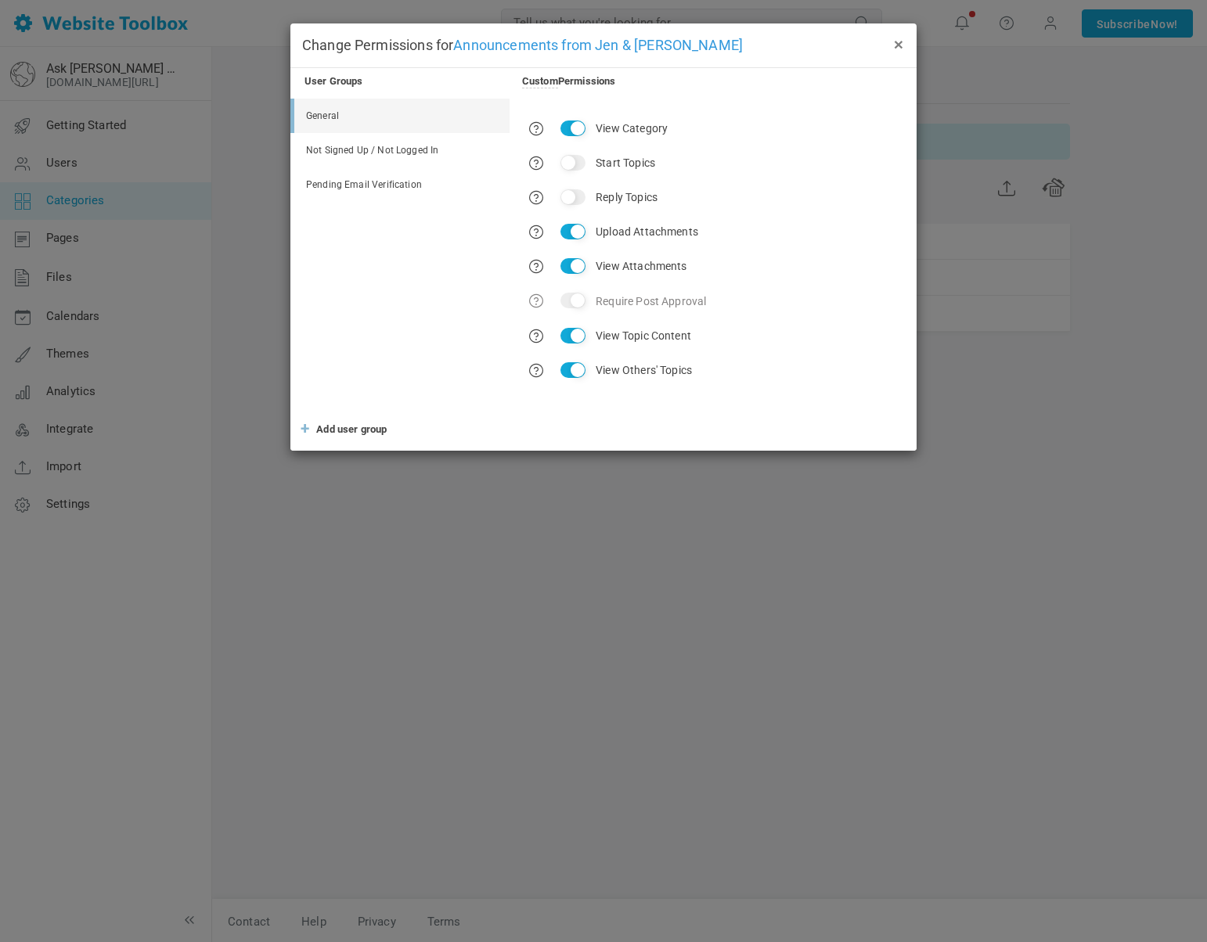
click at [898, 51] on button "×" at bounding box center [898, 43] width 13 height 17
